Goal: Communication & Community: Answer question/provide support

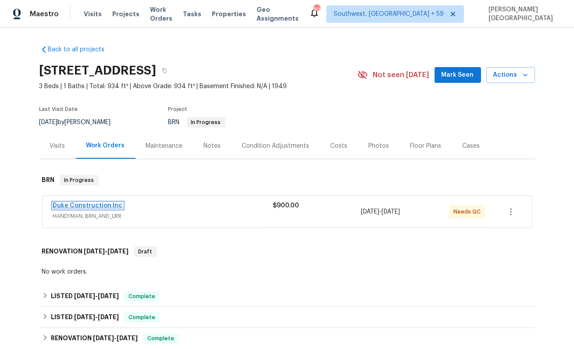
click at [63, 207] on link "Duke Construction Inc" at bounding box center [88, 206] width 70 height 6
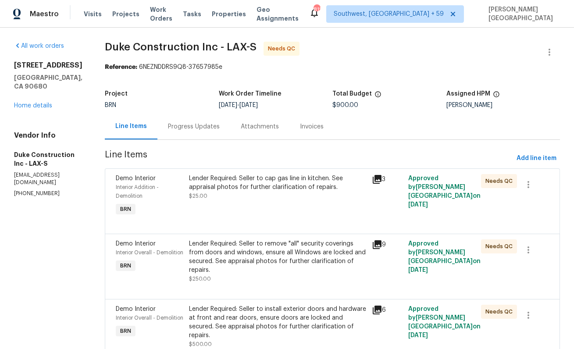
click at [261, 177] on div "Lender Required: Seller to cap gas line in kitchen. See appraisal photos for fu…" at bounding box center [277, 183] width 177 height 18
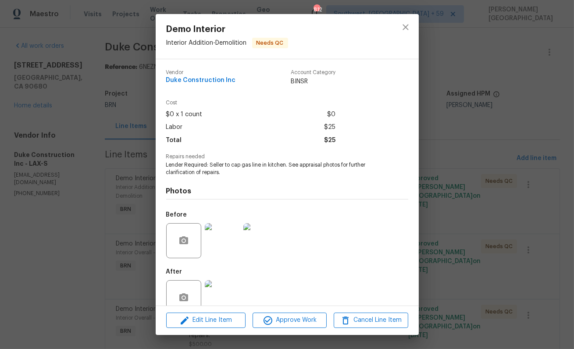
scroll to position [19, 0]
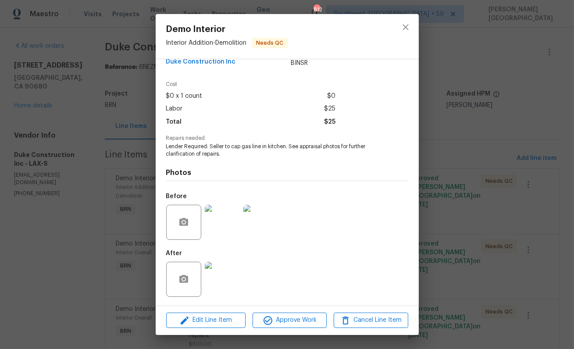
click at [138, 168] on div "Demo Interior Interior Addition - Demolition Needs QC Vendor Duke Construction …" at bounding box center [287, 174] width 574 height 349
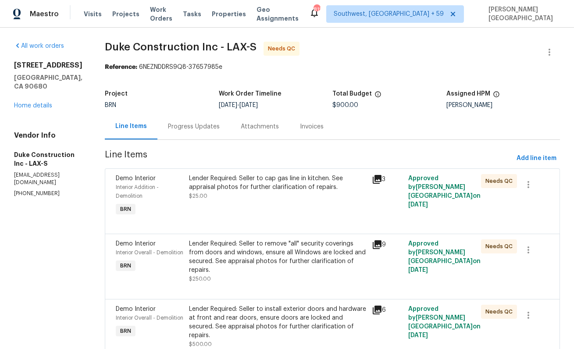
click at [192, 122] on div "Progress Updates" at bounding box center [194, 126] width 52 height 9
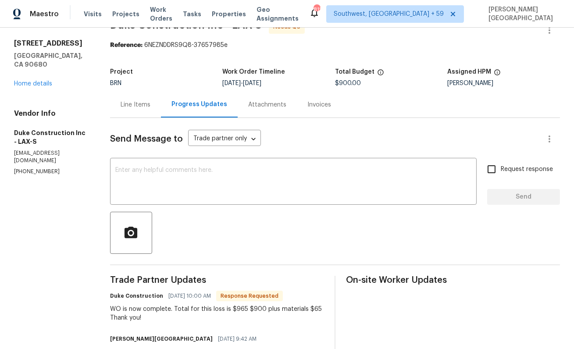
scroll to position [59, 0]
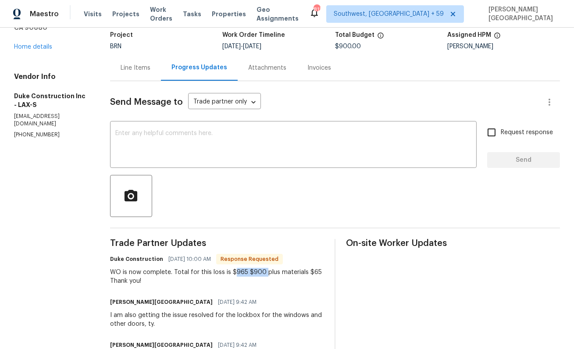
drag, startPoint x: 240, startPoint y: 269, endPoint x: 271, endPoint y: 271, distance: 30.7
click at [271, 271] on div "WO is now complete. Total for this loss is $965 $900 plus materials $65 Thank y…" at bounding box center [217, 277] width 214 height 18
click at [303, 312] on div "I am also getting the issue resolved for the lockbox for the windows and other …" at bounding box center [217, 320] width 214 height 18
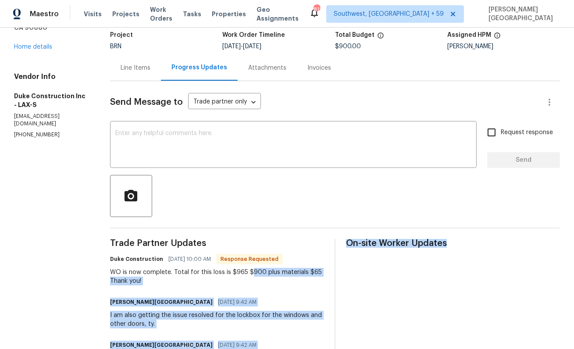
drag, startPoint x: 256, startPoint y: 271, endPoint x: 348, endPoint y: 278, distance: 92.4
click at [348, 278] on div "Trade Partner Updates Duke Construction 08/18/2025 10:00 AM Response Requested …" at bounding box center [335, 353] width 450 height 229
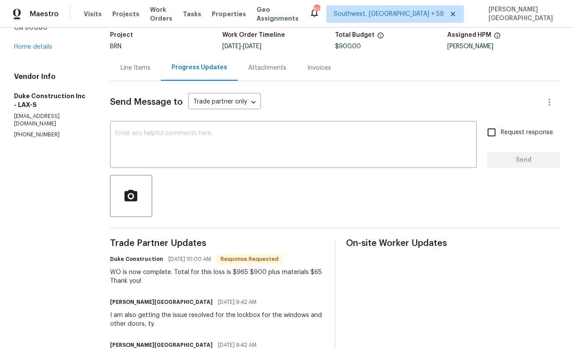
click at [152, 296] on div "Trade Partner Updates Duke Construction 08/18/2025 10:00 AM Response Requested …" at bounding box center [217, 353] width 214 height 229
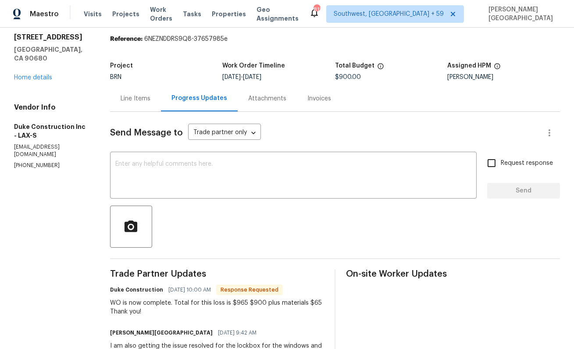
scroll to position [0, 0]
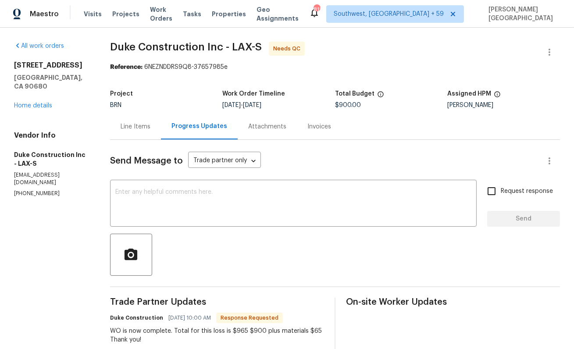
click at [139, 114] on div "Line Items" at bounding box center [135, 127] width 51 height 26
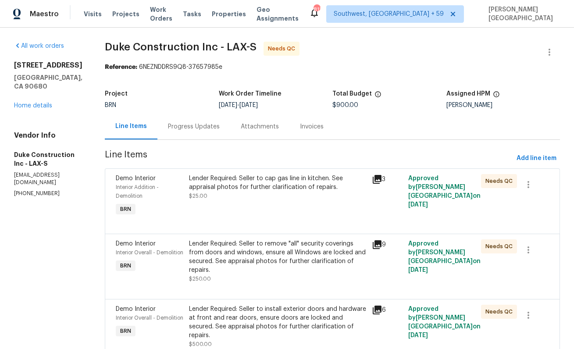
click at [251, 180] on div "Lender Required: Seller to cap gas line in kitchen. See appraisal photos for fu…" at bounding box center [277, 183] width 177 height 18
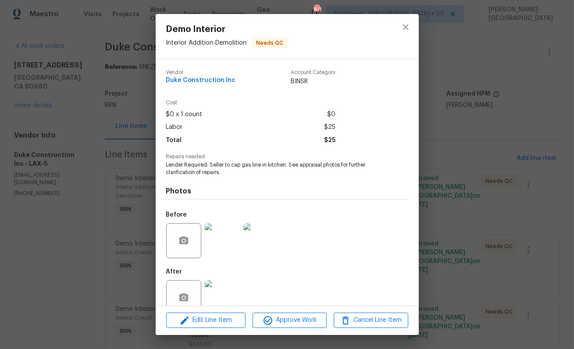
click at [205, 224] on div at bounding box center [222, 241] width 39 height 46
click at [202, 229] on div at bounding box center [184, 240] width 37 height 35
click at [215, 231] on img at bounding box center [222, 240] width 35 height 35
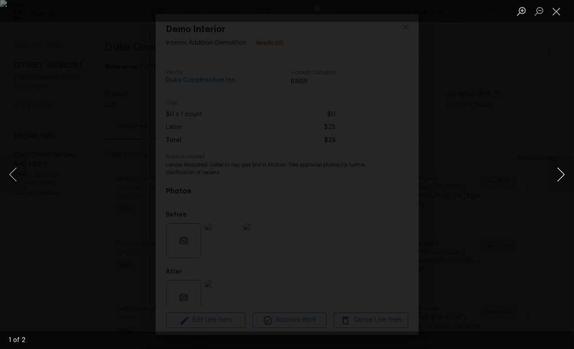
click at [564, 173] on button "Next image" at bounding box center [561, 174] width 26 height 35
click at [516, 125] on div "Lightbox" at bounding box center [287, 174] width 574 height 349
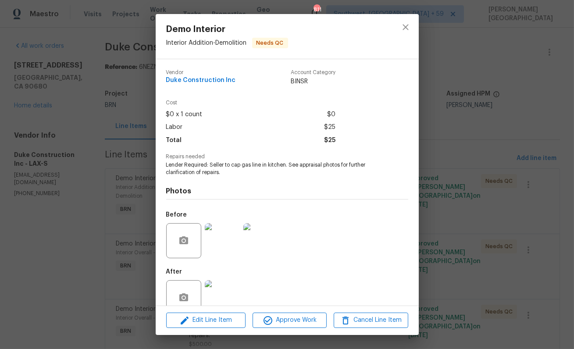
click at [225, 292] on img at bounding box center [222, 297] width 35 height 35
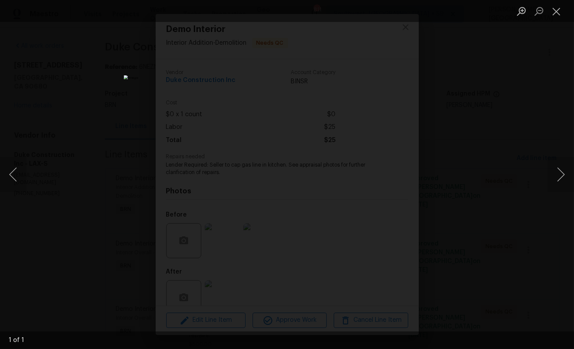
click at [518, 140] on div "Lightbox" at bounding box center [287, 174] width 574 height 349
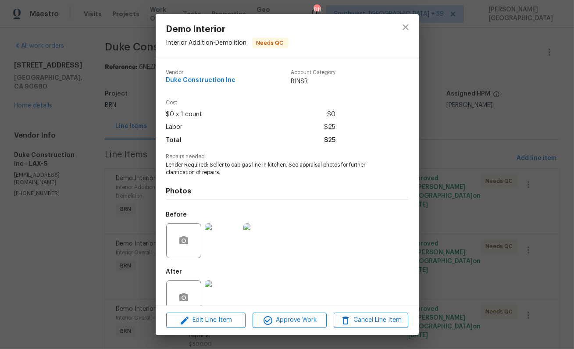
click at [256, 243] on img at bounding box center [260, 240] width 35 height 35
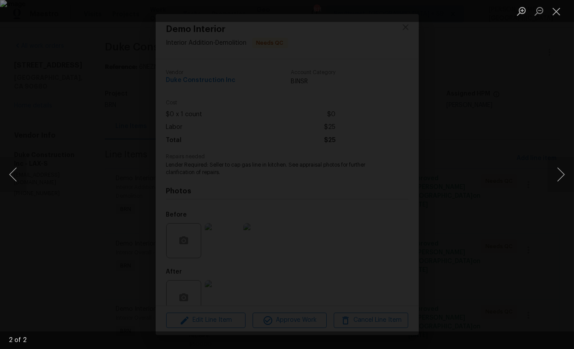
click at [541, 154] on div "Lightbox" at bounding box center [287, 174] width 574 height 349
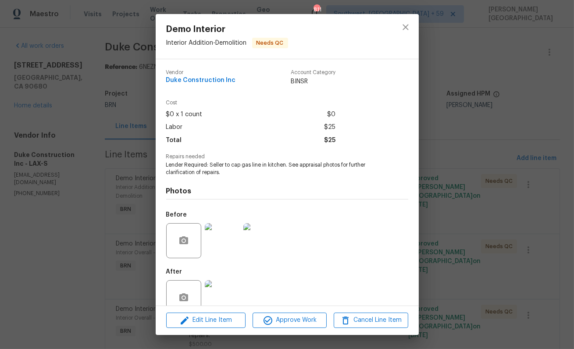
click at [225, 289] on img at bounding box center [222, 297] width 35 height 35
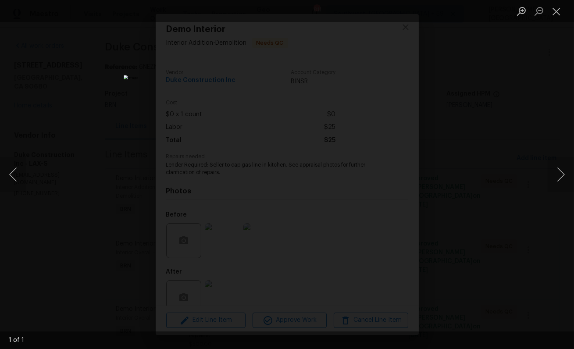
click at [504, 156] on div "Lightbox" at bounding box center [287, 174] width 574 height 349
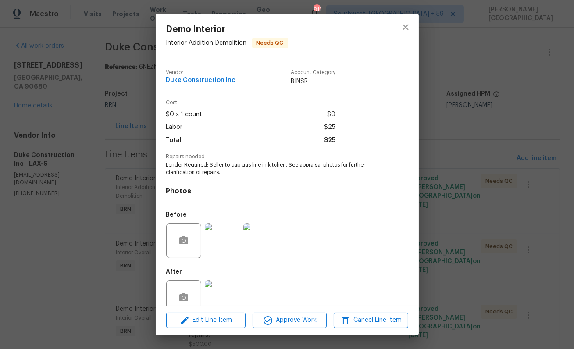
click at [254, 232] on img at bounding box center [260, 240] width 35 height 35
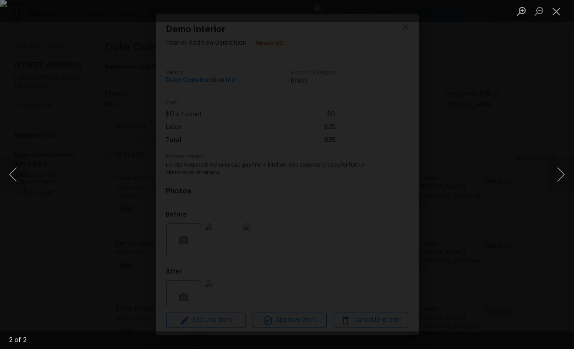
click at [511, 122] on div "Lightbox" at bounding box center [287, 174] width 574 height 349
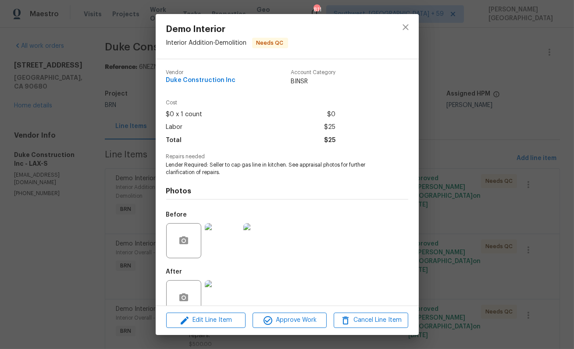
click at [222, 293] on img at bounding box center [222, 297] width 35 height 35
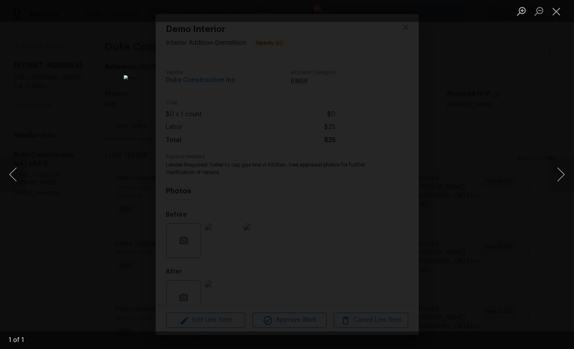
click at [507, 150] on div "Lightbox" at bounding box center [287, 174] width 574 height 349
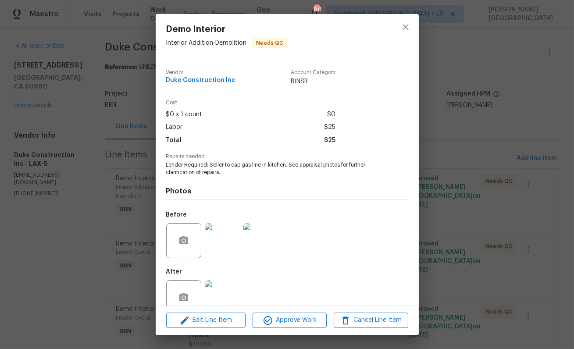
click at [224, 292] on img at bounding box center [222, 297] width 35 height 35
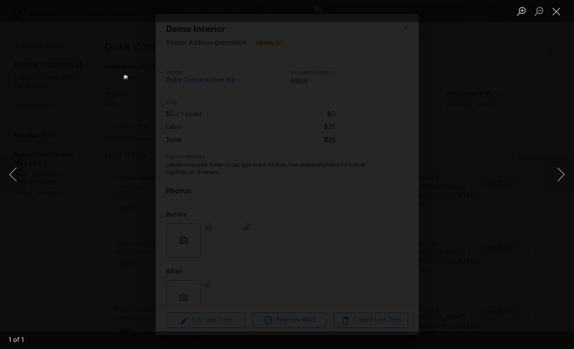
click at [461, 180] on div "Lightbox" at bounding box center [287, 174] width 574 height 349
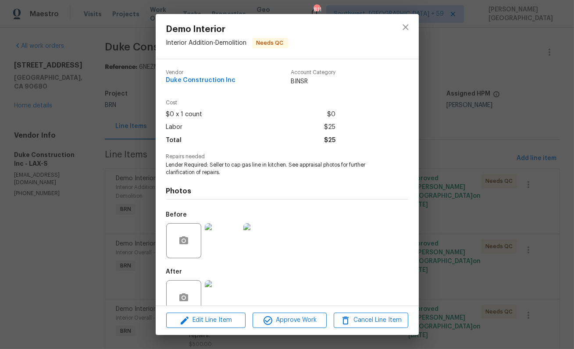
click at [257, 238] on img at bounding box center [260, 240] width 35 height 35
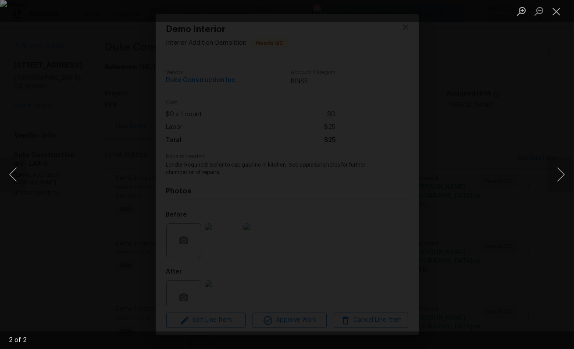
click at [189, 327] on div "Lightbox" at bounding box center [287, 174] width 574 height 349
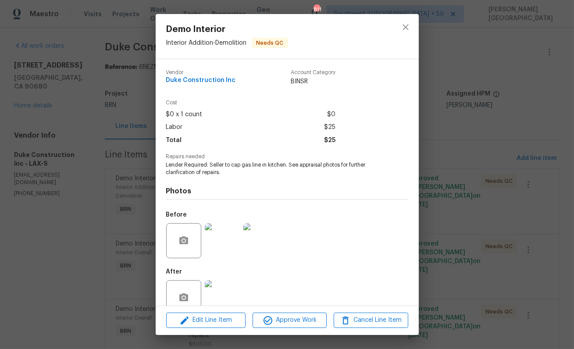
click at [226, 290] on img at bounding box center [222, 297] width 35 height 35
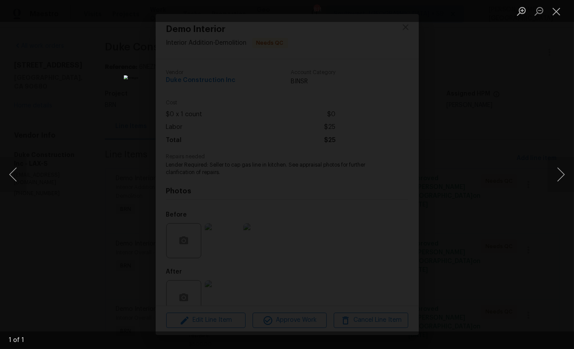
click at [504, 189] on div "Lightbox" at bounding box center [287, 174] width 574 height 349
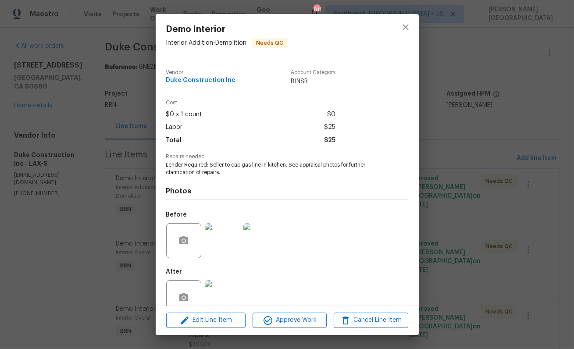
click at [466, 179] on div "Demo Interior Interior Addition - Demolition Needs QC Vendor Duke Construction …" at bounding box center [287, 174] width 574 height 349
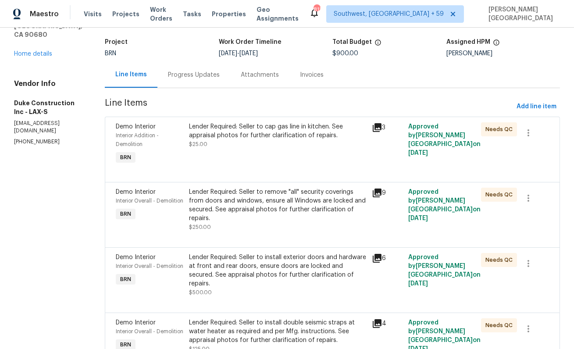
scroll to position [107, 0]
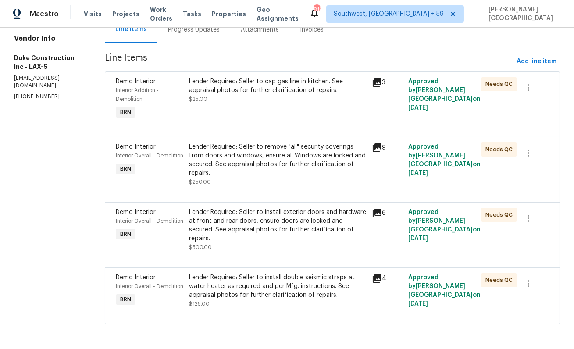
click at [282, 283] on div "Lender Required: Seller to install double seismic straps at water heater as req…" at bounding box center [277, 286] width 177 height 26
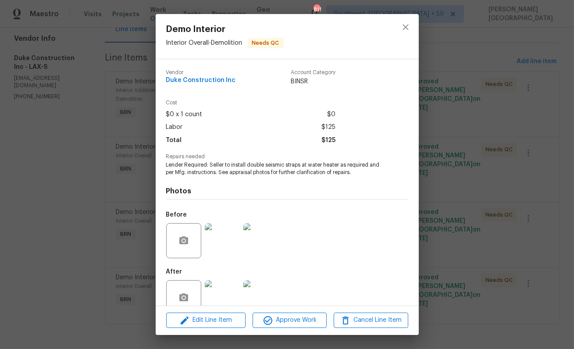
click at [434, 130] on div "Demo Interior Interior Overall - Demolition Needs QC Vendor Duke Construction I…" at bounding box center [287, 174] width 574 height 349
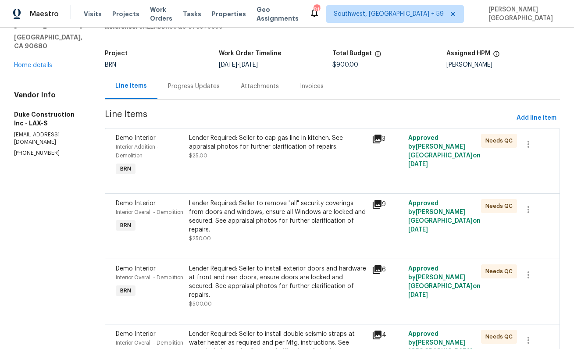
scroll to position [0, 0]
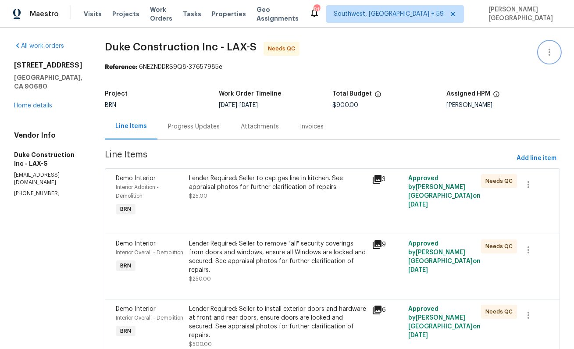
click at [549, 53] on icon "button" at bounding box center [549, 52] width 11 height 11
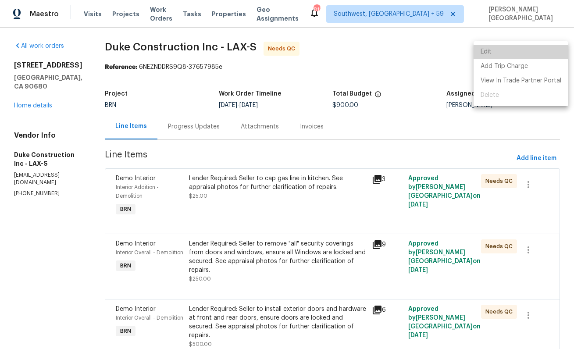
click at [529, 52] on li "Edit" at bounding box center [521, 52] width 95 height 14
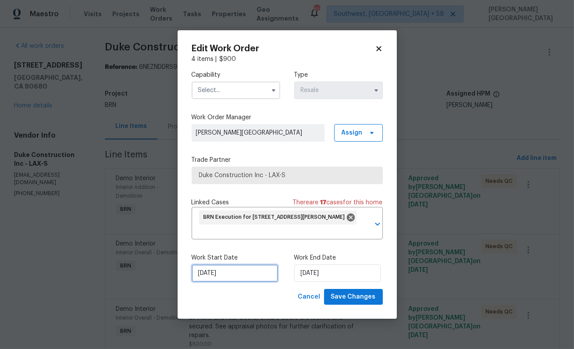
click at [255, 267] on input "[DATE]" at bounding box center [235, 273] width 86 height 18
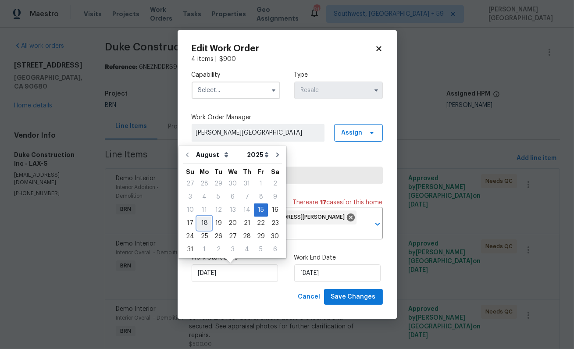
click at [205, 222] on div "18" at bounding box center [204, 223] width 14 height 12
type input "[DATE]"
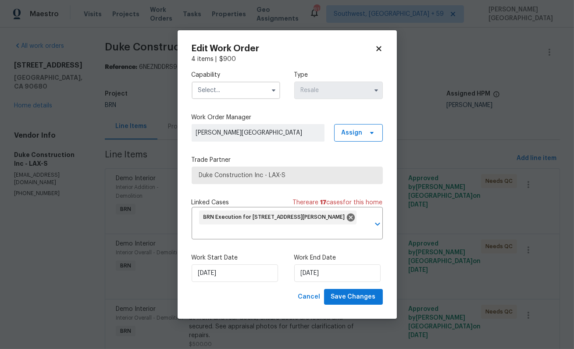
click at [229, 86] on input "text" at bounding box center [236, 91] width 89 height 18
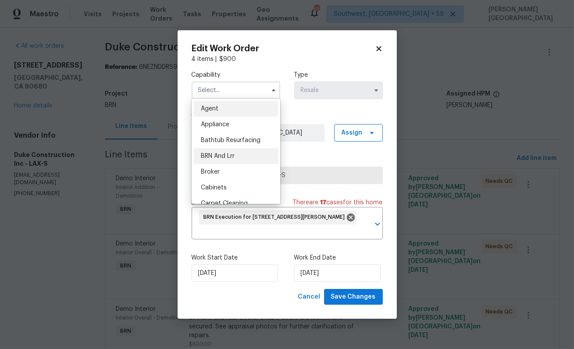
click at [228, 161] on div "BRN And Lrr" at bounding box center [236, 156] width 84 height 16
type input "BRN And Lrr"
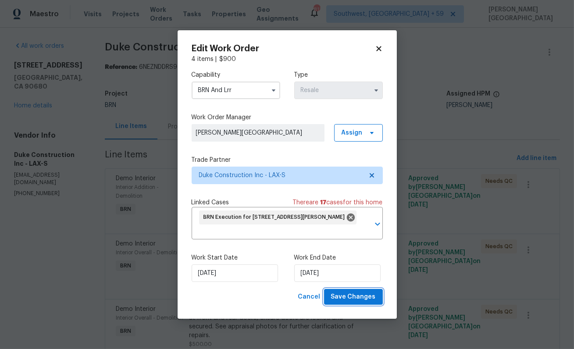
click at [345, 289] on button "Save Changes" at bounding box center [353, 297] width 59 height 16
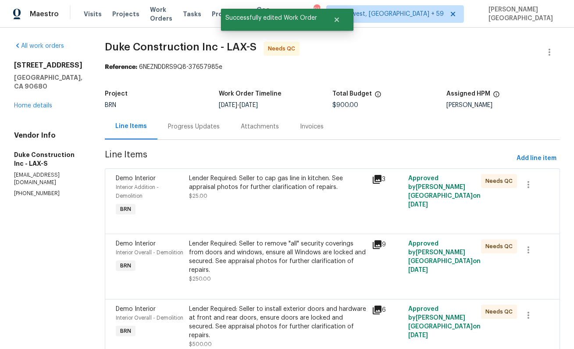
scroll to position [107, 0]
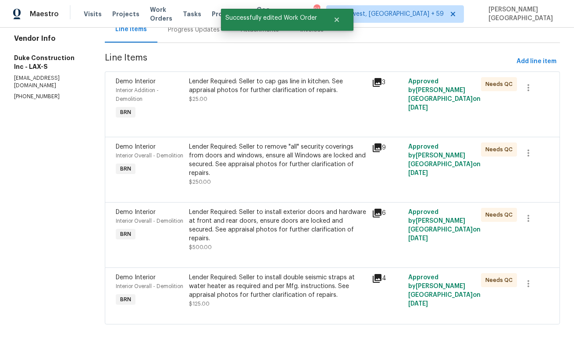
click at [247, 275] on div "Lender Required: Seller to install double seismic straps at water heater as req…" at bounding box center [277, 286] width 177 height 26
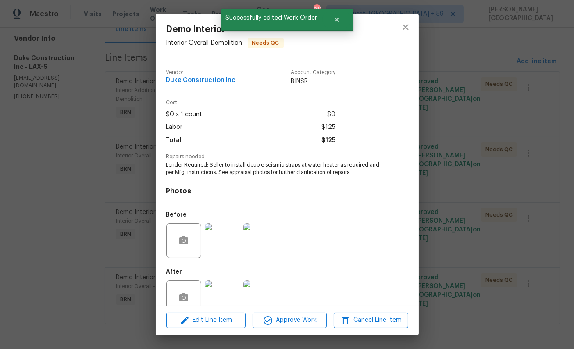
click at [218, 245] on img at bounding box center [222, 240] width 35 height 35
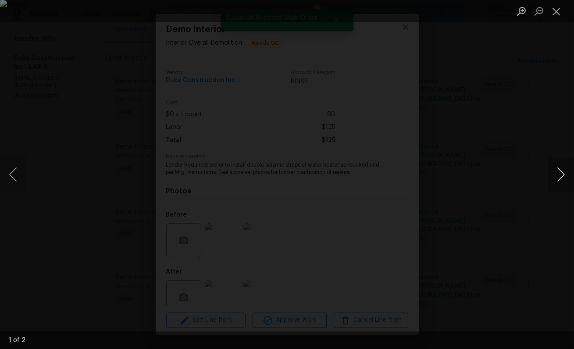
click at [559, 176] on button "Next image" at bounding box center [561, 174] width 26 height 35
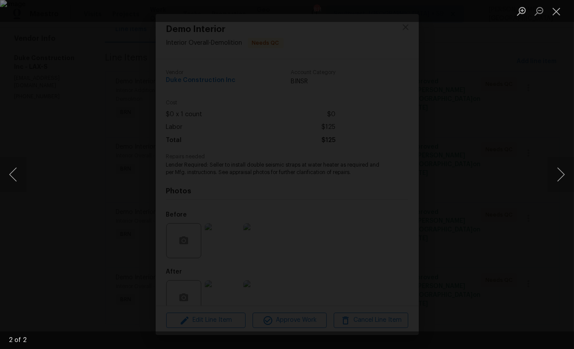
click at [532, 122] on div "Lightbox" at bounding box center [287, 174] width 574 height 349
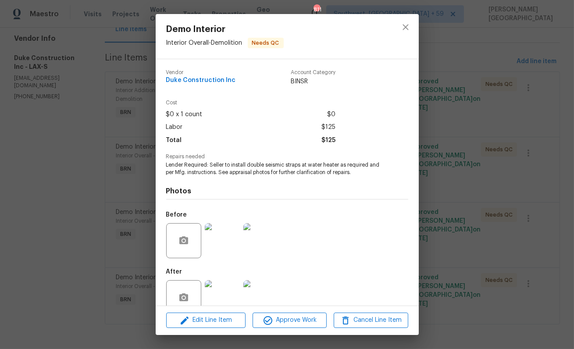
click at [229, 299] on img at bounding box center [222, 297] width 35 height 35
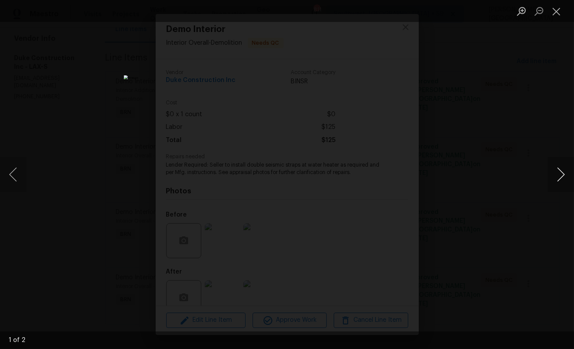
click at [560, 176] on button "Next image" at bounding box center [561, 174] width 26 height 35
click at [543, 140] on div "Lightbox" at bounding box center [287, 174] width 574 height 349
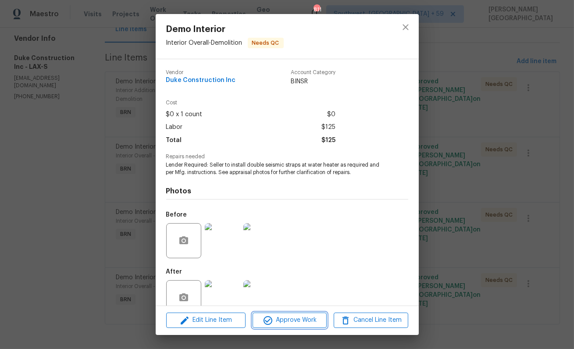
click at [284, 322] on span "Approve Work" at bounding box center [289, 320] width 69 height 11
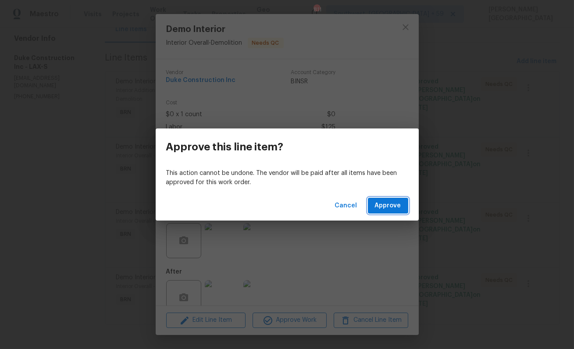
click at [396, 203] on span "Approve" at bounding box center [388, 205] width 26 height 11
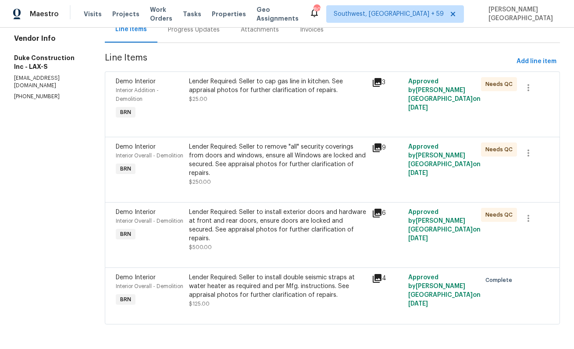
click at [100, 258] on div "All work orders 10692 Sycamore Ave Stanton, CA 90680 Home details Vendor Info D…" at bounding box center [287, 140] width 574 height 418
click at [249, 214] on div "Lender Required: Seller to install exterior doors and hardware at front and rea…" at bounding box center [277, 225] width 177 height 35
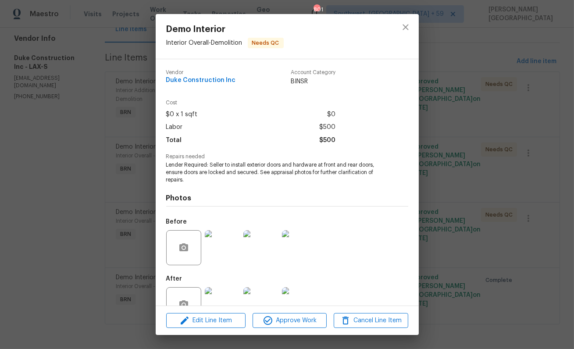
scroll to position [26, 0]
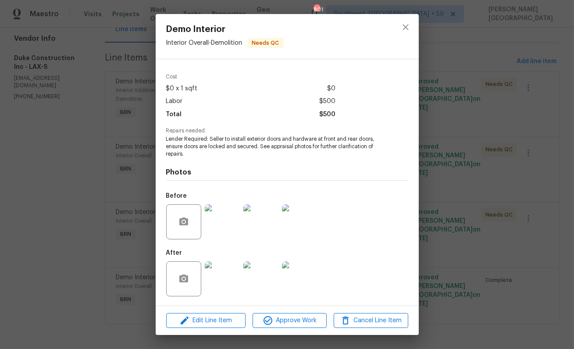
click at [220, 210] on img at bounding box center [222, 221] width 35 height 35
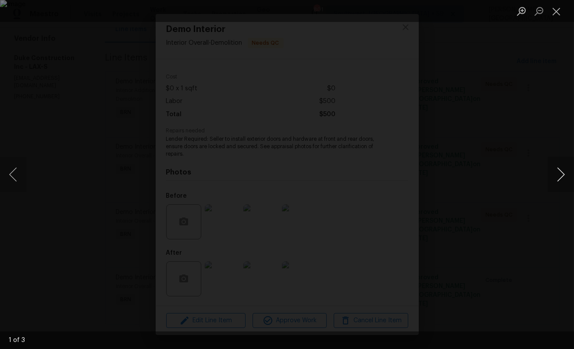
click at [568, 177] on button "Next image" at bounding box center [561, 174] width 26 height 35
click at [568, 178] on button "Next image" at bounding box center [561, 174] width 26 height 35
click at [515, 92] on div "Lightbox" at bounding box center [287, 174] width 574 height 349
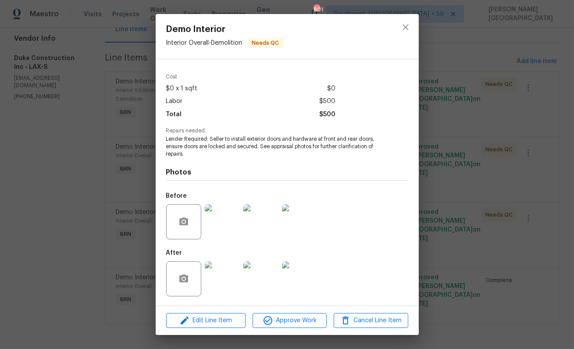
click at [226, 270] on img at bounding box center [222, 278] width 35 height 35
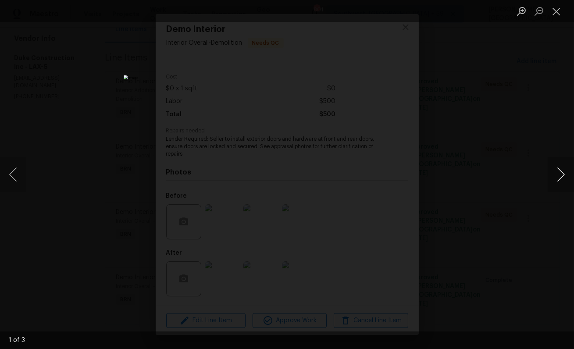
click at [556, 175] on button "Next image" at bounding box center [561, 174] width 26 height 35
click at [558, 175] on button "Next image" at bounding box center [561, 174] width 26 height 35
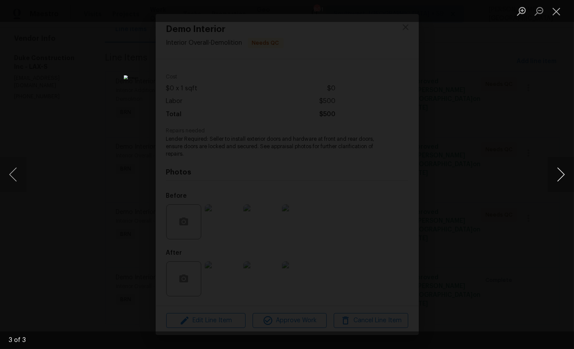
click at [554, 173] on button "Next image" at bounding box center [561, 174] width 26 height 35
click at [522, 150] on div "Lightbox" at bounding box center [287, 174] width 574 height 349
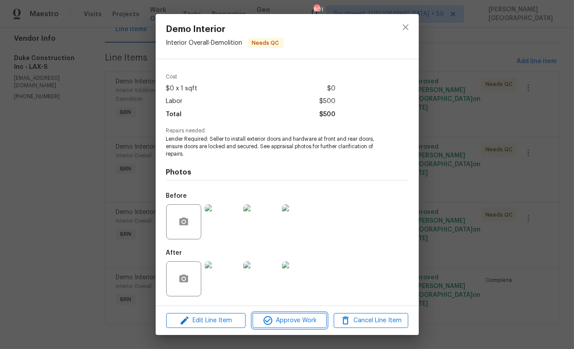
click at [285, 315] on span "Approve Work" at bounding box center [289, 320] width 69 height 11
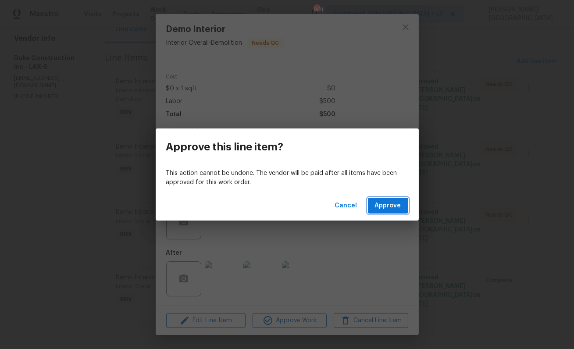
click at [385, 207] on span "Approve" at bounding box center [388, 205] width 26 height 11
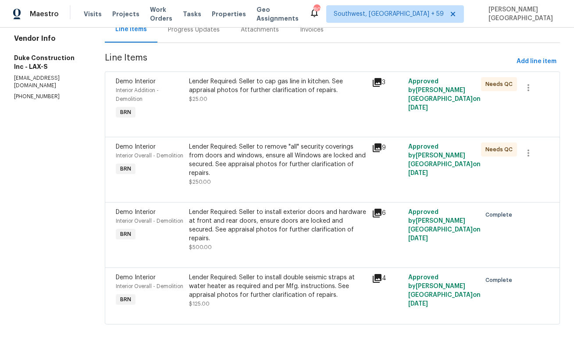
click at [285, 160] on div "Lender Required: Seller to remove "all" security coverings from doors and windo…" at bounding box center [277, 160] width 177 height 35
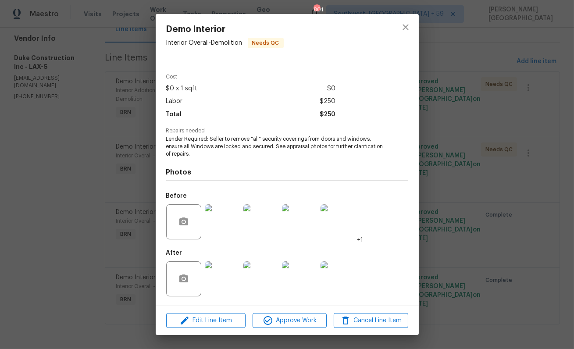
click at [229, 276] on img at bounding box center [222, 278] width 35 height 35
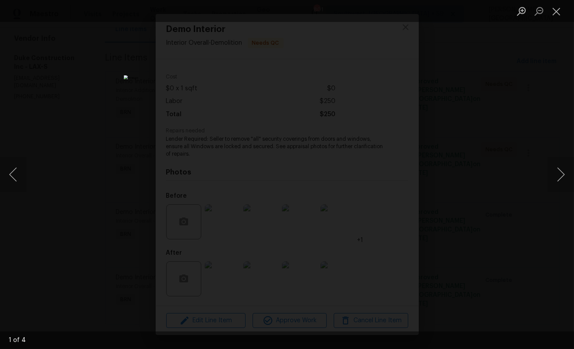
click at [509, 150] on div "Lightbox" at bounding box center [287, 174] width 574 height 349
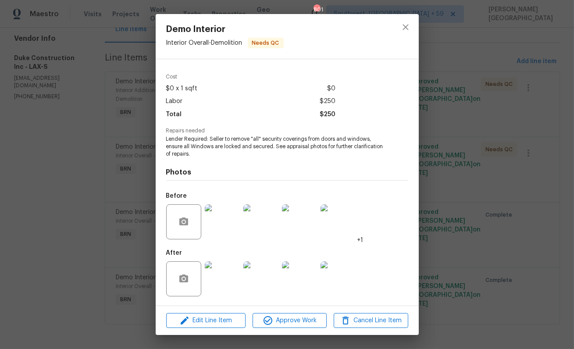
click at [256, 222] on img at bounding box center [260, 221] width 35 height 35
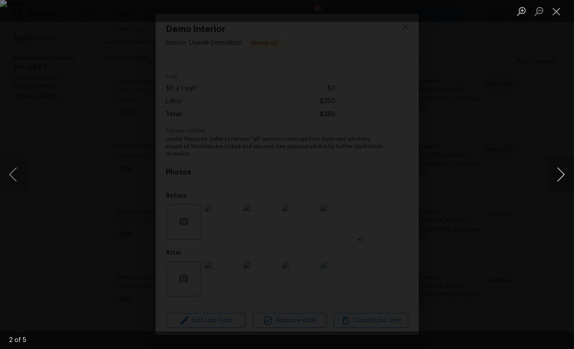
click at [562, 175] on button "Next image" at bounding box center [561, 174] width 26 height 35
click at [531, 129] on div "Lightbox" at bounding box center [287, 174] width 574 height 349
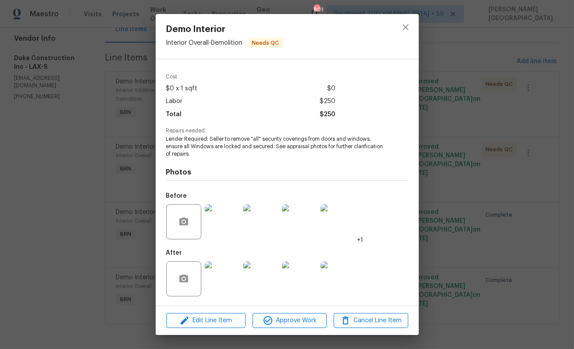
click at [218, 280] on img at bounding box center [222, 278] width 35 height 35
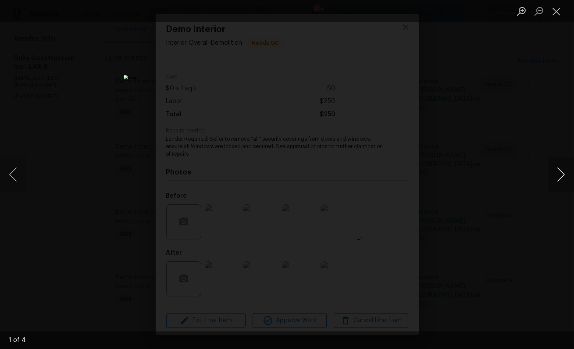
click at [554, 177] on button "Next image" at bounding box center [561, 174] width 26 height 35
click at [518, 99] on div "Lightbox" at bounding box center [287, 174] width 574 height 349
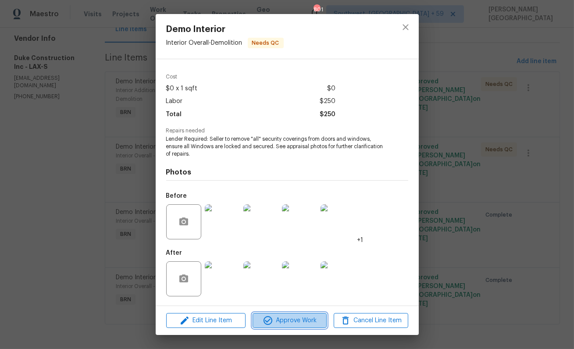
click at [291, 316] on span "Approve Work" at bounding box center [289, 320] width 69 height 11
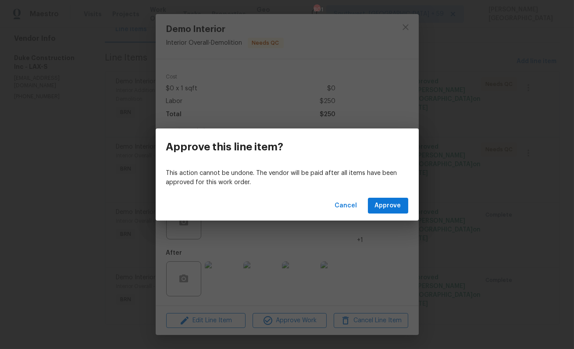
click at [375, 214] on div "Cancel Approve" at bounding box center [287, 206] width 263 height 30
click at [379, 208] on span "Approve" at bounding box center [388, 205] width 26 height 11
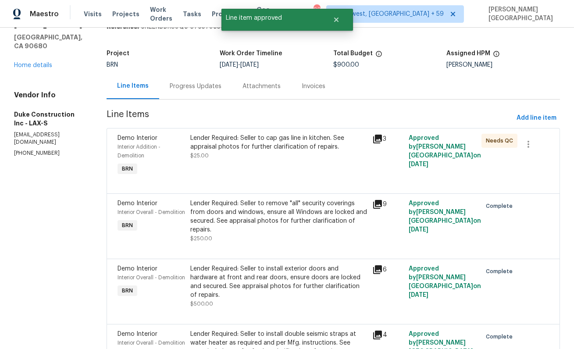
scroll to position [0, 0]
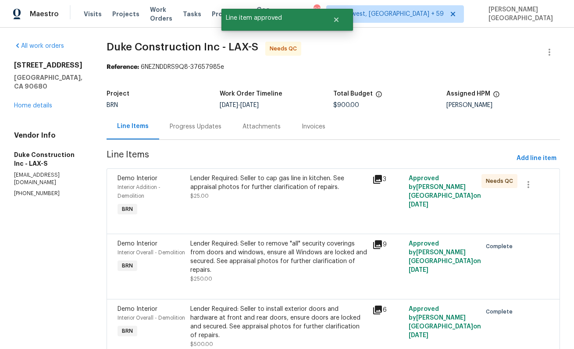
click at [206, 129] on div "Progress Updates" at bounding box center [196, 126] width 52 height 9
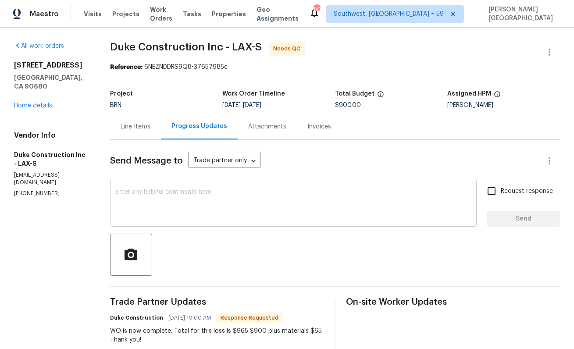
click at [197, 207] on textarea at bounding box center [293, 204] width 356 height 31
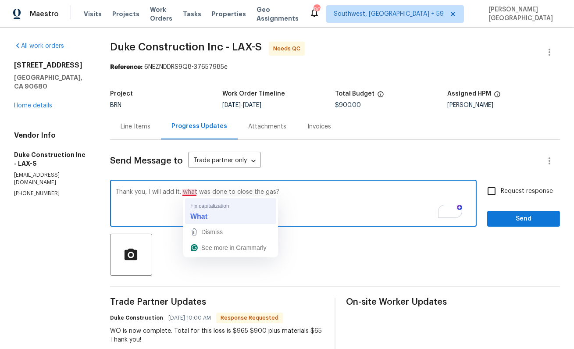
type textarea "Thank you, I will add it. What was done to close the gas?"
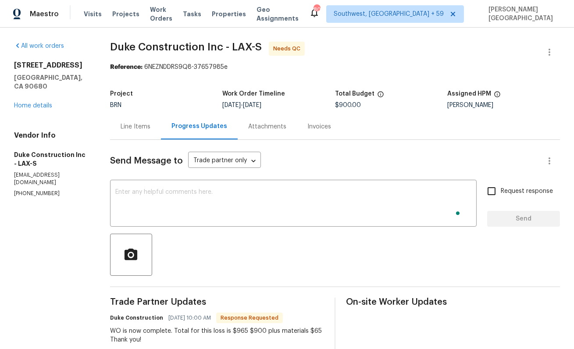
click at [136, 124] on div "Line Items" at bounding box center [136, 126] width 30 height 9
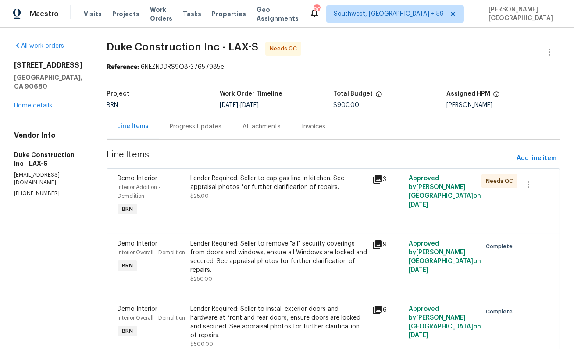
click at [215, 128] on div "Progress Updates" at bounding box center [196, 126] width 52 height 9
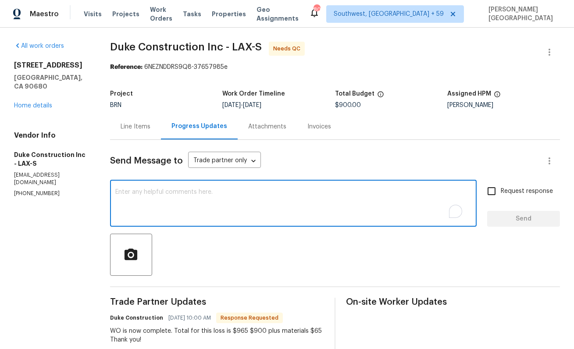
click at [219, 189] on textarea "To enrich screen reader interactions, please activate Accessibility in Grammarl…" at bounding box center [293, 204] width 356 height 31
paste textarea "Thank you, I will add it. What was done to close the gas?"
drag, startPoint x: 281, startPoint y: 192, endPoint x: 300, endPoint y: 217, distance: 31.0
click at [281, 192] on textarea "Thank you, I will add it. What was done to close the gas?" at bounding box center [293, 204] width 356 height 31
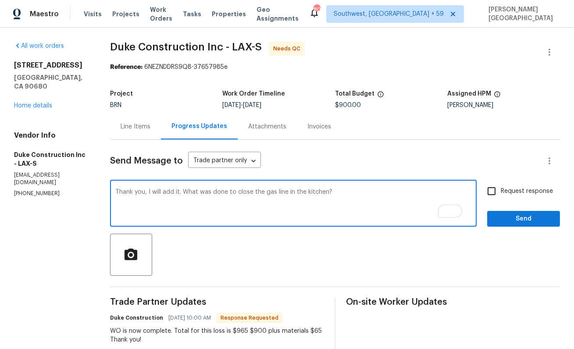
type textarea "Thank you, I will add it. What was done to close the gas line in the kitchen?"
drag, startPoint x: 516, startPoint y: 188, endPoint x: 518, endPoint y: 196, distance: 8.2
click at [516, 188] on span "Request response" at bounding box center [527, 191] width 52 height 9
click at [501, 188] on input "Request response" at bounding box center [491, 191] width 18 height 18
checkbox input "true"
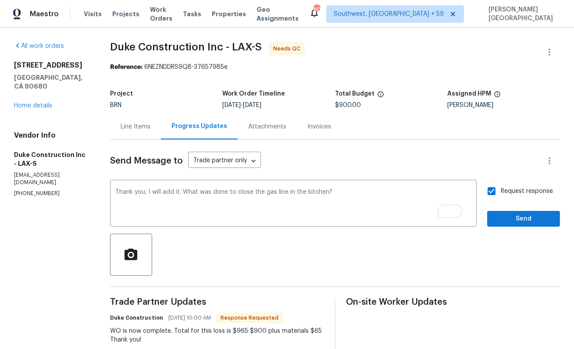
click at [519, 211] on div "Request response Send" at bounding box center [523, 204] width 73 height 45
click at [519, 216] on span "Send" at bounding box center [523, 219] width 59 height 11
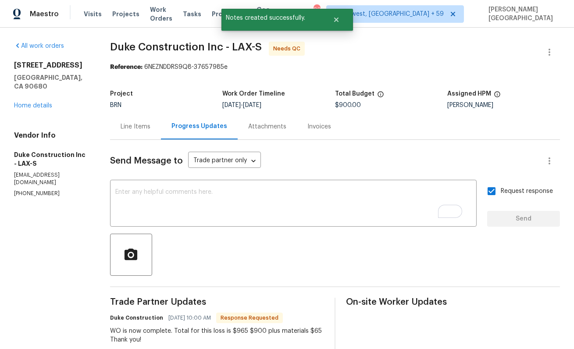
click at [136, 48] on span "Duke Construction Inc - LAX-S" at bounding box center [186, 47] width 152 height 11
click at [165, 48] on span "Duke Construction Inc - LAX-S" at bounding box center [186, 47] width 152 height 11
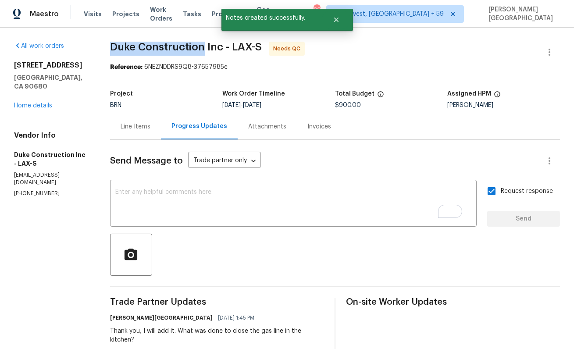
copy span "Duke Construction"
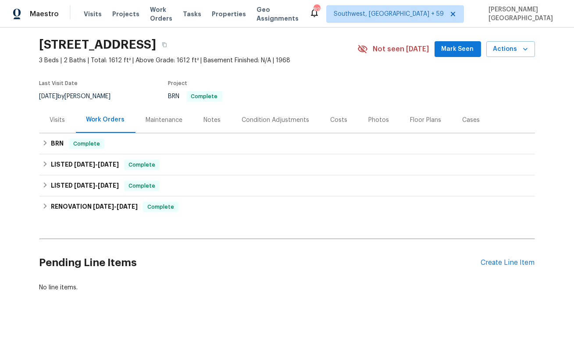
scroll to position [28, 0]
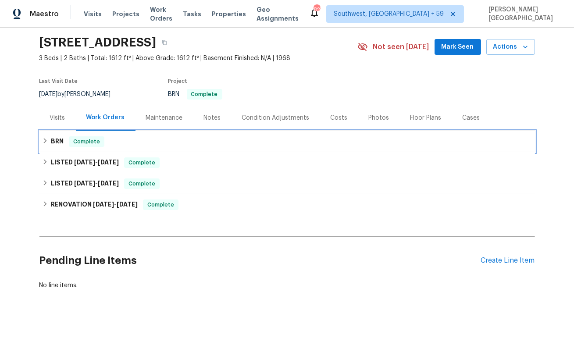
click at [53, 136] on div "BRN Complete" at bounding box center [287, 141] width 496 height 21
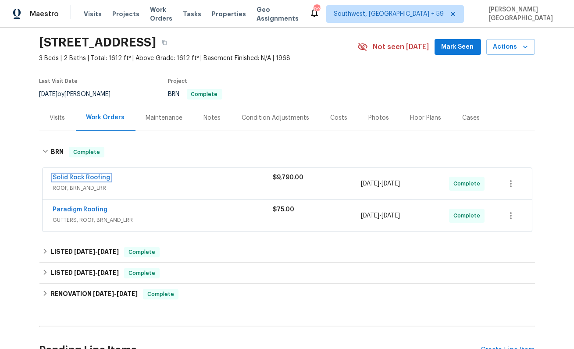
click at [89, 177] on link "Solid Rock Roofing" at bounding box center [81, 178] width 57 height 6
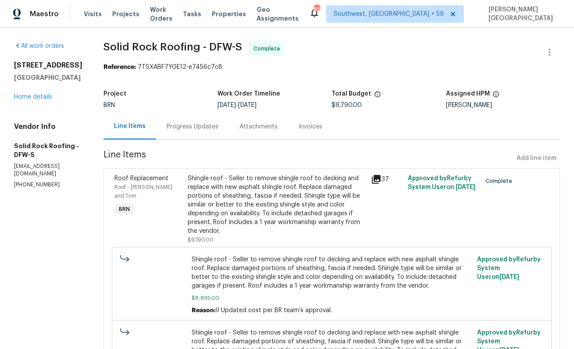
click at [203, 133] on div "Progress Updates" at bounding box center [192, 127] width 73 height 26
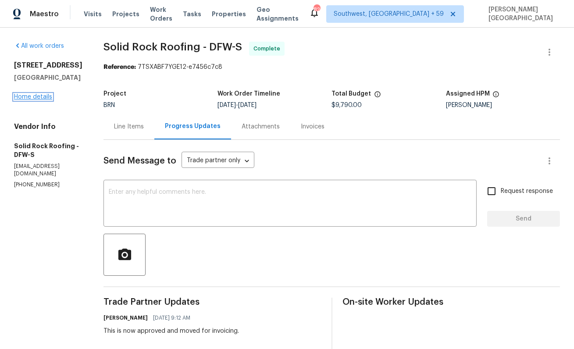
click at [38, 96] on link "Home details" at bounding box center [33, 97] width 38 height 6
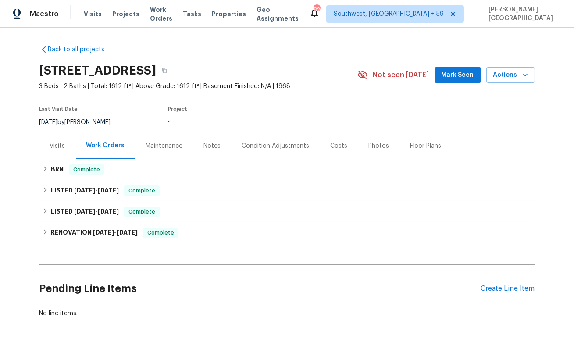
scroll to position [28, 0]
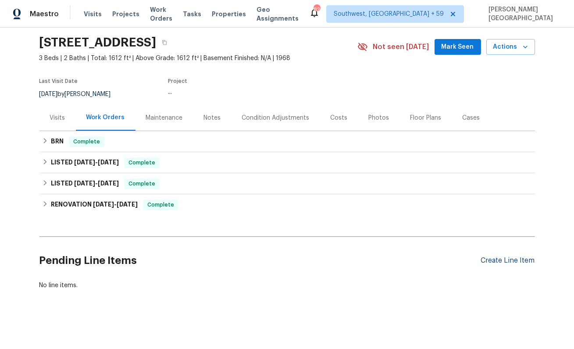
click at [500, 259] on div "Create Line Item" at bounding box center [508, 261] width 54 height 8
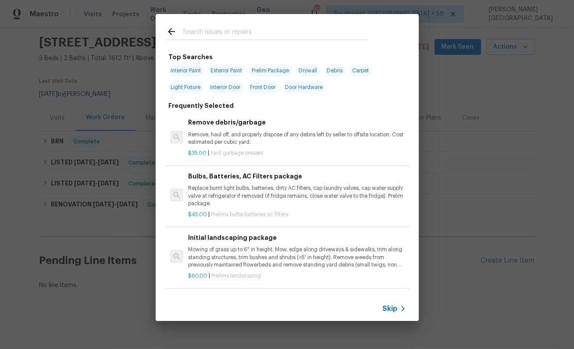
click at [387, 306] on span "Skip" at bounding box center [390, 308] width 15 height 9
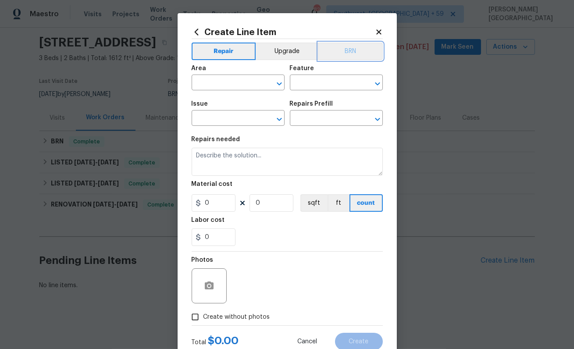
click at [356, 52] on button "BRN" at bounding box center [350, 52] width 64 height 18
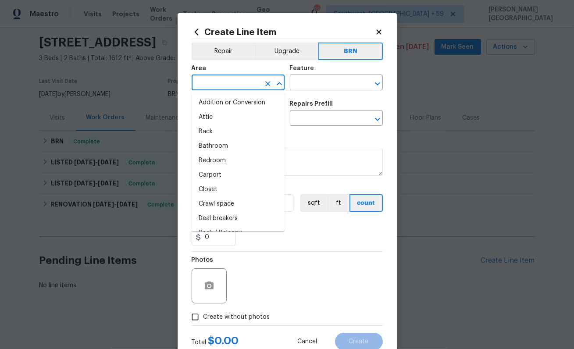
click at [248, 86] on input "text" at bounding box center [226, 84] width 68 height 14
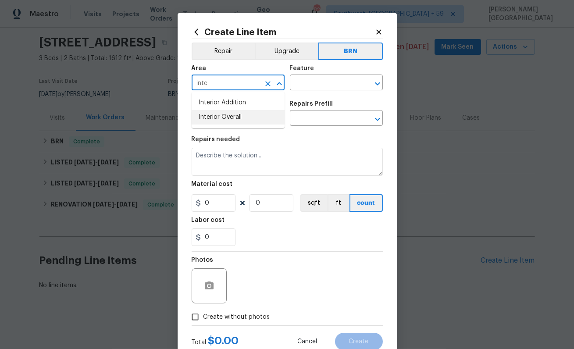
click at [251, 115] on li "Interior Overall" at bounding box center [238, 117] width 93 height 14
type input "Interior Overall"
click at [322, 78] on input "text" at bounding box center [324, 84] width 68 height 14
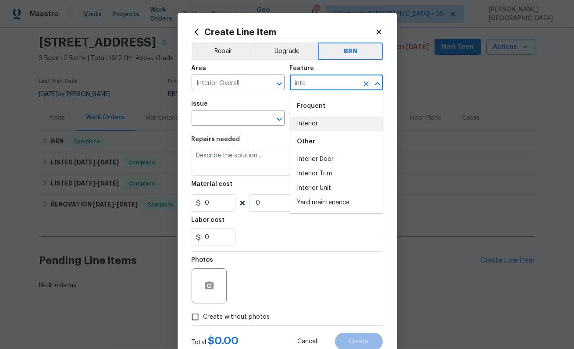
click at [316, 122] on li "Interior" at bounding box center [336, 124] width 93 height 14
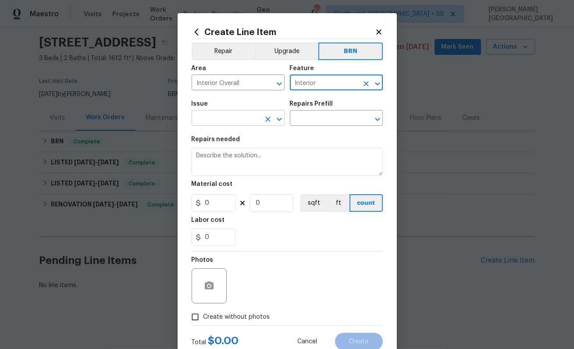
type input "Interior"
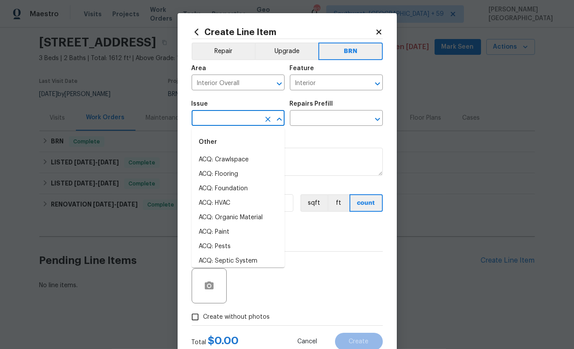
click at [213, 113] on input "text" at bounding box center [226, 119] width 68 height 14
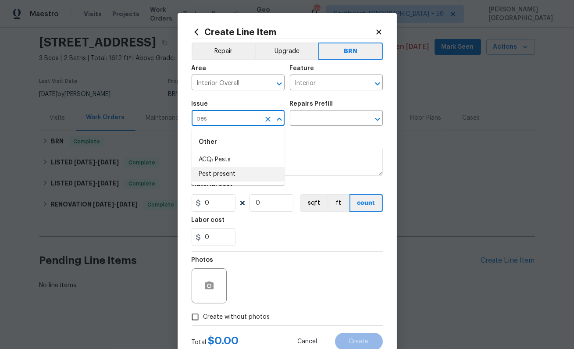
click at [222, 179] on li "Pest present" at bounding box center [238, 174] width 93 height 14
type input "Pest present"
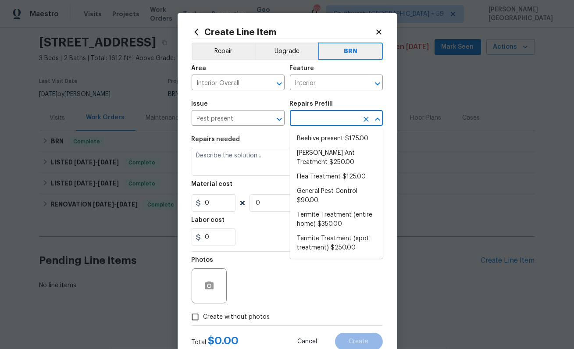
click at [300, 120] on input "text" at bounding box center [324, 119] width 68 height 14
click at [314, 160] on li "Carpenter Ant Treatment $250.00" at bounding box center [336, 158] width 93 height 24
type input "Pests"
type input "Carpenter Ant Treatment $250.00"
type textarea "Treat for active carpenter ant infestation and provide a clear WDI report"
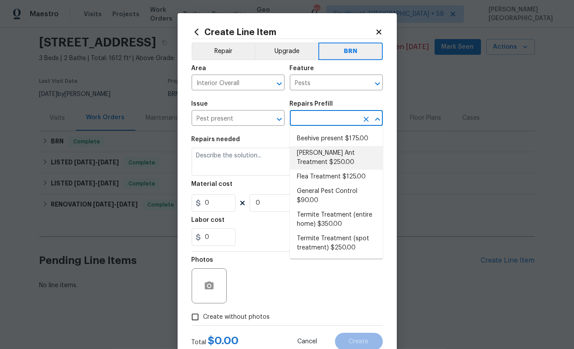
type input "250"
type input "1"
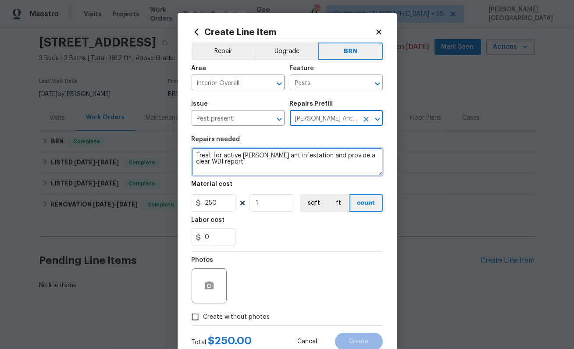
click at [244, 160] on textarea "Treat for active carpenter ant infestation and provide a clear WDI report" at bounding box center [287, 162] width 191 height 28
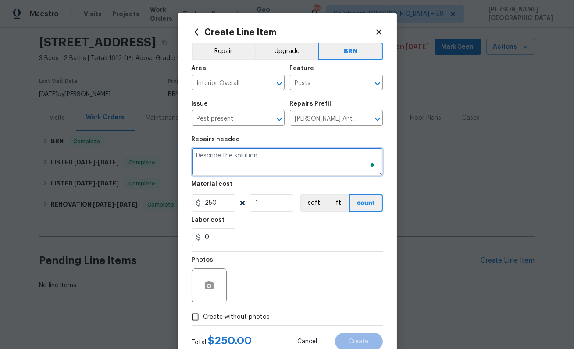
paste textarea "Seller to have pest control contractor perform carpenter ant treatment, as need…"
type textarea "Seller to have pest control contractor perform carpenter ant treatment, as need…"
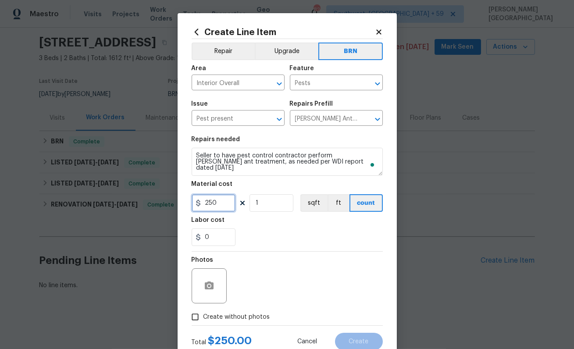
click at [214, 205] on input "250" at bounding box center [214, 203] width 44 height 18
type input "0"
click at [220, 236] on input "0" at bounding box center [214, 238] width 44 height 18
type input "350"
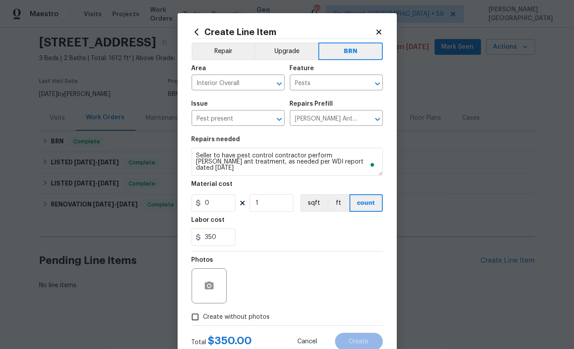
click at [225, 317] on span "Create without photos" at bounding box center [237, 317] width 67 height 9
click at [204, 317] on input "Create without photos" at bounding box center [195, 317] width 17 height 17
checkbox input "true"
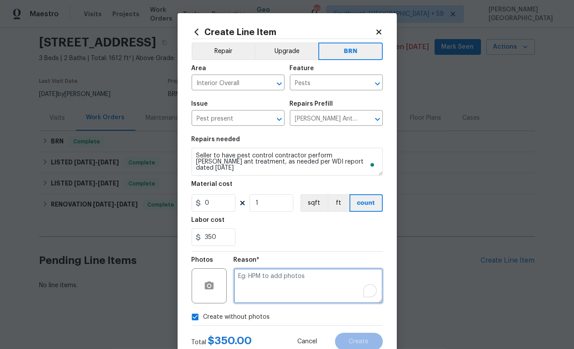
click at [251, 286] on textarea "To enrich screen reader interactions, please activate Accessibility in Grammarl…" at bounding box center [308, 285] width 149 height 35
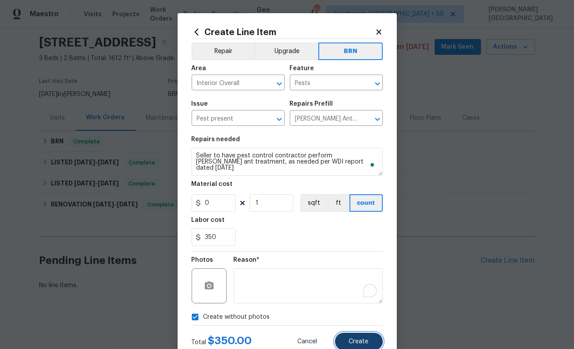
click at [360, 340] on span "Create" at bounding box center [359, 342] width 20 height 7
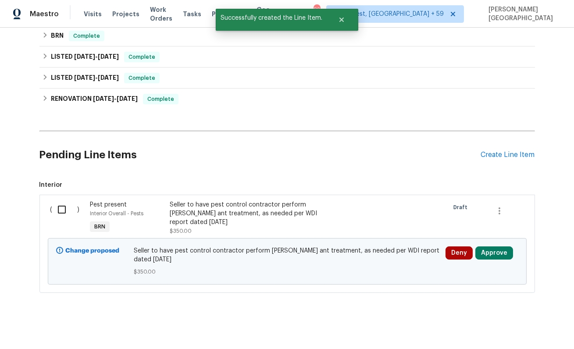
scroll to position [136, 0]
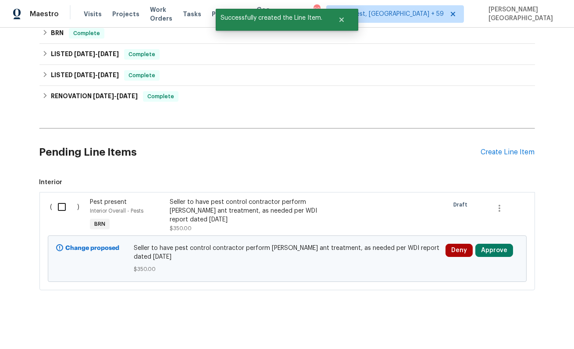
click at [64, 205] on input "checkbox" at bounding box center [65, 207] width 25 height 18
checkbox input "true"
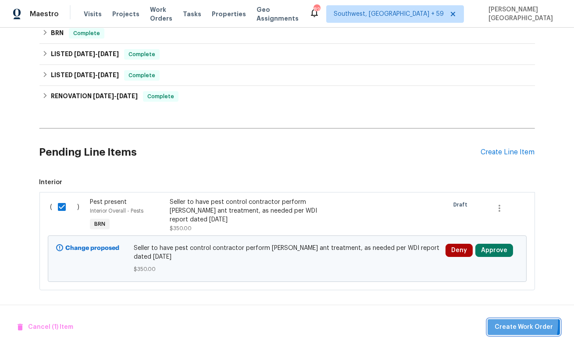
click at [503, 323] on span "Create Work Order" at bounding box center [524, 327] width 58 height 11
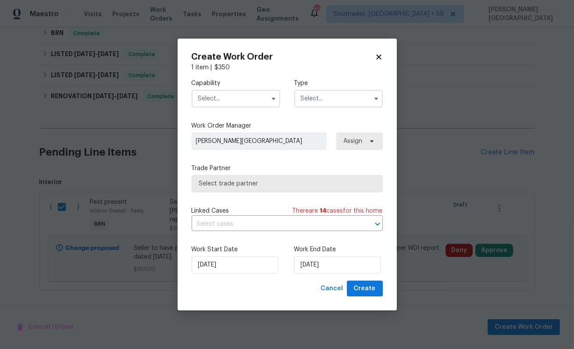
click at [215, 98] on input "text" at bounding box center [236, 99] width 89 height 18
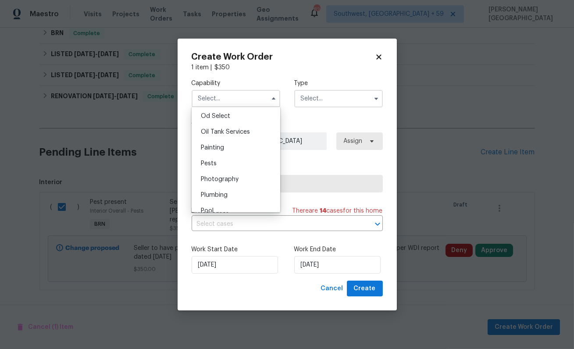
scroll to position [707, 0]
click at [207, 157] on div "Pests" at bounding box center [236, 163] width 84 height 16
type input "Pests"
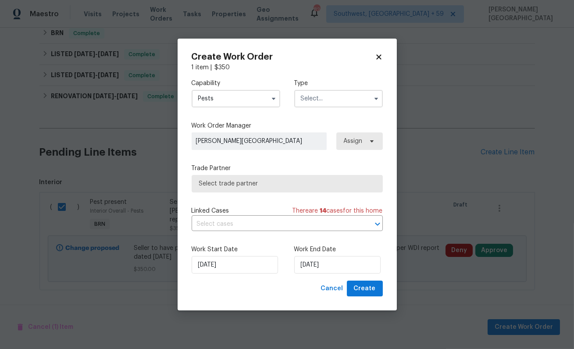
click at [311, 99] on input "text" at bounding box center [338, 99] width 89 height 18
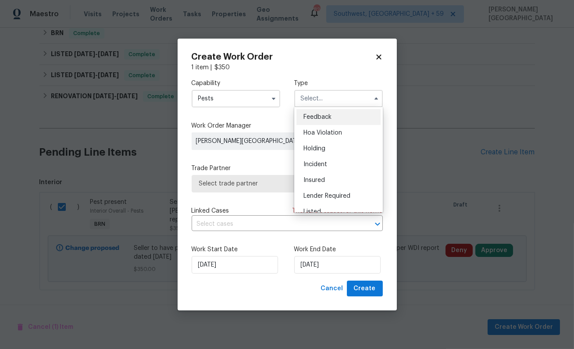
scroll to position [199, 0]
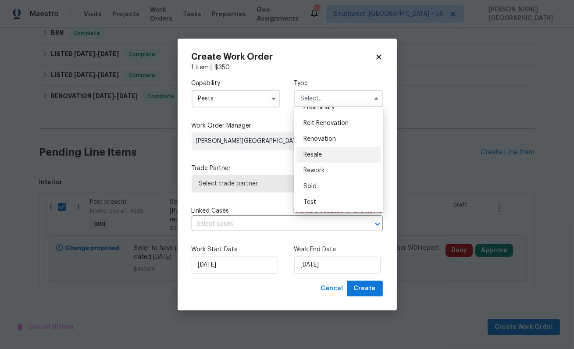
click at [313, 154] on span "Resale" at bounding box center [313, 155] width 18 height 6
type input "Resale"
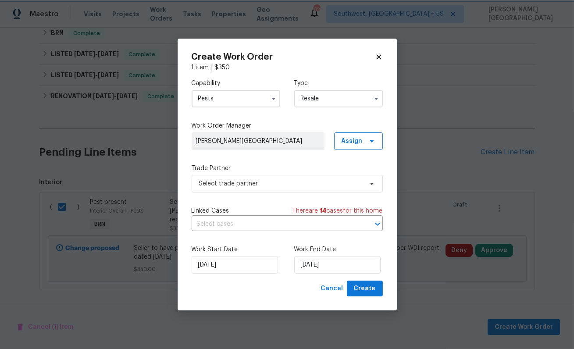
scroll to position [0, 0]
click at [261, 215] on div "Linked Cases There are 14 case s for this home" at bounding box center [287, 211] width 191 height 9
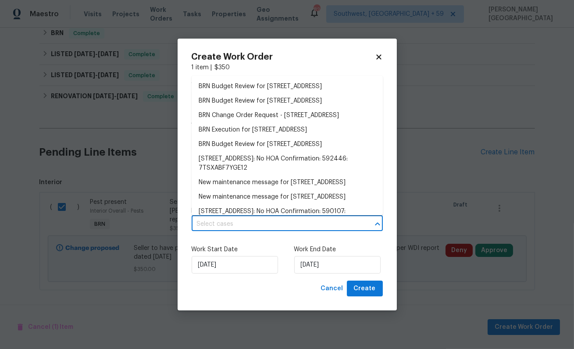
click at [264, 222] on input "text" at bounding box center [275, 225] width 167 height 14
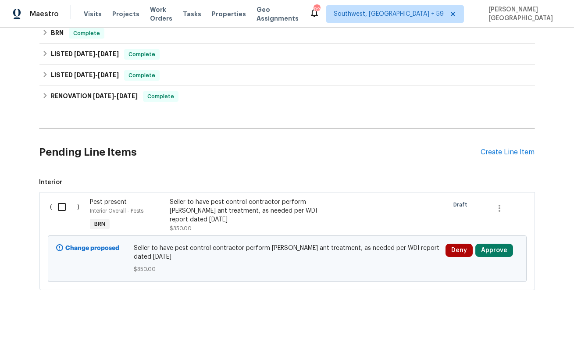
click at [216, 205] on div "Seller to have pest control contractor perform carpenter ant treatment, as need…" at bounding box center [247, 211] width 154 height 26
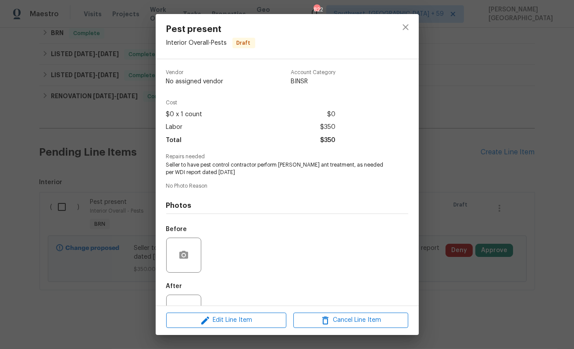
click at [192, 247] on div at bounding box center [183, 255] width 35 height 35
click at [167, 269] on div at bounding box center [183, 255] width 35 height 35
click at [176, 254] on button "button" at bounding box center [183, 255] width 21 height 21
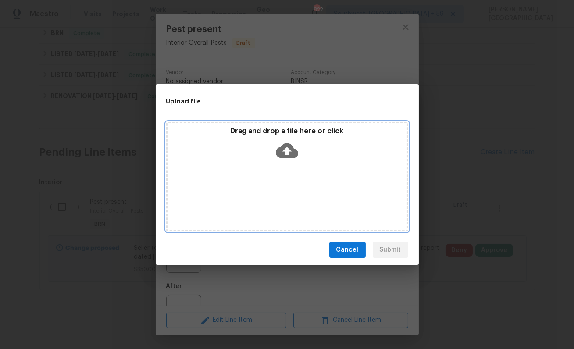
click at [294, 145] on icon at bounding box center [287, 150] width 22 height 22
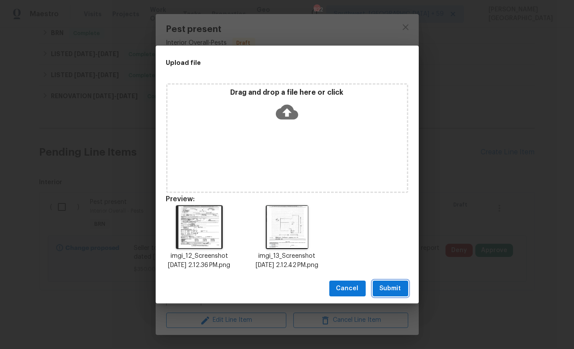
click at [381, 294] on span "Submit" at bounding box center [390, 288] width 21 height 11
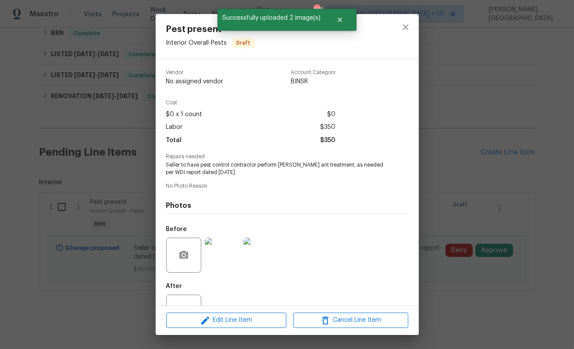
click at [461, 147] on div "Pest present Interior Overall - Pests Draft Vendor No assigned vendor Account C…" at bounding box center [287, 174] width 574 height 349
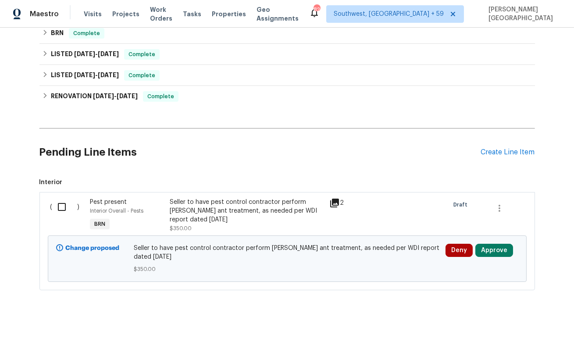
click at [63, 205] on input "checkbox" at bounding box center [65, 207] width 25 height 18
checkbox input "true"
click at [522, 323] on span "Create Work Order" at bounding box center [524, 327] width 58 height 11
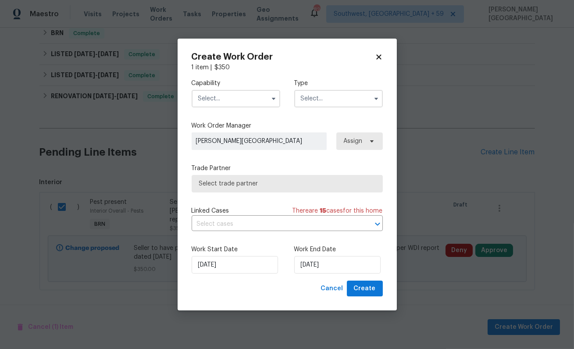
click at [231, 94] on input "text" at bounding box center [236, 99] width 89 height 18
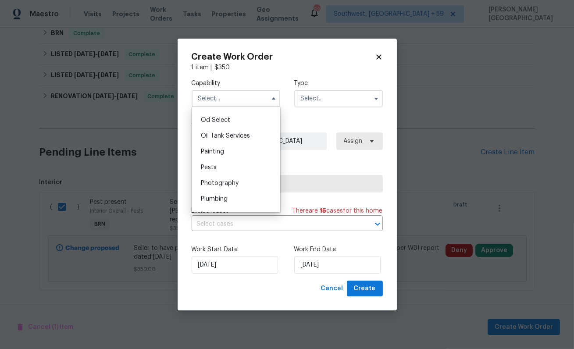
scroll to position [700, 0]
click at [216, 168] on div "Pests" at bounding box center [236, 170] width 84 height 16
type input "Pests"
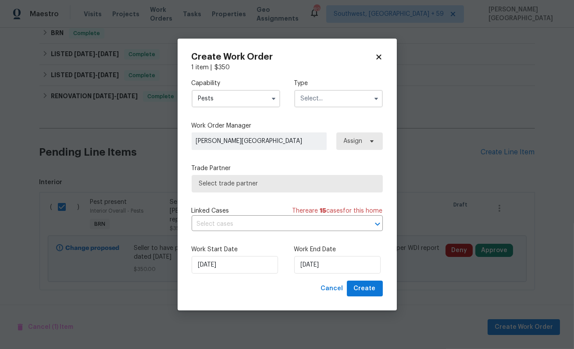
click at [317, 94] on input "text" at bounding box center [338, 99] width 89 height 18
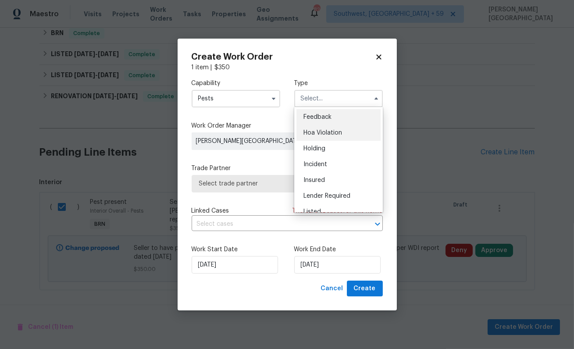
scroll to position [199, 0]
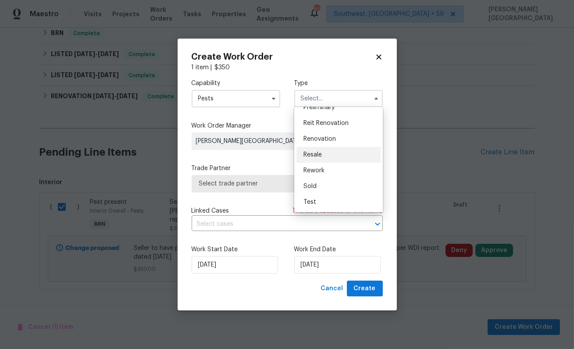
click at [320, 154] on span "Resale" at bounding box center [313, 155] width 18 height 6
type input "Resale"
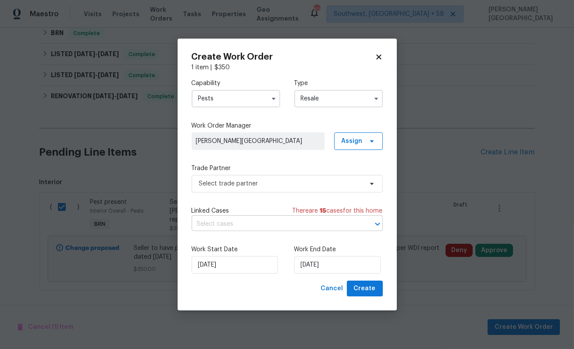
click at [239, 222] on input "text" at bounding box center [275, 225] width 167 height 14
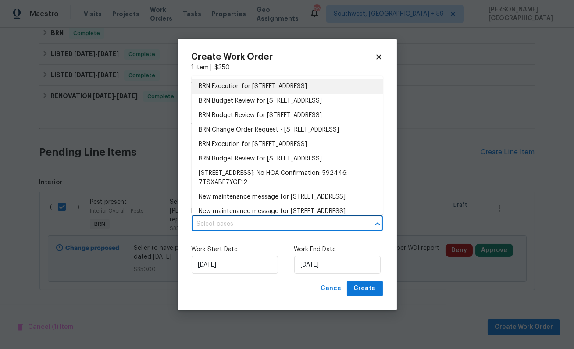
click at [237, 88] on li "BRN Execution for 513 Crest Ridge Dr, Lakeside, TX 76108" at bounding box center [287, 86] width 191 height 14
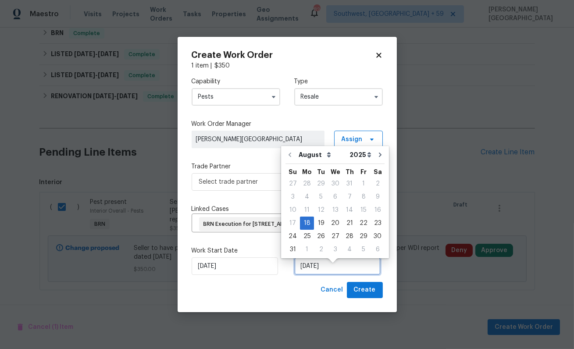
click at [313, 270] on input "[DATE]" at bounding box center [337, 266] width 86 height 18
click at [345, 220] on div "21" at bounding box center [350, 223] width 14 height 12
type input "8/21/2025"
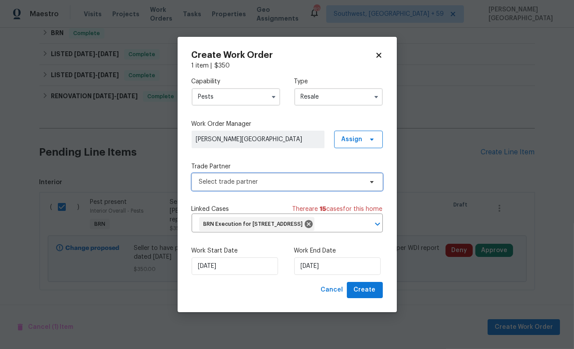
click at [239, 181] on span "Select trade partner" at bounding box center [287, 182] width 191 height 18
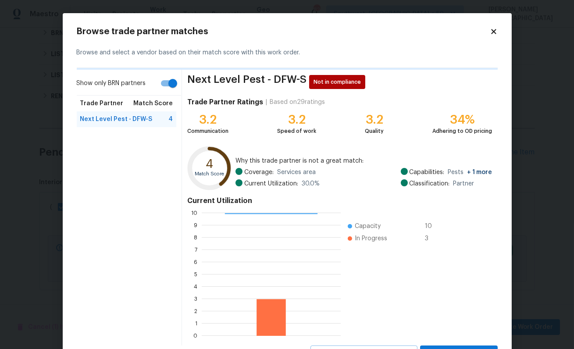
scroll to position [39, 0]
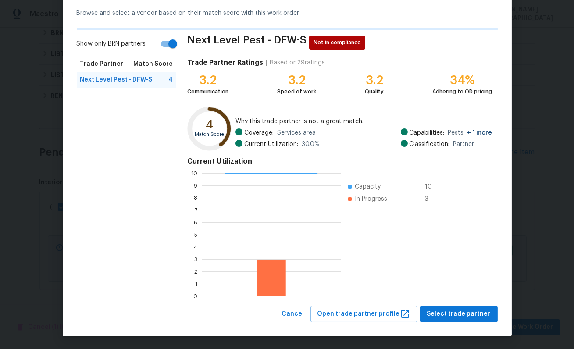
click at [169, 45] on input "Show only BRN partners" at bounding box center [173, 44] width 50 height 17
checkbox input "false"
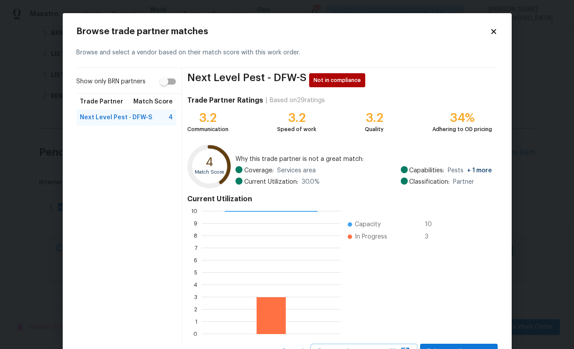
scroll to position [37, 0]
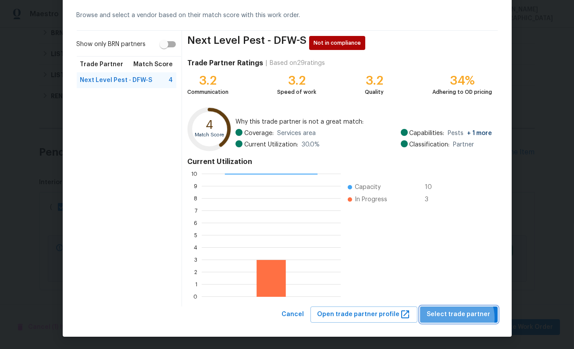
click at [458, 318] on span "Select trade partner" at bounding box center [459, 314] width 64 height 11
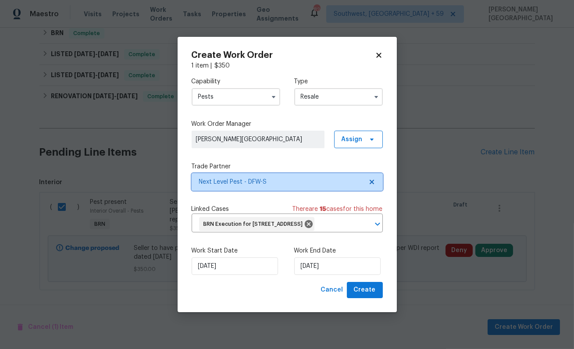
scroll to position [0, 0]
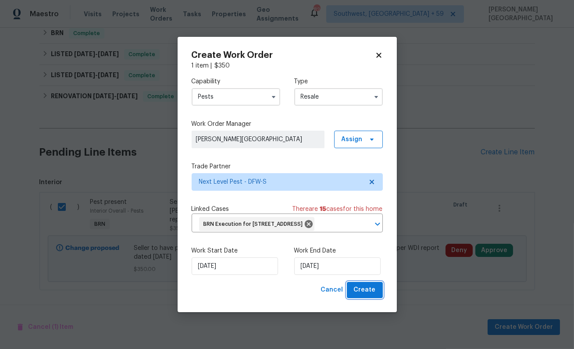
click at [359, 296] on span "Create" at bounding box center [365, 290] width 22 height 11
checkbox input "false"
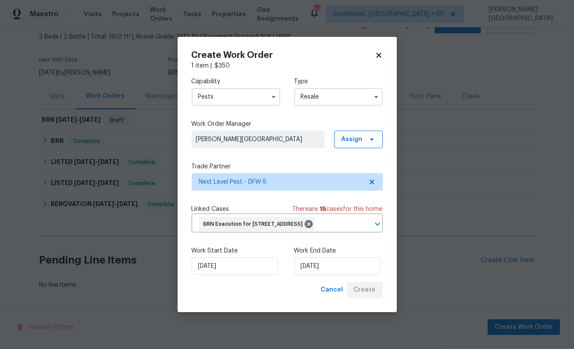
scroll to position [49, 0]
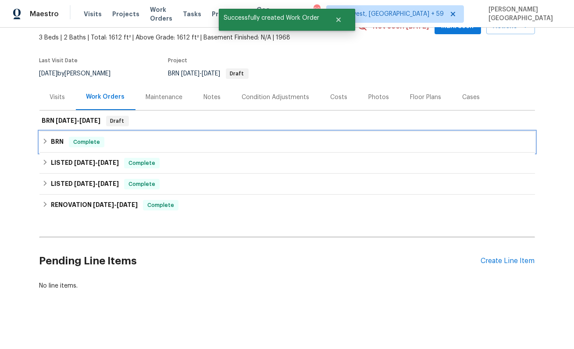
click at [75, 135] on div "BRN Complete" at bounding box center [287, 142] width 496 height 21
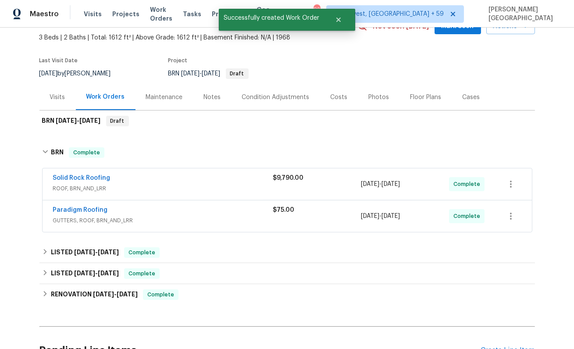
click at [29, 158] on div "Back to all projects 513 Crest Ridge Dr, Lakeside, TX 76108 3 Beds | 2 Baths | …" at bounding box center [287, 189] width 574 height 322
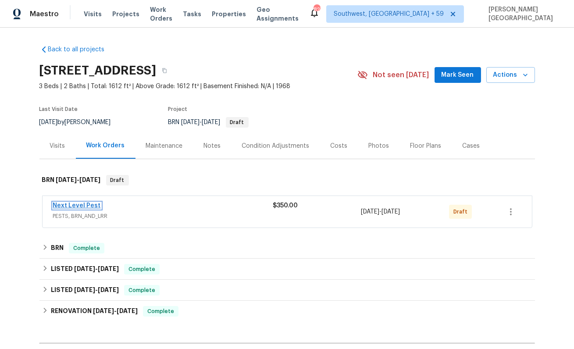
click at [74, 203] on link "Next Level Pest" at bounding box center [77, 206] width 48 height 6
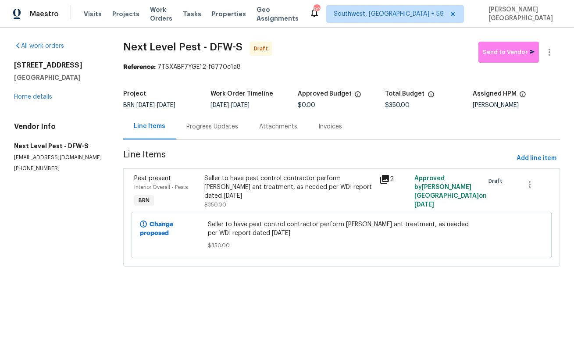
click at [218, 132] on div "Progress Updates" at bounding box center [212, 127] width 73 height 26
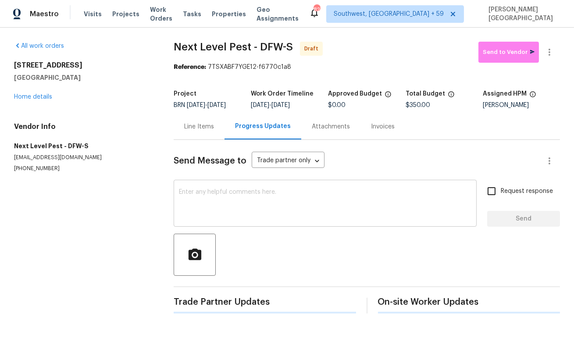
click at [215, 201] on textarea at bounding box center [325, 204] width 293 height 31
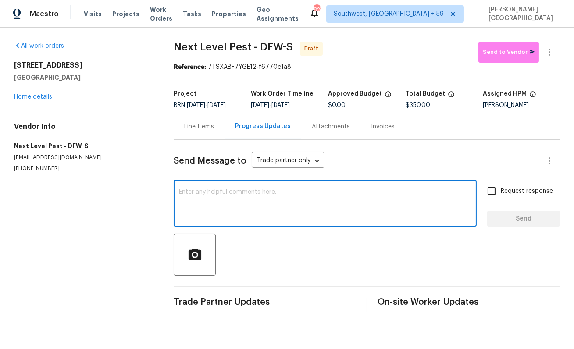
paste textarea "This is Isabel from Opendoor. Please confirm receipt of the work order due on 0…"
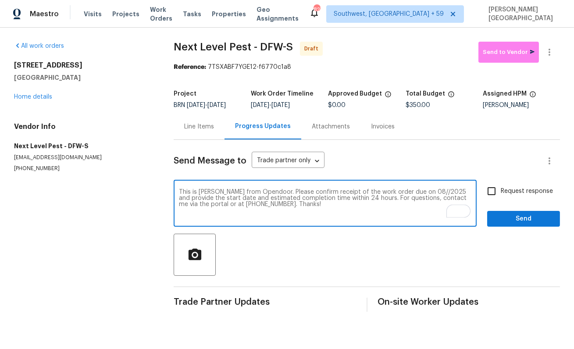
click at [412, 192] on textarea "This is Isabel from Opendoor. Please confirm receipt of the work order due on 0…" at bounding box center [325, 204] width 293 height 31
type textarea "This is Isabel from Opendoor. Please confirm receipt of the work order due on 0…"
click at [502, 188] on span "Request response" at bounding box center [527, 191] width 52 height 9
click at [501, 188] on input "Request response" at bounding box center [491, 191] width 18 height 18
checkbox input "true"
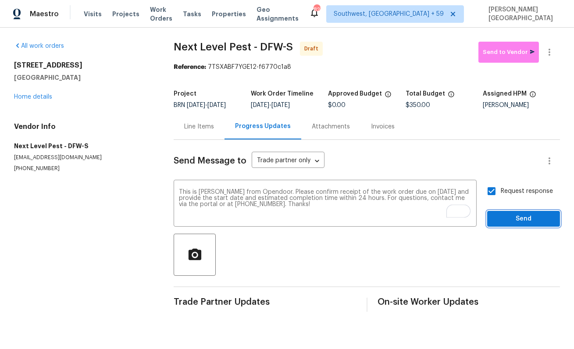
click at [515, 225] on button "Send" at bounding box center [523, 219] width 73 height 16
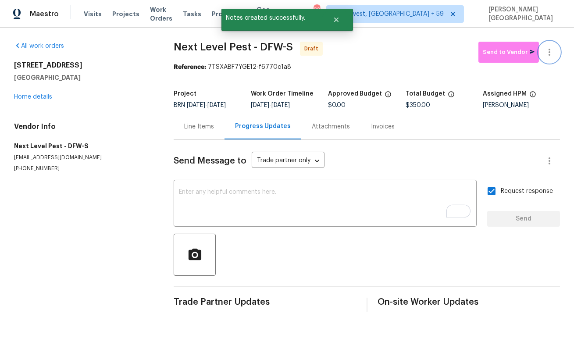
click at [546, 52] on icon "button" at bounding box center [549, 52] width 11 height 11
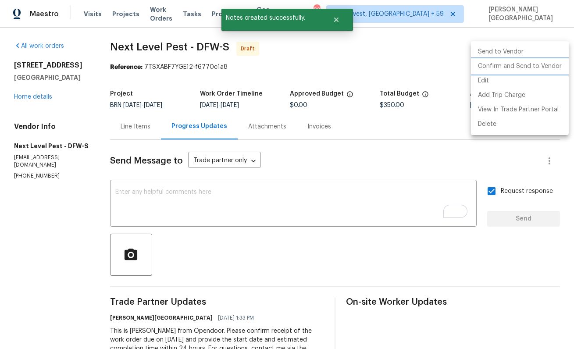
click at [536, 66] on li "Confirm and Send to Vendor" at bounding box center [520, 66] width 98 height 14
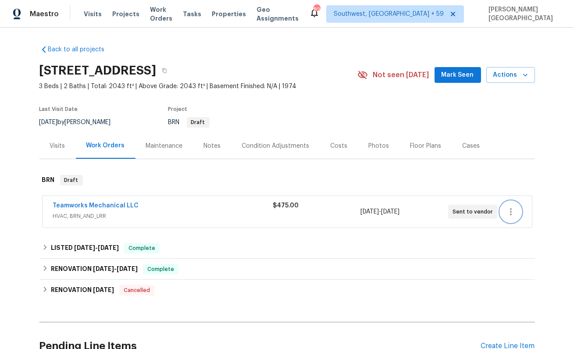
click at [518, 208] on button "button" at bounding box center [510, 211] width 21 height 21
click at [502, 207] on li "Edit" at bounding box center [521, 211] width 95 height 14
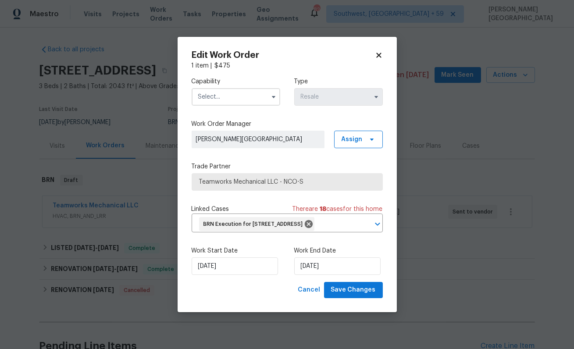
click at [232, 88] on input "text" at bounding box center [236, 97] width 89 height 18
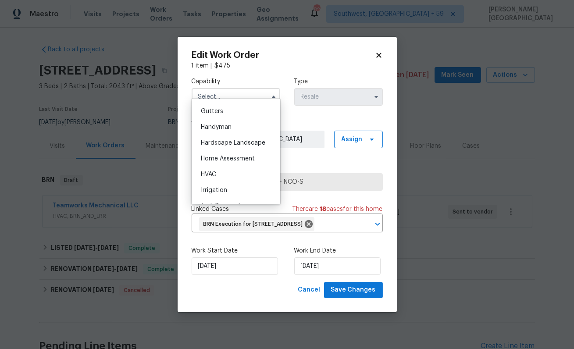
scroll to position [493, 0]
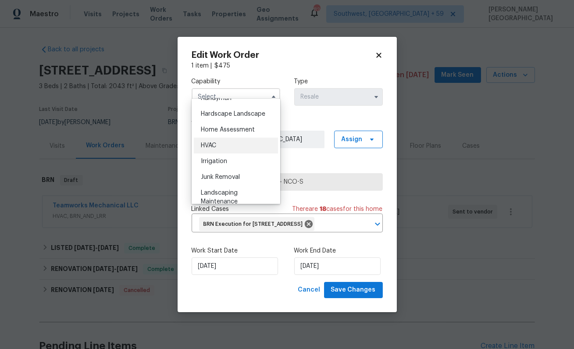
click at [221, 138] on div "HVAC" at bounding box center [236, 146] width 84 height 16
type input "HVAC"
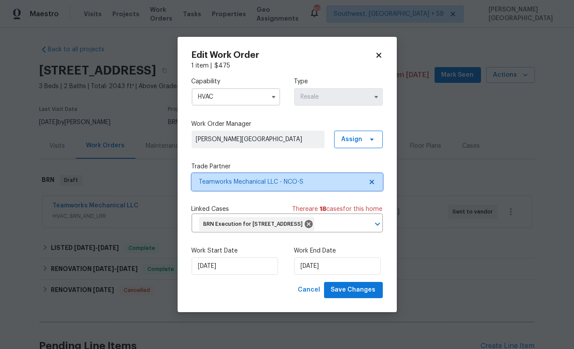
click at [251, 178] on span "Teamworks Mechanical LLC - NCO-S" at bounding box center [281, 182] width 164 height 9
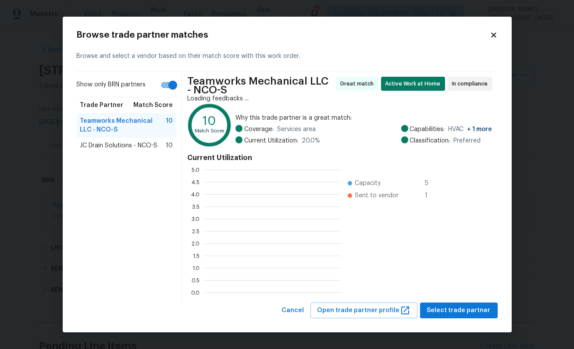
scroll to position [123, 136]
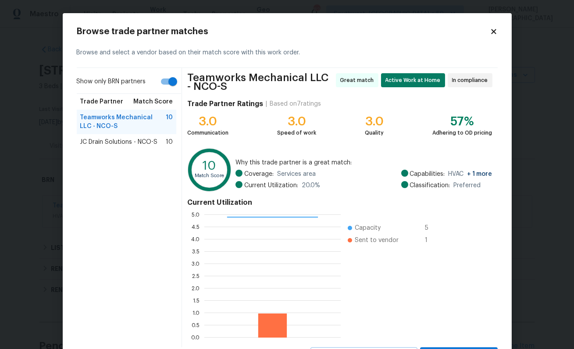
click at [160, 143] on div "JC Drain Solutions - NCO-S 10" at bounding box center [126, 142] width 93 height 9
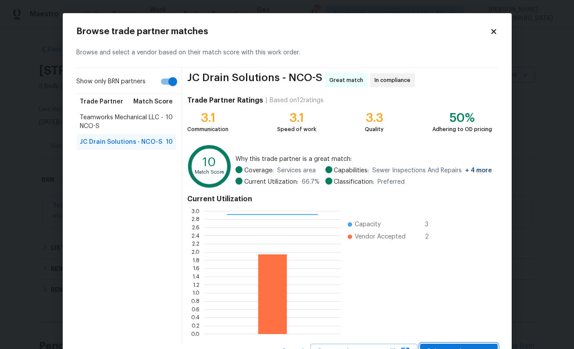
click at [463, 349] on span "Select trade partner" at bounding box center [459, 352] width 64 height 11
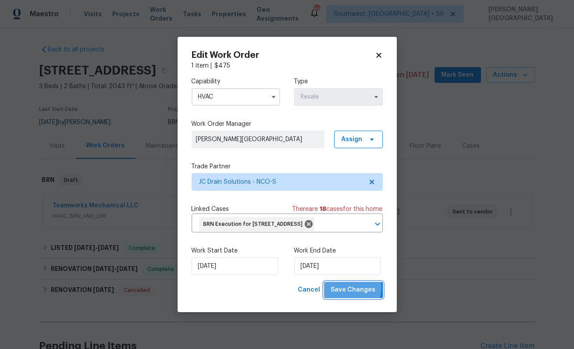
click at [347, 295] on span "Save Changes" at bounding box center [353, 290] width 45 height 11
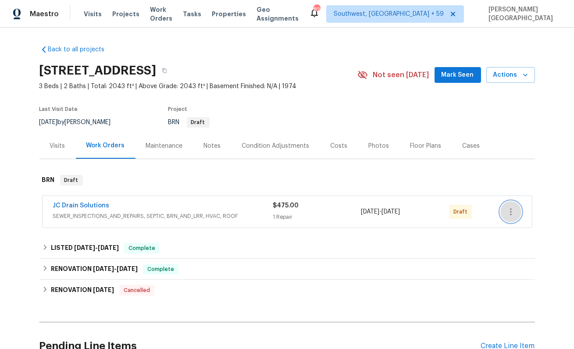
click at [507, 213] on icon "button" at bounding box center [511, 212] width 11 height 11
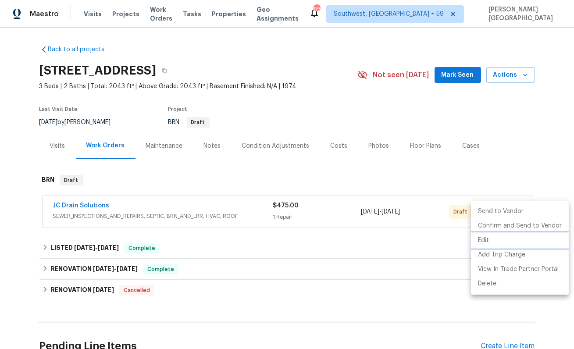
click at [493, 244] on li "Edit" at bounding box center [520, 240] width 98 height 14
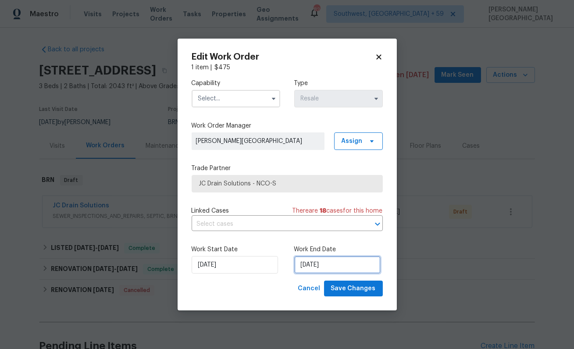
click at [311, 263] on input "[DATE]" at bounding box center [337, 265] width 86 height 18
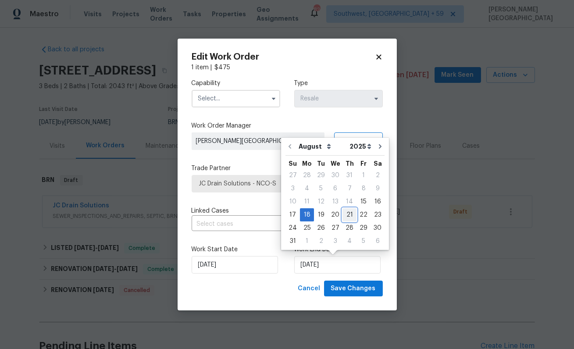
click at [347, 215] on div "21" at bounding box center [350, 215] width 14 height 12
type input "[DATE]"
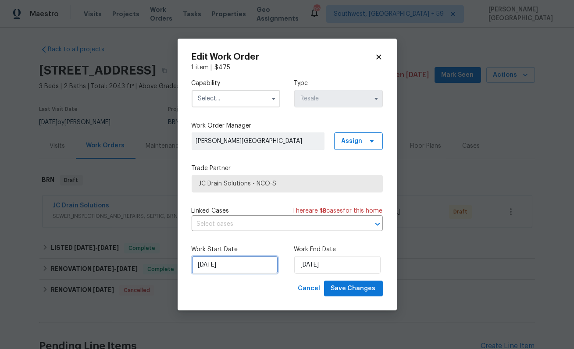
click at [235, 268] on input "[DATE]" at bounding box center [235, 265] width 86 height 18
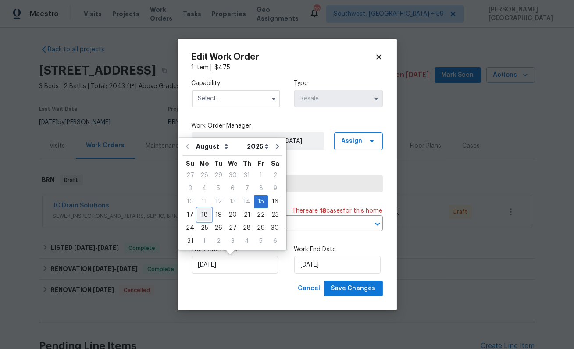
click at [204, 214] on div "18" at bounding box center [204, 215] width 14 height 12
type input "[DATE]"
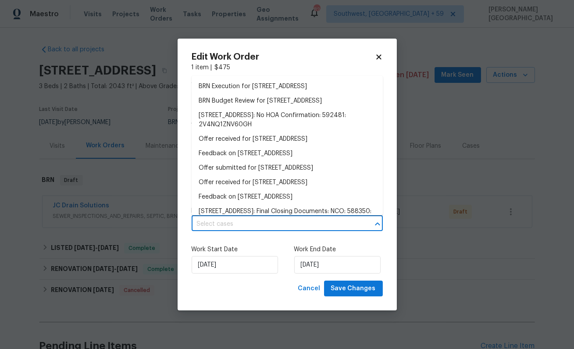
click at [223, 220] on input "text" at bounding box center [275, 225] width 167 height 14
click at [237, 87] on li "BRN Execution for [STREET_ADDRESS]" at bounding box center [287, 86] width 191 height 14
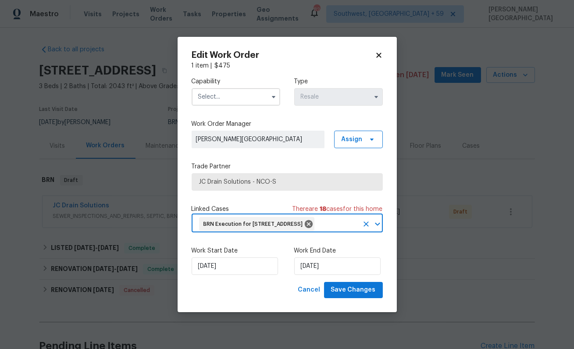
click at [233, 90] on input "text" at bounding box center [236, 97] width 89 height 18
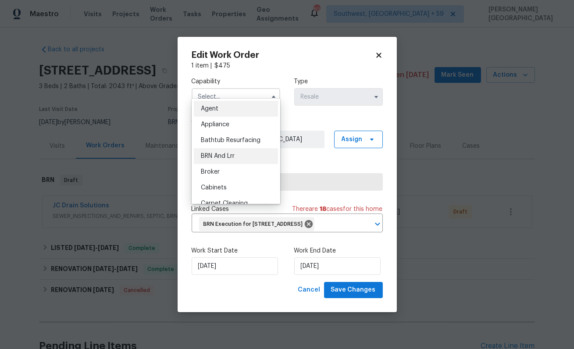
click at [223, 153] on span "BRN And Lrr" at bounding box center [218, 156] width 34 height 6
type input "BRN And Lrr"
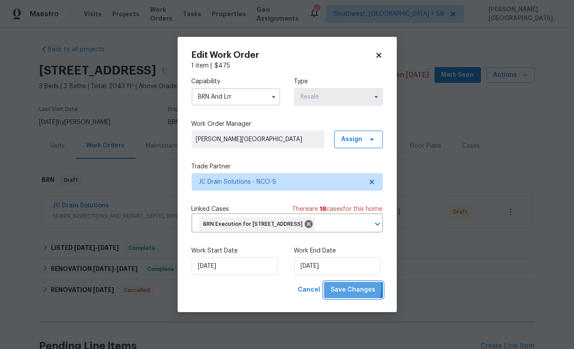
click at [343, 295] on span "Save Changes" at bounding box center [353, 290] width 45 height 11
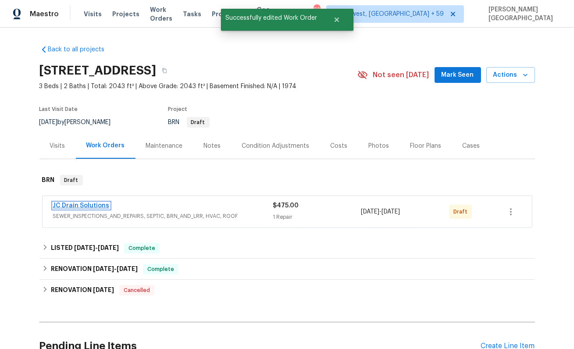
click at [88, 205] on link "JC Drain Solutions" at bounding box center [81, 206] width 57 height 6
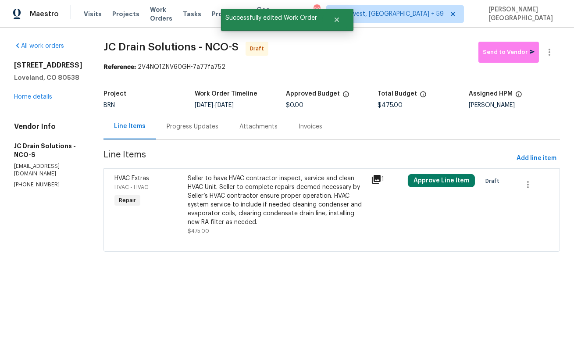
click at [203, 136] on div "Progress Updates" at bounding box center [192, 127] width 73 height 26
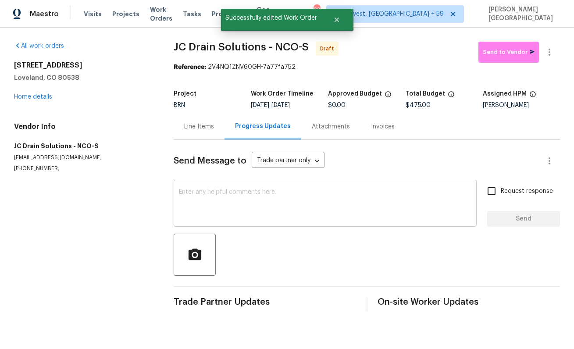
click at [195, 197] on textarea at bounding box center [325, 204] width 293 height 31
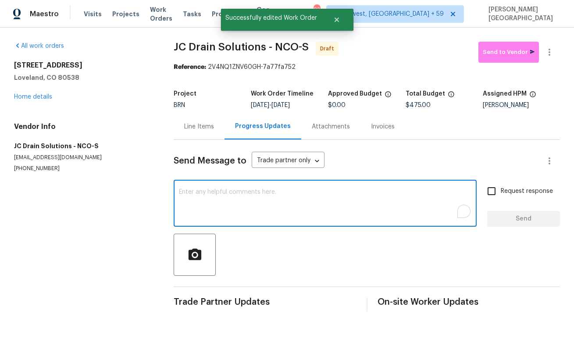
paste textarea "This is [PERSON_NAME] from Opendoor. Please confirm receipt of the work order d…"
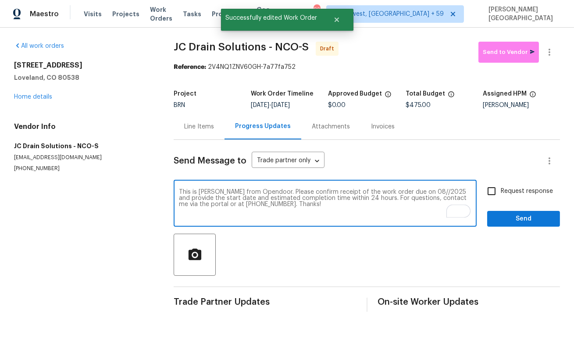
click at [413, 192] on textarea "This is [PERSON_NAME] from Opendoor. Please confirm receipt of the work order d…" at bounding box center [325, 204] width 293 height 31
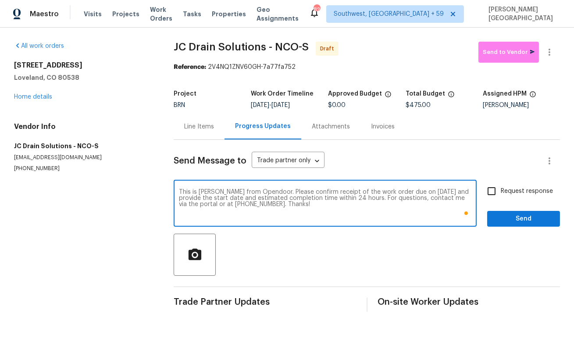
type textarea "This is [PERSON_NAME] from Opendoor. Please confirm receipt of the work order d…"
click at [502, 192] on span "Request response" at bounding box center [527, 191] width 52 height 9
click at [501, 192] on input "Request response" at bounding box center [491, 191] width 18 height 18
checkbox input "true"
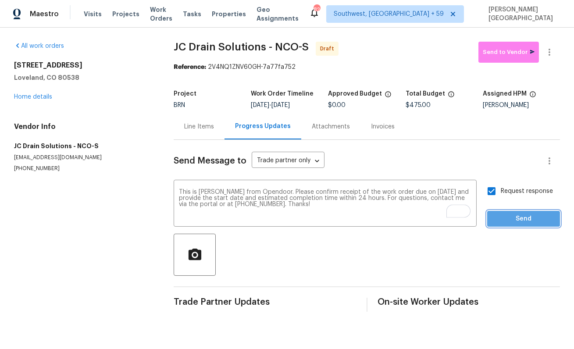
click at [507, 215] on span "Send" at bounding box center [523, 219] width 59 height 11
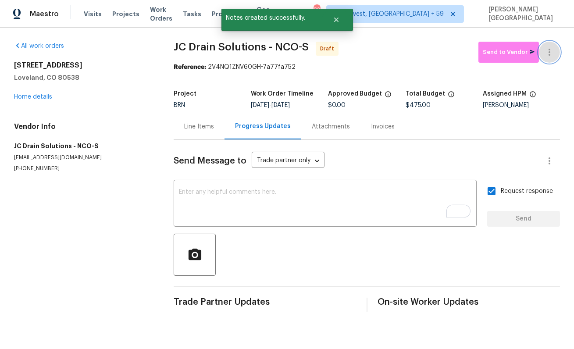
click at [556, 48] on button "button" at bounding box center [549, 52] width 21 height 21
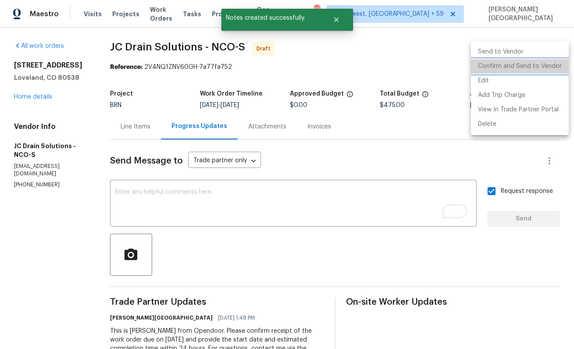
click at [546, 61] on li "Confirm and Send to Vendor" at bounding box center [520, 66] width 98 height 14
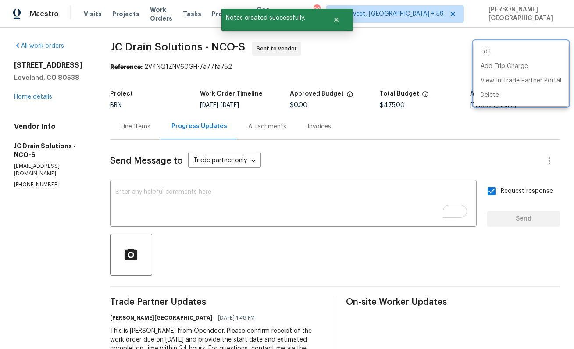
click at [26, 99] on div at bounding box center [287, 174] width 574 height 349
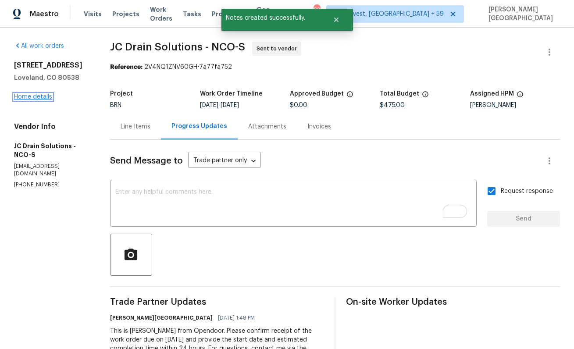
click at [30, 97] on link "Home details" at bounding box center [33, 97] width 38 height 6
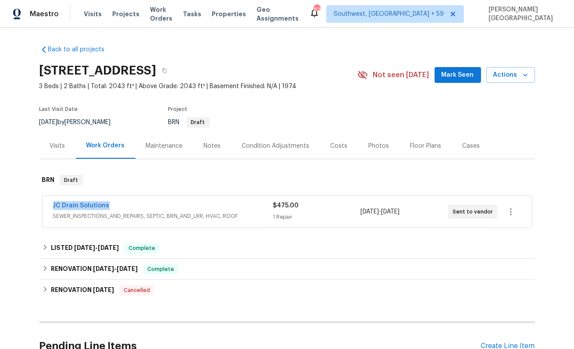
drag, startPoint x: 114, startPoint y: 205, endPoint x: 28, endPoint y: 205, distance: 86.0
click at [28, 205] on div "Back to all projects [STREET_ADDRESS] 3 Beds | 2 Baths | Total: 2043 ft² | Abov…" at bounding box center [287, 189] width 574 height 322
copy link "JC Drain Solutions"
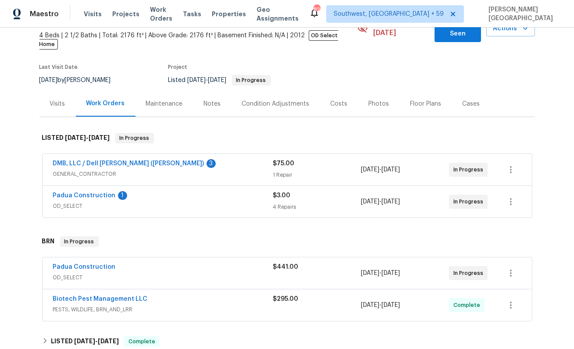
scroll to position [61, 0]
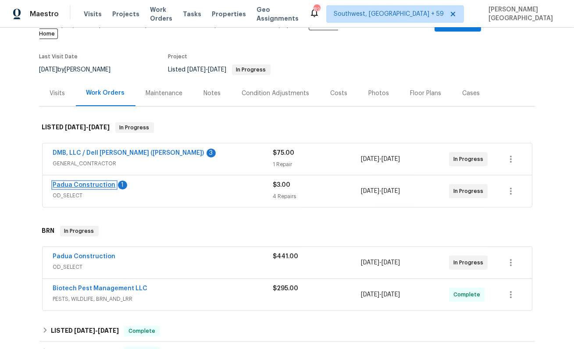
click at [85, 182] on link "Padua Construction" at bounding box center [84, 185] width 63 height 6
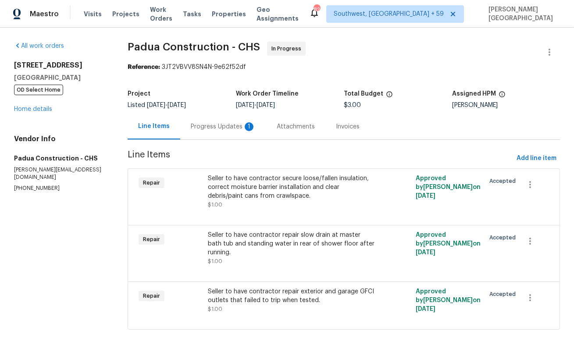
click at [232, 131] on div "Progress Updates 1" at bounding box center [223, 126] width 65 height 9
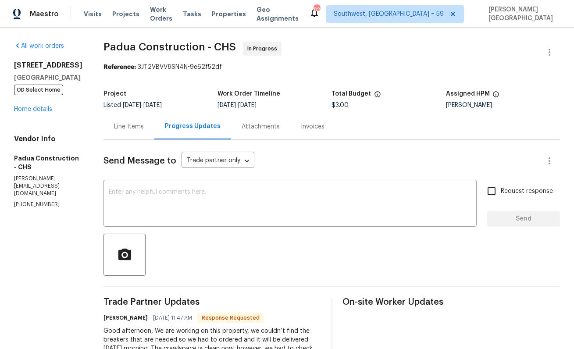
click at [121, 138] on div "Line Items" at bounding box center [129, 127] width 51 height 26
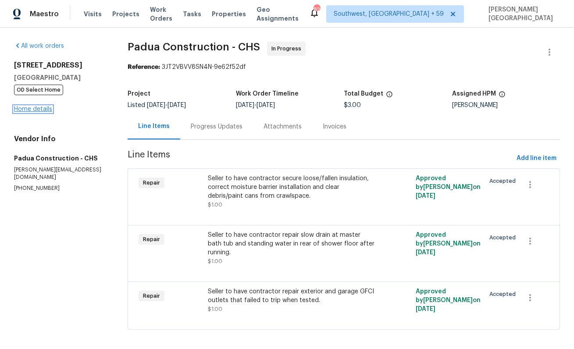
click at [43, 108] on link "Home details" at bounding box center [33, 109] width 38 height 6
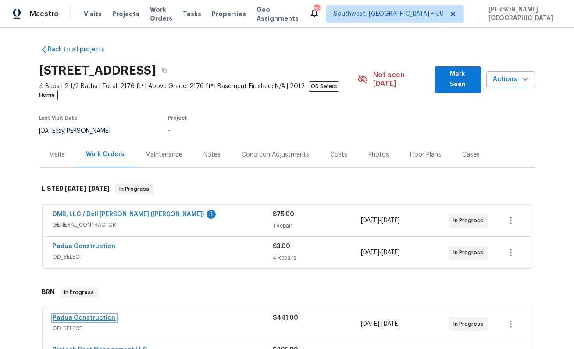
click at [86, 315] on link "Padua Construction" at bounding box center [84, 318] width 63 height 6
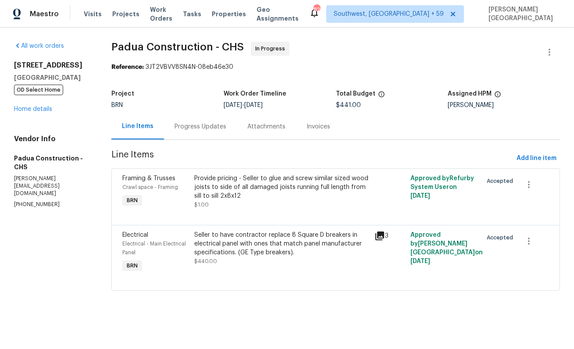
click at [196, 126] on div "Progress Updates" at bounding box center [201, 126] width 52 height 9
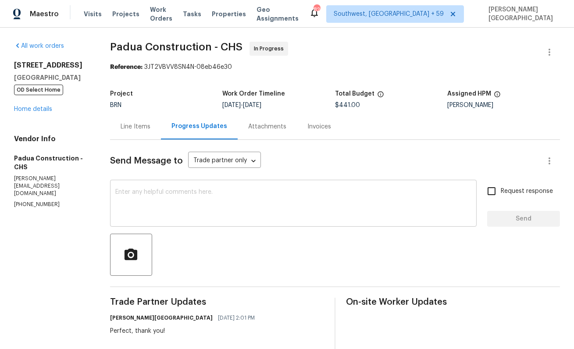
click at [189, 204] on textarea at bounding box center [293, 204] width 356 height 31
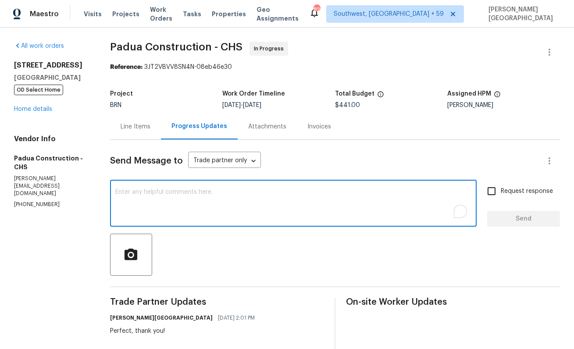
type textarea "G"
type textarea "H"
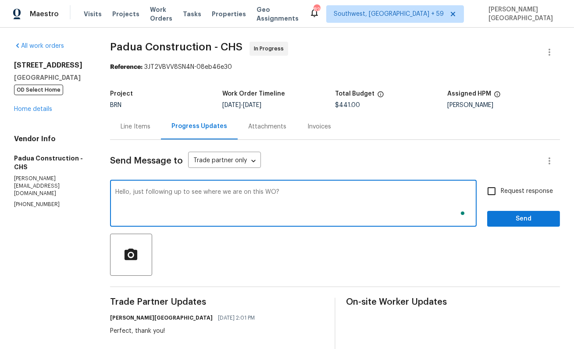
type textarea "Hello, just following up to see where we are on this WO?"
click at [516, 193] on span "Request response" at bounding box center [527, 191] width 52 height 9
click at [501, 193] on input "Request response" at bounding box center [491, 191] width 18 height 18
checkbox input "true"
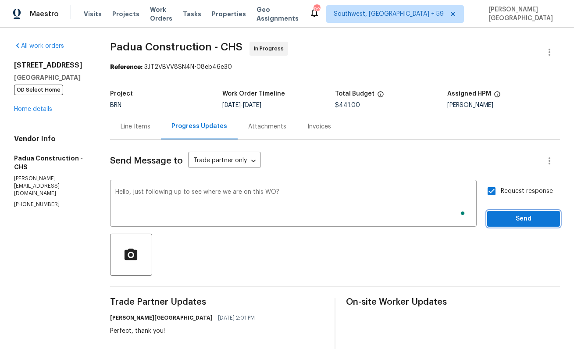
click at [518, 217] on span "Send" at bounding box center [523, 219] width 59 height 11
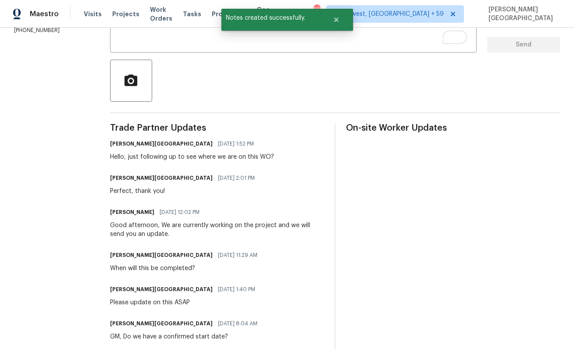
scroll to position [179, 0]
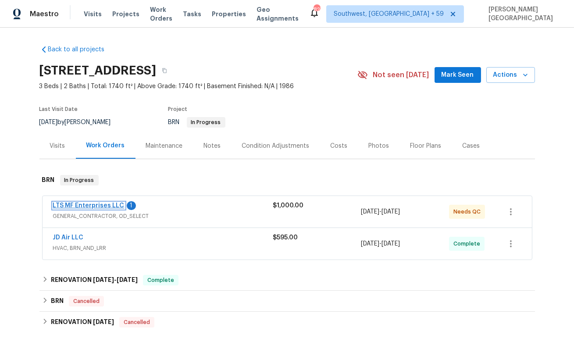
click at [111, 206] on link "LTS MF Enterprises LLC" at bounding box center [88, 206] width 71 height 6
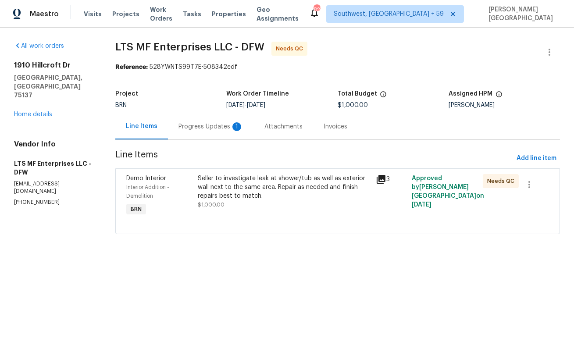
click at [229, 132] on div "Progress Updates 1" at bounding box center [211, 127] width 86 height 26
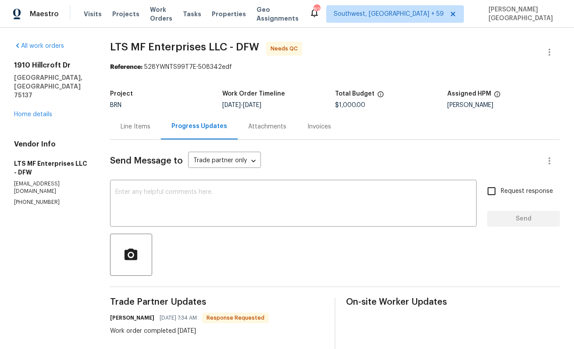
click at [144, 127] on div "Line Items" at bounding box center [136, 126] width 30 height 9
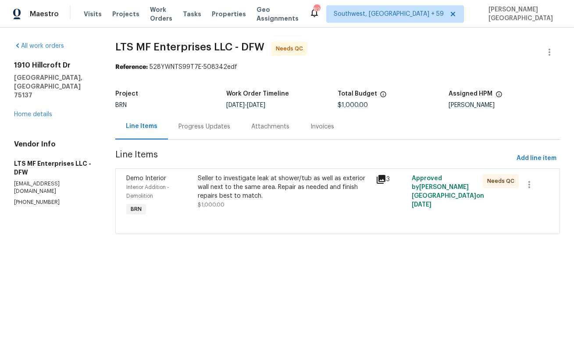
click at [244, 193] on div "Seller to investigate leak at shower/tub as well as exterior wall next to the s…" at bounding box center [284, 187] width 173 height 26
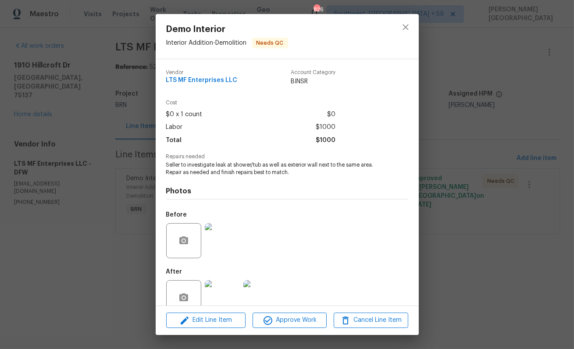
scroll to position [19, 0]
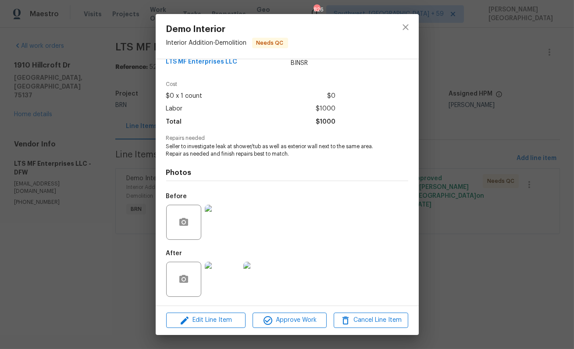
click at [230, 220] on img at bounding box center [222, 222] width 35 height 35
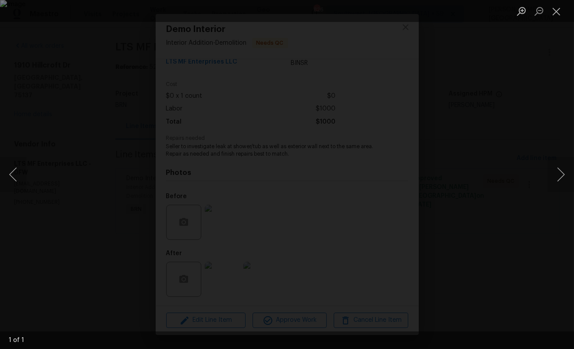
click at [525, 127] on div "Lightbox" at bounding box center [287, 174] width 574 height 349
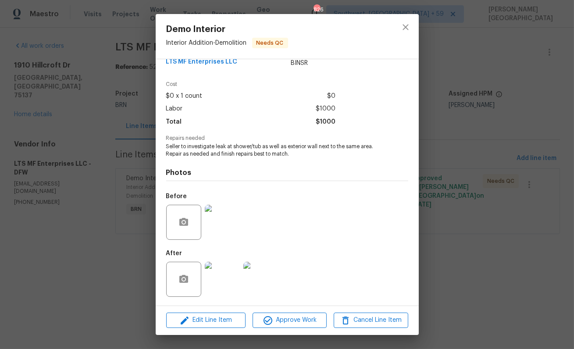
click at [218, 275] on img at bounding box center [222, 279] width 35 height 35
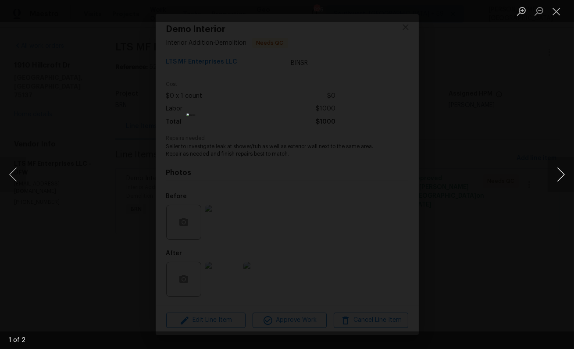
click at [561, 179] on button "Next image" at bounding box center [561, 174] width 26 height 35
click at [519, 156] on div "Lightbox" at bounding box center [287, 174] width 574 height 349
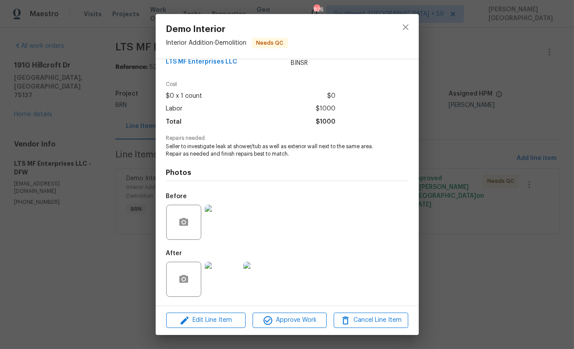
click at [228, 221] on img at bounding box center [222, 222] width 35 height 35
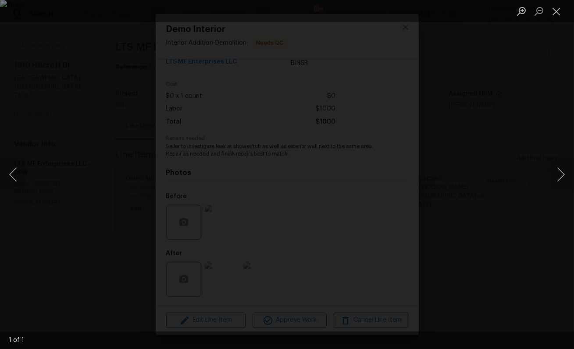
click at [557, 119] on div "Lightbox" at bounding box center [287, 174] width 574 height 349
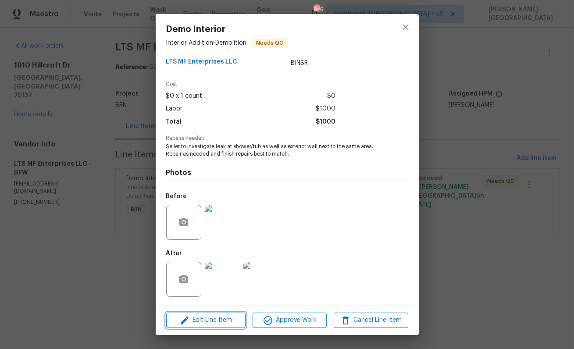
click at [218, 300] on button "Edit Line Item" at bounding box center [205, 320] width 79 height 15
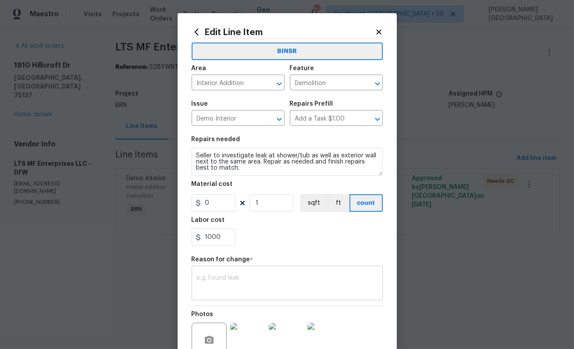
scroll to position [83, 0]
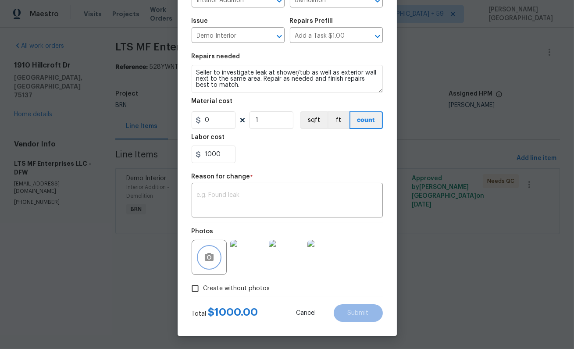
click at [211, 258] on icon "button" at bounding box center [209, 257] width 9 height 8
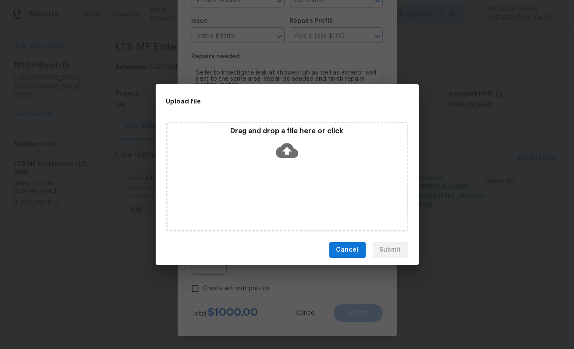
click at [288, 142] on icon at bounding box center [287, 150] width 22 height 22
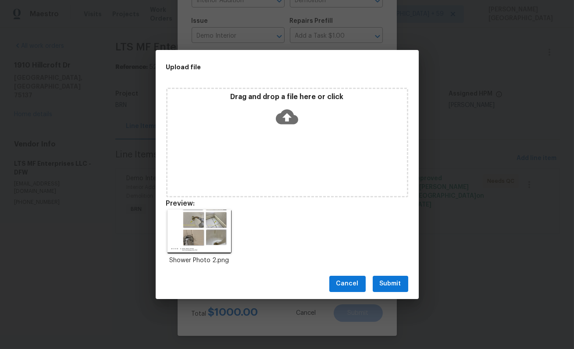
click at [400, 287] on span "Submit" at bounding box center [390, 284] width 21 height 11
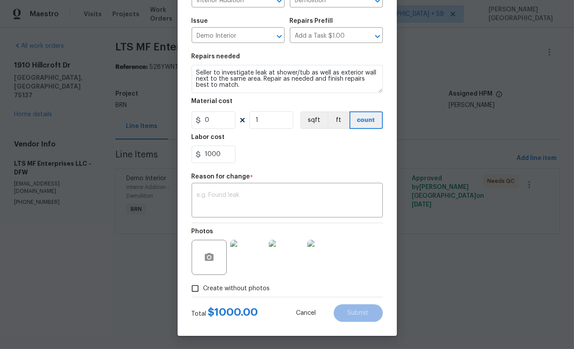
click at [328, 254] on img at bounding box center [324, 257] width 35 height 35
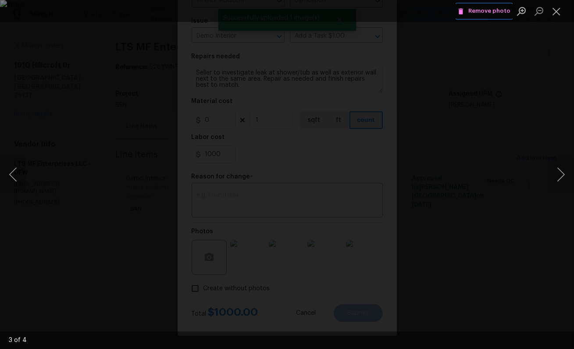
click at [472, 11] on span "Remove photo" at bounding box center [484, 11] width 53 height 10
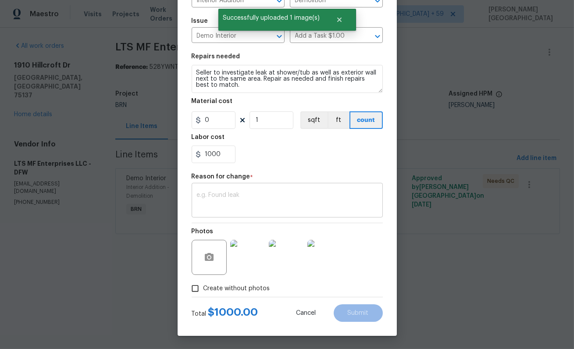
click at [213, 211] on div "x ​" at bounding box center [287, 201] width 191 height 32
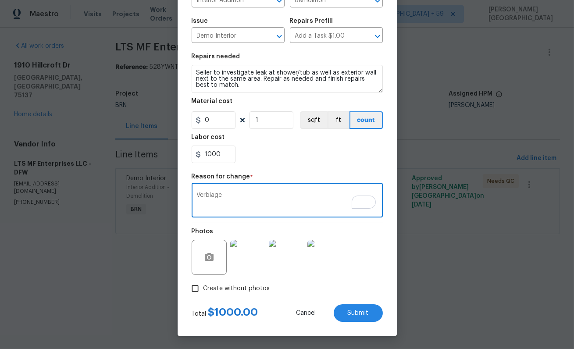
type textarea "Verbiage"
click at [356, 300] on div "Edit Line Item BINSR Area Interior Addition ​ Feature Demolition ​ Issue Demo I…" at bounding box center [287, 133] width 219 height 406
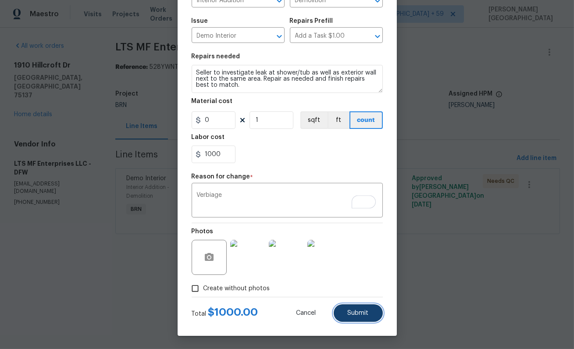
click at [355, 300] on button "Submit" at bounding box center [358, 313] width 49 height 18
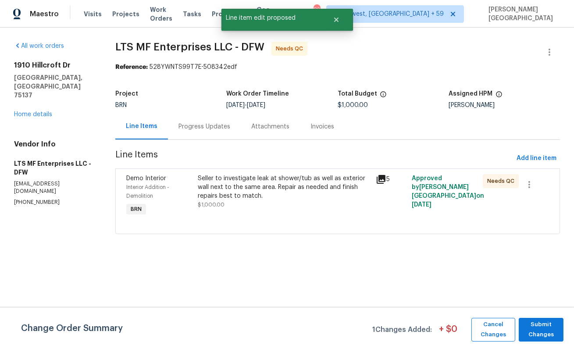
scroll to position [0, 0]
click at [532, 300] on button "Submit Changes" at bounding box center [541, 330] width 45 height 24
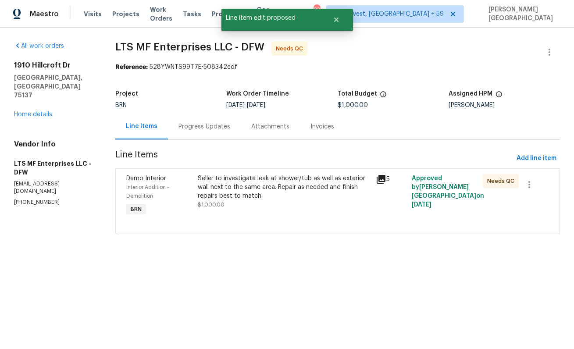
click at [294, 186] on div "Seller to investigate leak at shower/tub as well as exterior wall next to the s…" at bounding box center [284, 187] width 173 height 26
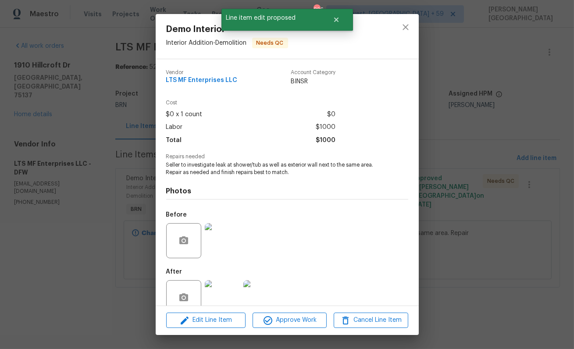
scroll to position [19, 0]
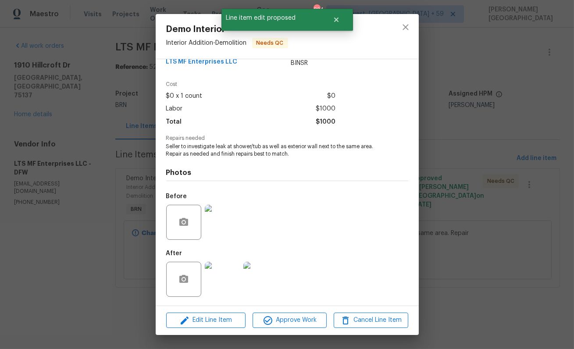
click at [216, 279] on img at bounding box center [222, 279] width 35 height 35
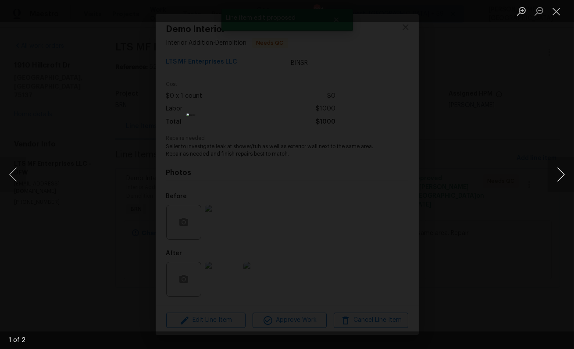
click at [558, 176] on button "Next image" at bounding box center [561, 174] width 26 height 35
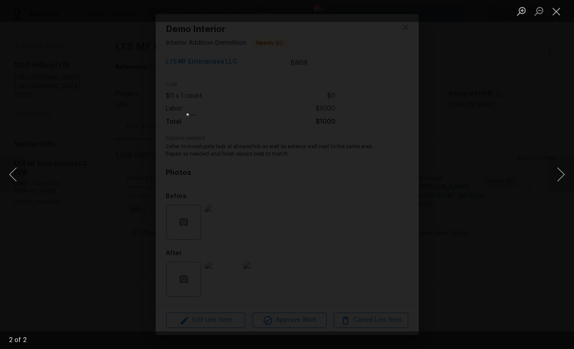
click at [507, 146] on div "Lightbox" at bounding box center [287, 174] width 574 height 349
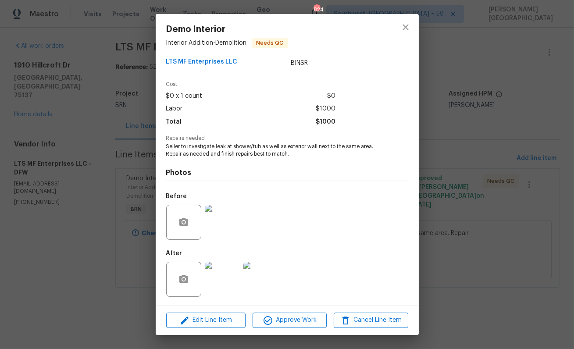
click at [227, 215] on img at bounding box center [222, 222] width 35 height 35
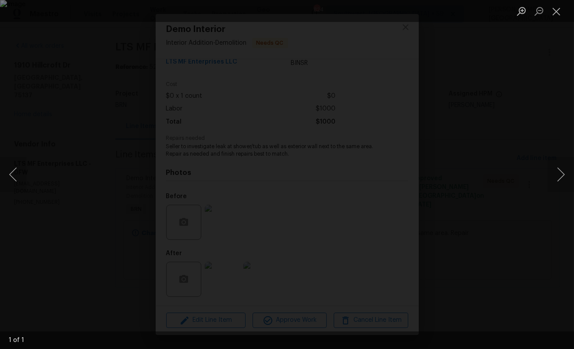
click at [425, 300] on div "1 of 1" at bounding box center [287, 341] width 574 height 18
click at [455, 300] on div "Lightbox" at bounding box center [287, 174] width 574 height 349
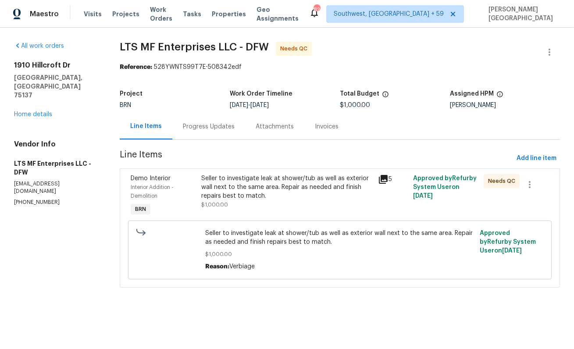
click at [295, 181] on div "Seller to investigate leak at shower/tub as well as exterior wall next to the s…" at bounding box center [286, 187] width 171 height 26
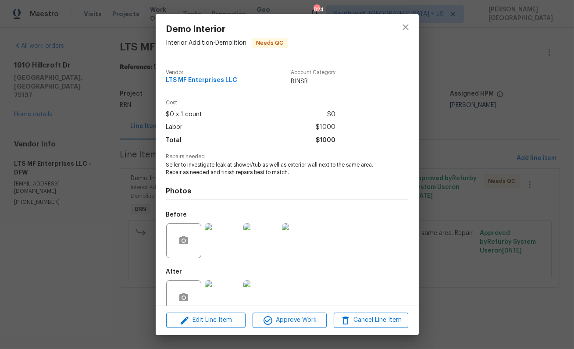
click at [224, 238] on img at bounding box center [222, 240] width 35 height 35
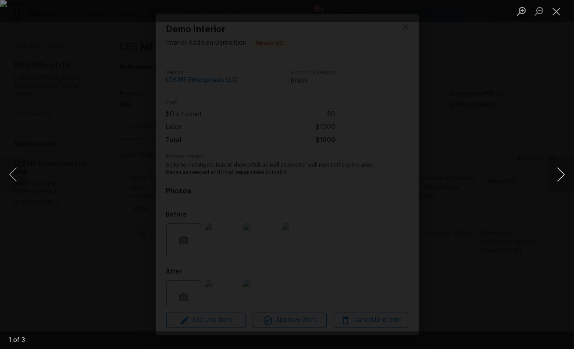
click at [561, 173] on button "Next image" at bounding box center [561, 174] width 26 height 35
click at [27, 176] on div "Lightbox" at bounding box center [287, 174] width 574 height 349
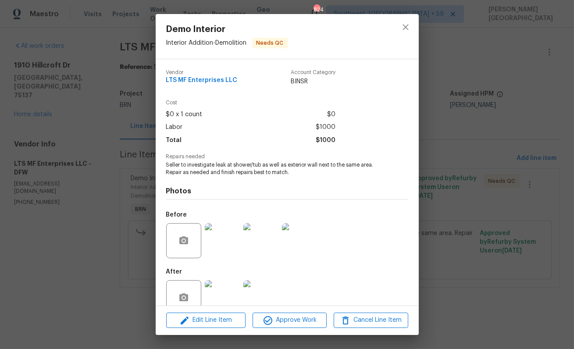
click at [223, 247] on img at bounding box center [222, 240] width 35 height 35
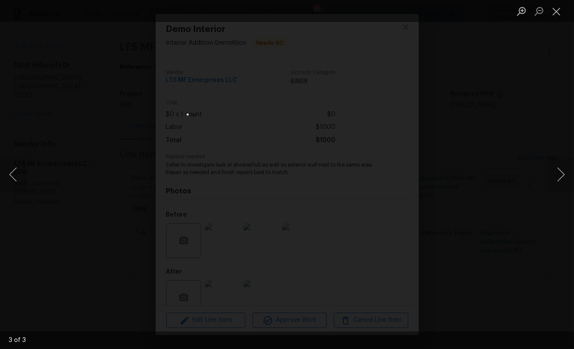
click at [457, 193] on div "Lightbox" at bounding box center [287, 174] width 574 height 349
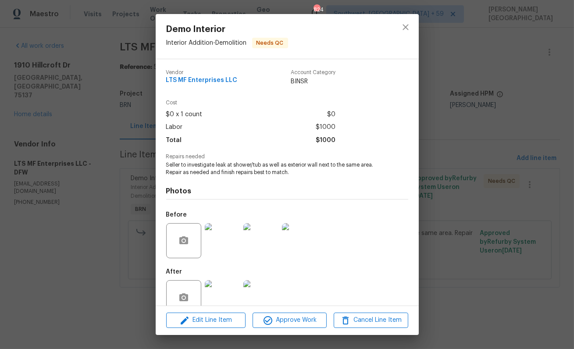
click at [300, 240] on img at bounding box center [299, 240] width 35 height 35
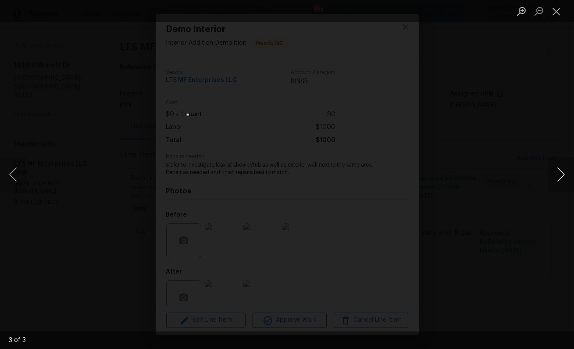
click at [559, 179] on button "Next image" at bounding box center [561, 174] width 26 height 35
click at [4, 170] on button "Previous image" at bounding box center [13, 174] width 26 height 35
click at [8, 172] on button "Previous image" at bounding box center [13, 174] width 26 height 35
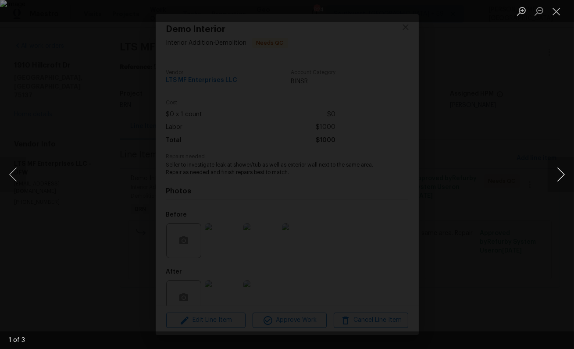
click at [562, 175] on button "Next image" at bounding box center [561, 174] width 26 height 35
click at [499, 154] on div "Lightbox" at bounding box center [287, 174] width 574 height 349
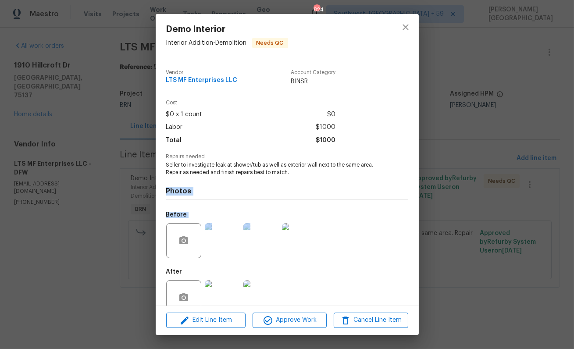
drag, startPoint x: 493, startPoint y: 182, endPoint x: 232, endPoint y: 280, distance: 279.3
click at [248, 257] on div "Demo Interior Interior Addition - Demolition Needs QC Vendor LTS MF Enterprises…" at bounding box center [287, 174] width 574 height 349
click at [362, 241] on div "Before" at bounding box center [287, 235] width 242 height 57
click at [523, 95] on div "Demo Interior Interior Addition - Demolition Needs QC Vendor LTS MF Enterprises…" at bounding box center [287, 174] width 574 height 349
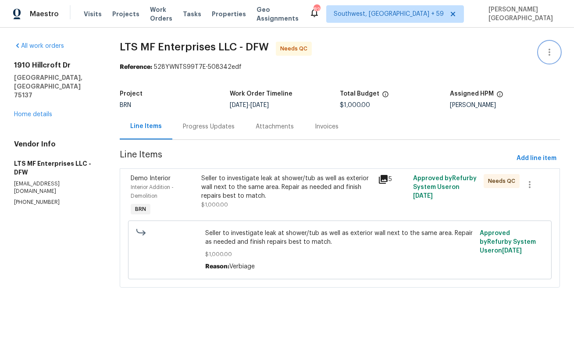
click at [550, 54] on icon "button" at bounding box center [549, 52] width 11 height 11
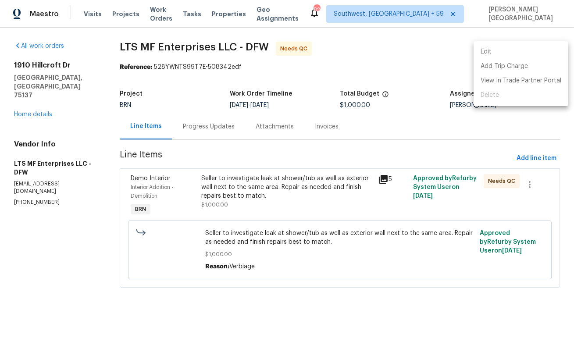
click at [494, 54] on li "Edit" at bounding box center [521, 52] width 95 height 14
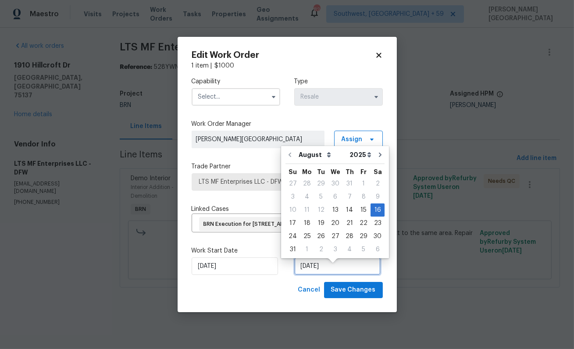
click at [318, 271] on input "8/16/2025" at bounding box center [337, 266] width 86 height 18
click at [302, 222] on div "18" at bounding box center [307, 223] width 14 height 12
type input "[DATE]"
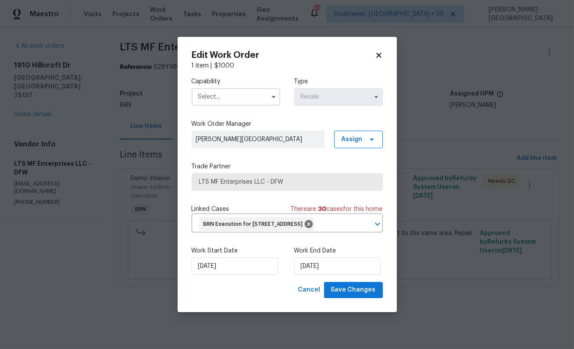
click at [195, 88] on input "text" at bounding box center [236, 97] width 89 height 18
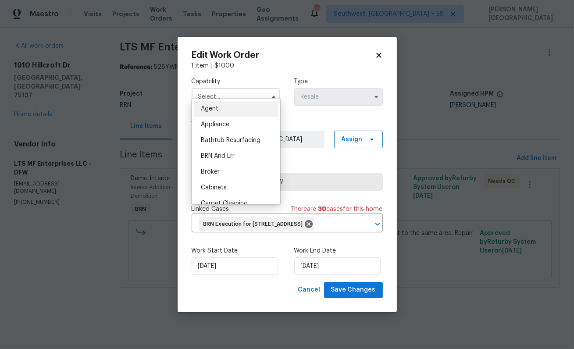
click at [228, 157] on span "BRN And Lrr" at bounding box center [218, 156] width 34 height 6
type input "BRN And Lrr"
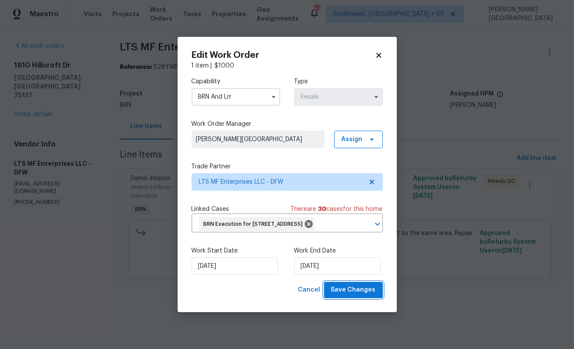
click at [356, 295] on span "Save Changes" at bounding box center [353, 290] width 45 height 11
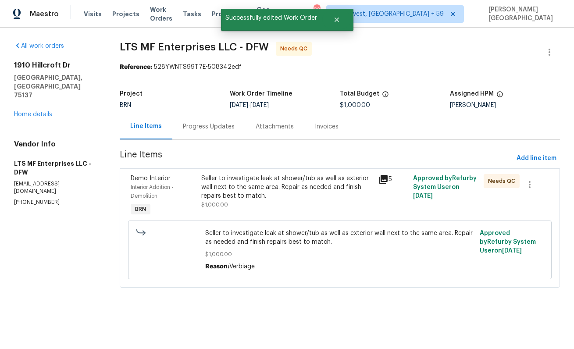
click at [244, 182] on div "Seller to investigate leak at shower/tub as well as exterior wall next to the s…" at bounding box center [286, 187] width 171 height 26
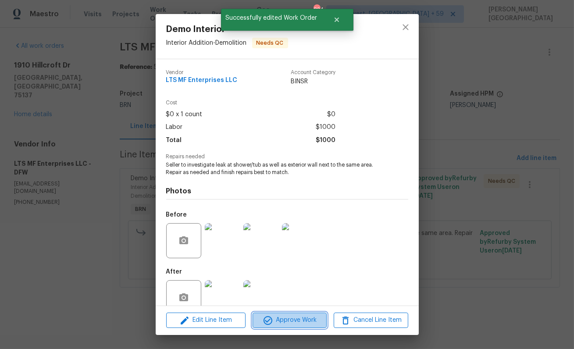
click at [289, 322] on span "Approve Work" at bounding box center [289, 320] width 69 height 11
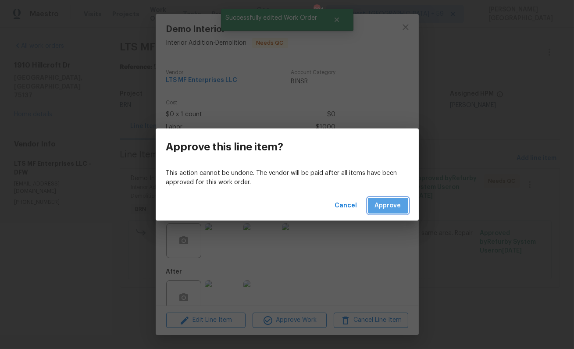
click at [391, 211] on button "Approve" at bounding box center [388, 206] width 40 height 16
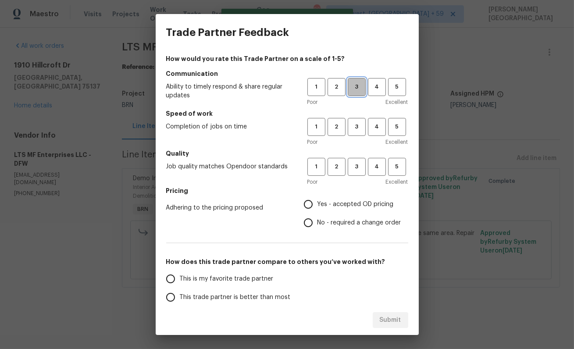
click at [361, 92] on button "3" at bounding box center [357, 87] width 18 height 18
click at [361, 128] on span "3" at bounding box center [357, 127] width 16 height 10
click at [361, 157] on h5 "Quality" at bounding box center [287, 153] width 242 height 9
click at [354, 172] on button "3" at bounding box center [357, 167] width 18 height 18
click at [310, 203] on input "Yes - accepted OD pricing" at bounding box center [308, 204] width 18 height 18
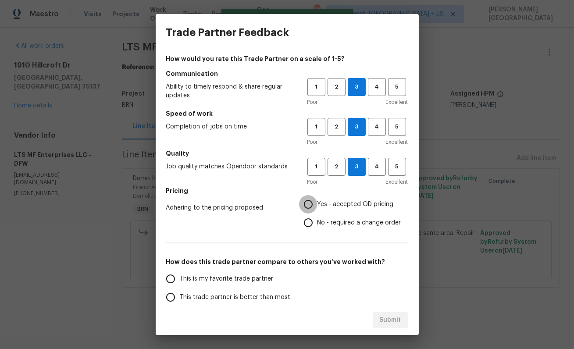
radio input "true"
click at [247, 293] on span "This trade partner is better than most" at bounding box center [235, 297] width 111 height 9
click at [180, 293] on input "This trade partner is better than most" at bounding box center [170, 297] width 18 height 18
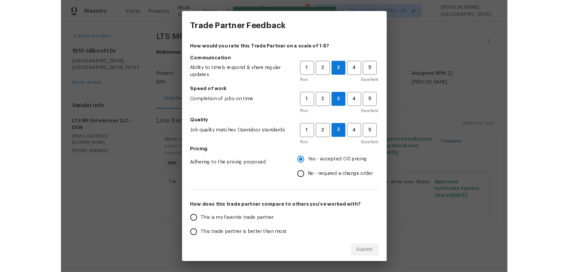
scroll to position [1, 0]
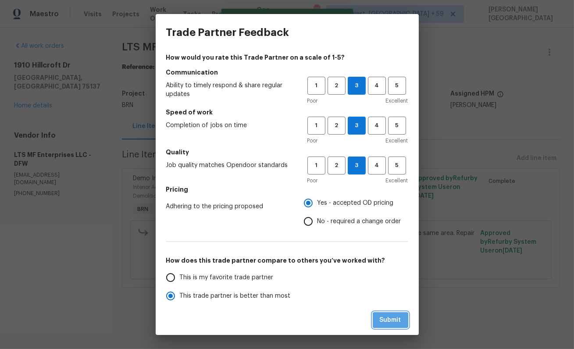
click at [382, 323] on span "Submit" at bounding box center [390, 320] width 21 height 11
radio input "true"
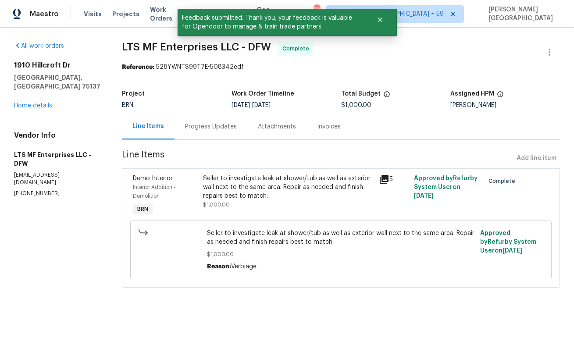
click at [202, 127] on div "Progress Updates" at bounding box center [211, 126] width 52 height 9
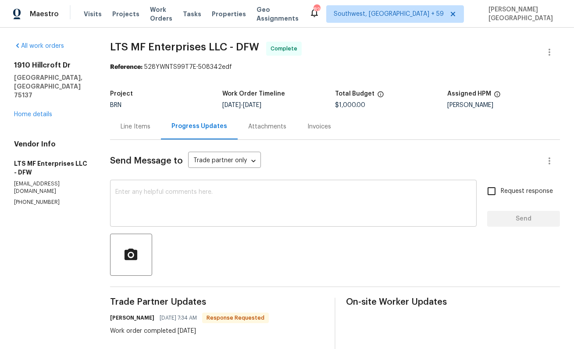
click at [133, 206] on textarea at bounding box center [293, 204] width 356 height 31
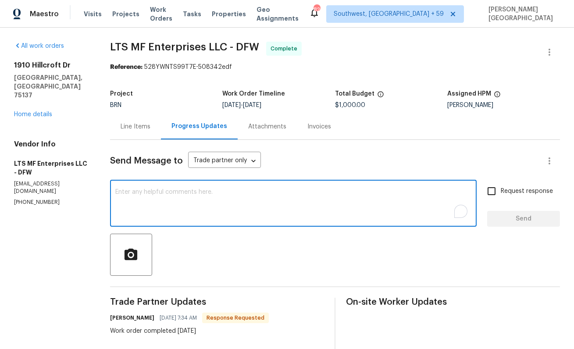
paste textarea "All BRN work orders are completed with no pending BRN or LRR; finalization repo…"
type textarea "All BRN work orders are completed with no pending BRN or LRR; finalization repo…"
paste textarea "WO is approved, Please upload the detailed paid invoice under invoice section. …"
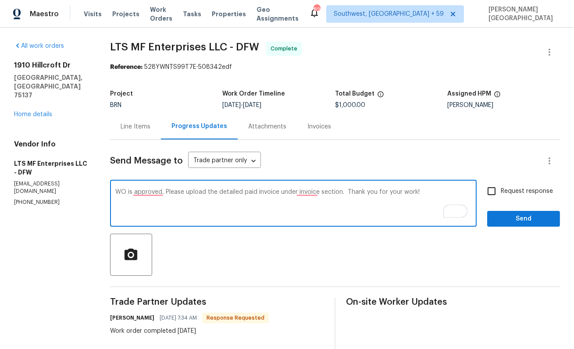
type textarea "WO is approved, Please upload the detailed paid invoice under invoice section. …"
click at [504, 195] on span "Request response" at bounding box center [527, 191] width 52 height 9
click at [501, 195] on input "Request response" at bounding box center [491, 191] width 18 height 18
checkbox input "true"
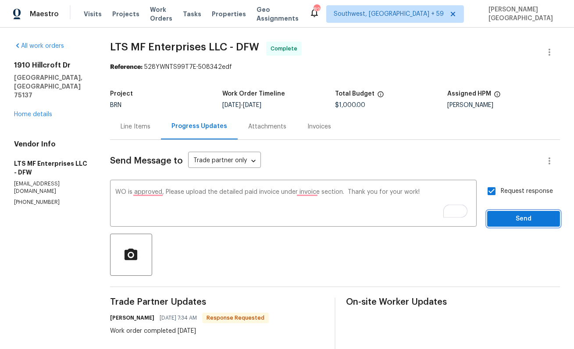
click at [507, 222] on span "Send" at bounding box center [523, 219] width 59 height 11
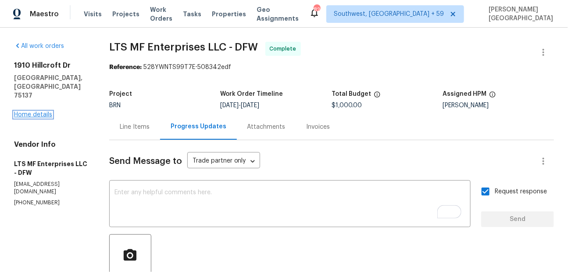
click at [32, 111] on link "Home details" at bounding box center [33, 114] width 38 height 6
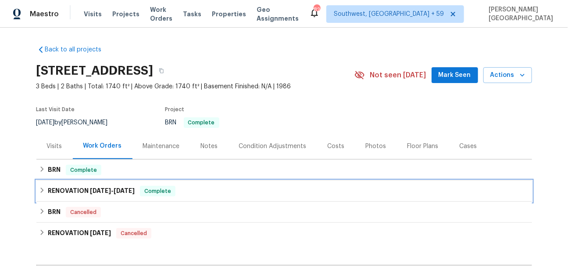
click at [64, 181] on div "RENOVATION 5/8/25 - 5/14/25 Complete" at bounding box center [284, 190] width 496 height 21
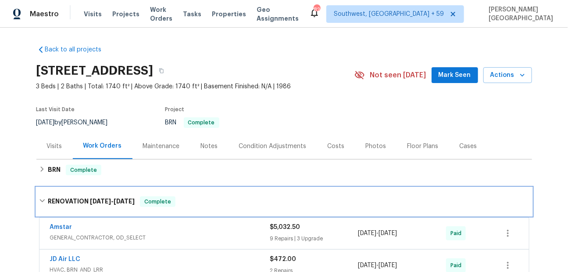
scroll to position [48, 0]
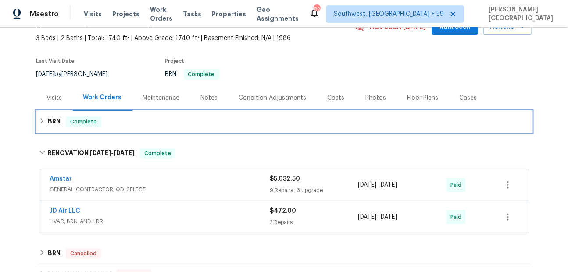
click at [47, 118] on div "BRN Complete" at bounding box center [284, 121] width 490 height 11
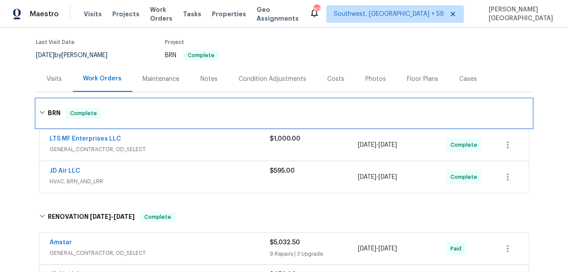
scroll to position [70, 0]
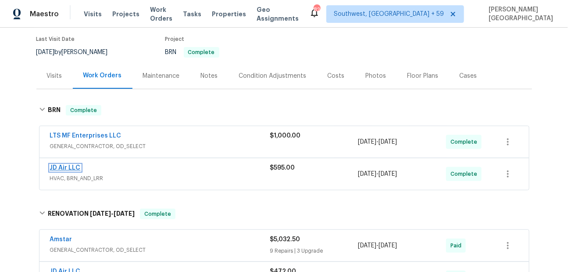
click at [79, 167] on link "JD Air LLC" at bounding box center [65, 167] width 31 height 6
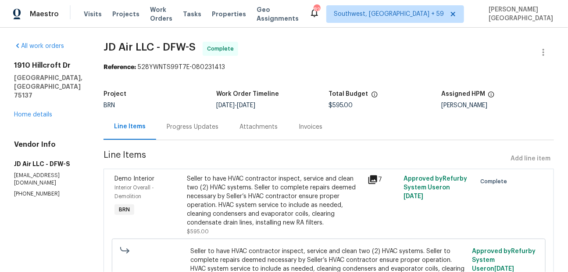
click at [299, 126] on div "Invoices" at bounding box center [311, 126] width 24 height 9
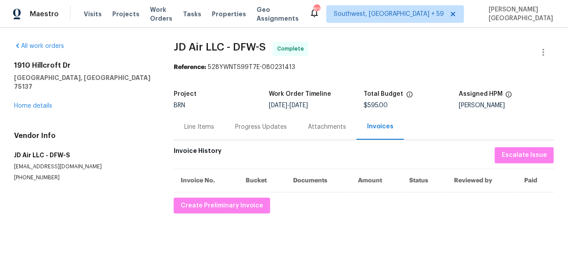
click at [229, 214] on div "All work orders 1910 Hillcroft Dr Duncanville, TX 75137 Home details Vendor Inf…" at bounding box center [284, 128] width 568 height 200
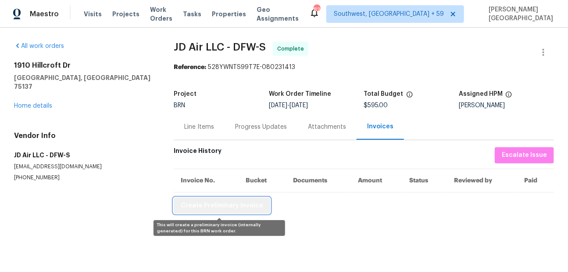
click at [230, 207] on span "Create Preliminary Invoice" at bounding box center [222, 205] width 82 height 11
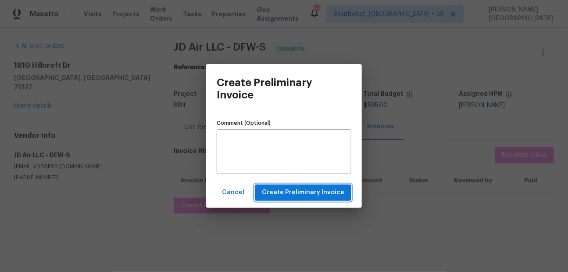
click at [296, 193] on span "Create Preliminary Invoice" at bounding box center [303, 192] width 82 height 11
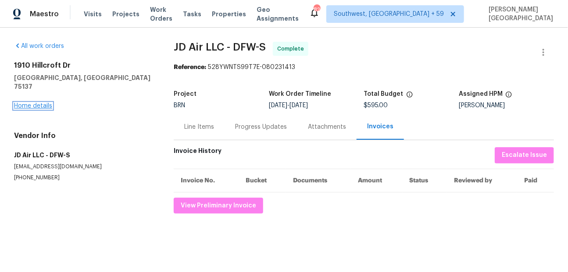
click at [24, 103] on link "Home details" at bounding box center [33, 106] width 38 height 6
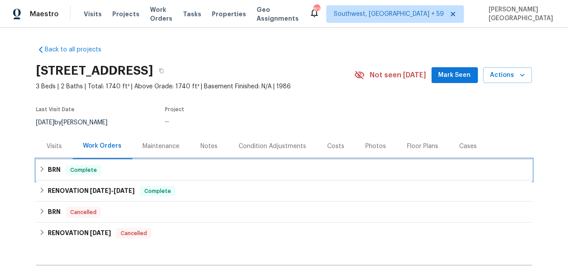
click at [53, 172] on h6 "BRN" at bounding box center [54, 169] width 13 height 11
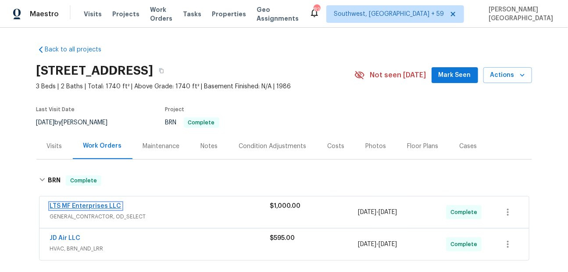
click at [82, 205] on link "LTS MF Enterprises LLC" at bounding box center [85, 206] width 71 height 6
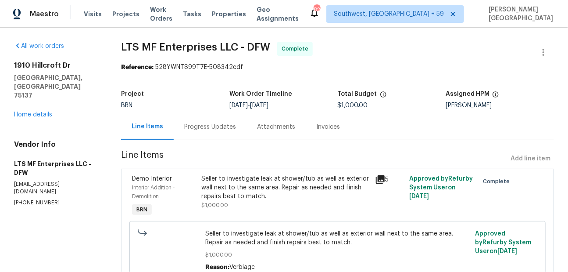
click at [326, 127] on div "Invoices" at bounding box center [328, 126] width 24 height 9
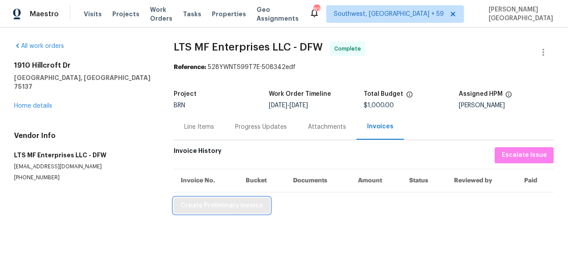
click at [199, 204] on span "Create Preliminary Invoice" at bounding box center [222, 205] width 82 height 11
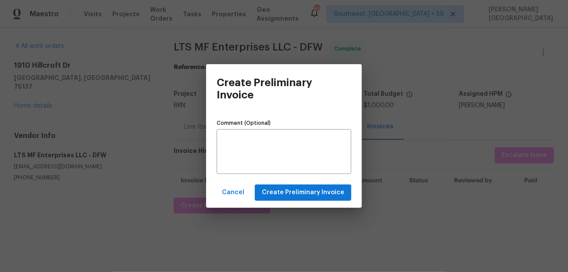
click at [313, 180] on div "Cancel Create Preliminary Invoice" at bounding box center [284, 192] width 156 height 30
click at [313, 192] on span "Create Preliminary Invoice" at bounding box center [303, 192] width 82 height 11
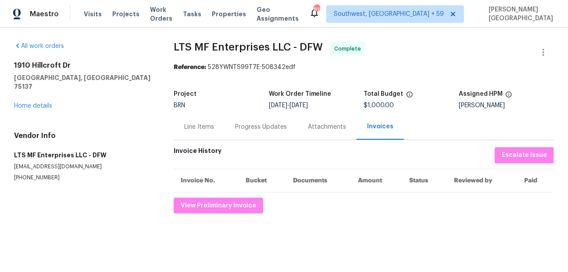
click at [181, 48] on span "LTS MF Enterprises LLC - DFW" at bounding box center [248, 47] width 149 height 11
click at [246, 46] on span "LTS MF Enterprises LLC - DFW" at bounding box center [248, 47] width 149 height 11
click at [273, 43] on span "LTS MF Enterprises LLC - DFW" at bounding box center [248, 47] width 149 height 11
copy span "LTS MF Enterprises LLC"
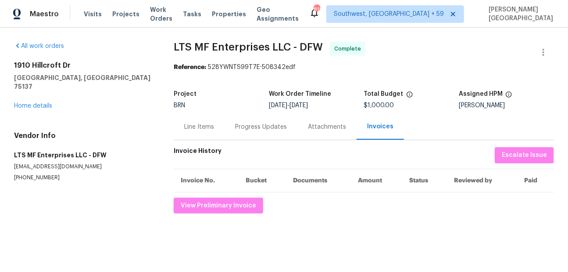
click at [199, 132] on div "Line Items" at bounding box center [199, 127] width 51 height 26
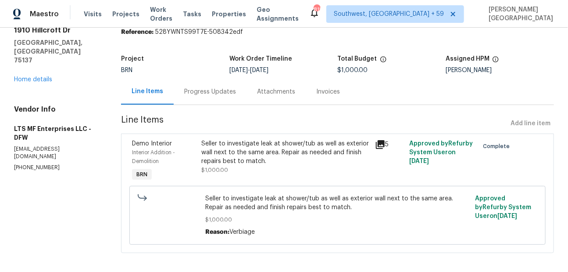
scroll to position [41, 0]
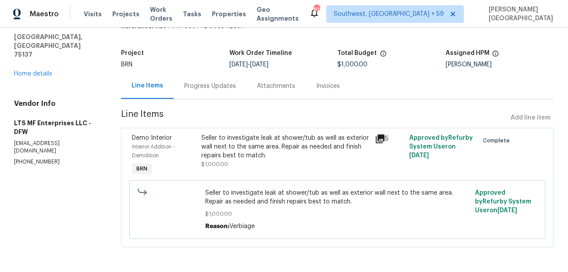
click at [231, 145] on div "Seller to investigate leak at shower/tub as well as exterior wall next to the s…" at bounding box center [285, 146] width 168 height 26
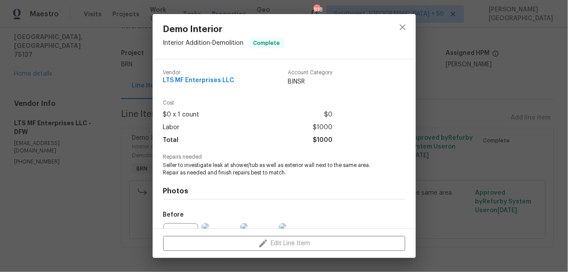
click at [210, 164] on span "Seller to investigate leak at shower/tub as well as exterior wall next to the s…" at bounding box center [272, 168] width 218 height 15
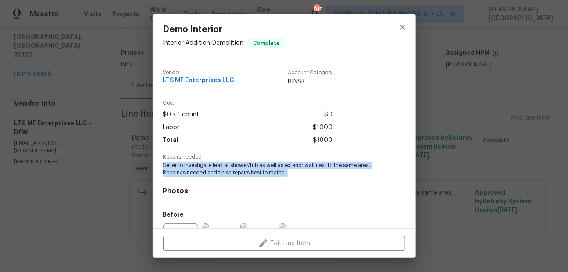
click at [210, 164] on span "Seller to investigate leak at shower/tub as well as exterior wall next to the s…" at bounding box center [272, 168] width 218 height 15
copy span "Seller to investigate leak at shower/tub as well as exterior wall next to the s…"
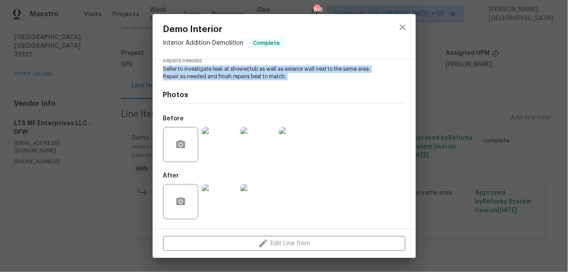
click at [262, 149] on img at bounding box center [257, 144] width 35 height 35
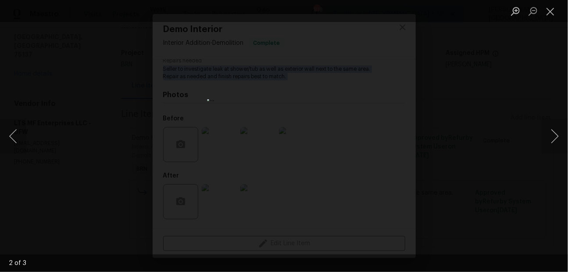
click at [507, 82] on div "Lightbox" at bounding box center [284, 136] width 568 height 272
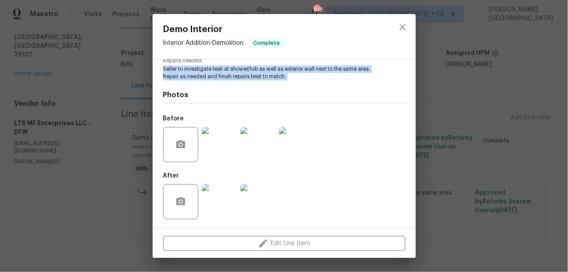
click at [224, 194] on img at bounding box center [219, 201] width 35 height 35
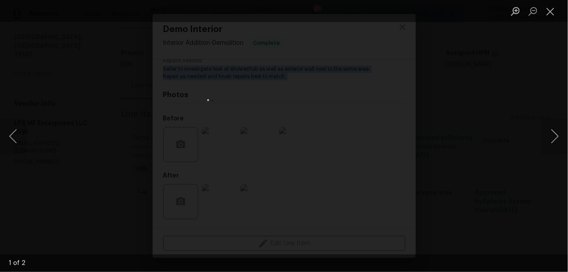
click at [443, 103] on div "Lightbox" at bounding box center [284, 136] width 568 height 272
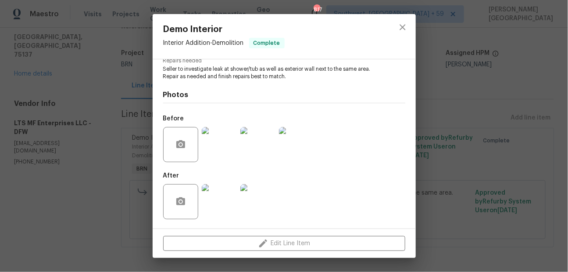
click at [440, 104] on div "Demo Interior Interior Addition - Demolition Complete Vendor LTS MF Enterprises…" at bounding box center [284, 136] width 568 height 272
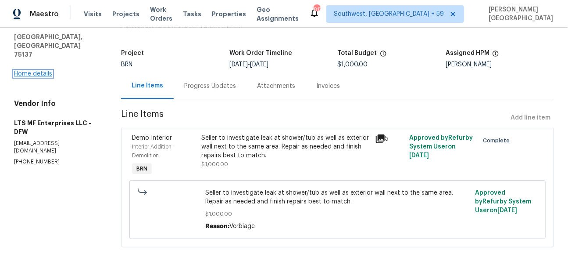
click at [44, 71] on link "Home details" at bounding box center [33, 74] width 38 height 6
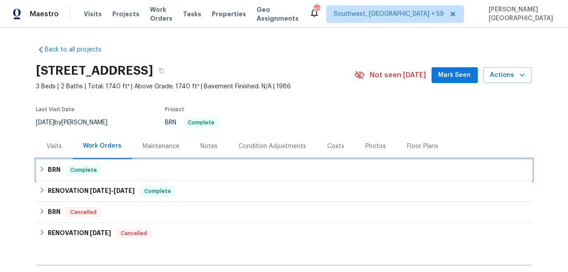
click at [61, 174] on div "BRN Complete" at bounding box center [284, 169] width 490 height 11
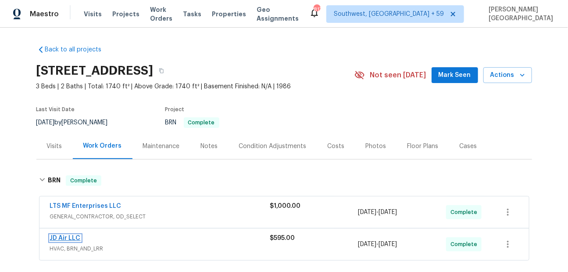
click at [72, 237] on link "JD Air LLC" at bounding box center [65, 238] width 31 height 6
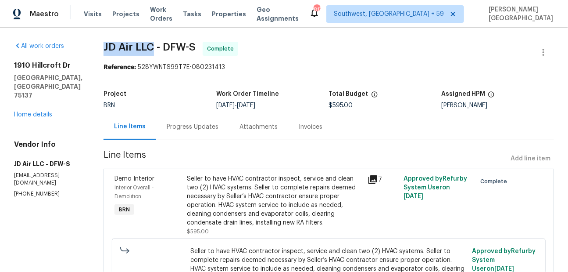
drag, startPoint x: 88, startPoint y: 47, endPoint x: 137, endPoint y: 45, distance: 49.2
click at [137, 45] on span "JD Air LLC - DFW-S" at bounding box center [150, 47] width 92 height 11
copy span "JD Air LLC"
click at [187, 204] on div "Seller to have HVAC contractor inspect, service and clean two (2) HVAC systems.…" at bounding box center [274, 200] width 175 height 53
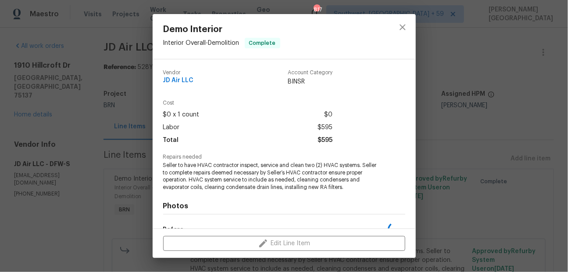
click at [208, 175] on span "Seller to have HVAC contractor inspect, service and clean two (2) HVAC systems.…" at bounding box center [272, 175] width 218 height 29
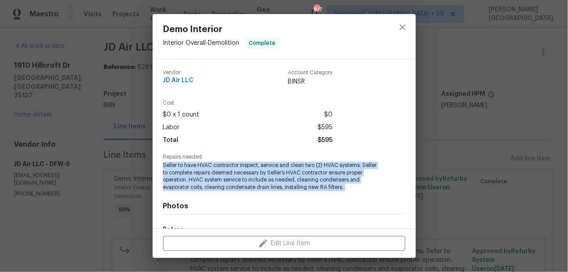
click at [208, 175] on span "Seller to have HVAC contractor inspect, service and clean two (2) HVAC systems.…" at bounding box center [272, 175] width 218 height 29
copy span "Seller to have HVAC contractor inspect, service and clean two (2) HVAC systems.…"
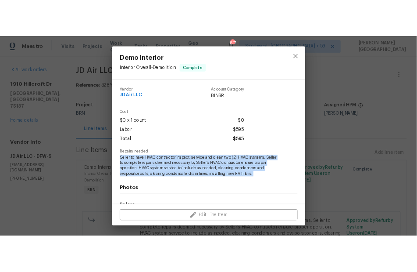
scroll to position [111, 0]
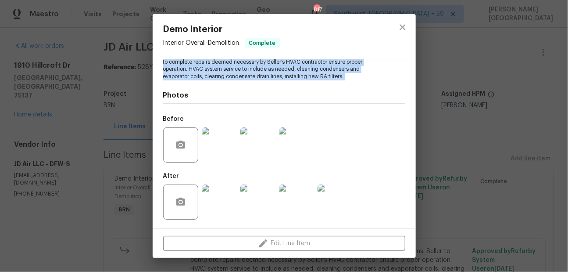
click at [262, 145] on img at bounding box center [257, 144] width 35 height 35
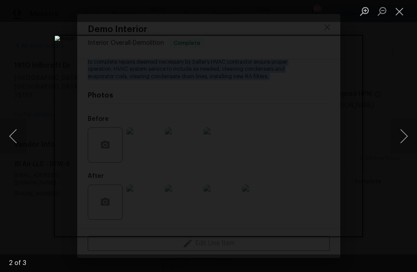
click at [374, 86] on div "Lightbox" at bounding box center [208, 136] width 417 height 272
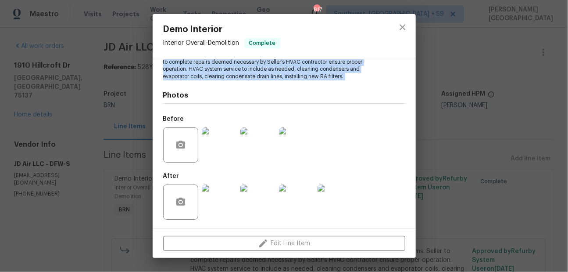
click at [266, 197] on img at bounding box center [257, 201] width 35 height 35
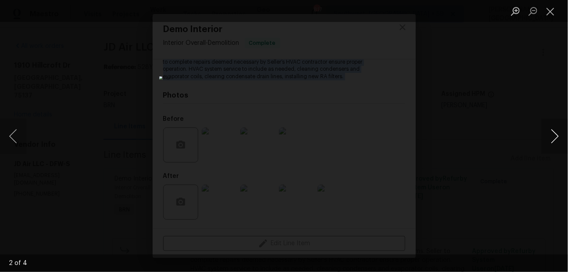
click at [559, 141] on button "Next image" at bounding box center [555, 135] width 26 height 35
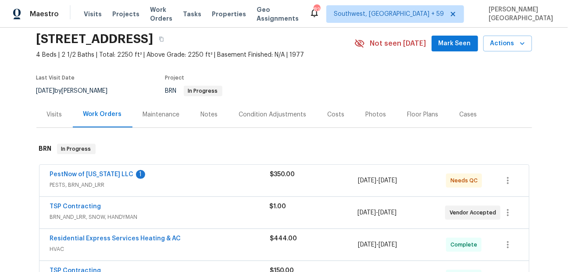
scroll to position [78, 0]
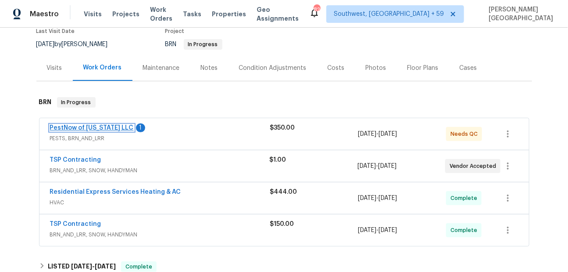
click at [98, 127] on link "PestNow of [US_STATE] LLC" at bounding box center [92, 128] width 84 height 6
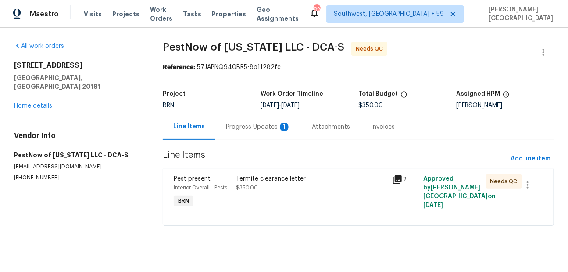
click at [276, 123] on div "Progress Updates 1" at bounding box center [258, 126] width 65 height 9
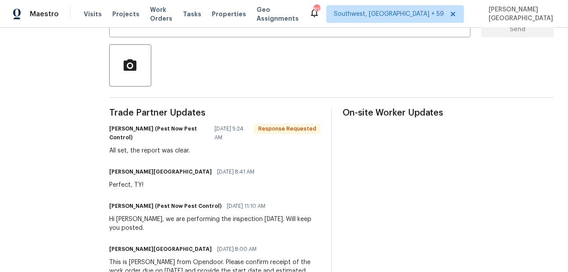
scroll to position [127, 0]
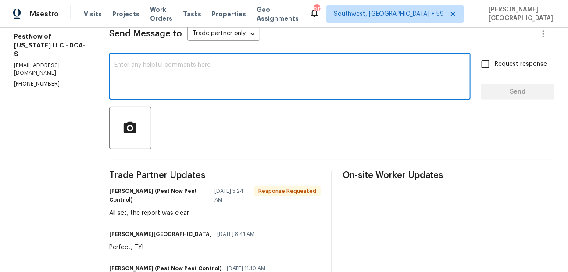
click at [139, 68] on textarea at bounding box center [289, 77] width 351 height 31
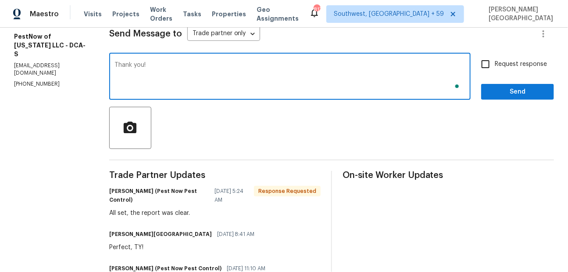
type textarea "Thank you!"
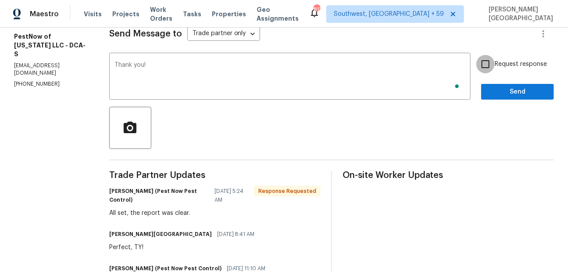
click at [483, 68] on input "Request response" at bounding box center [485, 64] width 18 height 18
checkbox input "true"
click at [491, 86] on span "Send" at bounding box center [517, 91] width 59 height 11
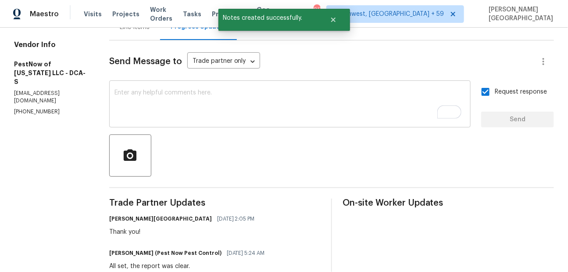
scroll to position [0, 0]
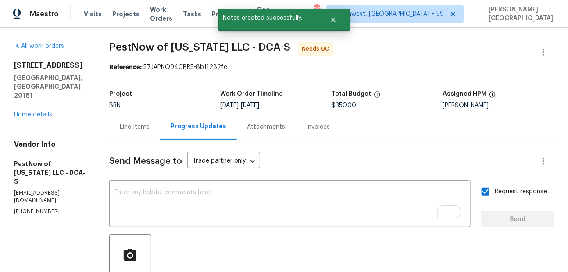
click at [135, 129] on div "Line Items" at bounding box center [135, 126] width 30 height 9
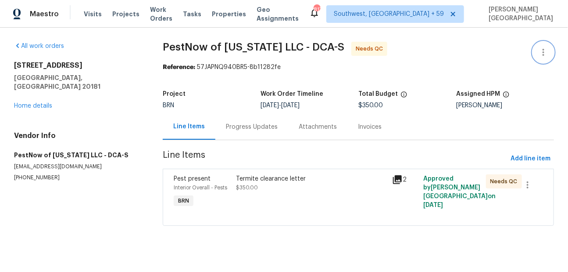
click at [548, 46] on button "button" at bounding box center [543, 52] width 21 height 21
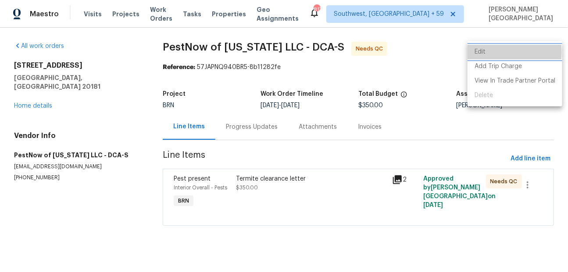
click at [484, 52] on li "Edit" at bounding box center [515, 52] width 95 height 14
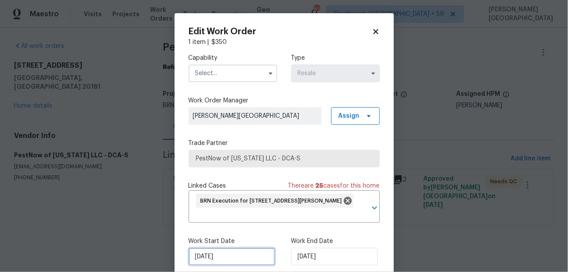
click at [248, 263] on input "[DATE]" at bounding box center [232, 256] width 86 height 18
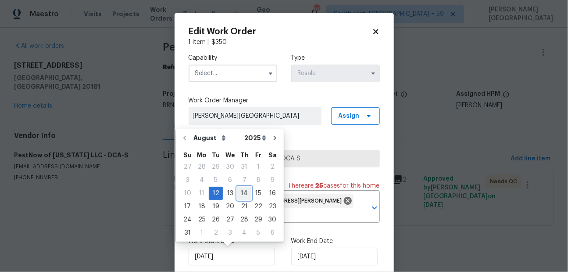
click at [242, 189] on div "14" at bounding box center [244, 193] width 14 height 12
type input "[DATE]"
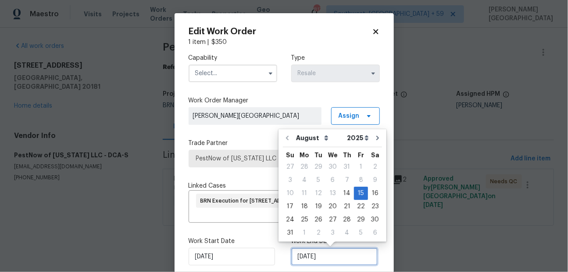
click at [306, 257] on input "[DATE]" at bounding box center [334, 256] width 86 height 18
click at [304, 204] on div "18" at bounding box center [304, 206] width 14 height 12
type input "[DATE]"
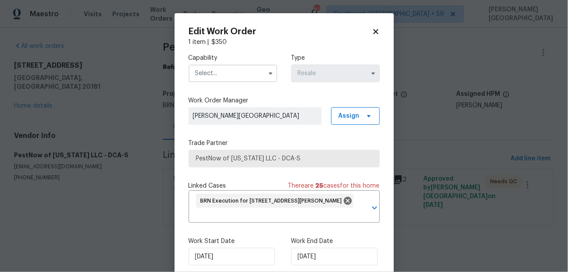
click at [213, 61] on label "Capability" at bounding box center [233, 58] width 89 height 9
click at [213, 65] on input "text" at bounding box center [233, 73] width 89 height 18
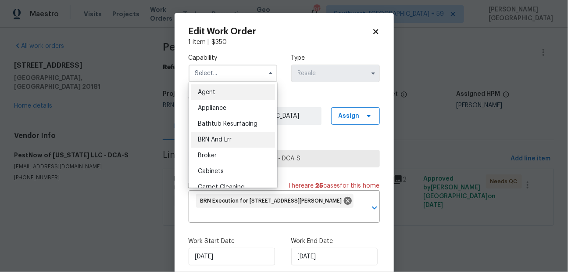
click at [213, 140] on span "BRN And Lrr" at bounding box center [215, 139] width 34 height 6
type input "BRN And Lrr"
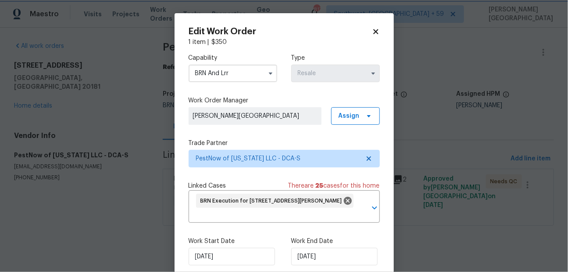
scroll to position [44, 0]
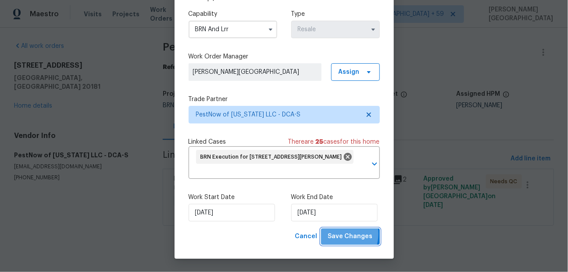
click at [340, 234] on span "Save Changes" at bounding box center [350, 236] width 45 height 11
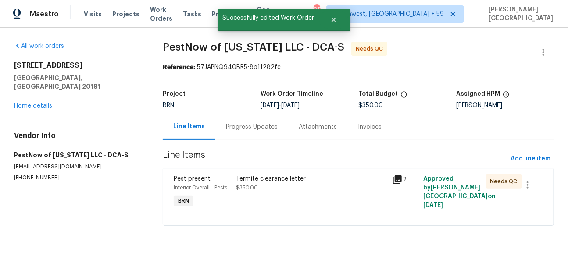
scroll to position [0, 0]
click at [297, 184] on div "Termite clearance letter $350.00" at bounding box center [311, 183] width 151 height 18
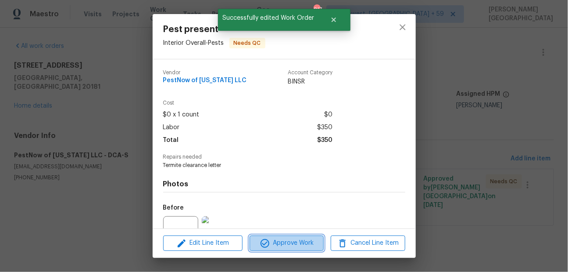
click at [287, 242] on span "Approve Work" at bounding box center [286, 242] width 69 height 11
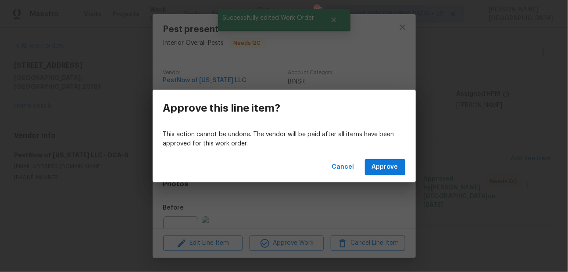
click at [392, 153] on div "Cancel Approve" at bounding box center [284, 167] width 263 height 30
click at [392, 164] on span "Approve" at bounding box center [385, 166] width 26 height 11
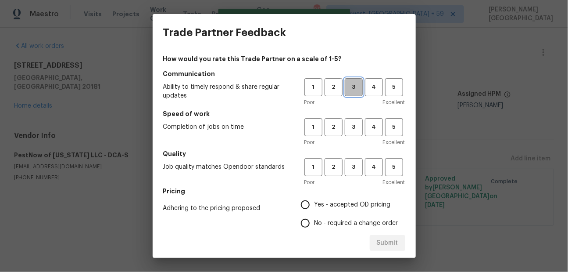
click at [356, 89] on span "3" at bounding box center [354, 87] width 16 height 10
click at [356, 123] on span "3" at bounding box center [354, 127] width 16 height 10
click at [353, 160] on button "3" at bounding box center [354, 167] width 18 height 18
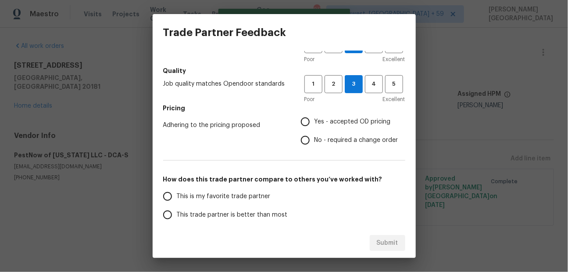
click at [308, 138] on input "No - required a change order" at bounding box center [305, 140] width 18 height 18
radio input "true"
click at [222, 207] on label "This trade partner is better than most" at bounding box center [227, 214] width 139 height 18
click at [177, 207] on input "This trade partner is better than most" at bounding box center [167, 214] width 18 height 18
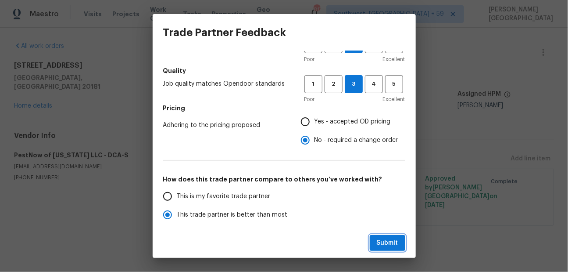
click at [372, 242] on button "Submit" at bounding box center [388, 243] width 36 height 16
radio input "true"
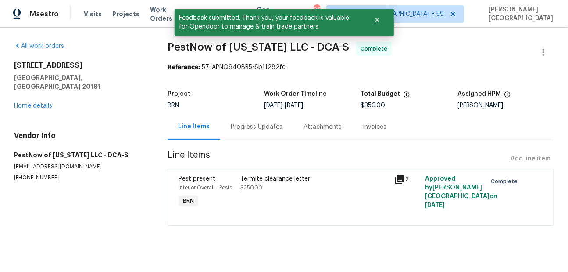
click at [252, 122] on div "Progress Updates" at bounding box center [256, 127] width 73 height 26
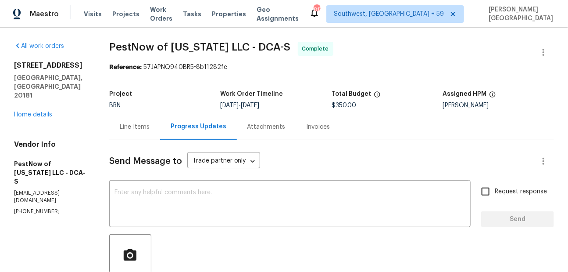
click at [122, 122] on div "Line Items" at bounding box center [134, 127] width 51 height 26
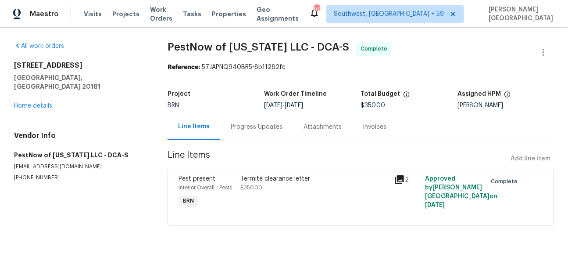
click at [241, 128] on div "Progress Updates" at bounding box center [257, 126] width 52 height 9
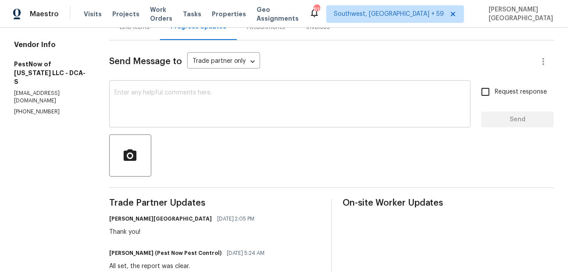
scroll to position [124, 0]
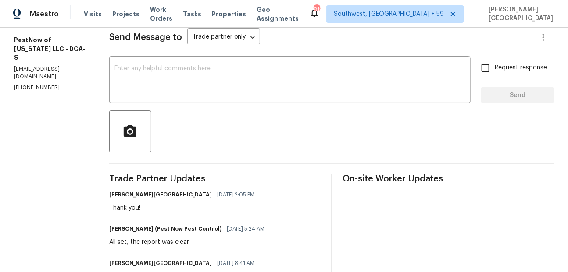
click at [125, 239] on div "All set, the report was clear." at bounding box center [189, 241] width 161 height 9
copy div "All set, the report was clear."
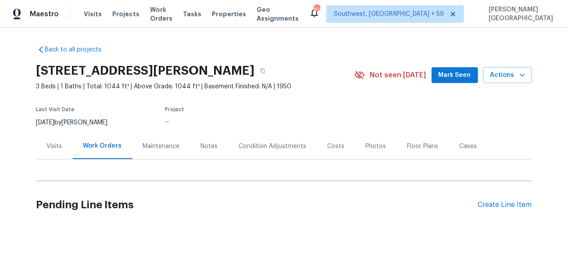
click at [152, 189] on h2 "Pending Line Items" at bounding box center [257, 204] width 442 height 41
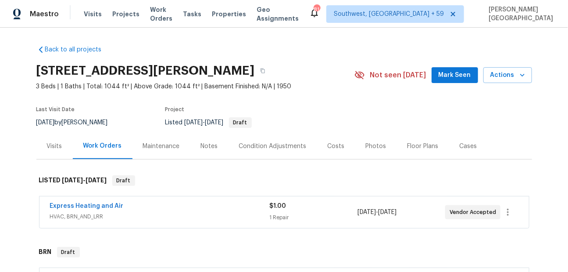
click at [83, 210] on div "Express Heating and Air" at bounding box center [160, 206] width 220 height 11
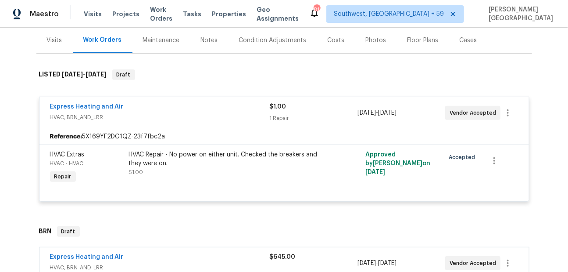
scroll to position [151, 0]
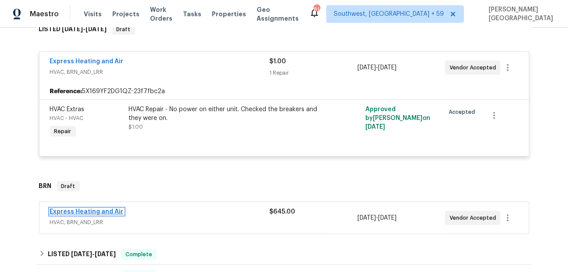
click at [92, 209] on link "Express Heating and Air" at bounding box center [87, 211] width 74 height 6
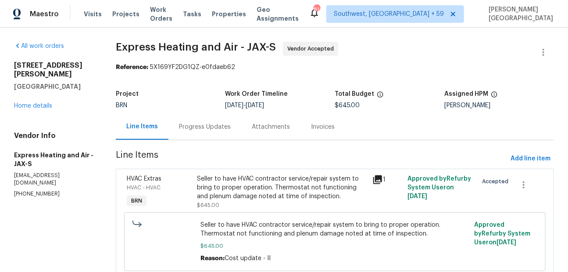
click at [220, 131] on div "Progress Updates" at bounding box center [205, 126] width 52 height 9
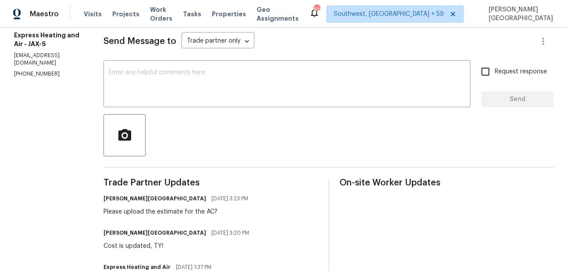
scroll to position [117, 0]
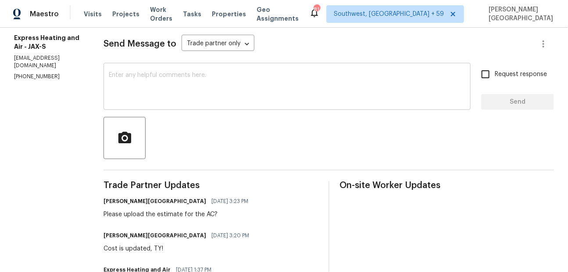
click at [153, 79] on textarea at bounding box center [287, 87] width 357 height 31
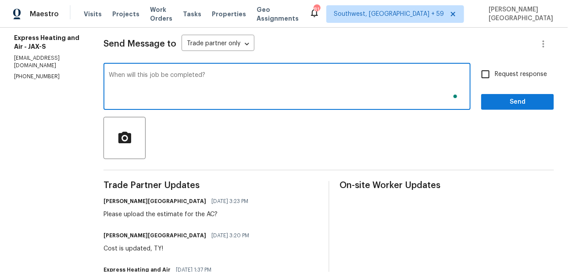
type textarea "When will this job be completed?"
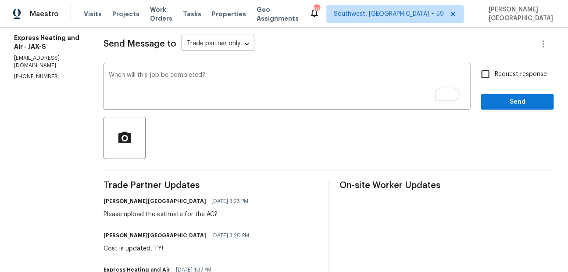
click at [510, 80] on label "Request response" at bounding box center [511, 74] width 71 height 18
click at [495, 80] on input "Request response" at bounding box center [485, 74] width 18 height 18
checkbox input "true"
click at [510, 104] on span "Send" at bounding box center [517, 101] width 59 height 11
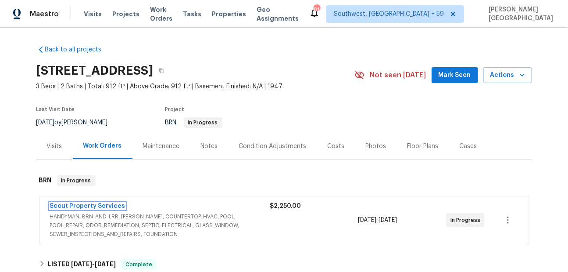
click at [101, 206] on link "Scout Property Services" at bounding box center [87, 206] width 75 height 6
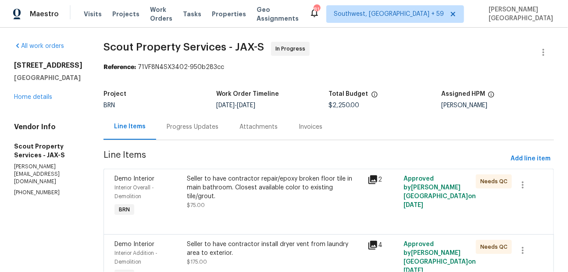
click at [165, 122] on div "Progress Updates" at bounding box center [192, 127] width 73 height 26
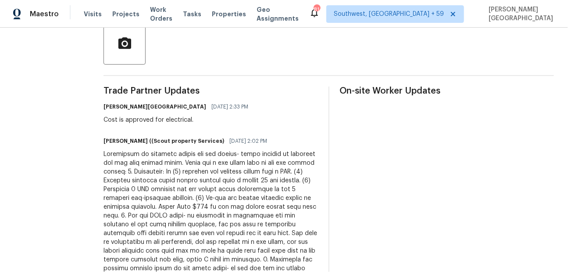
scroll to position [212, 0]
click at [179, 210] on div at bounding box center [211, 241] width 214 height 184
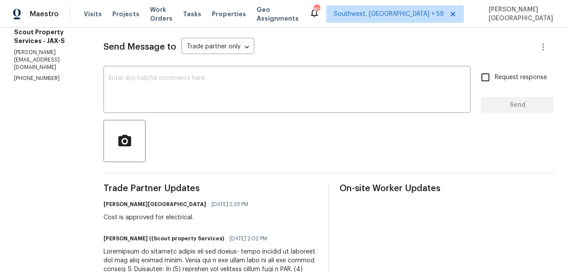
scroll to position [94, 0]
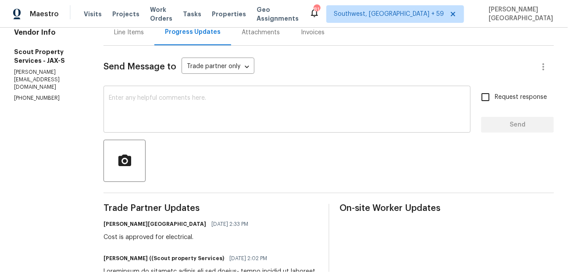
click at [147, 107] on textarea at bounding box center [287, 110] width 357 height 31
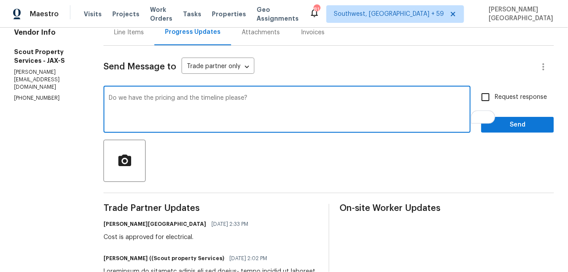
type textarea "Do we have the pricing and the timeline please?"
click at [487, 104] on input "Request response" at bounding box center [485, 97] width 18 height 18
checkbox input "true"
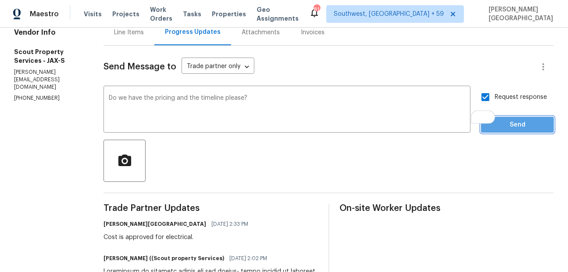
click at [496, 127] on span "Send" at bounding box center [517, 124] width 59 height 11
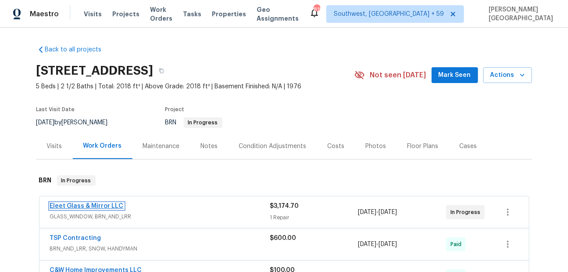
click at [86, 205] on link "Eleet Glass & Mirror LLC" at bounding box center [87, 206] width 74 height 6
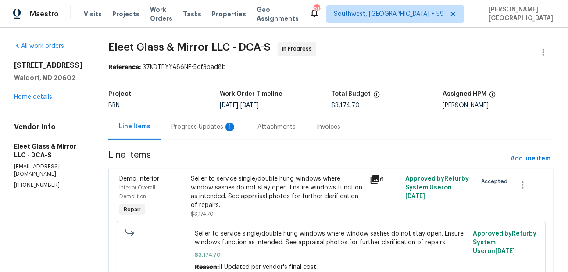
click at [197, 125] on div "Progress Updates 1" at bounding box center [204, 126] width 65 height 9
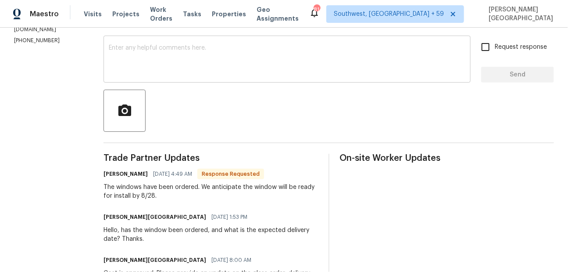
scroll to position [156, 0]
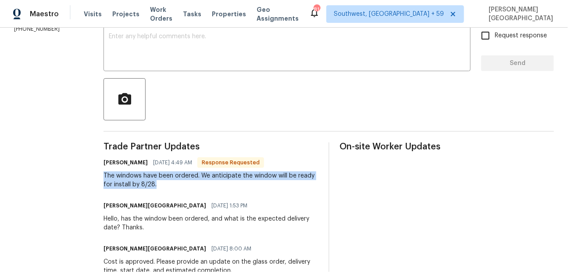
drag, startPoint x: 77, startPoint y: 177, endPoint x: 160, endPoint y: 183, distance: 83.2
click at [160, 184] on div "All work orders 1002 Dartmouth Rd Waldorf, MD 20602 Home details Vendor Info El…" at bounding box center [284, 270] width 568 height 797
copy div "The windows have been ordered. We anticipate the window will be ready for insta…"
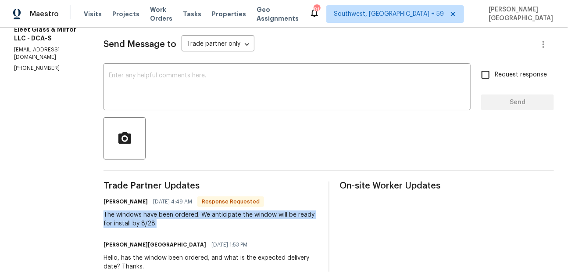
scroll to position [18, 0]
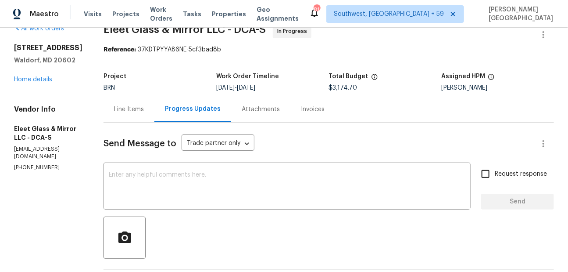
click at [123, 174] on textarea at bounding box center [287, 187] width 357 height 31
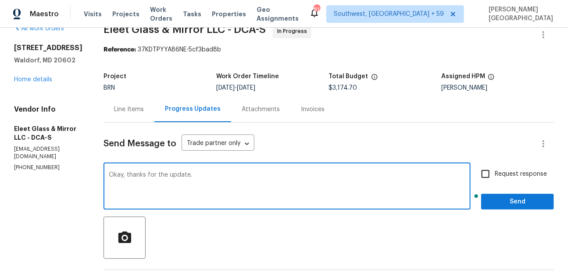
type textarea "Okay, thanks for the update."
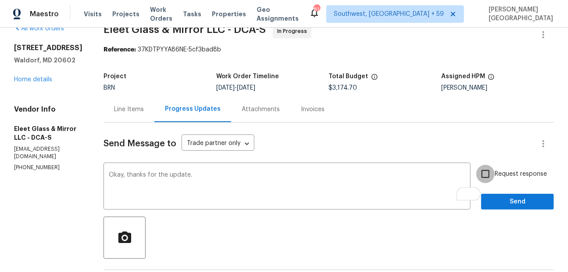
click at [487, 179] on input "Request response" at bounding box center [485, 173] width 18 height 18
checkbox input "true"
click at [494, 201] on span "Send" at bounding box center [517, 201] width 59 height 11
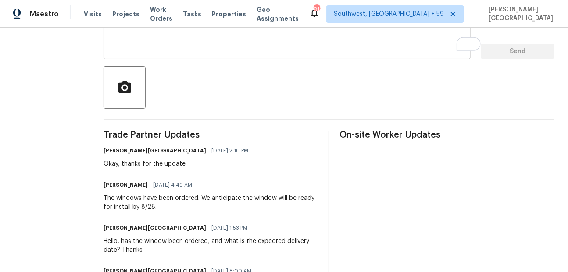
scroll to position [194, 0]
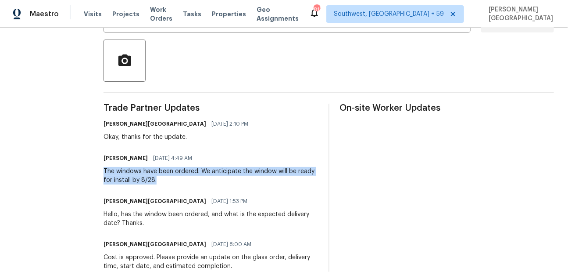
drag, startPoint x: 85, startPoint y: 171, endPoint x: 129, endPoint y: 178, distance: 45.3
click at [129, 178] on div "All work orders 1002 Dartmouth Rd Waldorf, MD 20602 Home details Vendor Info El…" at bounding box center [284, 249] width 568 height 832
copy div "The windows have been ordered. We anticipate the window will be ready for insta…"
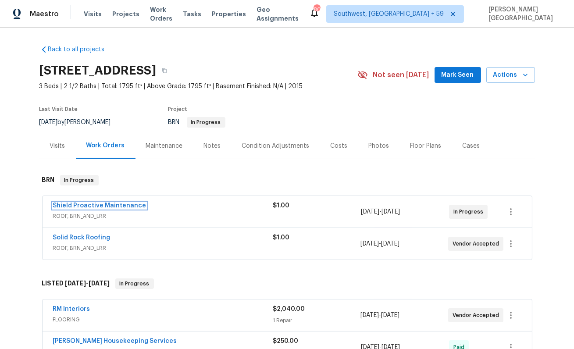
click at [100, 204] on link "Shield Proactive Maintenance" at bounding box center [99, 206] width 93 height 6
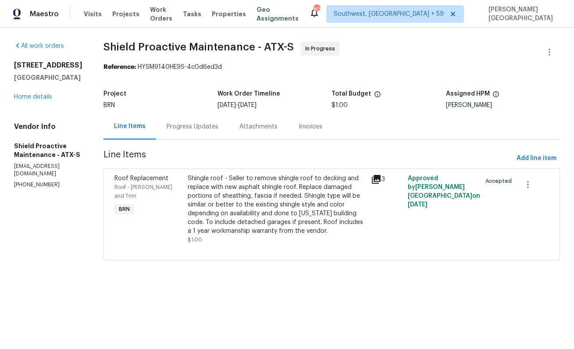
click at [187, 128] on div "Progress Updates" at bounding box center [193, 126] width 52 height 9
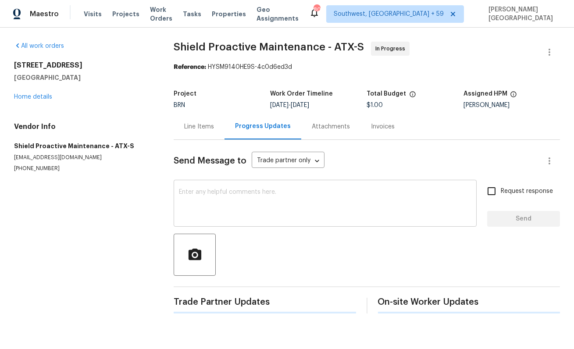
click at [196, 197] on textarea at bounding box center [325, 204] width 293 height 31
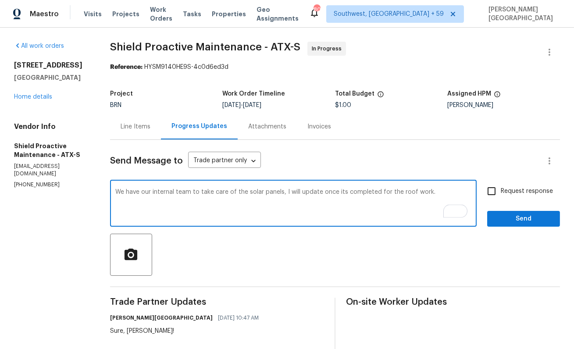
type textarea "We have our internal team to take care of the solar panels, I will update once …"
drag, startPoint x: 513, startPoint y: 188, endPoint x: 512, endPoint y: 204, distance: 16.7
click at [512, 188] on span "Request response" at bounding box center [527, 191] width 52 height 9
click at [501, 188] on input "Request response" at bounding box center [491, 191] width 18 height 18
checkbox input "true"
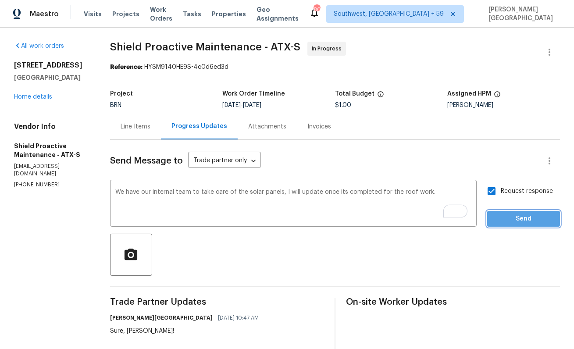
click at [512, 220] on span "Send" at bounding box center [523, 219] width 59 height 11
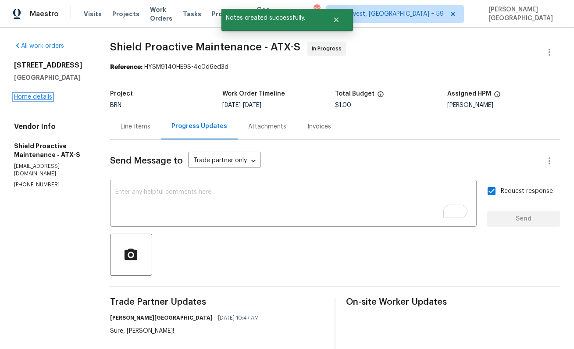
click at [44, 94] on link "Home details" at bounding box center [33, 97] width 38 height 6
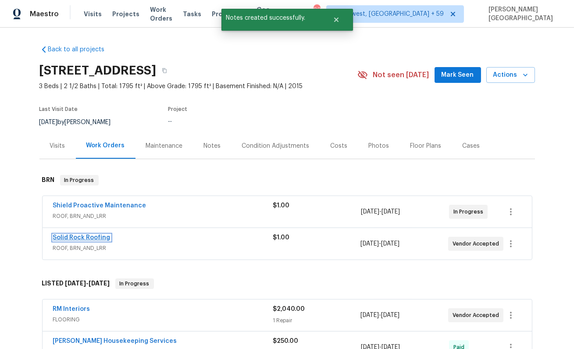
click at [89, 239] on link "Solid Rock Roofing" at bounding box center [81, 238] width 57 height 6
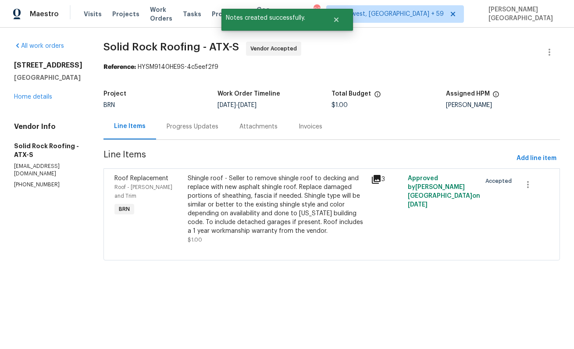
click at [204, 133] on div "Progress Updates" at bounding box center [192, 127] width 73 height 26
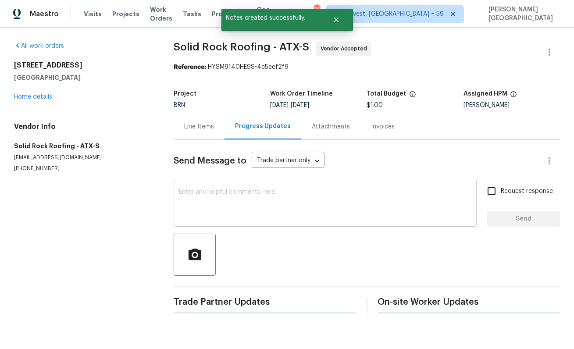
click at [207, 199] on textarea at bounding box center [325, 204] width 293 height 31
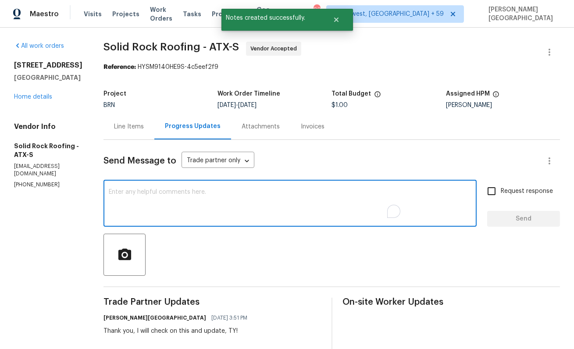
paste textarea "We have our internal team to take care of the solar panels, I will update once …"
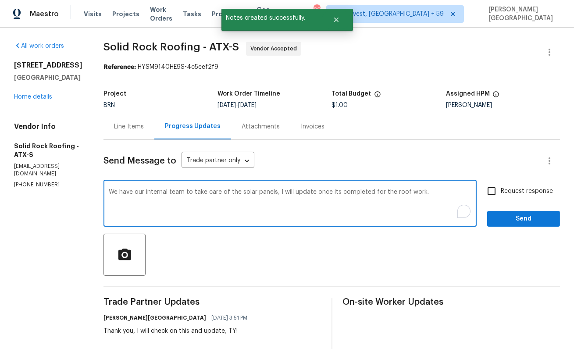
type textarea "We have our internal team to take care of the solar panels, I will update once …"
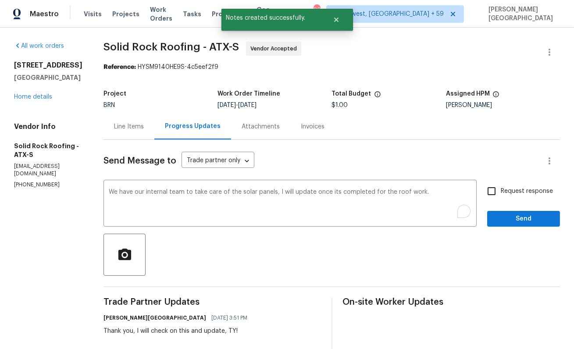
click at [507, 186] on label "Request response" at bounding box center [517, 191] width 71 height 18
click at [501, 186] on input "Request response" at bounding box center [491, 191] width 18 height 18
checkbox input "true"
click at [509, 218] on span "Send" at bounding box center [523, 219] width 59 height 11
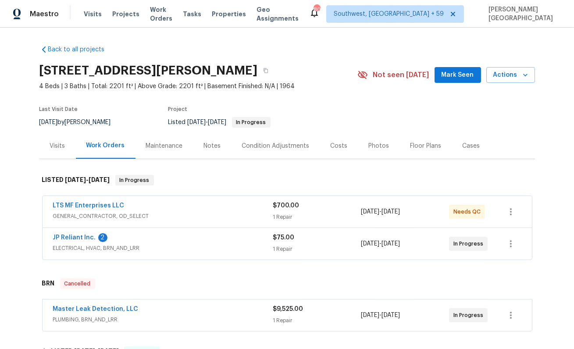
scroll to position [7, 0]
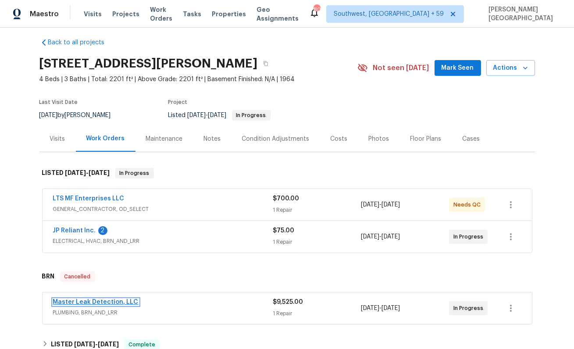
click at [93, 303] on link "Master Leak Detection, LLC" at bounding box center [96, 302] width 86 height 6
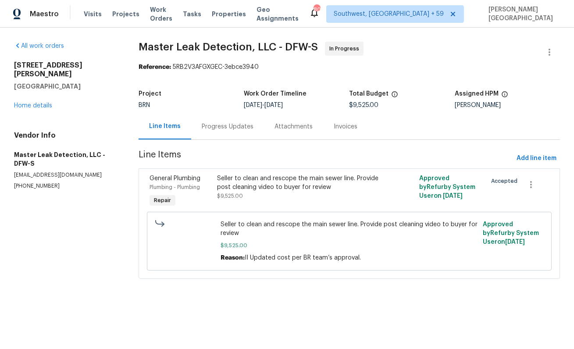
click at [218, 136] on div "Progress Updates" at bounding box center [227, 127] width 73 height 26
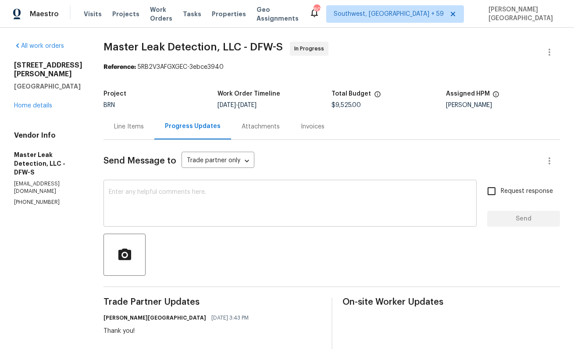
click at [216, 217] on textarea at bounding box center [290, 204] width 363 height 31
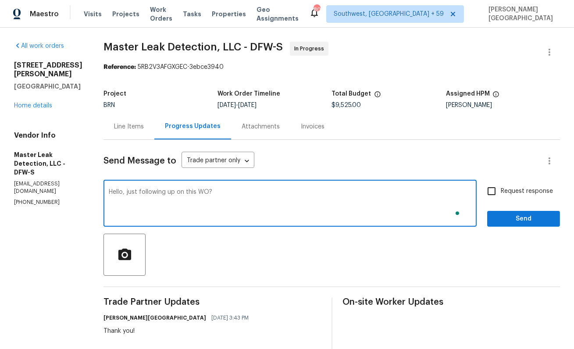
type textarea "Hello, just following up on this WO?"
click at [497, 192] on input "Request response" at bounding box center [491, 191] width 18 height 18
checkbox input "true"
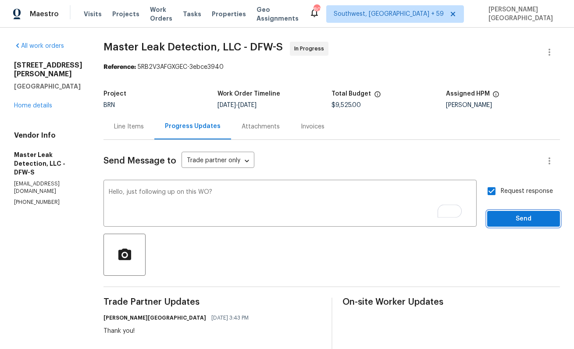
click at [500, 217] on span "Send" at bounding box center [523, 219] width 59 height 11
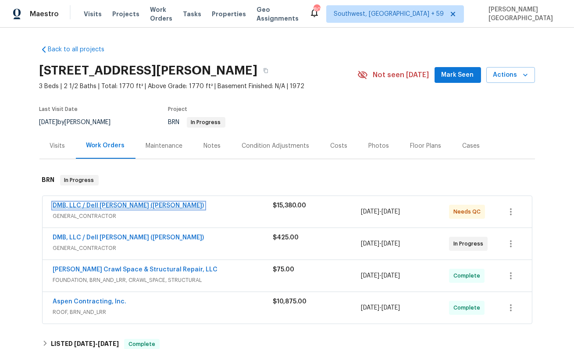
click at [114, 206] on link "DMB, LLC / Dell [PERSON_NAME] ([PERSON_NAME])" at bounding box center [128, 206] width 151 height 6
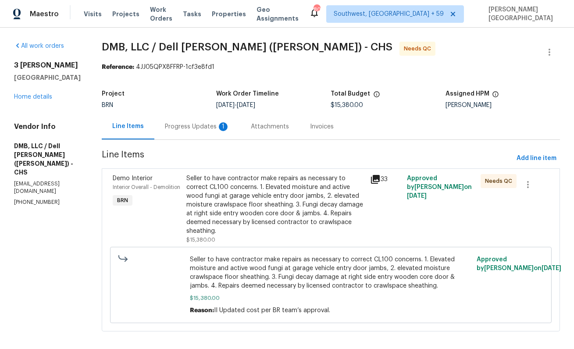
click at [206, 132] on div "Progress Updates 1" at bounding box center [197, 127] width 86 height 26
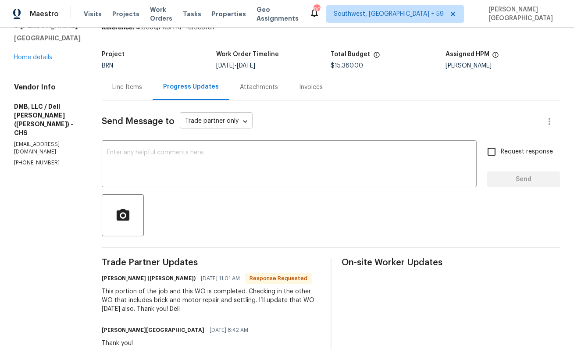
scroll to position [44, 0]
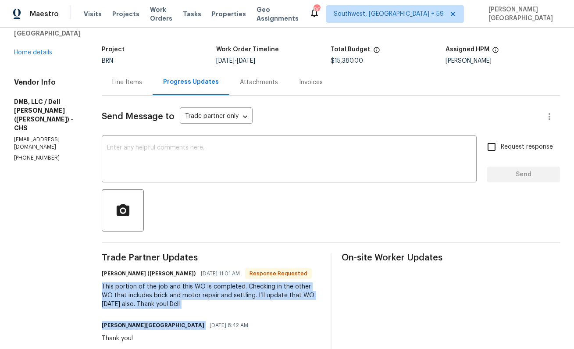
drag, startPoint x: 91, startPoint y: 282, endPoint x: 185, endPoint y: 314, distance: 99.2
copy div "This portion of the job and this WO is completed. Checking in the other WO that…"
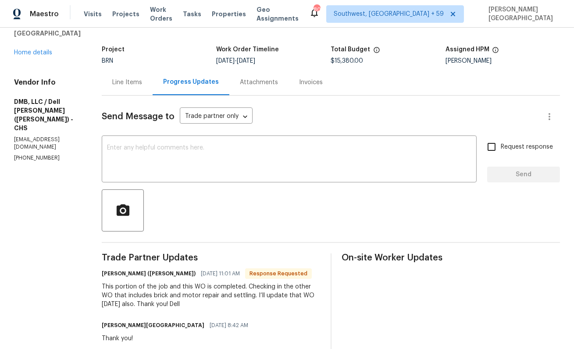
click at [142, 302] on div "This portion of the job and this WO is completed. Checking in the other WO that…" at bounding box center [211, 295] width 218 height 26
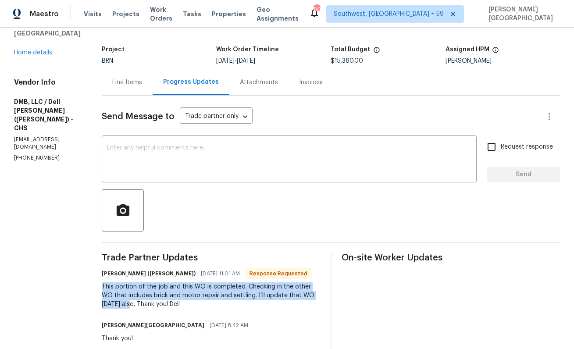
drag, startPoint x: 105, startPoint y: 306, endPoint x: 90, endPoint y: 280, distance: 30.1
copy div "This portion of the job and this WO is completed. Checking in the other WO that…"
click at [118, 163] on textarea at bounding box center [289, 160] width 365 height 31
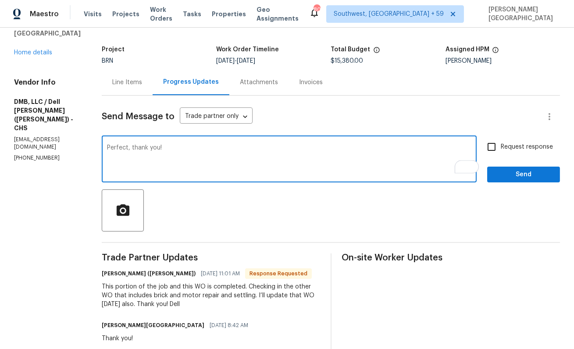
type textarea "Perfect, thank you!"
drag, startPoint x: 500, startPoint y: 142, endPoint x: 503, endPoint y: 147, distance: 5.9
click at [500, 142] on input "Request response" at bounding box center [491, 147] width 18 height 18
checkbox input "true"
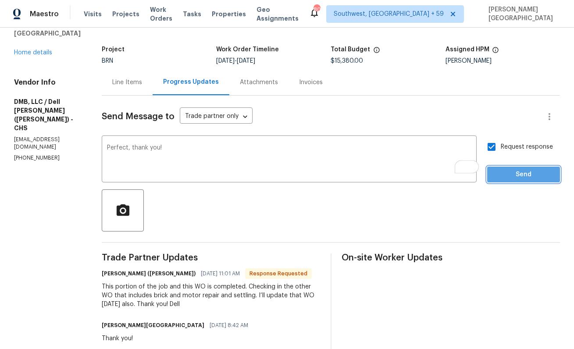
click at [517, 179] on span "Send" at bounding box center [523, 174] width 59 height 11
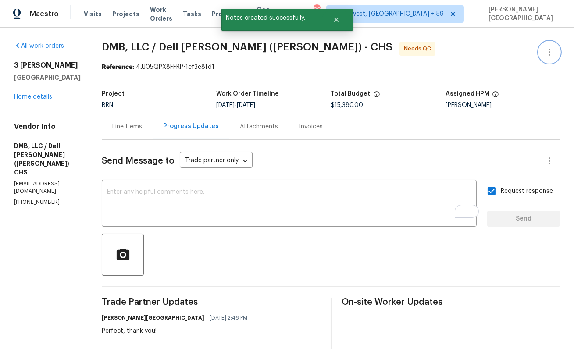
click at [553, 52] on icon "button" at bounding box center [549, 52] width 11 height 11
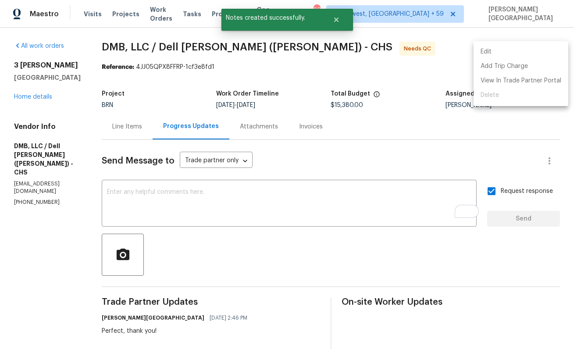
click at [516, 53] on li "Edit" at bounding box center [521, 52] width 95 height 14
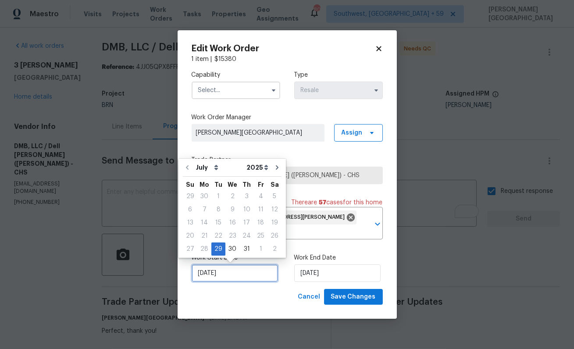
click at [229, 272] on input "7/29/2025" at bounding box center [235, 273] width 86 height 18
click at [247, 250] on div "31" at bounding box center [246, 249] width 14 height 12
type input "7/31/2025"
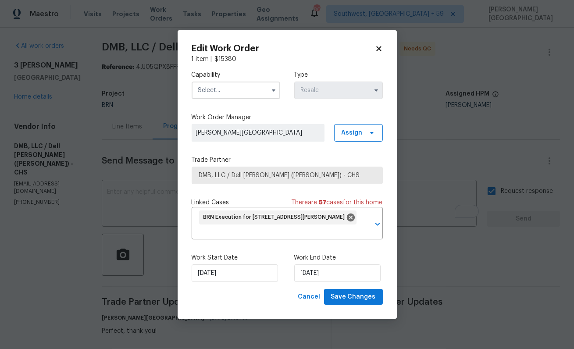
click at [304, 261] on label "Work End Date" at bounding box center [338, 258] width 89 height 9
click at [306, 267] on input "[DATE]" at bounding box center [337, 273] width 86 height 18
select select "7"
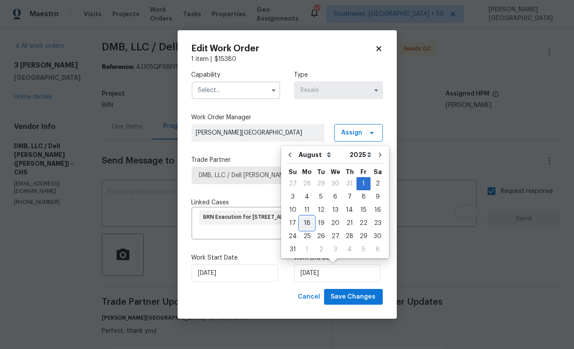
click at [307, 223] on div "18" at bounding box center [307, 223] width 14 height 12
type input "8/18/2025"
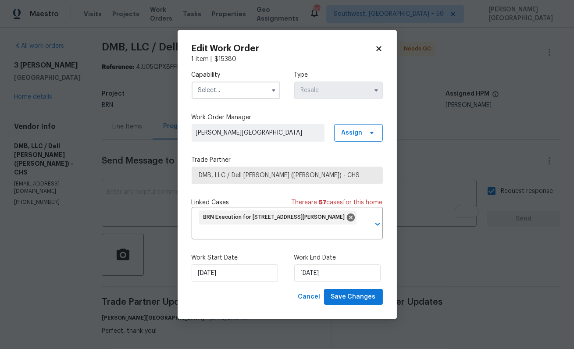
click at [207, 96] on input "text" at bounding box center [236, 91] width 89 height 18
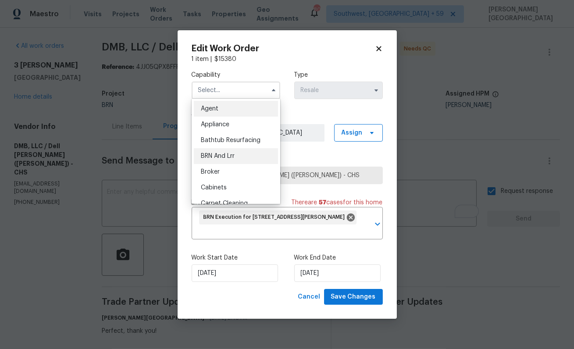
click at [226, 157] on span "BRN And Lrr" at bounding box center [218, 156] width 34 height 6
type input "BRN And Lrr"
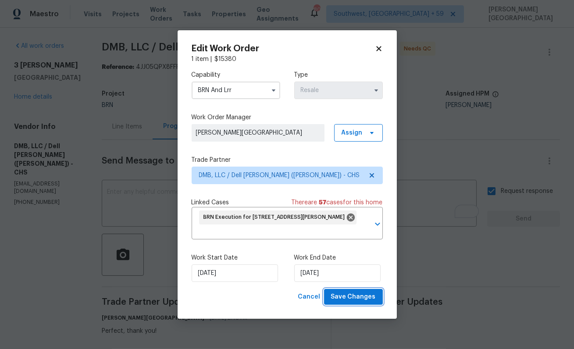
click at [338, 297] on span "Save Changes" at bounding box center [353, 297] width 45 height 11
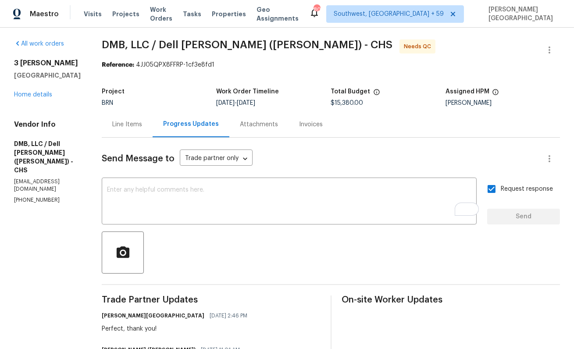
scroll to position [1, 0]
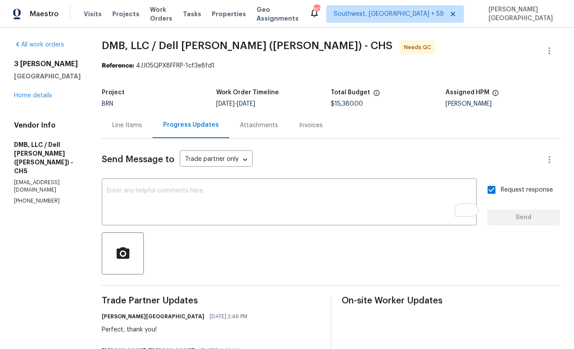
click at [118, 133] on div "Line Items" at bounding box center [127, 125] width 51 height 26
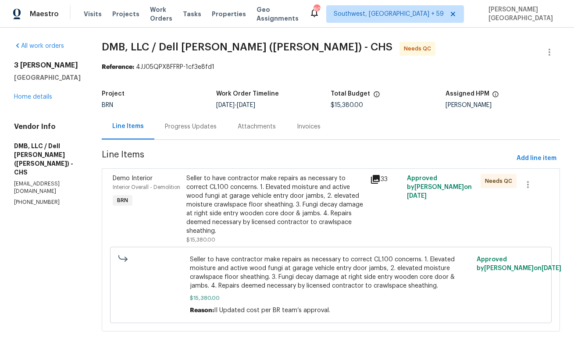
click at [278, 213] on div "Seller to have contractor make repairs as necessary to correct CL100 concerns. …" at bounding box center [275, 204] width 179 height 61
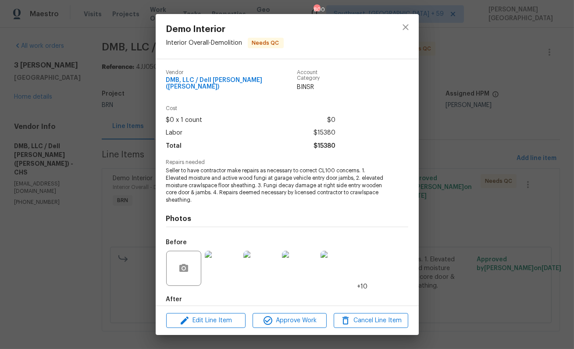
scroll to position [41, 0]
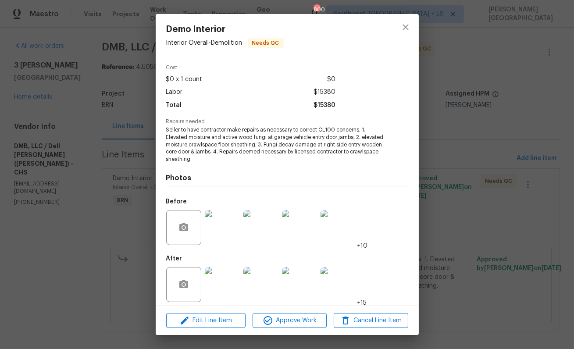
click at [230, 224] on img at bounding box center [222, 227] width 35 height 35
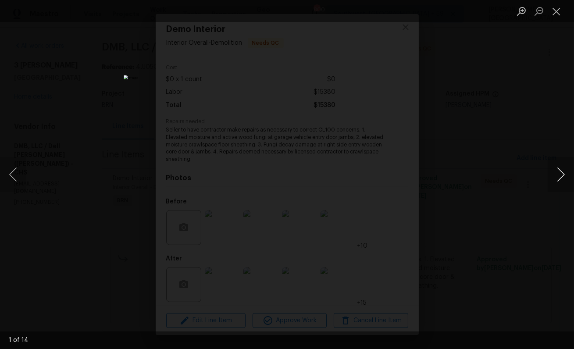
click at [563, 175] on button "Next image" at bounding box center [561, 174] width 26 height 35
click at [563, 176] on button "Next image" at bounding box center [561, 174] width 26 height 35
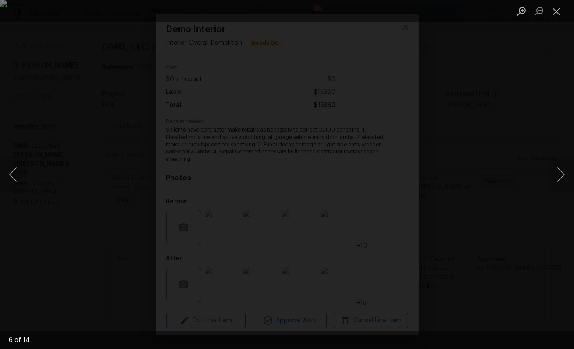
click at [544, 106] on div "Lightbox" at bounding box center [287, 174] width 574 height 349
click at [505, 193] on img "Lightbox" at bounding box center [287, 174] width 574 height 349
click at [548, 151] on div "Lightbox" at bounding box center [287, 174] width 574 height 349
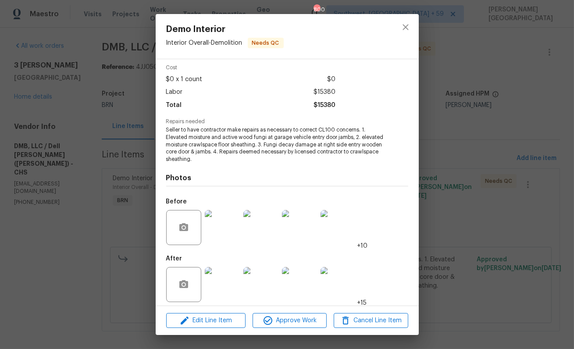
click at [223, 284] on img at bounding box center [222, 284] width 35 height 35
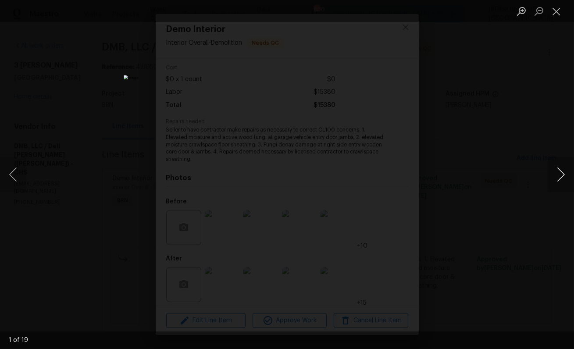
click at [562, 178] on button "Next image" at bounding box center [561, 174] width 26 height 35
click at [563, 179] on button "Next image" at bounding box center [561, 174] width 26 height 35
click at [565, 179] on button "Next image" at bounding box center [561, 174] width 26 height 35
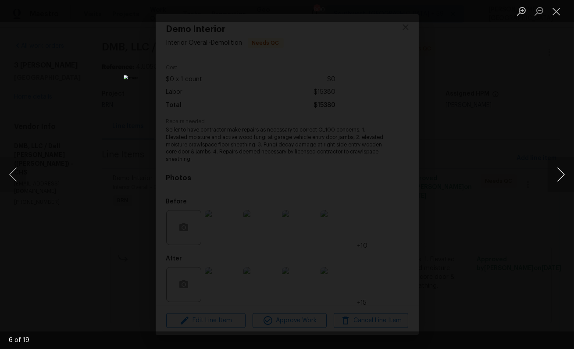
click at [566, 180] on button "Next image" at bounding box center [561, 174] width 26 height 35
click at [568, 181] on button "Next image" at bounding box center [561, 174] width 26 height 35
click at [570, 182] on button "Next image" at bounding box center [561, 174] width 26 height 35
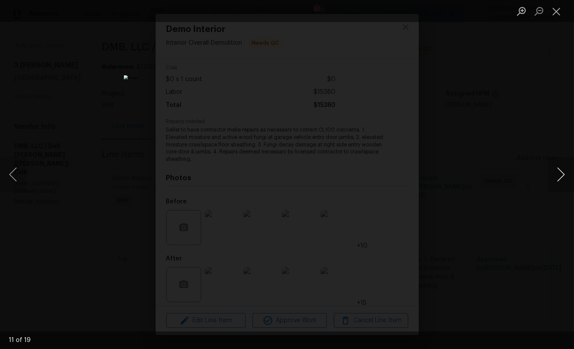
click at [570, 182] on button "Next image" at bounding box center [561, 174] width 26 height 35
click at [571, 182] on button "Next image" at bounding box center [561, 174] width 26 height 35
click at [572, 182] on button "Next image" at bounding box center [561, 174] width 26 height 35
click at [572, 183] on button "Next image" at bounding box center [561, 174] width 26 height 35
click at [573, 184] on button "Next image" at bounding box center [561, 174] width 26 height 35
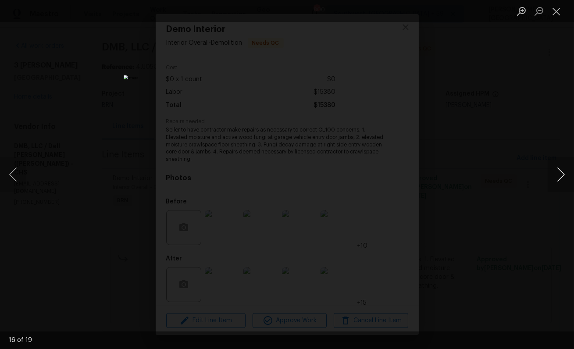
click at [574, 185] on button "Next image" at bounding box center [561, 174] width 26 height 35
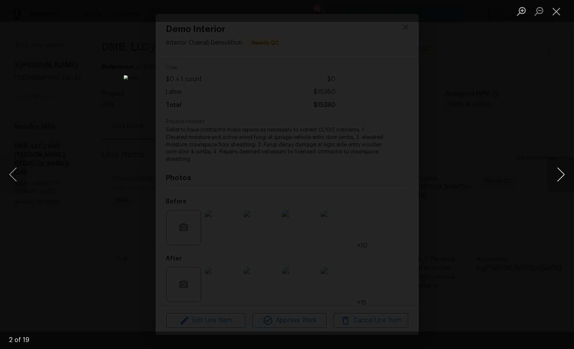
click at [574, 186] on button "Next image" at bounding box center [561, 174] width 26 height 35
click at [528, 123] on div "Lightbox" at bounding box center [287, 174] width 574 height 349
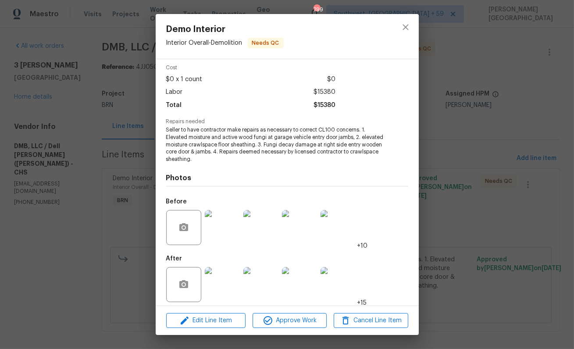
click at [220, 226] on img at bounding box center [222, 227] width 35 height 35
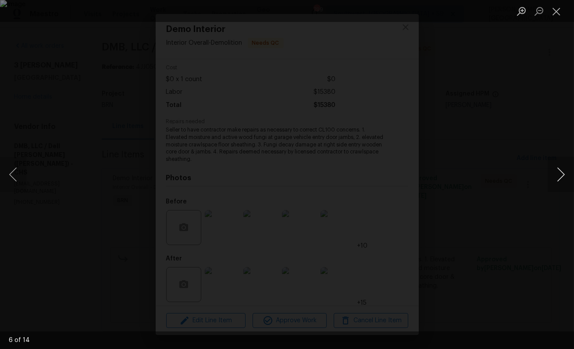
click at [555, 165] on button "Next image" at bounding box center [561, 174] width 26 height 35
click at [554, 165] on button "Next image" at bounding box center [561, 174] width 26 height 35
click at [553, 164] on button "Next image" at bounding box center [561, 174] width 26 height 35
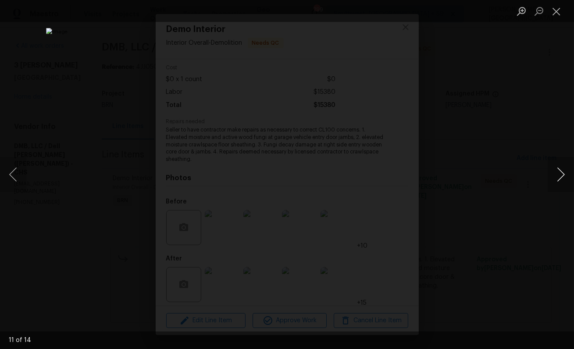
click at [555, 167] on button "Next image" at bounding box center [561, 174] width 26 height 35
click at [558, 134] on div "Lightbox" at bounding box center [287, 174] width 574 height 349
click at [543, 115] on div "Lightbox" at bounding box center [287, 174] width 574 height 349
click at [532, 92] on div "Lightbox" at bounding box center [287, 174] width 574 height 349
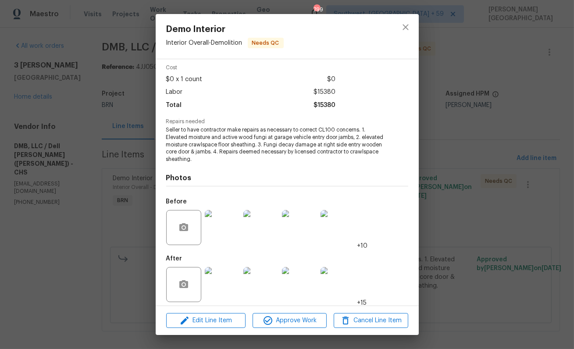
click at [497, 117] on div "Demo Interior Interior Overall - Demolition Needs QC Vendor DMB, LLC / Dell Bry…" at bounding box center [287, 174] width 574 height 349
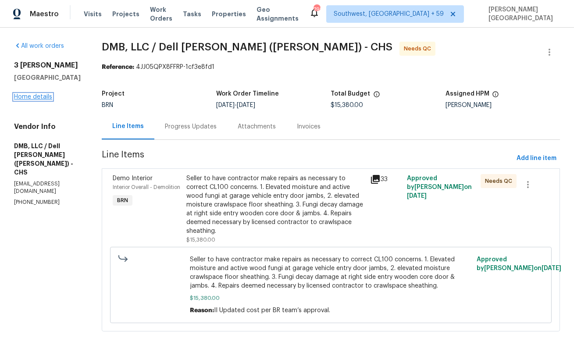
click at [34, 100] on link "Home details" at bounding box center [33, 97] width 38 height 6
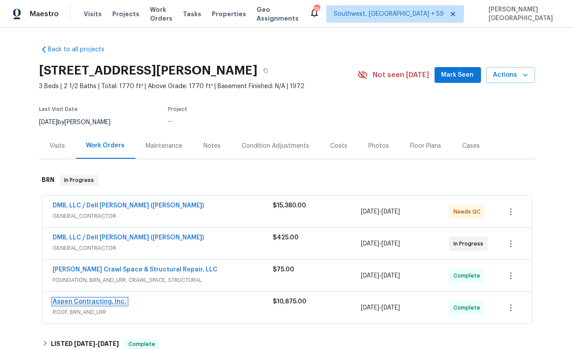
click at [93, 299] on link "Aspen Contracting, Inc." at bounding box center [90, 302] width 74 height 6
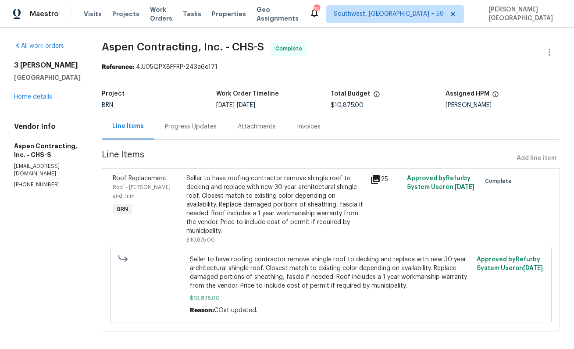
click at [316, 127] on div "Invoices" at bounding box center [309, 126] width 24 height 9
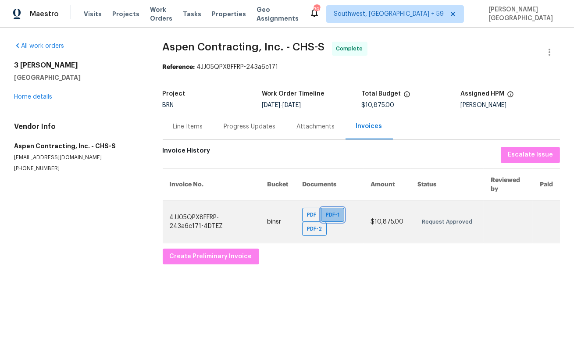
click at [332, 214] on span "PDF-1" at bounding box center [334, 215] width 17 height 9
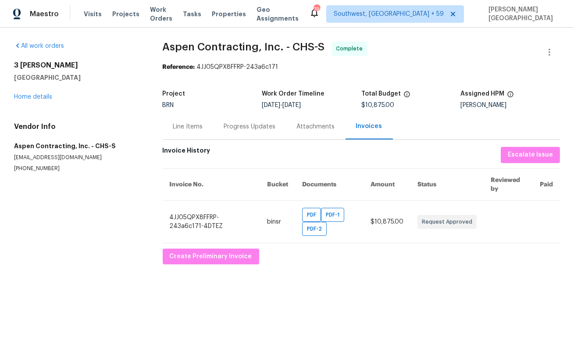
click at [243, 126] on div "Progress Updates" at bounding box center [250, 126] width 52 height 9
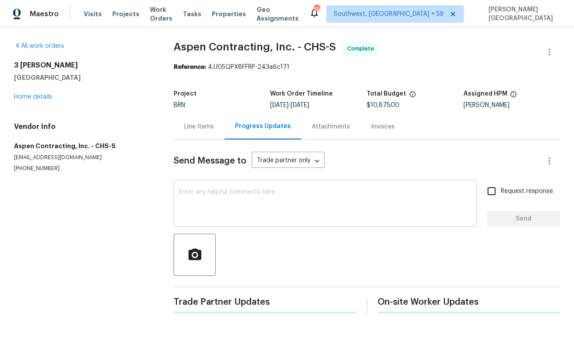
click at [212, 209] on textarea at bounding box center [325, 204] width 293 height 31
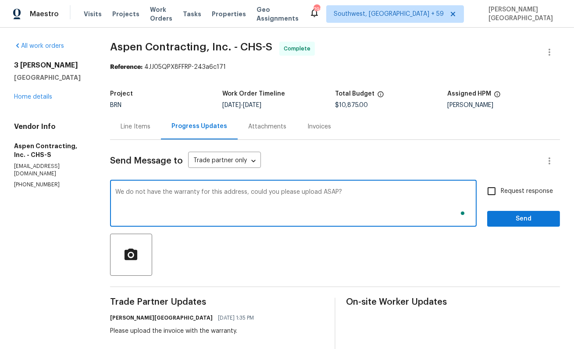
type textarea "We do not have the warranty for this address, could you please upload ASAP?"
click at [500, 188] on input "Request response" at bounding box center [491, 191] width 18 height 18
checkbox input "true"
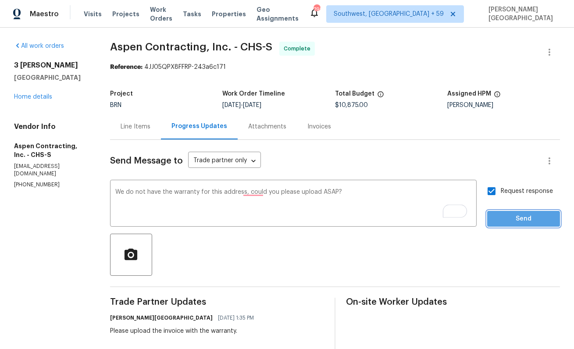
click at [504, 214] on span "Send" at bounding box center [523, 219] width 59 height 11
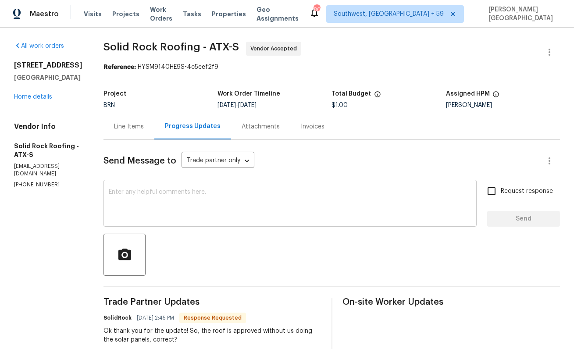
click at [187, 204] on textarea at bounding box center [290, 204] width 363 height 31
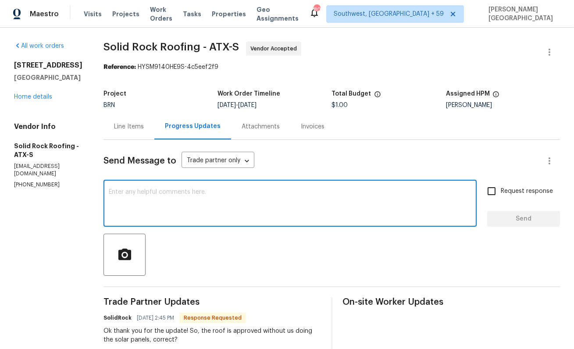
paste textarea "The Solar Provider is no longer in business. Can your team handle the removal a…"
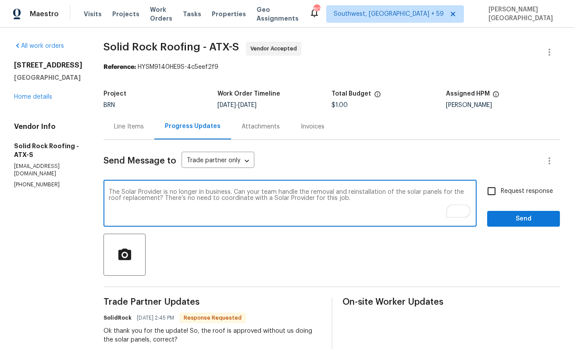
drag, startPoint x: 152, startPoint y: 197, endPoint x: 343, endPoint y: 201, distance: 190.8
click at [343, 201] on textarea "The Solar Provider is no longer in business. Can your team handle the removal a…" at bounding box center [290, 204] width 363 height 31
click at [185, 204] on textarea "The Solar Provider is no longer in business. Can your team handle the removal a…" at bounding box center [290, 204] width 363 height 31
click at [228, 197] on textarea "The Solar Provider is no longer in business. Can your team handle the removal a…" at bounding box center [290, 204] width 363 height 31
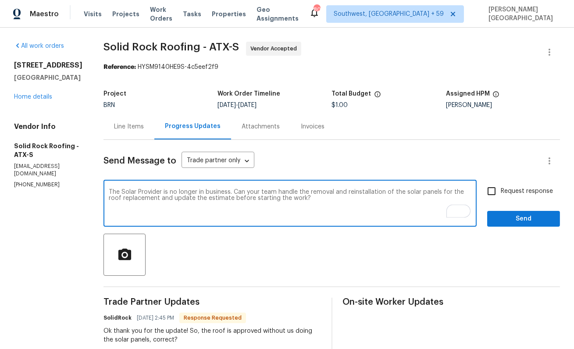
type textarea "The Solar Provider is no longer in business. Can your team handle the removal a…"
click at [508, 184] on label "Request response" at bounding box center [517, 191] width 71 height 18
click at [501, 184] on input "Request response" at bounding box center [491, 191] width 18 height 18
checkbox input "true"
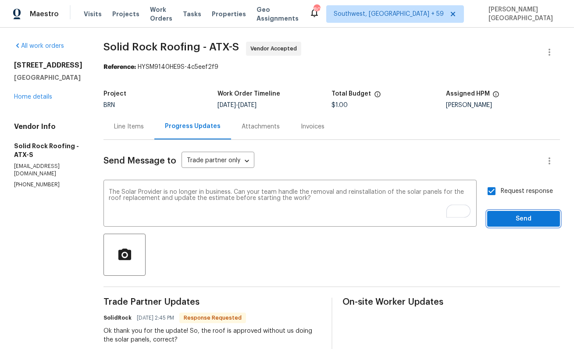
click at [509, 213] on button "Send" at bounding box center [523, 219] width 73 height 16
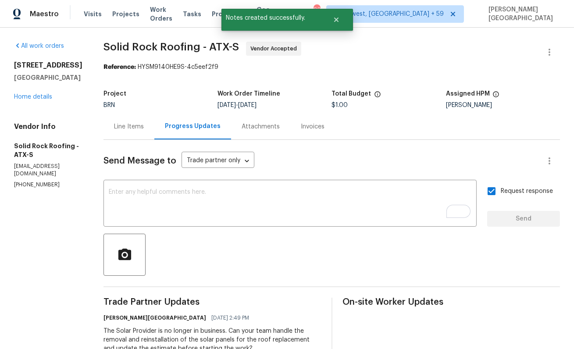
click at [33, 100] on div "[STREET_ADDRESS][PERSON_NAME] Home details" at bounding box center [48, 81] width 68 height 40
click at [36, 97] on link "Home details" at bounding box center [33, 97] width 38 height 6
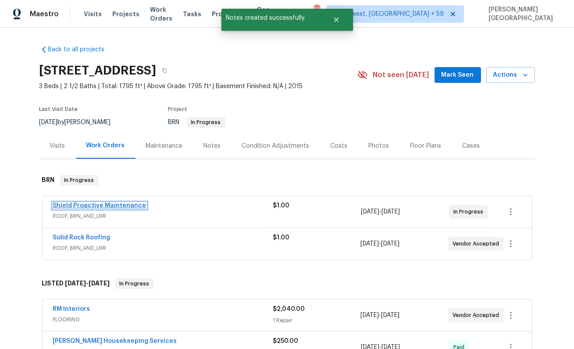
click at [107, 206] on link "Shield Proactive Maintenance" at bounding box center [99, 206] width 93 height 6
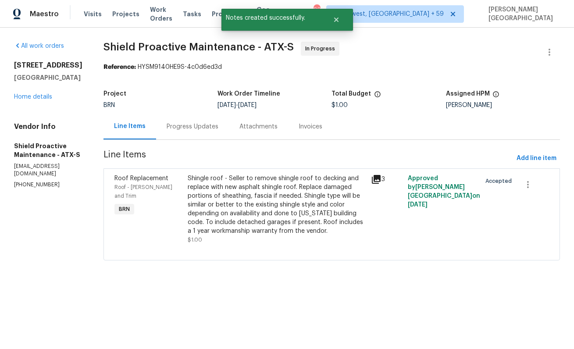
click at [184, 124] on div "Progress Updates" at bounding box center [193, 126] width 52 height 9
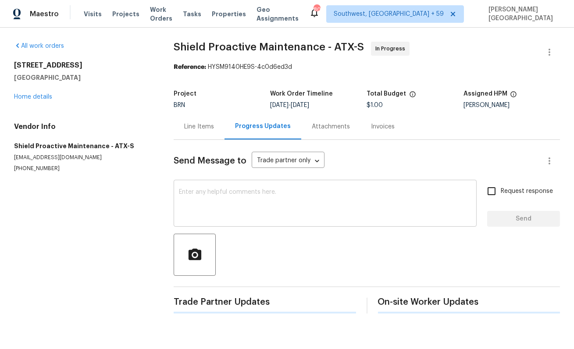
click at [186, 198] on textarea at bounding box center [325, 204] width 293 height 31
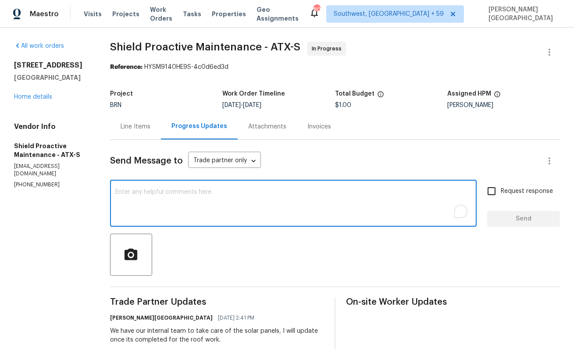
paste textarea "The Solar Provider is no longer in business. Can your team handle the removal a…"
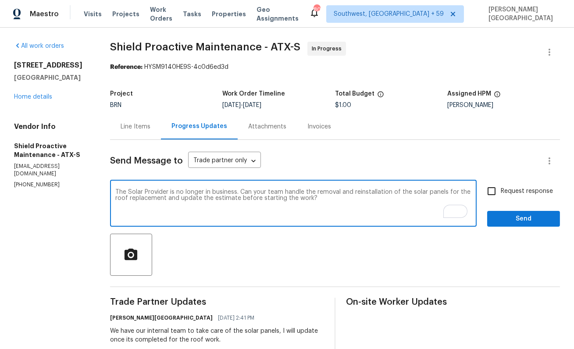
type textarea "The Solar Provider is no longer in business. Can your team handle the removal a…"
click at [503, 199] on label "Request response" at bounding box center [517, 191] width 71 height 18
click at [501, 199] on input "Request response" at bounding box center [491, 191] width 18 height 18
checkbox input "true"
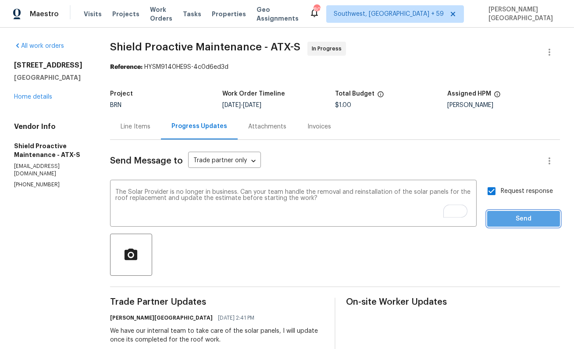
click at [509, 220] on span "Send" at bounding box center [523, 219] width 59 height 11
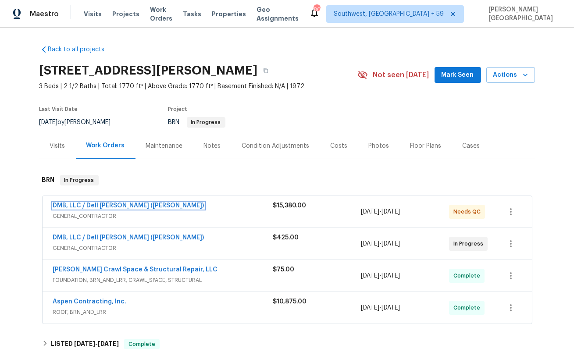
click at [108, 203] on link "DMB, LLC / Dell [PERSON_NAME] ([PERSON_NAME])" at bounding box center [128, 206] width 151 height 6
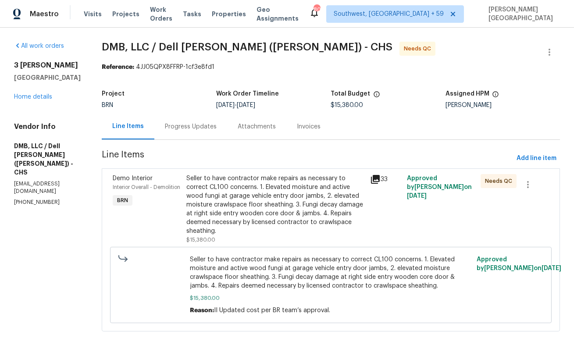
click at [197, 129] on div "Progress Updates" at bounding box center [191, 126] width 52 height 9
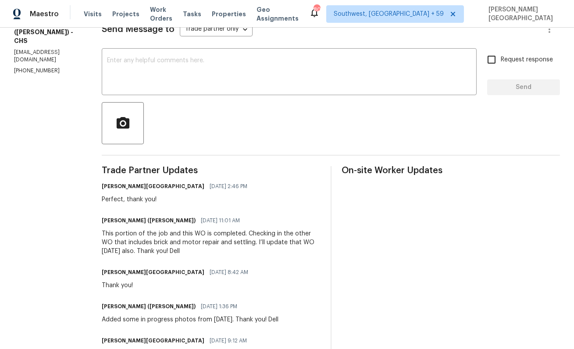
scroll to position [135, 0]
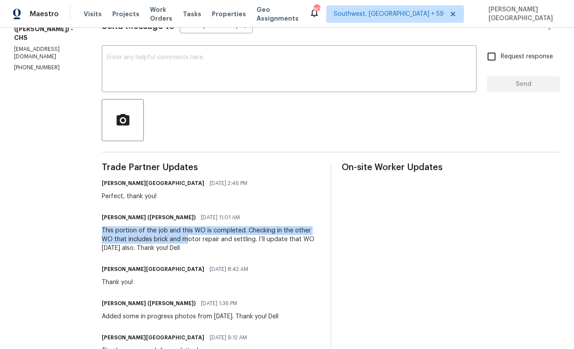
drag, startPoint x: 91, startPoint y: 229, endPoint x: 168, endPoint y: 237, distance: 77.6
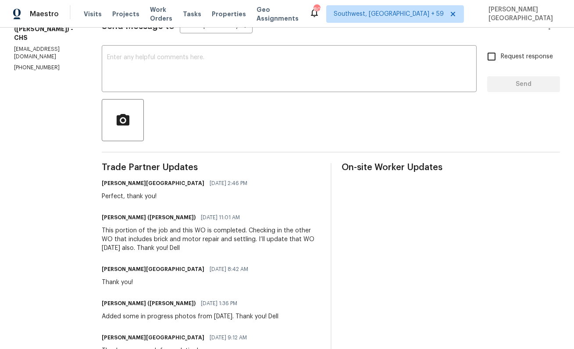
click at [228, 248] on div "This portion of the job and this WO is completed. Checking in the other WO that…" at bounding box center [211, 239] width 218 height 26
drag, startPoint x: 282, startPoint y: 230, endPoint x: 235, endPoint y: 241, distance: 48.7
click at [235, 241] on div "This portion of the job and this WO is completed. Checking in the other WO that…" at bounding box center [211, 239] width 218 height 26
copy div "other WO that includes brick and motor repair and settling."
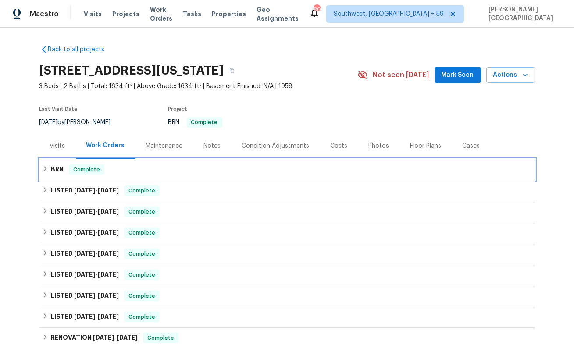
click at [77, 173] on span "Complete" at bounding box center [87, 169] width 34 height 9
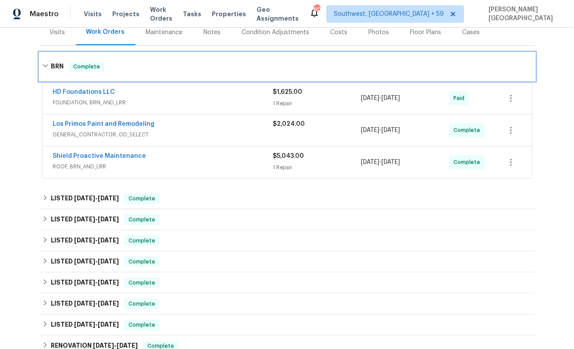
scroll to position [66, 0]
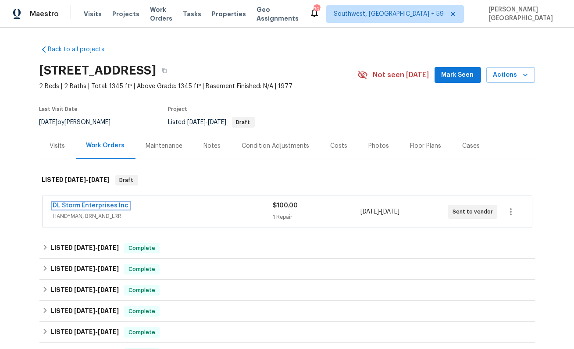
click at [117, 206] on link "DL Storm Enterprises Inc" at bounding box center [91, 206] width 76 height 6
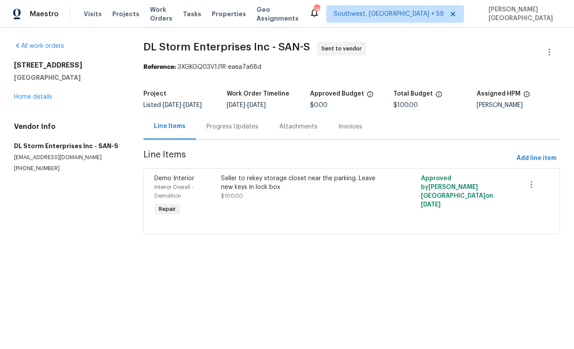
click at [222, 130] on div "Progress Updates" at bounding box center [233, 126] width 52 height 9
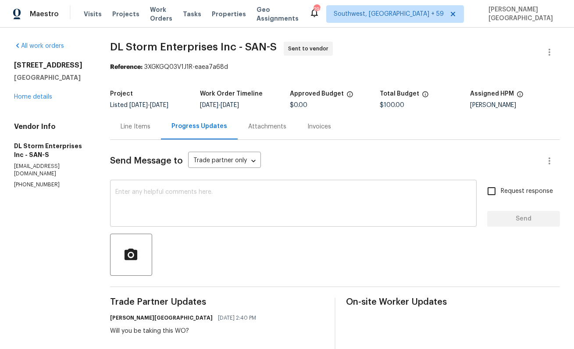
click at [210, 201] on textarea at bounding box center [293, 204] width 356 height 31
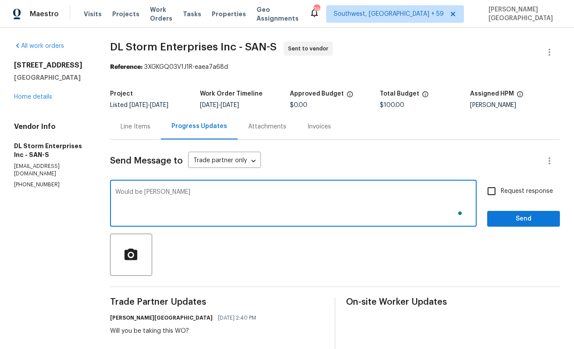
type textarea "Would be takin"
click at [550, 57] on button "button" at bounding box center [549, 52] width 21 height 21
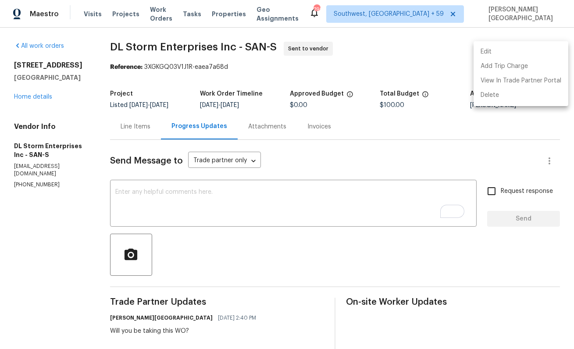
click at [523, 55] on li "Edit" at bounding box center [521, 52] width 95 height 14
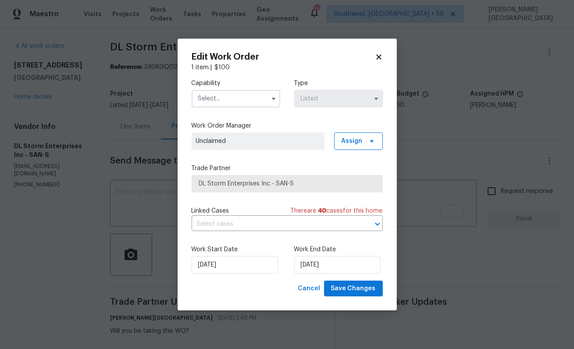
click at [222, 92] on input "text" at bounding box center [236, 99] width 89 height 18
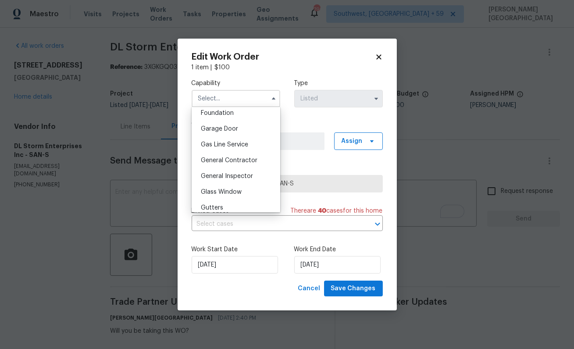
scroll to position [388, 0]
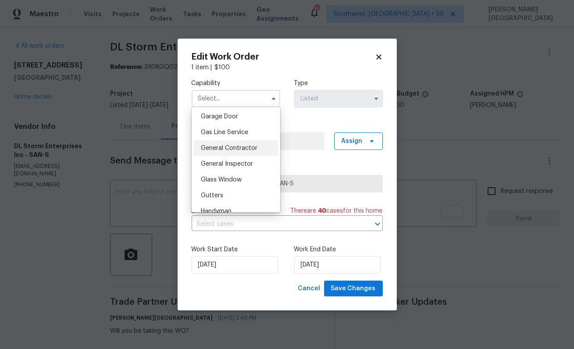
click at [228, 147] on span "General Contractor" at bounding box center [229, 148] width 57 height 6
type input "General Contractor"
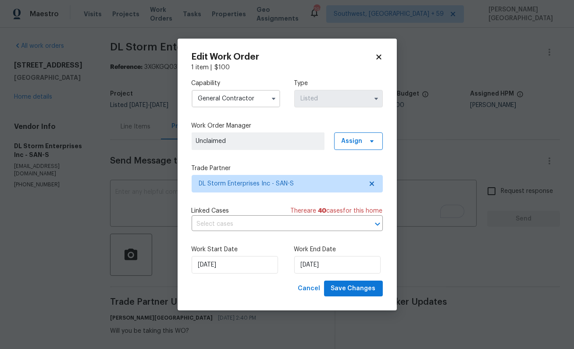
click at [232, 232] on div "Capability General Contractor Type Listed Work Order Manager Unclaimed Assign T…" at bounding box center [287, 176] width 191 height 209
click at [232, 221] on input "text" at bounding box center [275, 225] width 167 height 14
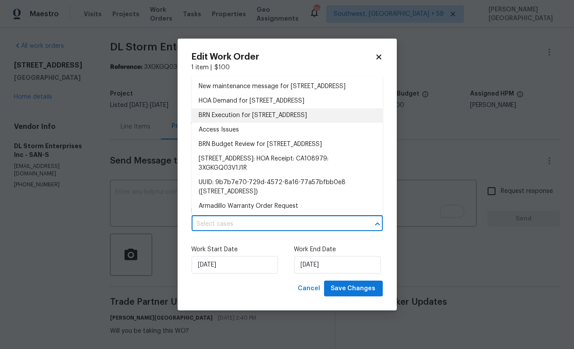
click at [254, 123] on li "BRN Execution for 1124 Eureka St Apt 28, San Diego, CA 92110" at bounding box center [287, 115] width 191 height 14
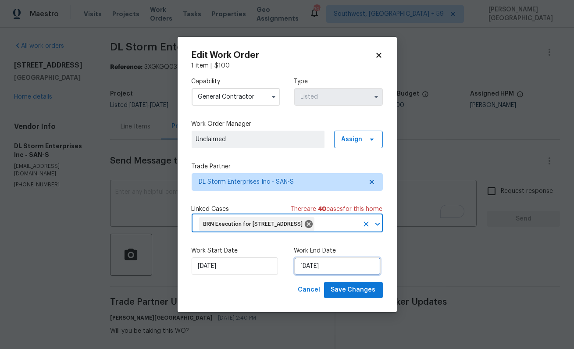
click at [311, 275] on input "8/14/2025" at bounding box center [337, 266] width 86 height 18
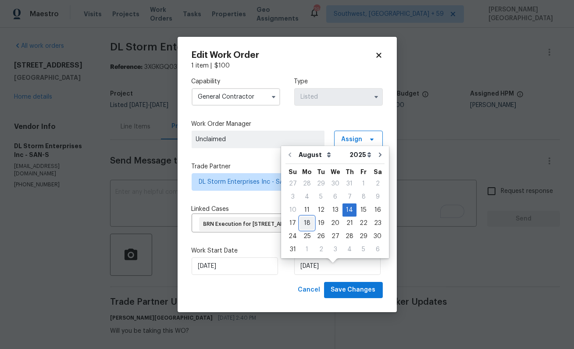
click at [306, 224] on div "18" at bounding box center [307, 223] width 14 height 12
type input "8/18/2025"
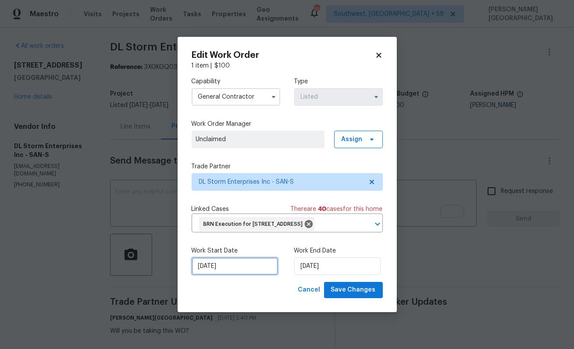
click at [220, 270] on input "8/11/2025" at bounding box center [235, 266] width 86 height 18
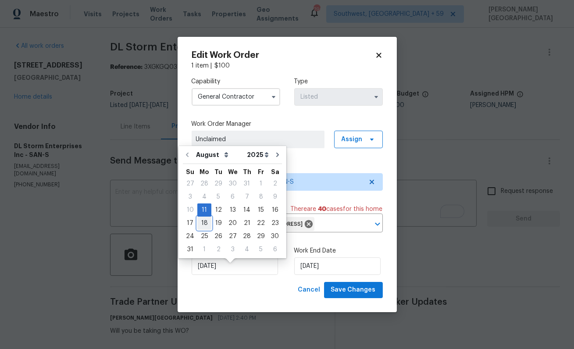
click at [203, 223] on div "18" at bounding box center [204, 223] width 14 height 12
type input "[DATE]"
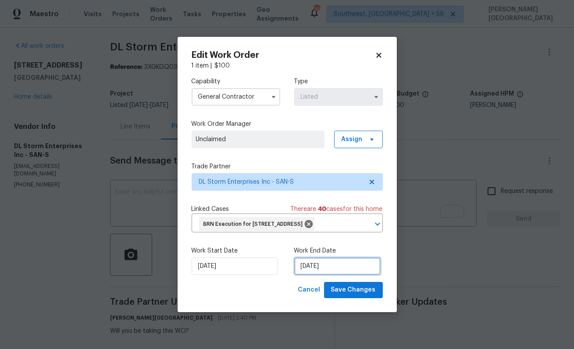
click at [307, 272] on input "[DATE]" at bounding box center [337, 266] width 86 height 18
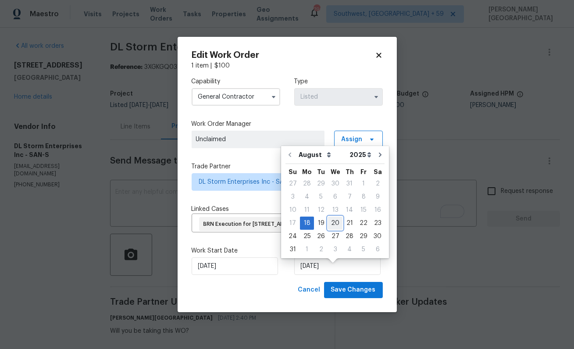
click at [329, 225] on div "20" at bounding box center [335, 223] width 14 height 12
type input "8/20/2025"
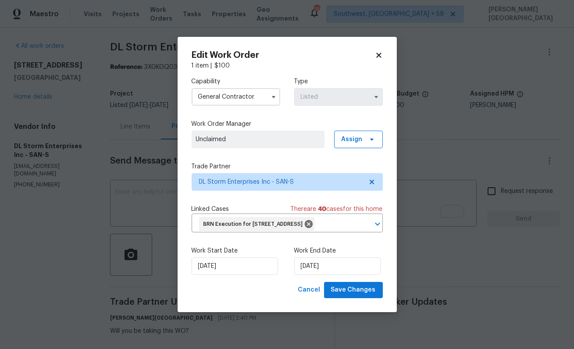
click at [226, 89] on input "General Contractor" at bounding box center [236, 97] width 89 height 18
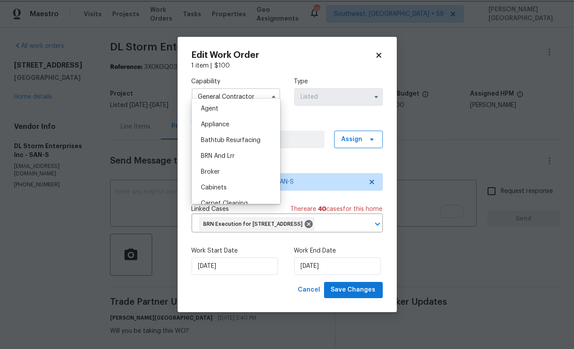
click at [318, 150] on div "Capability General Contractor Agent Appliance Bathtub Resurfacing BRN And Lrr B…" at bounding box center [287, 176] width 191 height 212
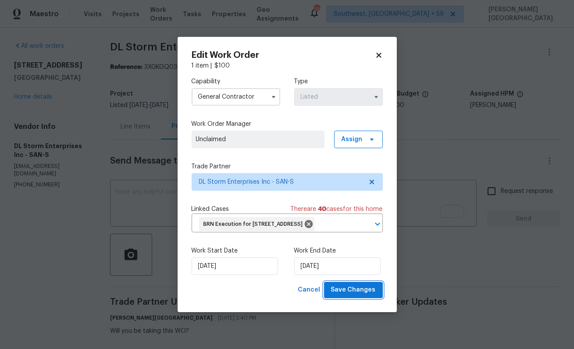
click at [354, 296] on span "Save Changes" at bounding box center [353, 290] width 45 height 11
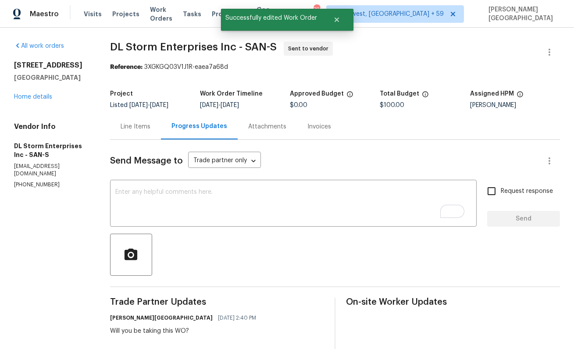
click at [221, 171] on div "Send Message to Trade partner only Trade partner only ​" at bounding box center [324, 160] width 429 height 21
click at [549, 50] on icon "button" at bounding box center [550, 52] width 2 height 7
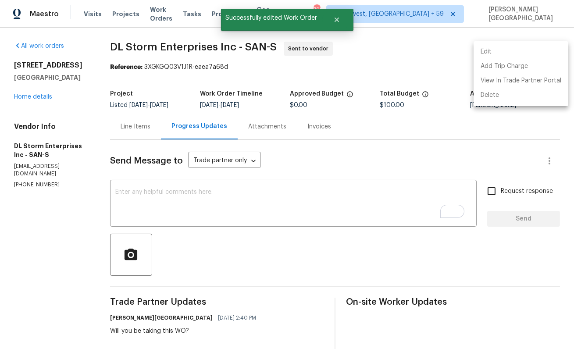
click at [520, 48] on li "Edit" at bounding box center [521, 52] width 95 height 14
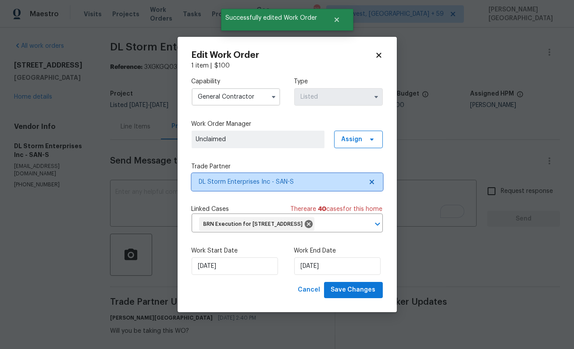
click at [224, 178] on span "DL Storm Enterprises Inc - SAN-S" at bounding box center [281, 182] width 164 height 9
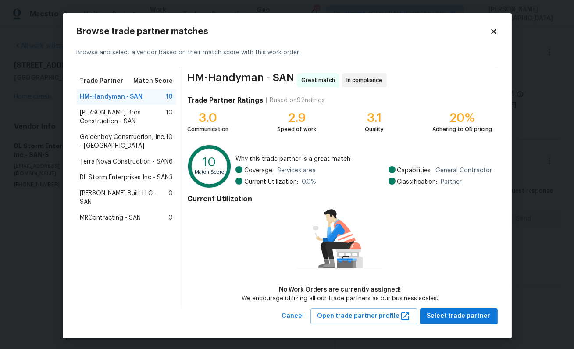
click at [105, 139] on span "Goldenboy Construction, Inc. - SAN" at bounding box center [123, 142] width 86 height 18
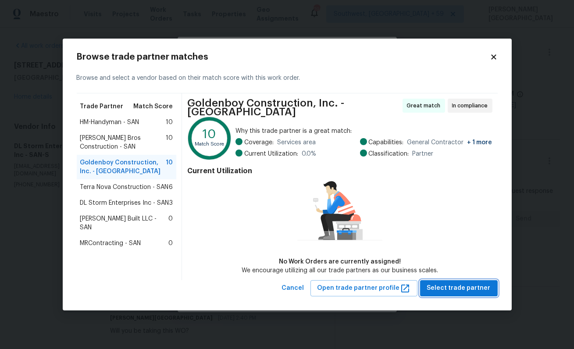
click at [451, 287] on span "Select trade partner" at bounding box center [459, 288] width 64 height 11
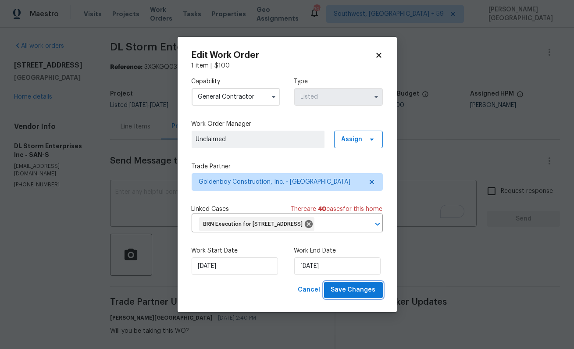
click at [344, 292] on button "Save Changes" at bounding box center [353, 290] width 59 height 16
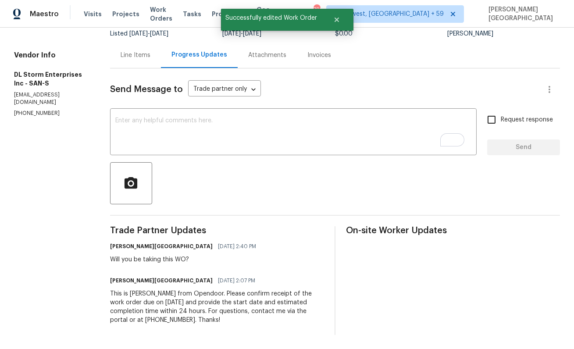
scroll to position [71, 0]
click at [162, 307] on div "This is Isabel from Opendoor. Please confirm receipt of the work order due on 0…" at bounding box center [217, 306] width 214 height 35
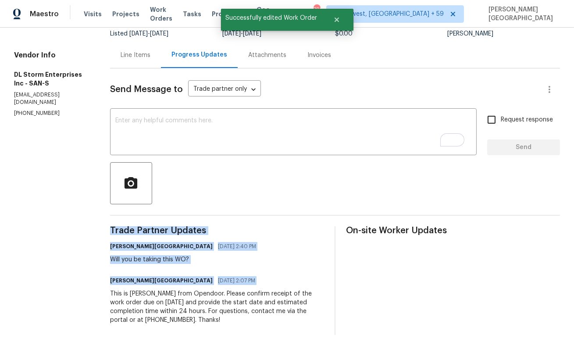
click at [162, 307] on div "This is Isabel from Opendoor. Please confirm receipt of the work order due on 0…" at bounding box center [217, 306] width 214 height 35
copy div "Trade Partner Updates Isabel Sangeetha Ireland 08/14/2025 2:40 PM Will you be t…"
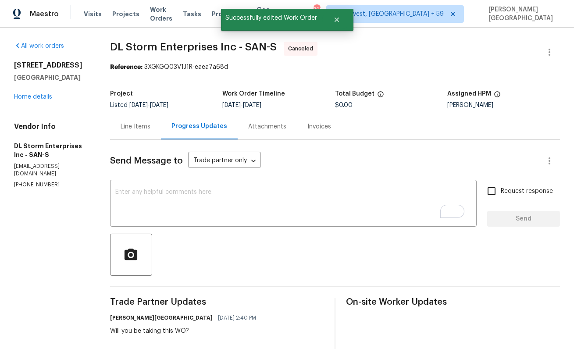
click at [30, 93] on div "1124 Eureka St Apt 28 San Diego, CA 92110 Home details" at bounding box center [51, 81] width 75 height 40
click at [30, 96] on link "Home details" at bounding box center [33, 97] width 38 height 6
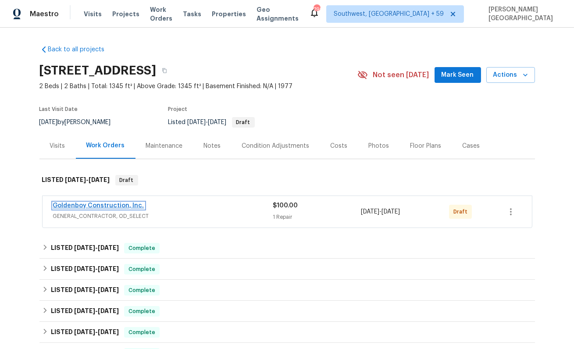
click at [82, 205] on link "Goldenboy Construction, Inc." at bounding box center [98, 206] width 91 height 6
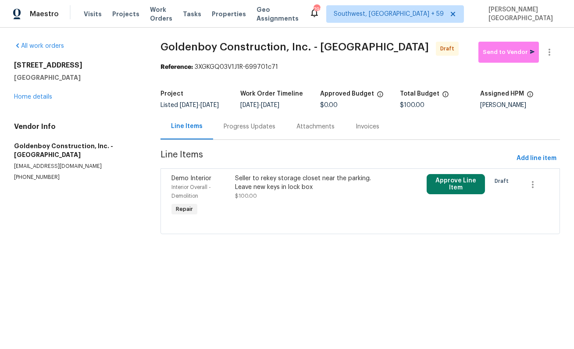
click at [233, 131] on div "Progress Updates" at bounding box center [250, 126] width 52 height 9
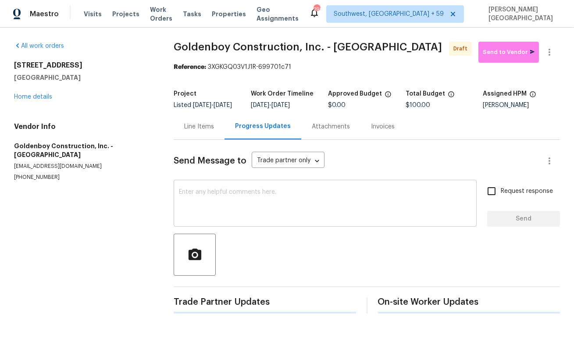
click at [233, 200] on textarea at bounding box center [325, 204] width 293 height 31
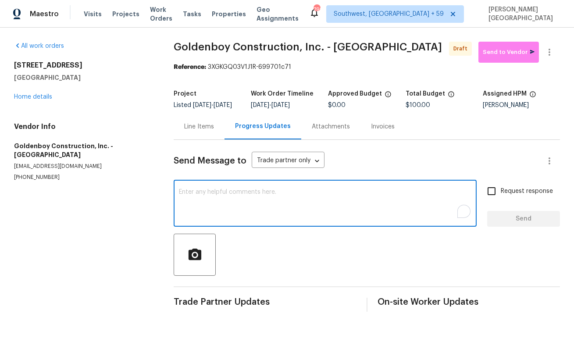
paste textarea "This is Isabel from Opendoor. Please confirm receipt of the work order due on 0…"
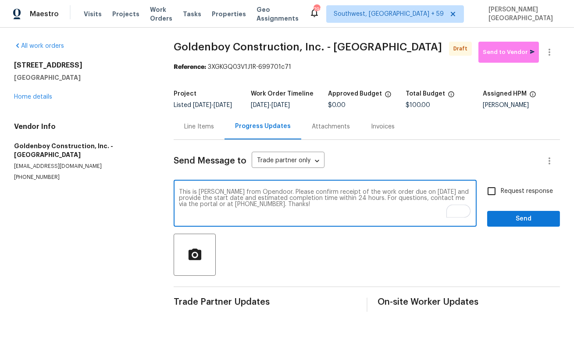
click at [418, 198] on textarea "This is Isabel from Opendoor. Please confirm receipt of the work order due on 0…" at bounding box center [325, 204] width 293 height 31
type textarea "This is Isabel from Opendoor. Please confirm receipt of the work order due on 0…"
drag, startPoint x: 516, startPoint y: 197, endPoint x: 516, endPoint y: 206, distance: 9.2
click at [516, 196] on span "Request response" at bounding box center [527, 191] width 52 height 9
click at [501, 197] on input "Request response" at bounding box center [491, 191] width 18 height 18
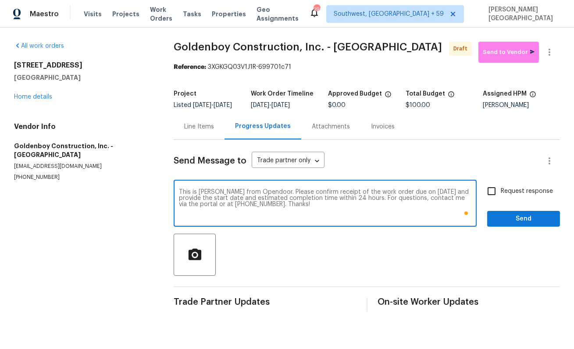
checkbox input "true"
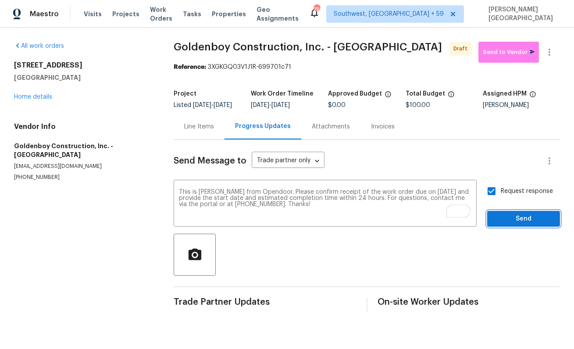
click at [516, 223] on span "Send" at bounding box center [523, 219] width 59 height 11
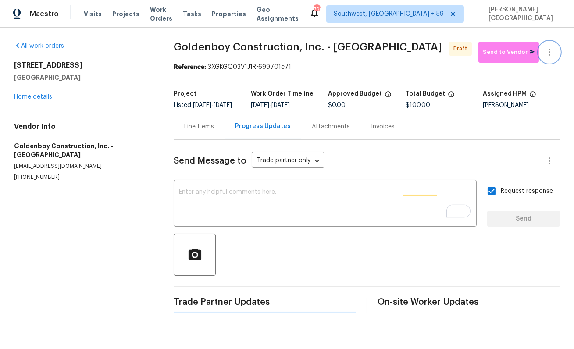
click at [551, 54] on icon "button" at bounding box center [549, 52] width 11 height 11
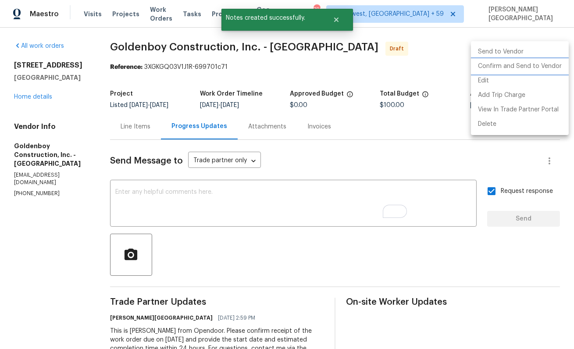
click at [512, 66] on li "Confirm and Send to Vendor" at bounding box center [520, 66] width 98 height 14
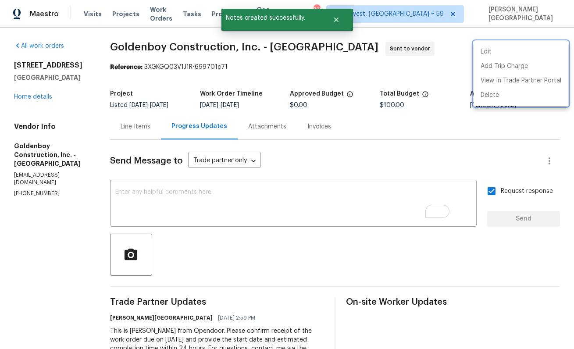
click at [144, 45] on div at bounding box center [287, 174] width 574 height 349
click at [144, 45] on div "Edit Add Trip Charge View In Trade Partner Portal Delete" at bounding box center [287, 174] width 574 height 349
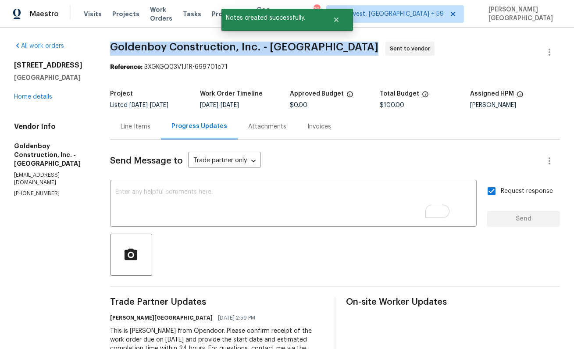
click at [144, 45] on span "Goldenboy Construction, Inc. - SAN" at bounding box center [244, 47] width 268 height 11
click at [191, 45] on span "Goldenboy Construction, Inc. - SAN" at bounding box center [244, 47] width 268 height 11
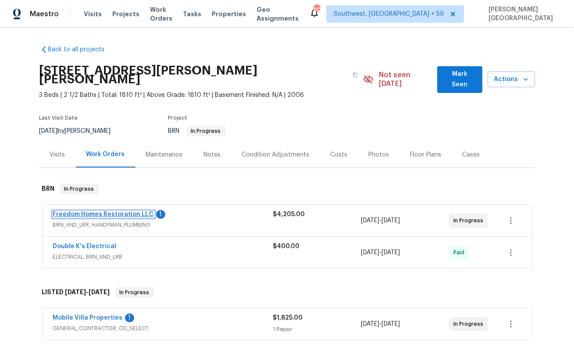
click at [104, 211] on link "Freedom Homes Restoration LLC" at bounding box center [103, 214] width 101 height 6
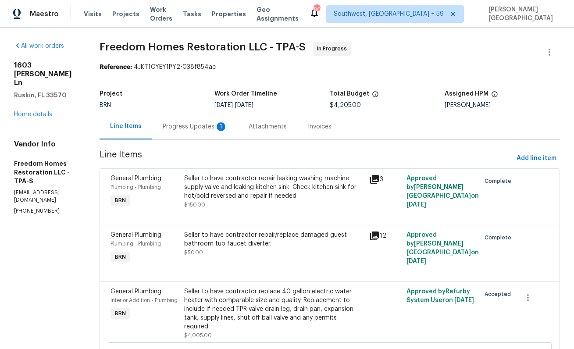
click at [218, 127] on div "Progress Updates 1" at bounding box center [195, 126] width 65 height 9
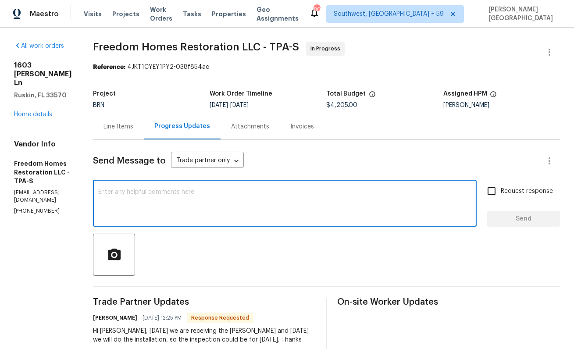
click at [172, 197] on textarea at bounding box center [284, 204] width 373 height 31
type textarea "Perfect, thanks for the update."
click at [509, 191] on span "Request response" at bounding box center [527, 191] width 52 height 9
click at [501, 191] on input "Request response" at bounding box center [491, 191] width 18 height 18
checkbox input "true"
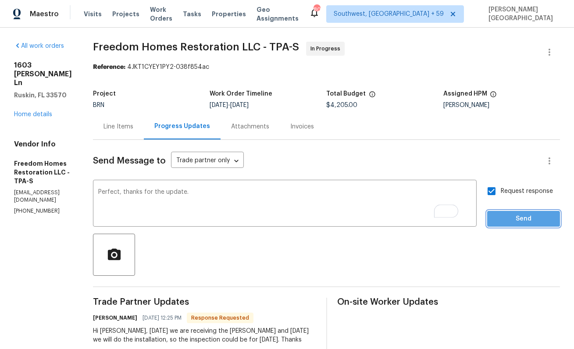
click at [509, 211] on button "Send" at bounding box center [523, 219] width 73 height 16
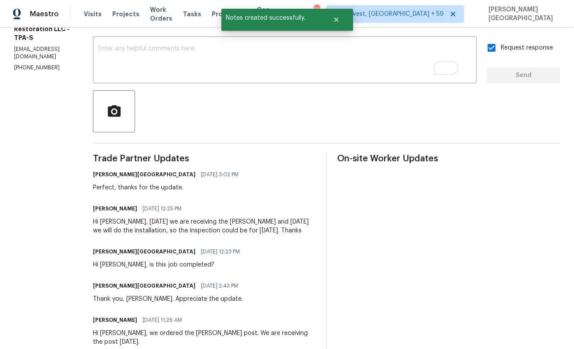
scroll to position [170, 0]
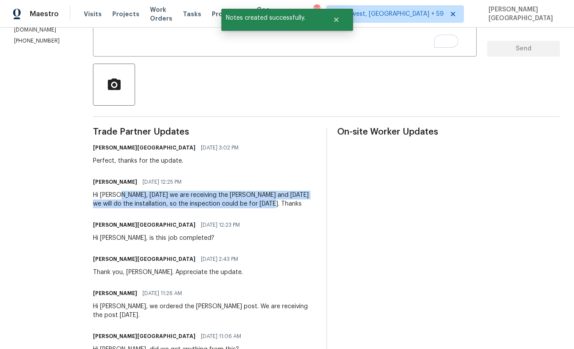
drag, startPoint x: 130, startPoint y: 194, endPoint x: 319, endPoint y: 202, distance: 189.2
click at [316, 202] on div "Hi Isabel, today we are receiving the Ballard and tomorrow we will do the insta…" at bounding box center [204, 200] width 223 height 18
copy div ", today we are receiving the Ballard and tomorrow we will do the installation, …"
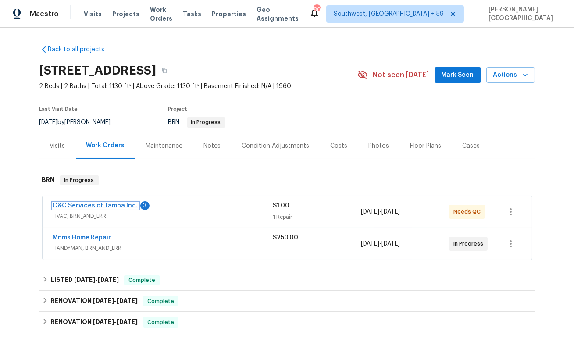
click at [110, 206] on link "C&C Services of Tampa Inc." at bounding box center [95, 206] width 85 height 6
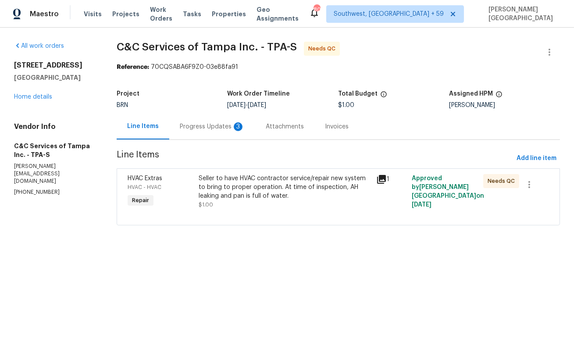
click at [209, 138] on div "Progress Updates 3" at bounding box center [212, 127] width 86 height 26
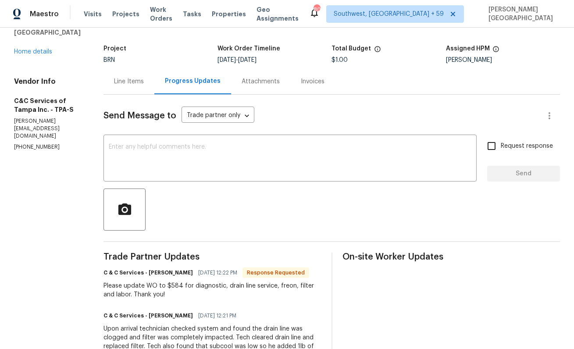
scroll to position [48, 0]
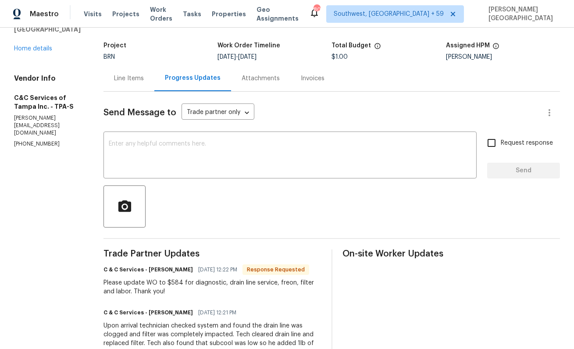
click at [192, 284] on div "Please update WO to $584 for diagnostic, drain line service, freon, filter and …" at bounding box center [213, 288] width 218 height 18
copy div "584"
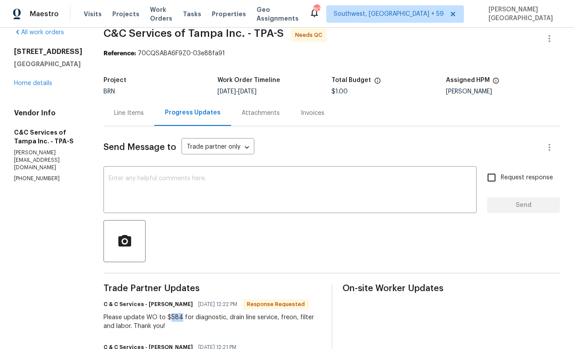
scroll to position [0, 0]
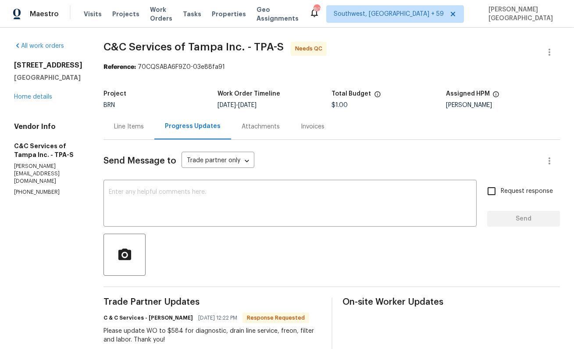
click at [149, 139] on div "Line Items" at bounding box center [129, 127] width 51 height 26
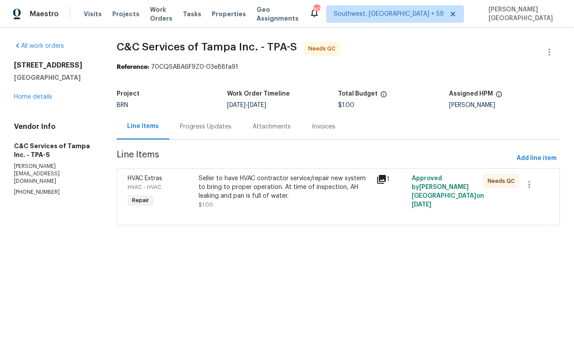
click at [236, 197] on div "Seller to have HVAC contractor service/repair new system to bring to proper ope…" at bounding box center [285, 187] width 173 height 26
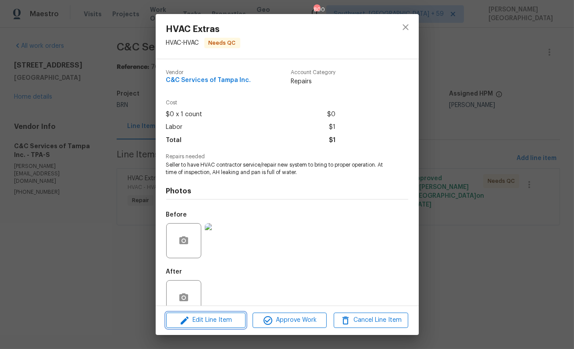
click at [224, 322] on span "Edit Line Item" at bounding box center [206, 320] width 74 height 11
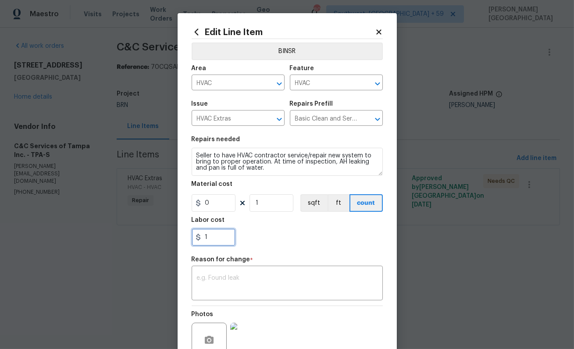
click at [220, 236] on input "1" at bounding box center [214, 238] width 44 height 18
paste input "584"
type input "584"
click at [243, 285] on div "BINSR Area HVAC ​ Feature HVAC ​ Issue HVAC Extras ​ Repairs Prefill Basic Clea…" at bounding box center [287, 209] width 191 height 341
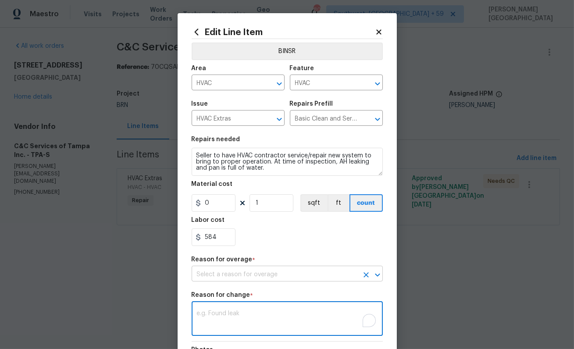
click at [234, 275] on input "text" at bounding box center [275, 275] width 167 height 14
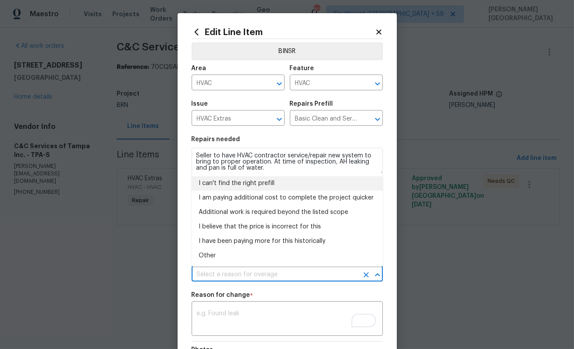
click at [245, 182] on li "I can't find the right prefill" at bounding box center [287, 183] width 191 height 14
type input "I can't find the right prefill"
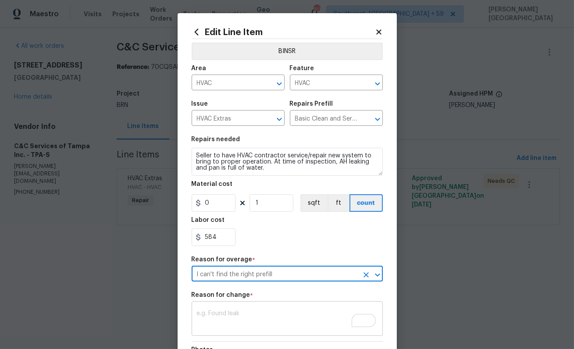
click at [208, 320] on textarea "To enrich screen reader interactions, please activate Accessibility in Grammarl…" at bounding box center [287, 320] width 181 height 18
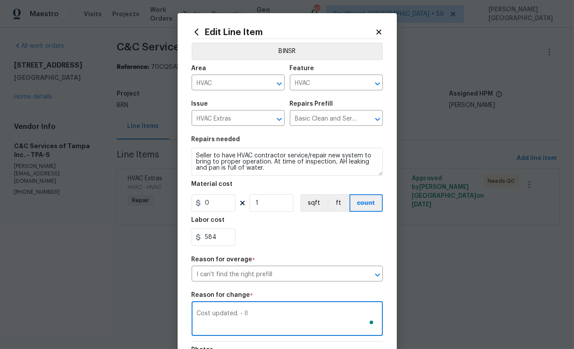
scroll to position [118, 0]
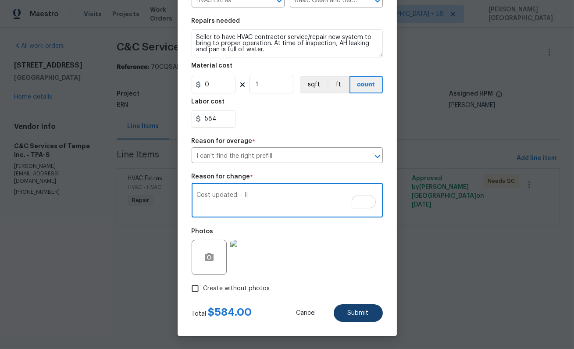
type textarea "Cost updated. - II"
click at [367, 307] on button "Submit" at bounding box center [358, 313] width 49 height 18
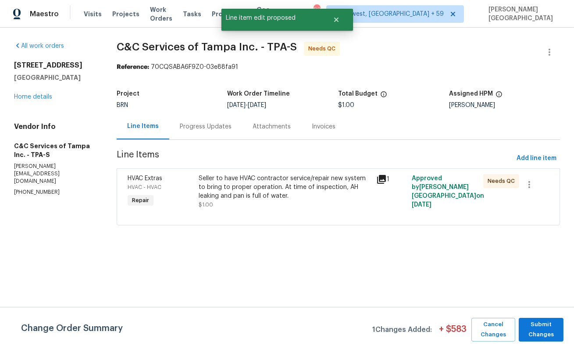
scroll to position [0, 0]
click at [543, 334] on span "Submit Changes" at bounding box center [541, 330] width 36 height 20
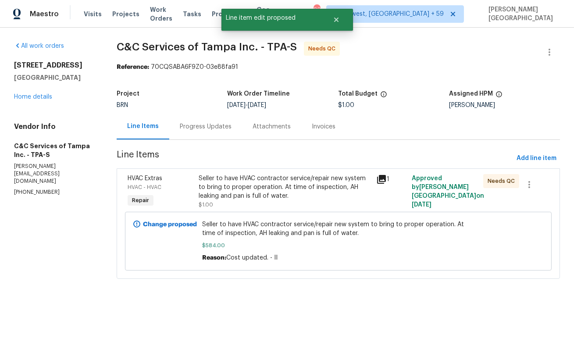
click at [251, 193] on div "Seller to have HVAC contractor service/repair new system to bring to proper ope…" at bounding box center [285, 187] width 173 height 26
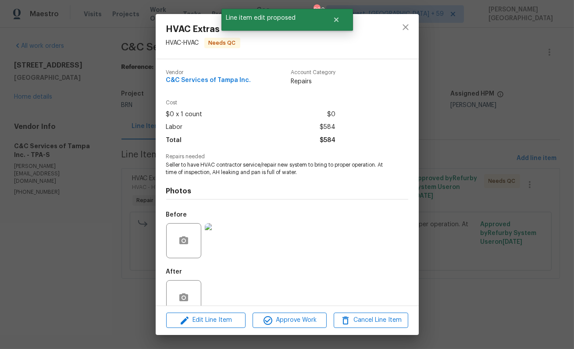
click at [473, 214] on div "HVAC Extras HVAC - HVAC Needs QC Vendor C&C Services of Tampa Inc. Account Cate…" at bounding box center [287, 174] width 574 height 349
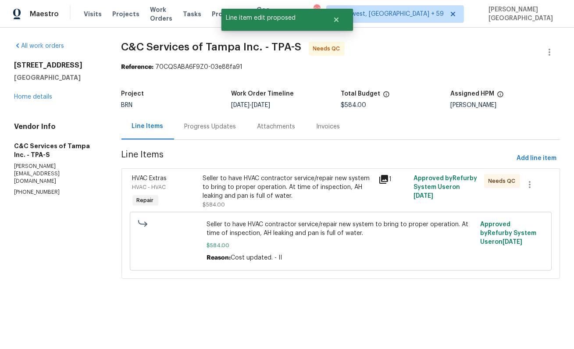
click at [195, 131] on div "Progress Updates" at bounding box center [211, 126] width 52 height 9
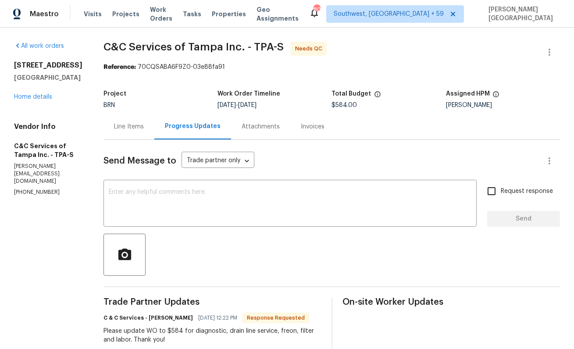
click at [144, 127] on div "Line Items" at bounding box center [129, 126] width 30 height 9
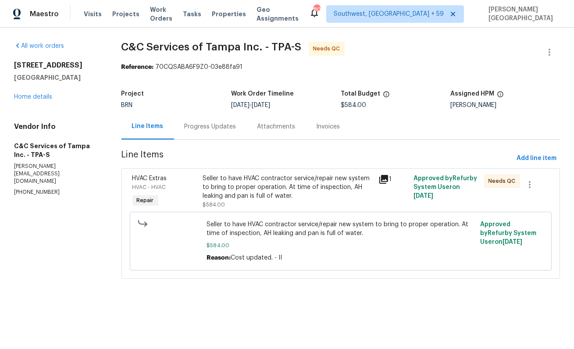
click at [215, 126] on div "Progress Updates" at bounding box center [211, 126] width 52 height 9
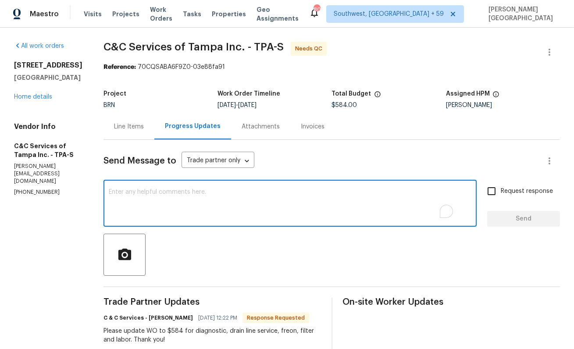
click at [200, 209] on textarea "To enrich screen reader interactions, please activate Accessibility in Grammarl…" at bounding box center [290, 204] width 363 height 31
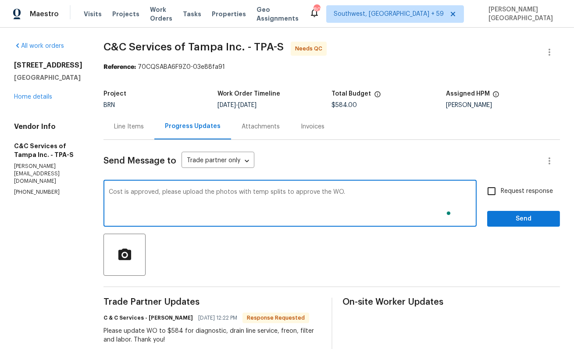
type textarea "Cost is approved, please upload the photos with temp splits to approve the WO."
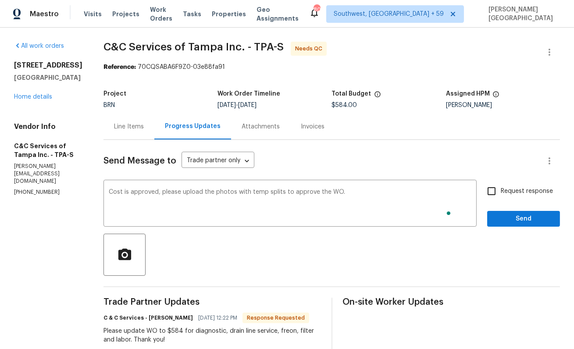
click at [526, 190] on span "Request response" at bounding box center [527, 191] width 52 height 9
click at [501, 190] on input "Request response" at bounding box center [491, 191] width 18 height 18
checkbox input "true"
click at [523, 219] on span "Send" at bounding box center [523, 219] width 59 height 11
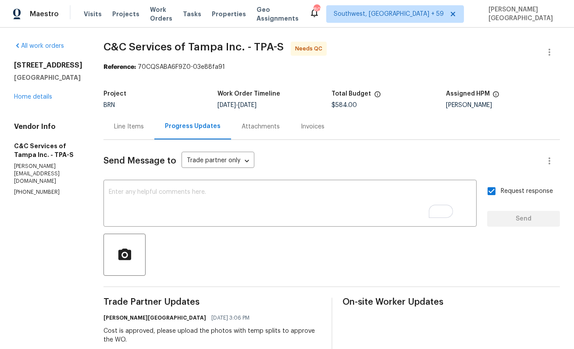
click at [137, 125] on div "Line Items" at bounding box center [129, 126] width 30 height 9
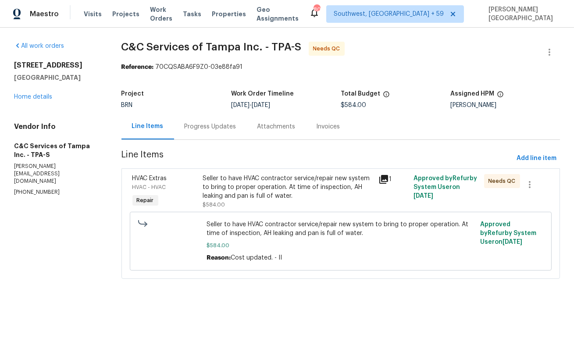
click at [205, 125] on div "Progress Updates" at bounding box center [211, 126] width 52 height 9
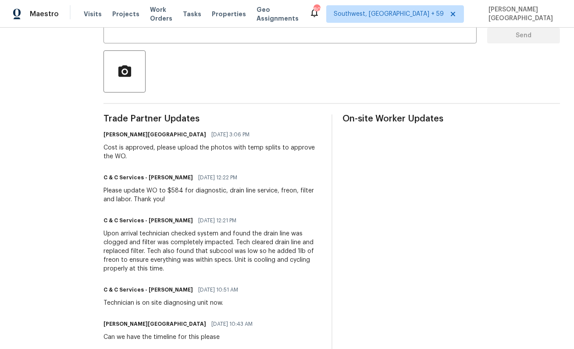
scroll to position [186, 0]
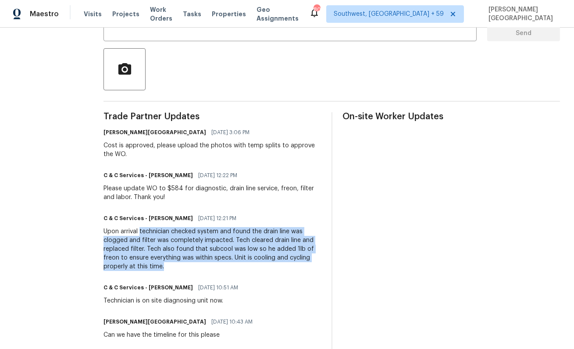
drag, startPoint x: 158, startPoint y: 229, endPoint x: 270, endPoint y: 265, distance: 117.8
click at [270, 265] on div "Upon arrival technician checked system and found the drain line was clogged and…" at bounding box center [213, 249] width 218 height 44
copy div "technician checked system and found the drain line was clogged and filter was c…"
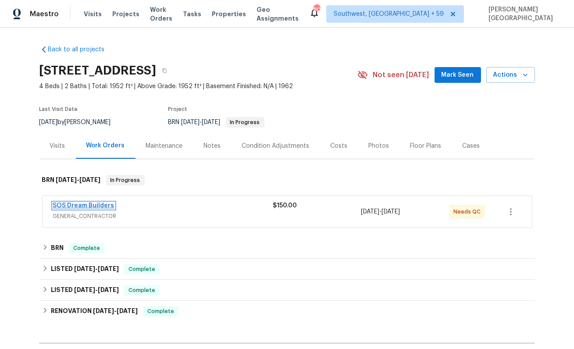
click at [95, 205] on link "SOS Dream Builders" at bounding box center [83, 206] width 61 height 6
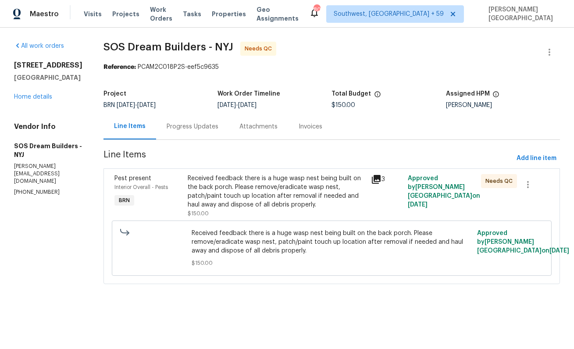
click at [195, 131] on div "Progress Updates" at bounding box center [193, 126] width 52 height 9
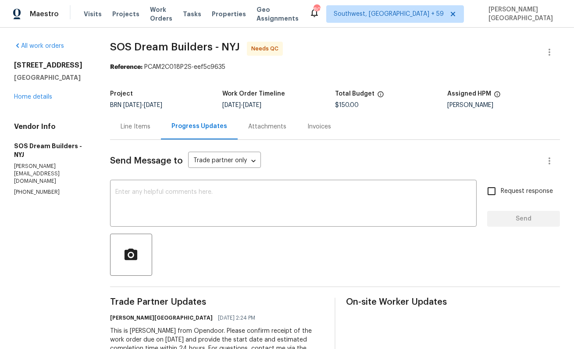
click at [136, 119] on div "Line Items" at bounding box center [135, 127] width 51 height 26
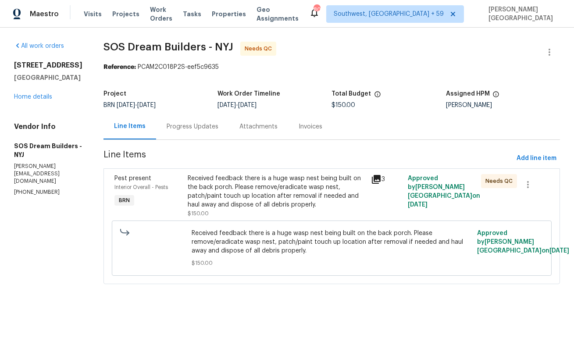
click at [232, 187] on div "Received feedback there is a huge wasp nest being built on the back porch. Plea…" at bounding box center [277, 191] width 178 height 35
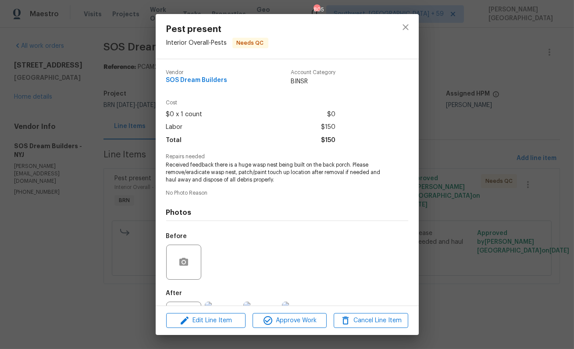
scroll to position [41, 0]
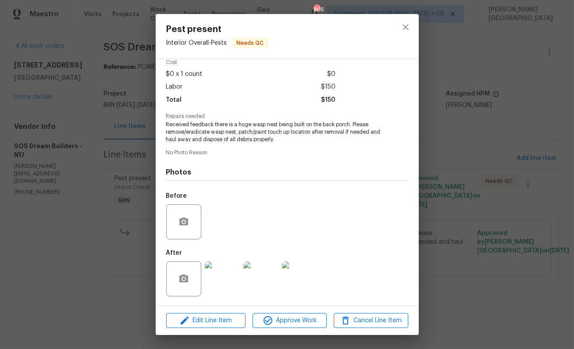
click at [218, 278] on img at bounding box center [222, 278] width 35 height 35
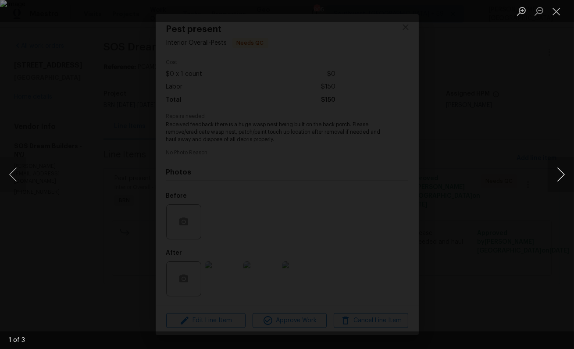
click at [560, 176] on button "Next image" at bounding box center [561, 174] width 26 height 35
click at [495, 146] on div "Lightbox" at bounding box center [287, 174] width 574 height 349
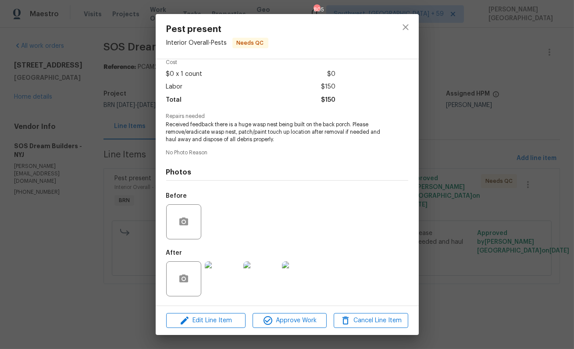
click at [88, 72] on div "Pest present Interior Overall - Pests Needs QC Vendor SOS Dream Builders Accoun…" at bounding box center [287, 174] width 574 height 349
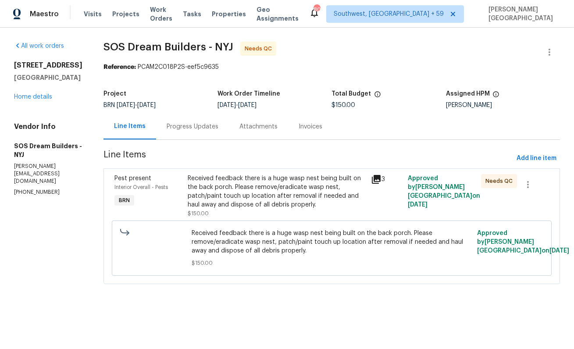
click at [198, 132] on div "Progress Updates" at bounding box center [192, 127] width 73 height 26
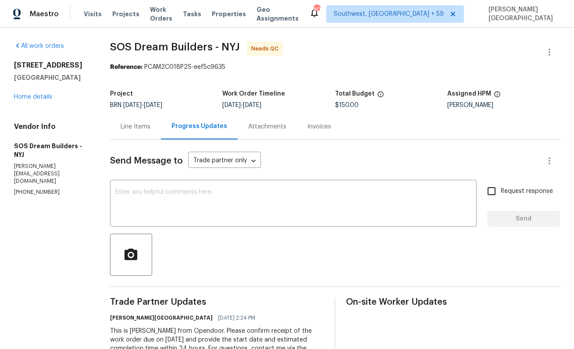
click at [126, 116] on div "Line Items" at bounding box center [135, 127] width 51 height 26
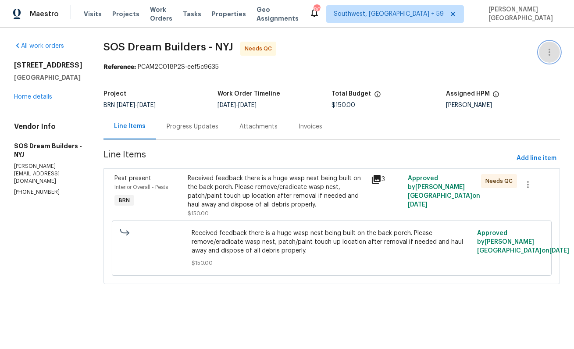
click at [553, 54] on icon "button" at bounding box center [549, 52] width 11 height 11
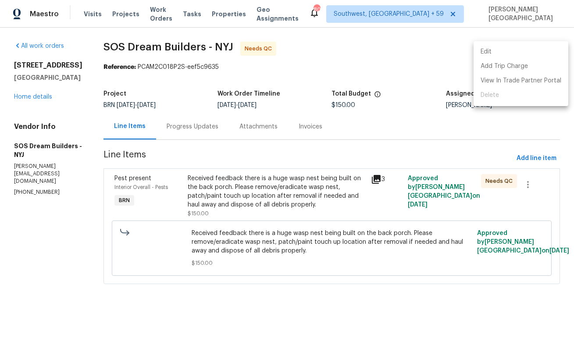
click at [521, 55] on li "Edit" at bounding box center [521, 52] width 95 height 14
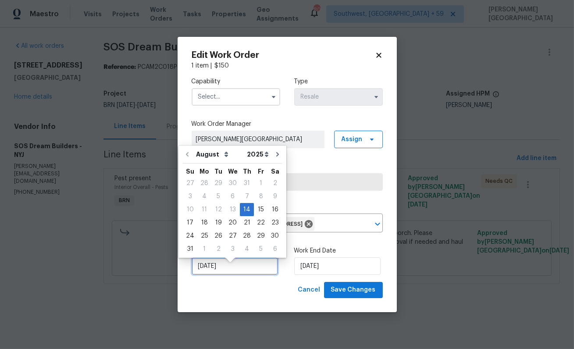
click at [241, 275] on input "8/14/2025" at bounding box center [235, 266] width 86 height 18
click at [254, 209] on div "15" at bounding box center [261, 210] width 14 height 12
type input "[DATE]"
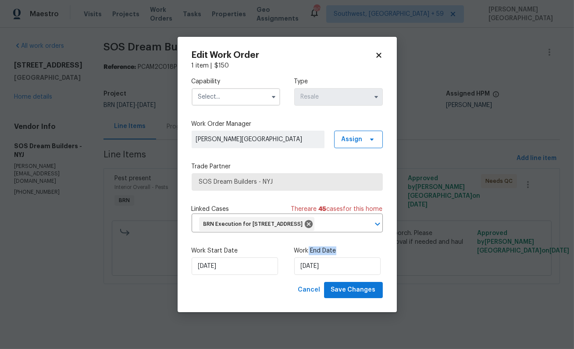
click at [309, 262] on div "Work End Date 8/16/2025" at bounding box center [338, 261] width 89 height 29
click at [309, 271] on input "8/16/2025" at bounding box center [337, 266] width 86 height 18
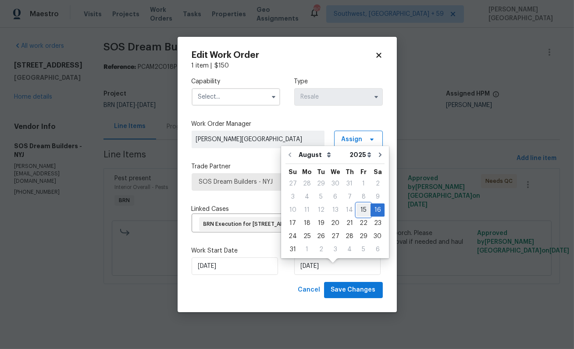
click at [359, 210] on div "15" at bounding box center [364, 210] width 14 height 12
type input "[DATE]"
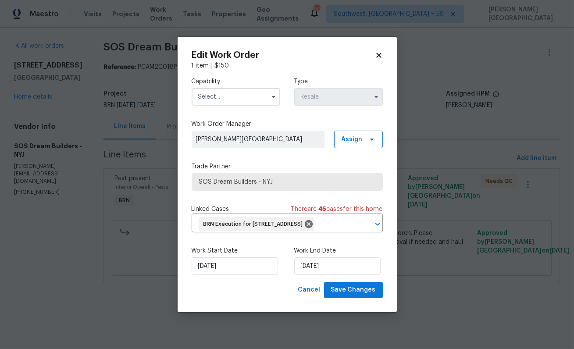
click at [210, 94] on input "text" at bounding box center [236, 97] width 89 height 18
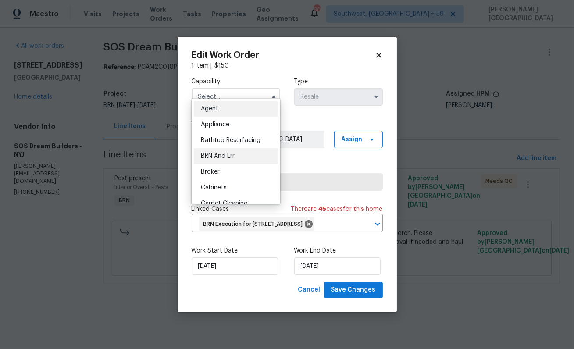
click at [218, 158] on span "BRN And Lrr" at bounding box center [218, 156] width 34 height 6
type input "BRN And Lrr"
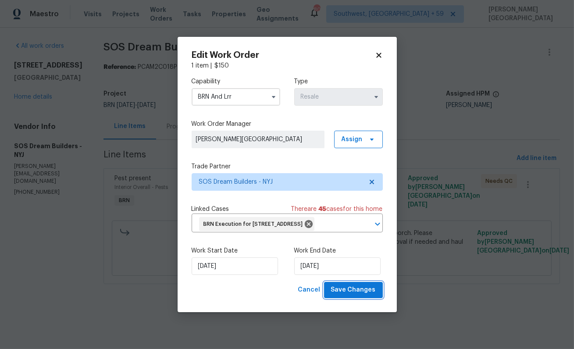
click at [351, 296] on span "Save Changes" at bounding box center [353, 290] width 45 height 11
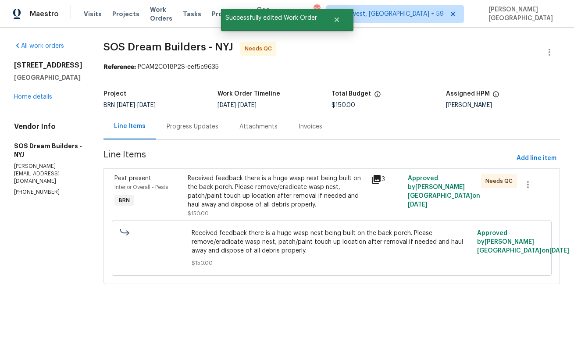
click at [252, 193] on div "Received feedback there is a huge wasp nest being built on the back porch. Plea…" at bounding box center [277, 191] width 178 height 35
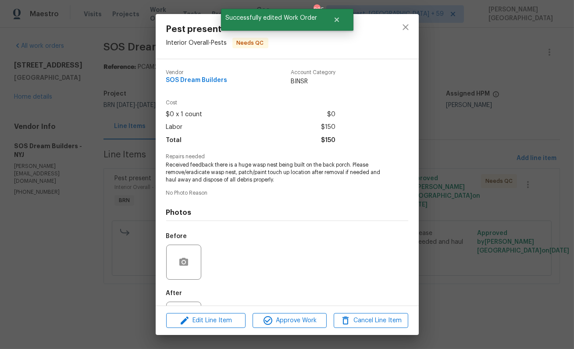
click at [469, 214] on div "Pest present Interior Overall - Pests Needs QC Vendor SOS Dream Builders Accoun…" at bounding box center [287, 174] width 574 height 349
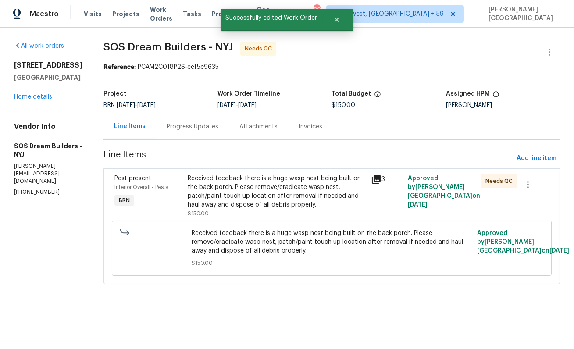
click at [207, 128] on div "Progress Updates" at bounding box center [193, 126] width 52 height 9
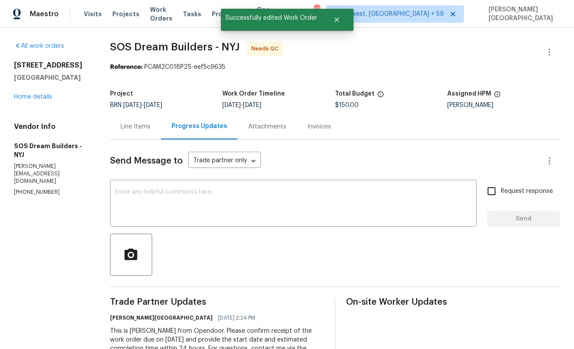
click at [124, 115] on div "Line Items" at bounding box center [135, 127] width 51 height 26
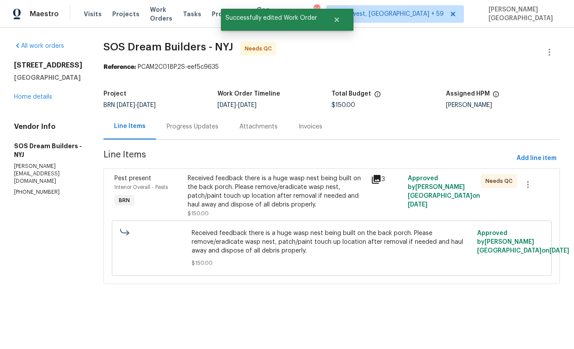
click at [128, 130] on div "Line Items" at bounding box center [130, 126] width 32 height 9
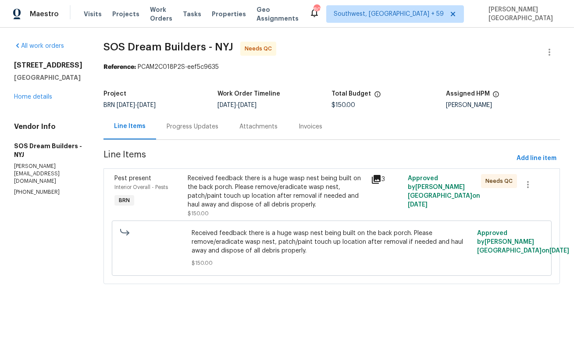
click at [249, 187] on div "Received feedback there is a huge wasp nest being built on the back porch. Plea…" at bounding box center [277, 191] width 178 height 35
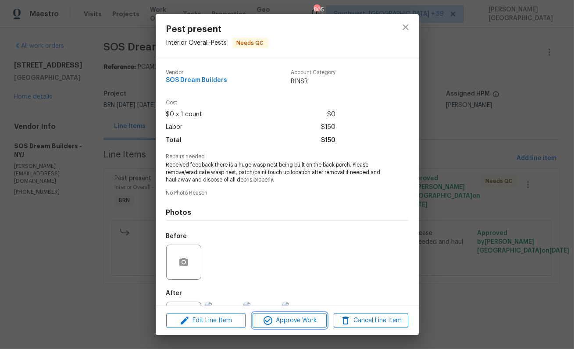
click at [282, 315] on span "Approve Work" at bounding box center [289, 320] width 69 height 11
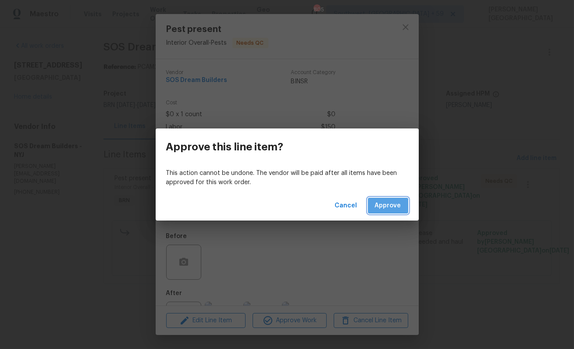
click at [386, 208] on span "Approve" at bounding box center [388, 205] width 26 height 11
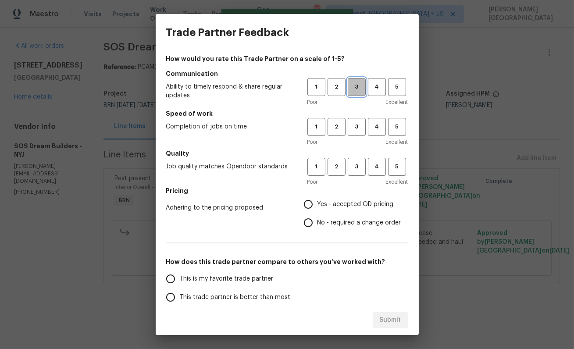
click at [357, 87] on span "3" at bounding box center [357, 87] width 16 height 10
click at [357, 125] on span "3" at bounding box center [357, 127] width 16 height 10
click at [357, 171] on span "3" at bounding box center [357, 167] width 16 height 10
click at [331, 220] on span "No - required a change order" at bounding box center [360, 222] width 84 height 9
click at [318, 220] on input "No - required a change order" at bounding box center [308, 223] width 18 height 18
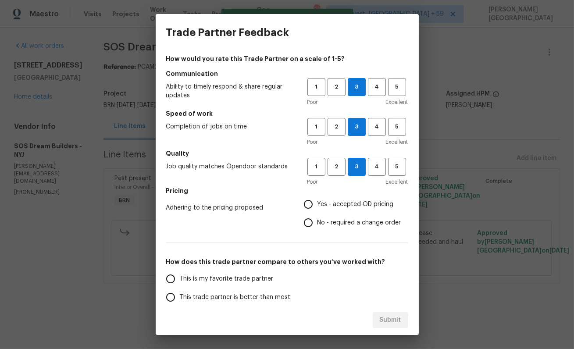
radio input "true"
click at [319, 207] on span "Yes - accepted OD pricing" at bounding box center [356, 204] width 76 height 9
click at [318, 207] on input "Yes - accepted OD pricing" at bounding box center [308, 204] width 18 height 18
radio input "true"
click at [241, 294] on span "This trade partner is better than most" at bounding box center [235, 297] width 111 height 9
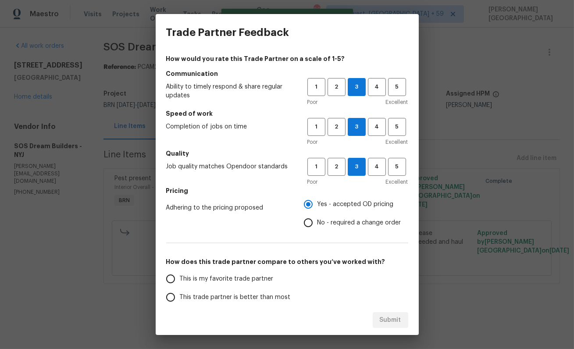
click at [180, 294] on input "This trade partner is better than most" at bounding box center [170, 297] width 18 height 18
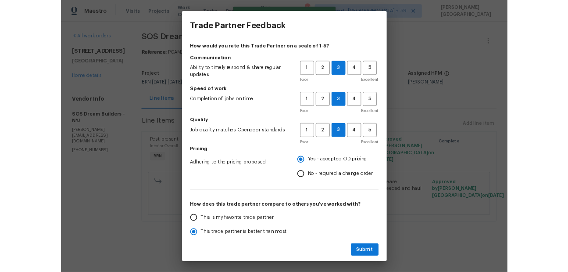
scroll to position [1, 0]
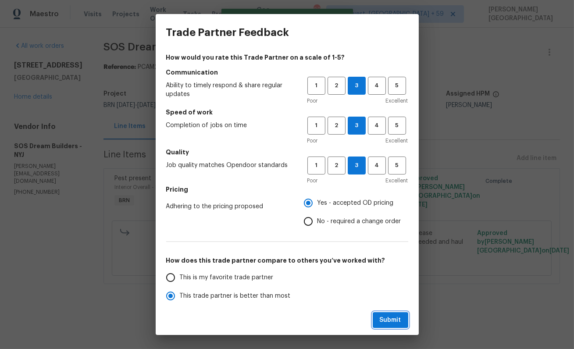
click at [380, 317] on span "Submit" at bounding box center [390, 320] width 21 height 11
radio input "true"
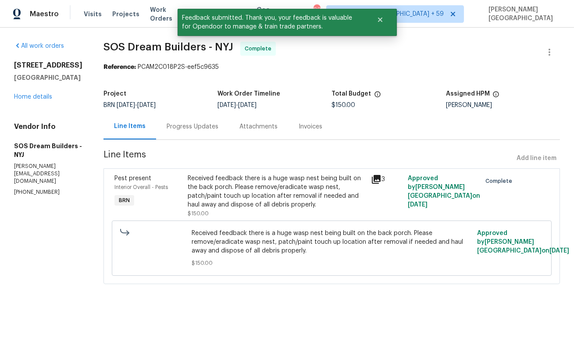
click at [316, 123] on div "Invoices" at bounding box center [311, 126] width 24 height 9
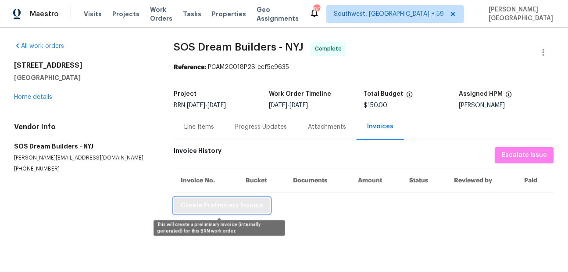
click at [258, 207] on button "Create Preliminary Invoice" at bounding box center [222, 205] width 96 height 16
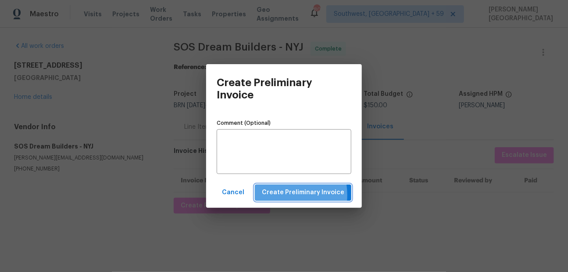
click at [279, 195] on span "Create Preliminary Invoice" at bounding box center [303, 192] width 82 height 11
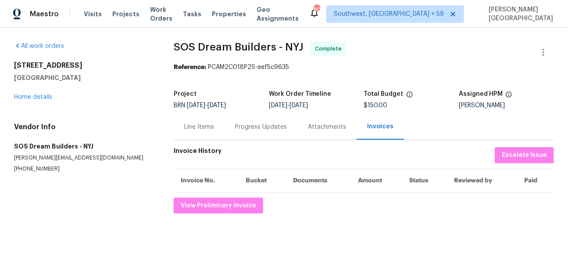
click at [177, 45] on span "SOS Dream Builders - NYJ" at bounding box center [239, 47] width 130 height 11
click at [249, 45] on span "SOS Dream Builders - NYJ" at bounding box center [239, 47] width 130 height 11
copy span "SOS Dream Builders"
click at [197, 133] on div "Line Items" at bounding box center [199, 127] width 51 height 26
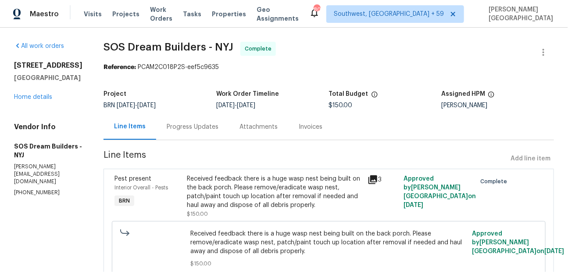
click at [243, 186] on div "Received feedback there is a huge wasp nest being built on the back porch. Plea…" at bounding box center [274, 191] width 175 height 35
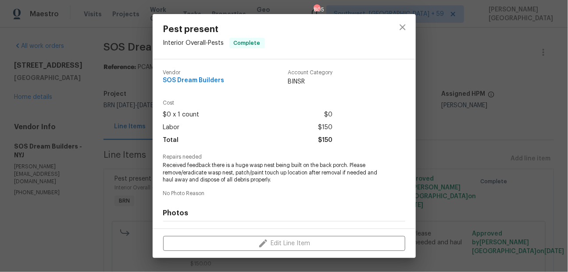
click at [240, 168] on span "Received feedback there is a huge wasp nest being built on the back porch. Plea…" at bounding box center [272, 172] width 218 height 22
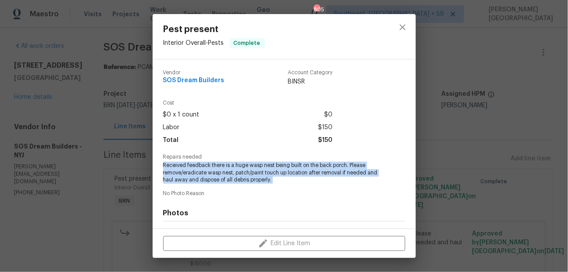
click at [240, 168] on span "Received feedback there is a huge wasp nest being built on the back porch. Plea…" at bounding box center [272, 172] width 218 height 22
copy span "Received feedback there is a huge wasp nest being built on the back porch. Plea…"
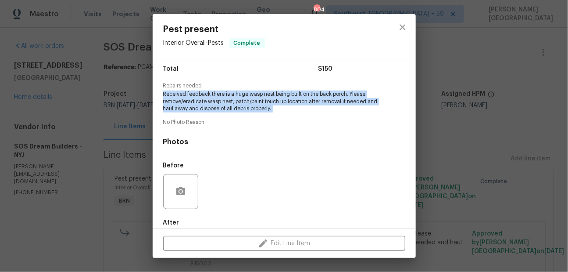
scroll to position [118, 0]
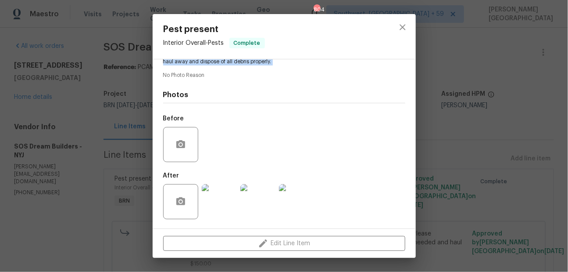
click at [254, 209] on img at bounding box center [257, 201] width 35 height 35
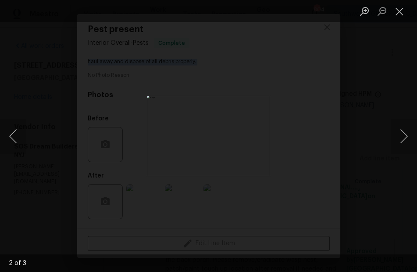
click at [375, 139] on div "Lightbox" at bounding box center [208, 136] width 417 height 272
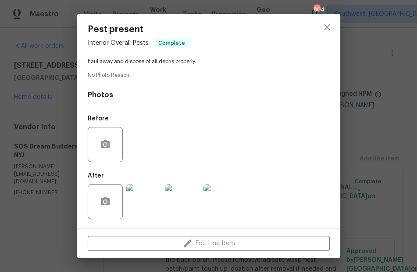
click at [376, 129] on div "Pest present Interior Overall - Pests Complete Vendor SOS Dream Builders Accoun…" at bounding box center [208, 136] width 417 height 272
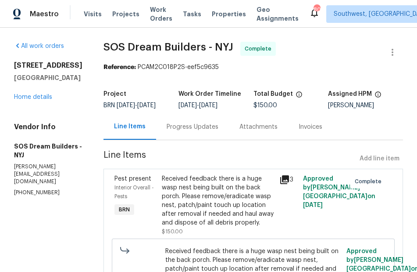
click at [209, 136] on div "Progress Updates" at bounding box center [192, 127] width 73 height 26
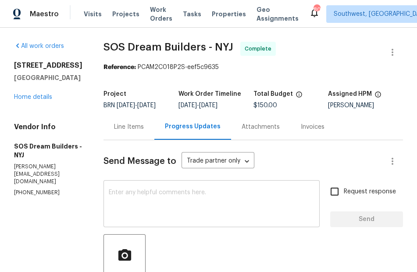
click at [199, 211] on textarea at bounding box center [212, 204] width 206 height 31
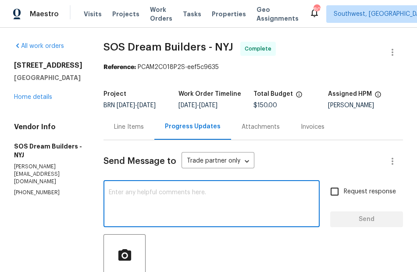
paste textarea "WO is approved, Please upload the detailed paid invoice under invoice section. …"
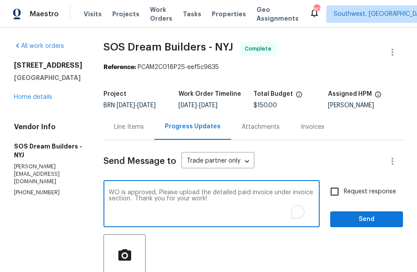
type textarea "WO is approved, Please upload the detailed paid invoice under invoice section. …"
click at [342, 200] on input "Request response" at bounding box center [334, 191] width 18 height 18
checkbox input "true"
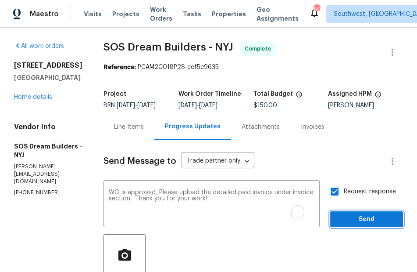
click at [354, 225] on span "Send" at bounding box center [366, 219] width 59 height 11
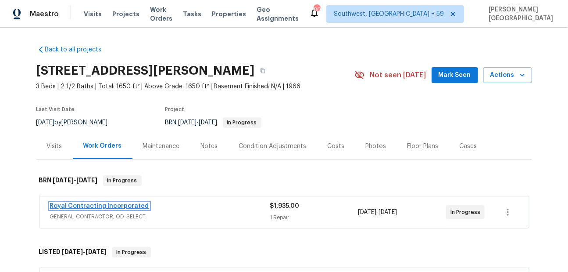
click at [121, 205] on link "Royal Contracting Incorporated" at bounding box center [99, 206] width 99 height 6
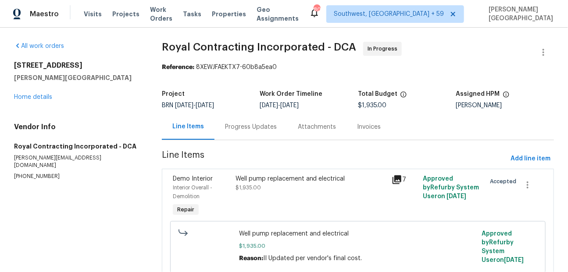
click at [261, 206] on div "Well pump replacement and electrical $1,935.00" at bounding box center [311, 196] width 157 height 49
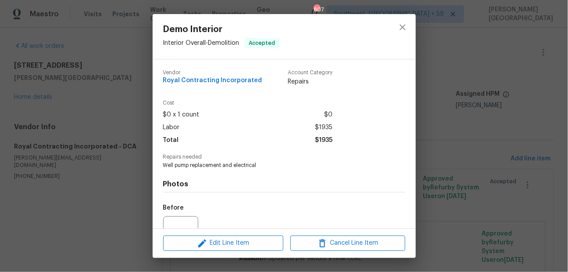
scroll to position [89, 0]
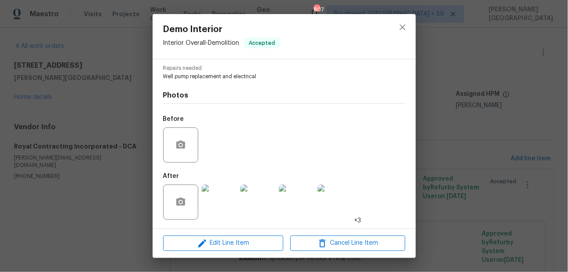
click at [498, 178] on div "Demo Interior Interior Overall - Demolition Accepted Vendor Royal Contracting I…" at bounding box center [284, 136] width 568 height 272
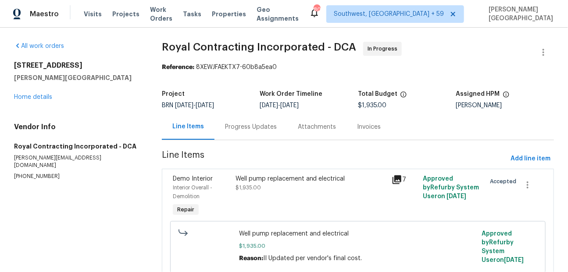
click at [239, 132] on div "Progress Updates" at bounding box center [250, 127] width 73 height 26
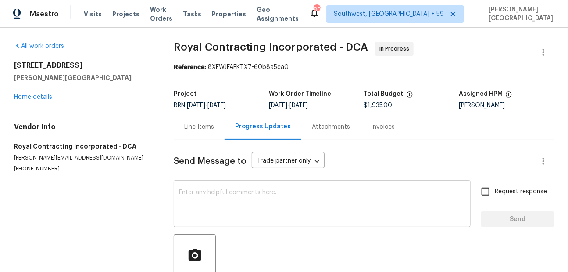
click at [198, 198] on textarea at bounding box center [322, 204] width 286 height 31
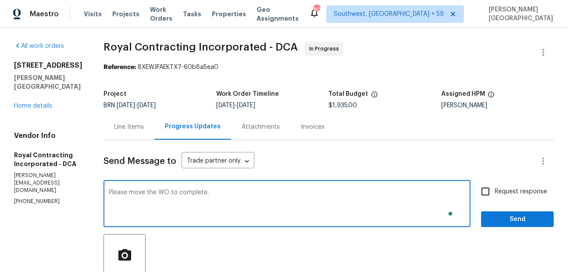
type textarea "Please move the WO to complete."
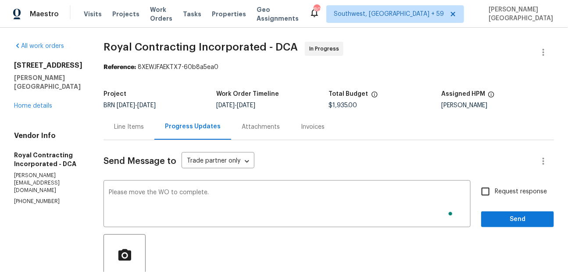
click at [502, 191] on span "Request response" at bounding box center [521, 191] width 52 height 9
click at [495, 191] on input "Request response" at bounding box center [485, 191] width 18 height 18
checkbox input "true"
click at [503, 214] on span "Send" at bounding box center [517, 219] width 59 height 11
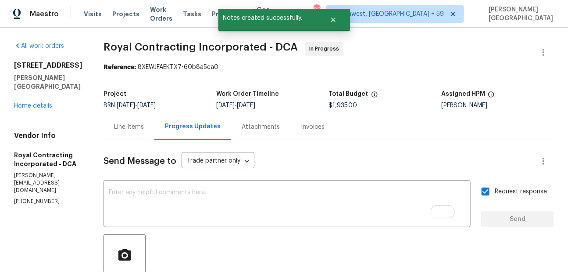
click at [318, 134] on div "Invoices" at bounding box center [312, 127] width 45 height 26
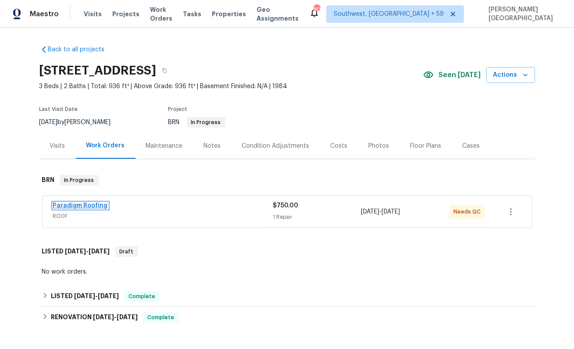
click at [98, 204] on link "Paradigm Roofing" at bounding box center [80, 206] width 55 height 6
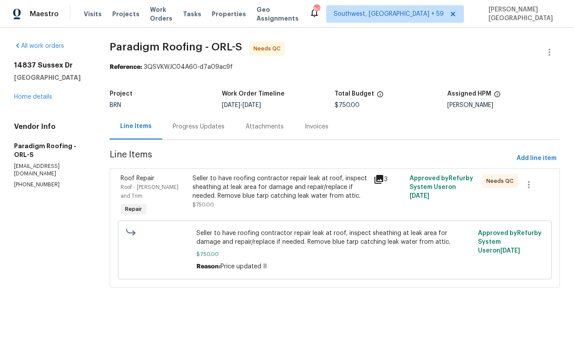
click at [318, 189] on div "Seller to have roofing contractor repair leak at roof, inspect sheathing at lea…" at bounding box center [280, 187] width 175 height 26
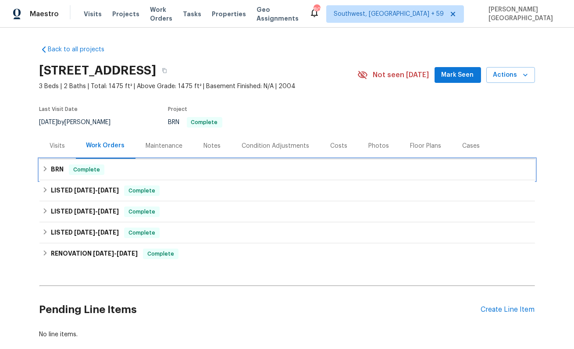
click at [74, 171] on span "Complete" at bounding box center [87, 169] width 34 height 9
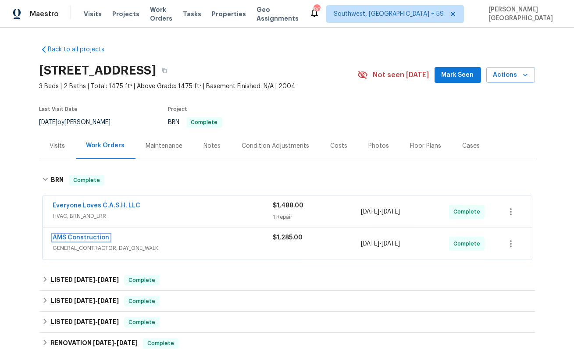
click at [75, 239] on link "AMS Construction" at bounding box center [81, 238] width 57 height 6
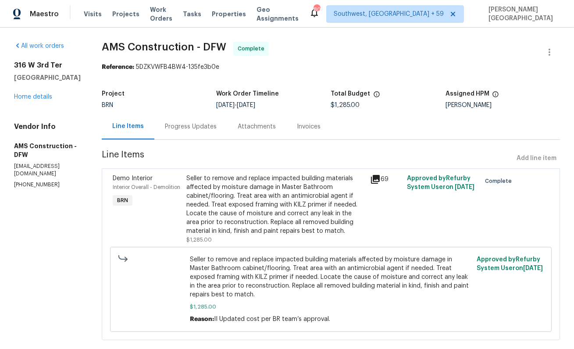
click at [179, 129] on div "Progress Updates" at bounding box center [191, 126] width 52 height 9
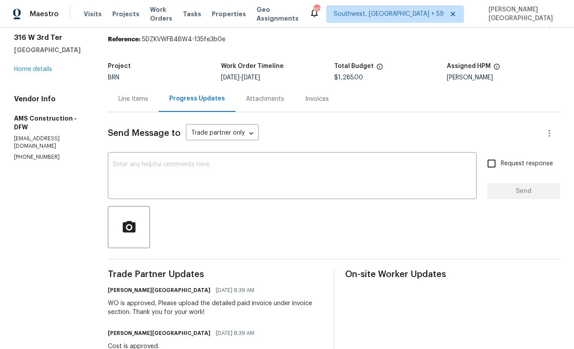
scroll to position [51, 0]
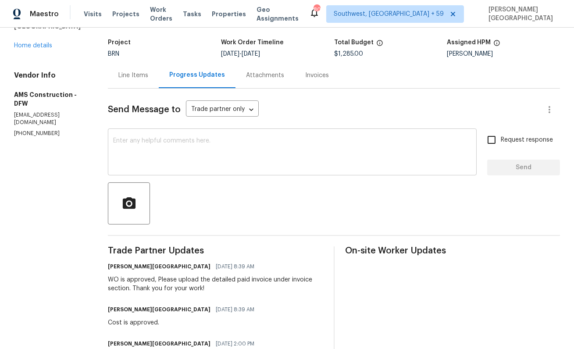
click at [159, 149] on textarea at bounding box center [292, 153] width 358 height 31
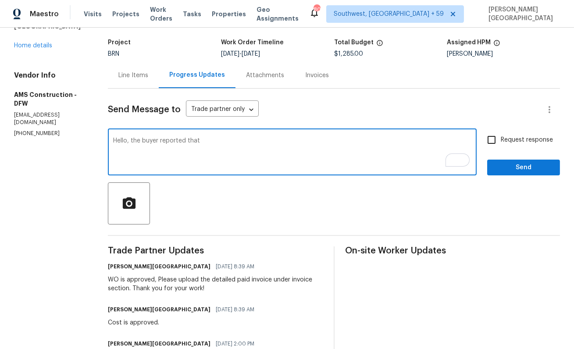
click at [204, 139] on textarea "Hello, the buyer reported that" at bounding box center [292, 153] width 358 height 31
paste textarea "The buyers stopped by the house [DATE] and are stating the "Master Bathroom cab…"
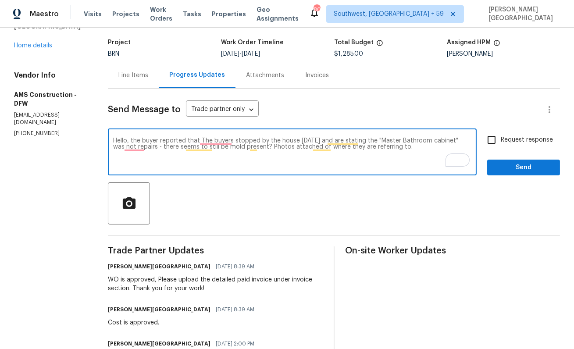
drag, startPoint x: 201, startPoint y: 139, endPoint x: 297, endPoint y: 141, distance: 96.1
click at [297, 141] on textarea "Hello, the buyer reported that The buyers stopped by the house [DATE] and are s…" at bounding box center [292, 153] width 358 height 31
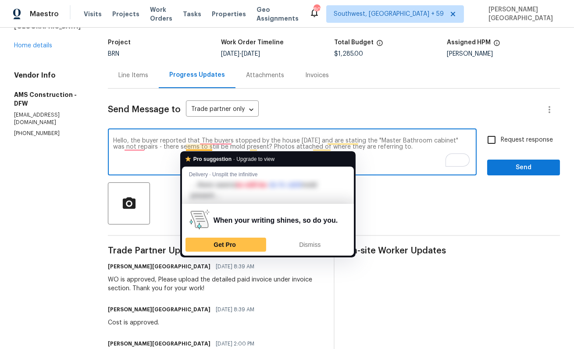
click at [175, 143] on textarea "Hello, the buyer reported that The buyers stopped by the house [DATE] and are s…" at bounding box center [292, 153] width 358 height 31
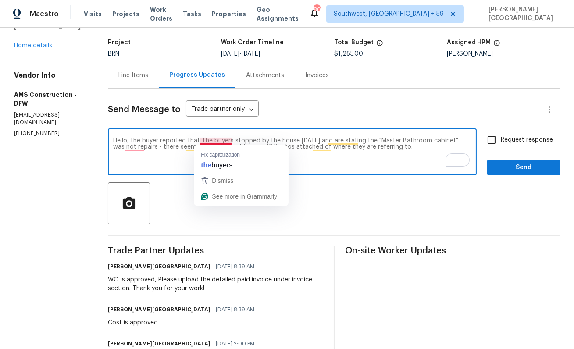
drag, startPoint x: 160, startPoint y: 142, endPoint x: 236, endPoint y: 142, distance: 75.4
click at [236, 142] on textarea "Hello, the buyer reported that The buyers stopped by the house [DATE] and are s…" at bounding box center [292, 153] width 358 height 31
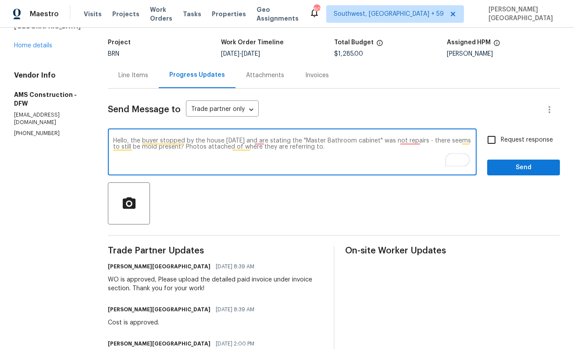
click at [307, 149] on textarea "Hello, the buyer stopped by the house [DATE] and are stating the "Master Bathro…" at bounding box center [292, 153] width 358 height 31
paste textarea "stated that the master bathroom cabinet was not repaired — they believe there i…"
click at [129, 207] on icon "button" at bounding box center [129, 202] width 13 height 11
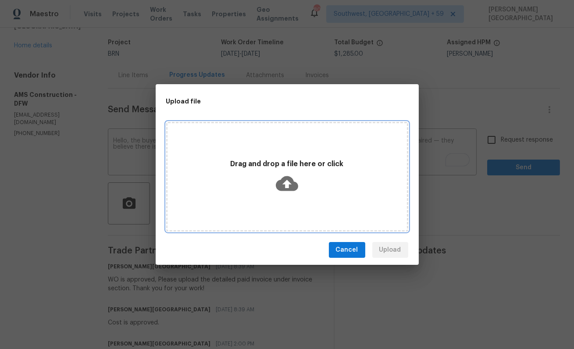
click at [272, 180] on div "Drag and drop a file here or click" at bounding box center [287, 176] width 239 height 41
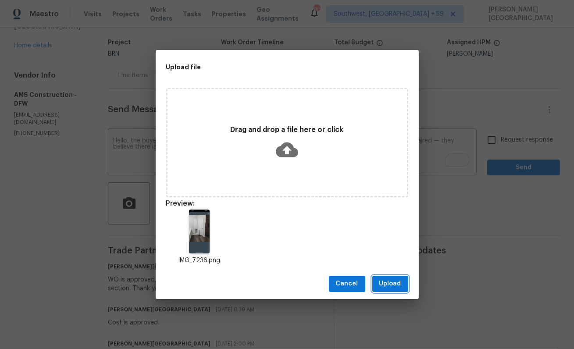
click at [386, 289] on span "Upload" at bounding box center [390, 284] width 22 height 11
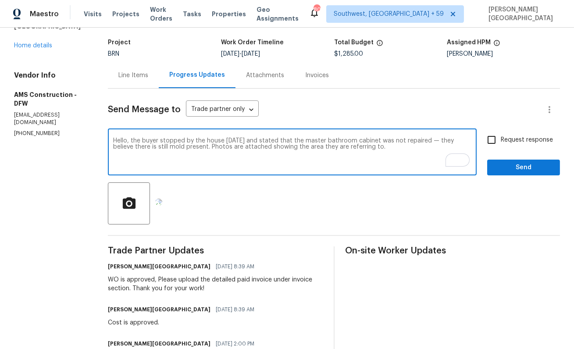
click at [430, 141] on textarea "Hello, the buyer stopped by the house [DATE] and stated that the master bathroo…" at bounding box center [292, 153] width 358 height 31
click at [371, 152] on textarea "Hello, the buyer stopped by the house [DATE] and stated that the master bathroo…" at bounding box center [292, 153] width 358 height 31
type textarea "Hello, the buyer stopped by the house [DATE] and stated that the master bathroo…"
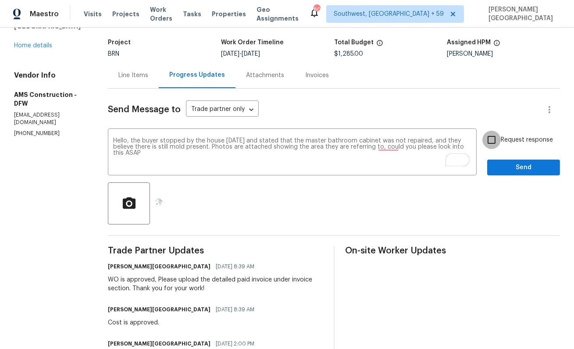
click at [495, 141] on input "Request response" at bounding box center [491, 140] width 18 height 18
checkbox input "true"
click at [499, 161] on button "Send" at bounding box center [523, 168] width 73 height 16
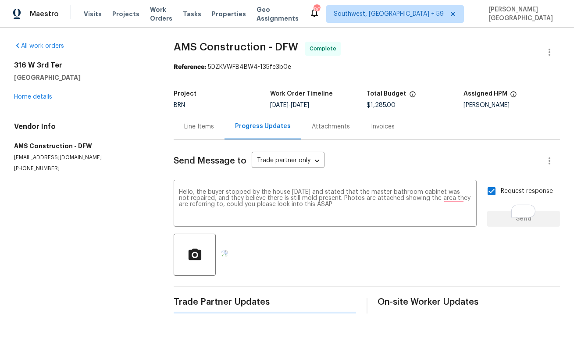
scroll to position [0, 0]
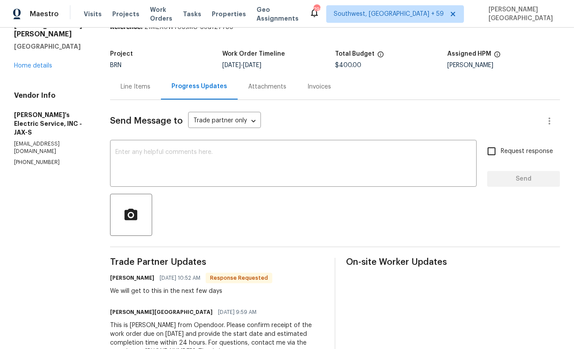
scroll to position [19, 0]
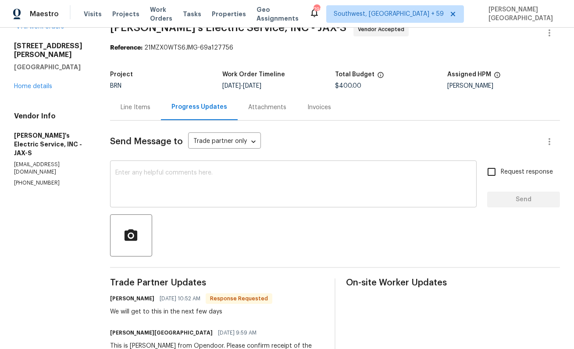
click at [161, 182] on textarea at bounding box center [293, 185] width 356 height 31
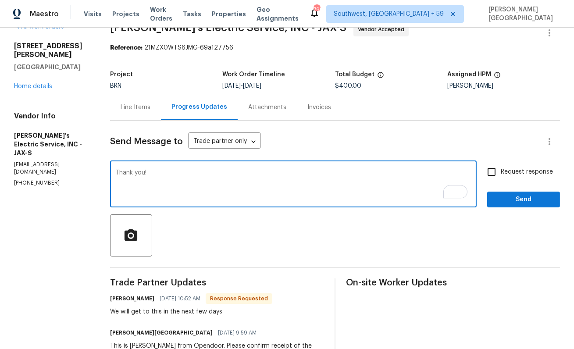
type textarea "Thank you!"
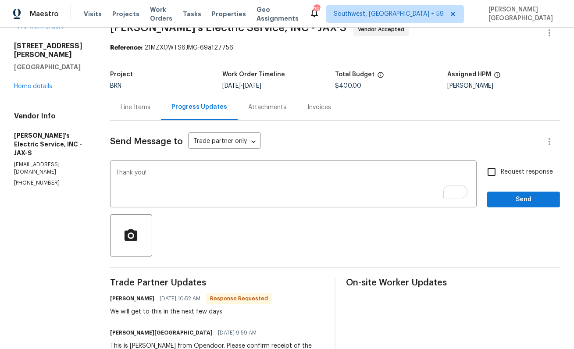
drag, startPoint x: 510, startPoint y: 172, endPoint x: 512, endPoint y: 189, distance: 17.2
click at [510, 172] on span "Request response" at bounding box center [527, 172] width 52 height 9
click at [501, 172] on input "Request response" at bounding box center [491, 172] width 18 height 18
checkbox input "true"
click at [513, 195] on span "Send" at bounding box center [523, 199] width 59 height 11
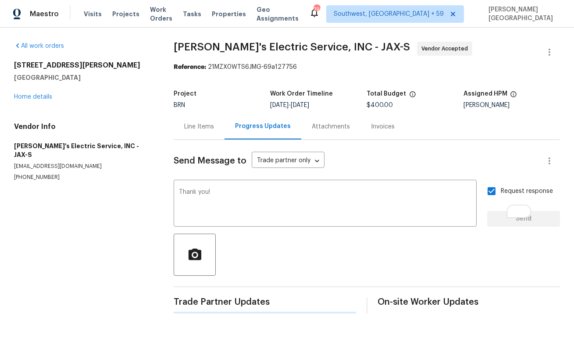
scroll to position [0, 0]
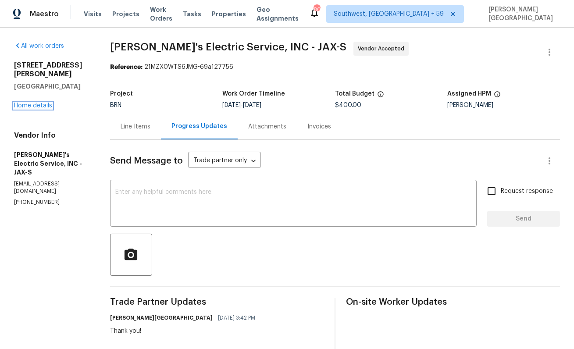
click at [36, 103] on link "Home details" at bounding box center [33, 106] width 38 height 6
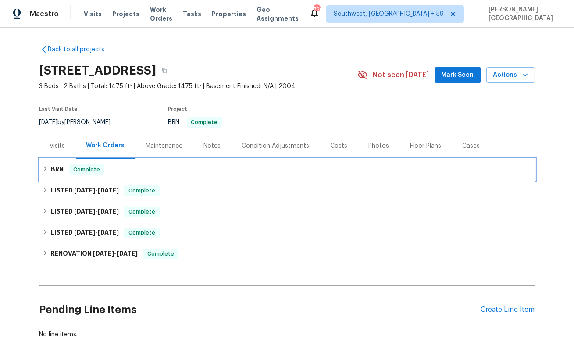
click at [68, 171] on div "BRN Complete" at bounding box center [287, 169] width 490 height 11
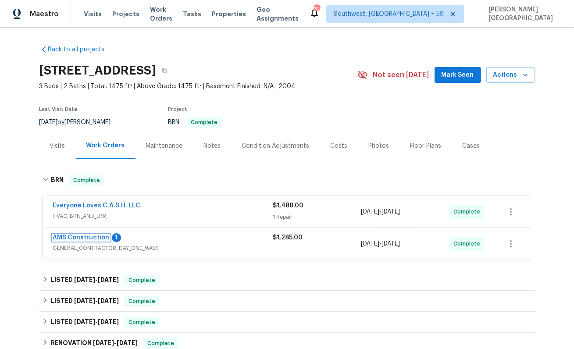
click at [89, 237] on link "AMS Construction" at bounding box center [81, 238] width 57 height 6
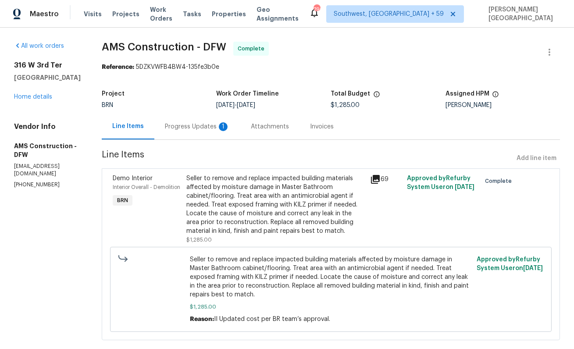
click at [240, 132] on div "Attachments" at bounding box center [269, 127] width 59 height 26
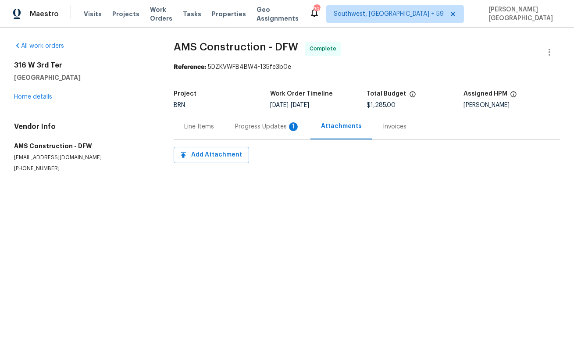
click at [257, 134] on div "Progress Updates 1" at bounding box center [268, 127] width 86 height 26
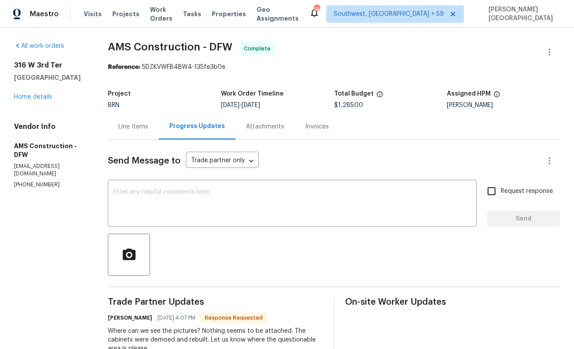
click at [257, 135] on div "Attachments" at bounding box center [265, 127] width 59 height 26
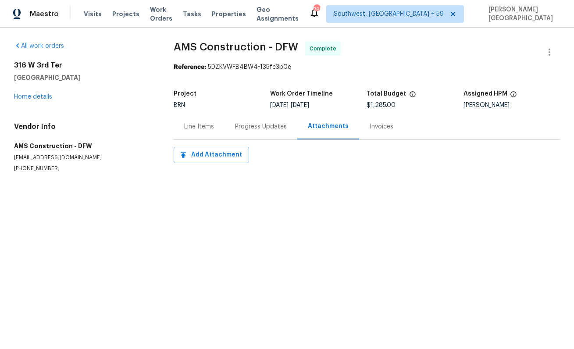
click at [248, 136] on div "Progress Updates" at bounding box center [261, 127] width 73 height 26
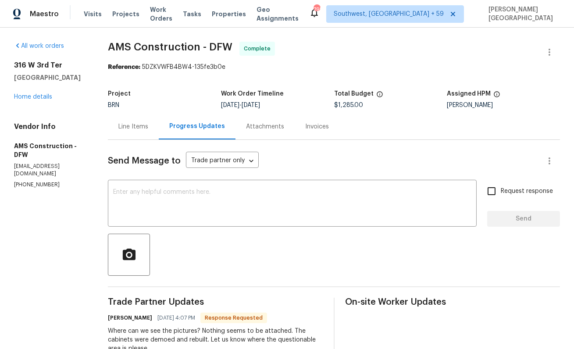
click at [123, 122] on div "Line Items" at bounding box center [133, 127] width 51 height 26
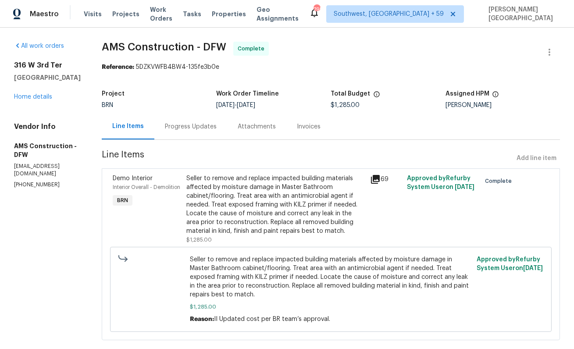
click at [215, 198] on div "Seller to remove and replace impacted building materials affected by moisture d…" at bounding box center [275, 204] width 179 height 61
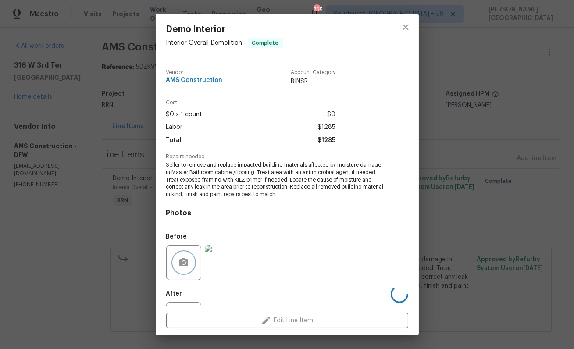
click at [187, 261] on icon "button" at bounding box center [183, 262] width 9 height 8
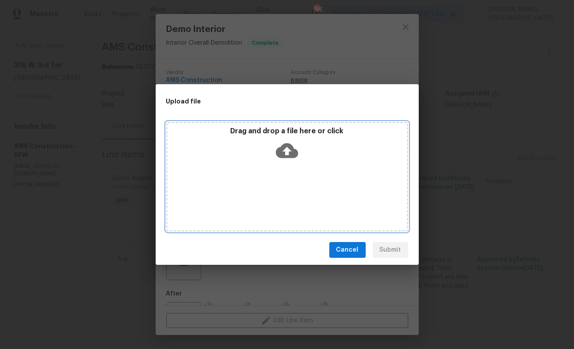
click at [293, 148] on icon at bounding box center [287, 150] width 22 height 15
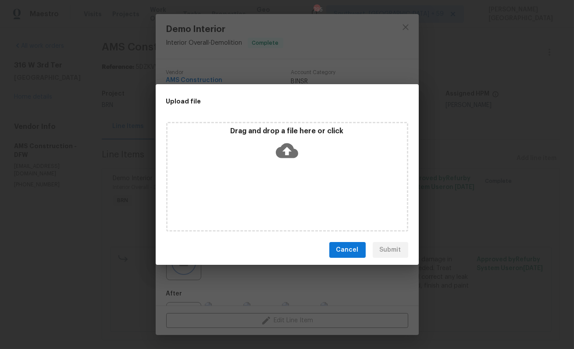
click at [432, 275] on div "Upload file Drag and drop a file here or click Cancel Submit" at bounding box center [287, 174] width 574 height 349
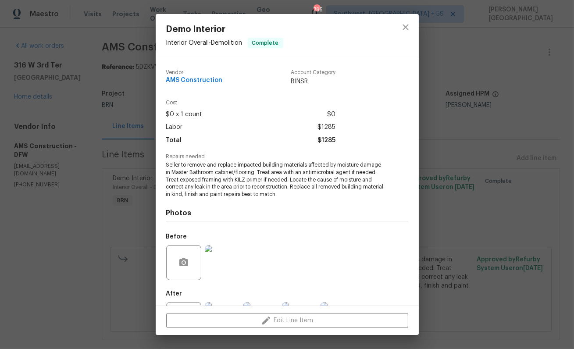
click at [456, 247] on div "Demo Interior Interior Overall - Demolition Complete Vendor AMS Construction Ac…" at bounding box center [287, 174] width 574 height 349
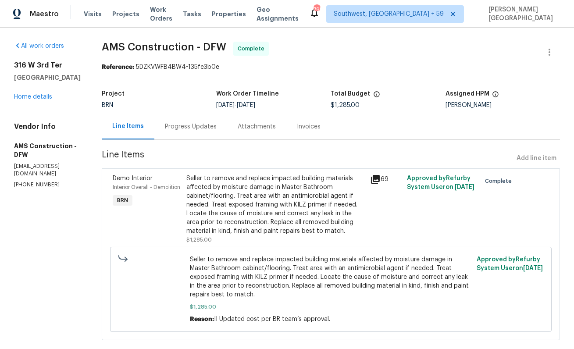
click at [171, 124] on div "Progress Updates" at bounding box center [191, 126] width 52 height 9
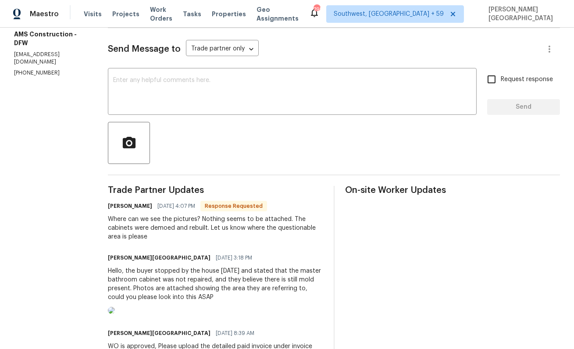
scroll to position [121, 0]
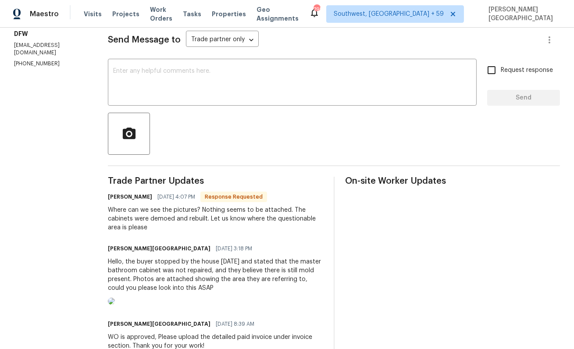
click at [115, 305] on img at bounding box center [111, 301] width 7 height 7
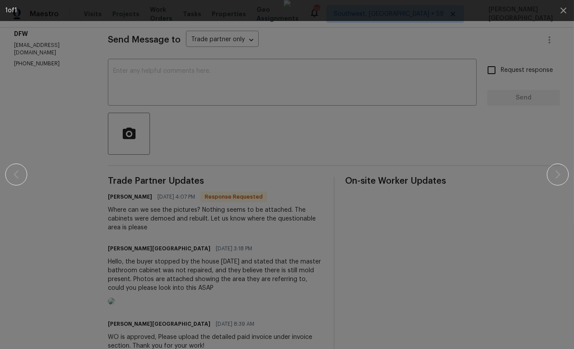
click at [100, 89] on div at bounding box center [287, 174] width 499 height 349
click at [500, 241] on div at bounding box center [287, 174] width 499 height 349
click at [553, 57] on div at bounding box center [287, 174] width 564 height 349
click at [561, 14] on icon "button" at bounding box center [563, 10] width 11 height 11
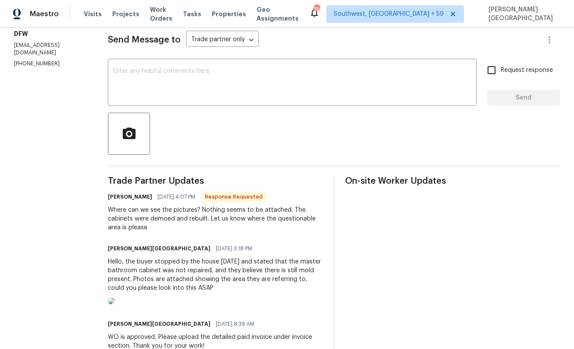
scroll to position [0, 0]
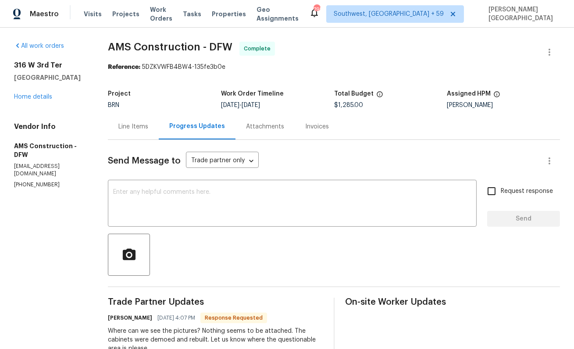
click at [132, 119] on div "Line Items" at bounding box center [133, 127] width 51 height 26
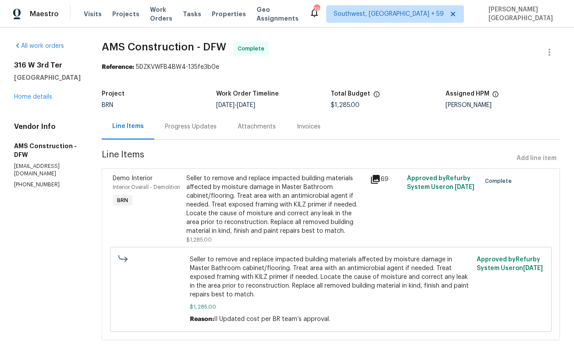
click at [201, 221] on div "Seller to remove and replace impacted building materials affected by moisture d…" at bounding box center [275, 204] width 179 height 61
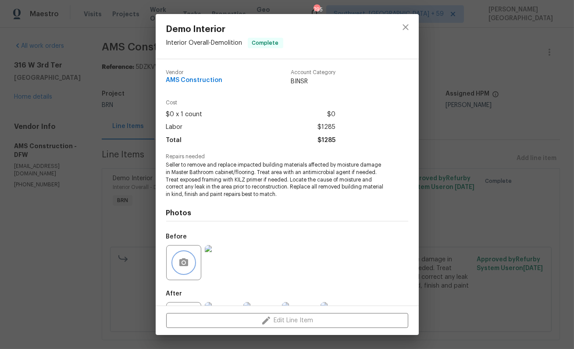
click at [183, 271] on button "button" at bounding box center [183, 262] width 21 height 21
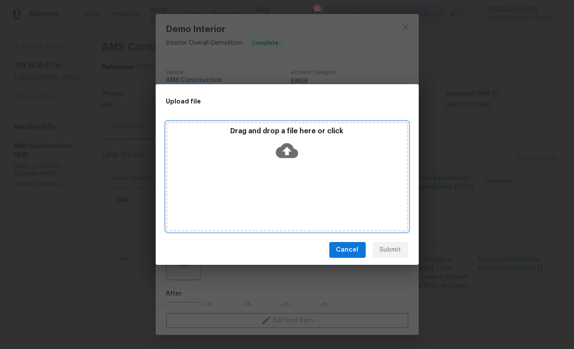
click at [285, 150] on icon at bounding box center [287, 150] width 22 height 22
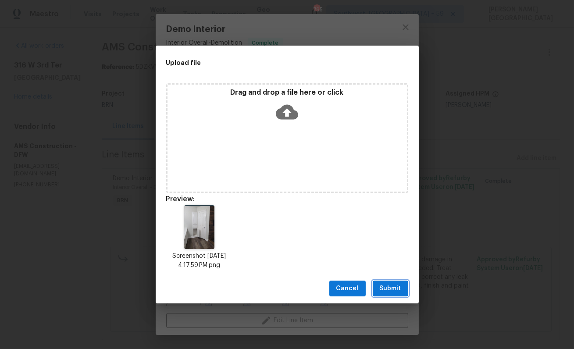
click at [383, 289] on span "Submit" at bounding box center [390, 288] width 21 height 11
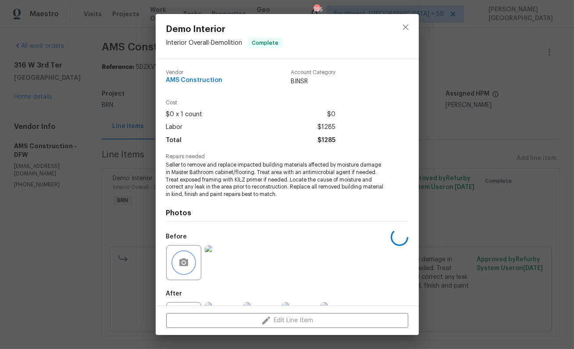
scroll to position [41, 0]
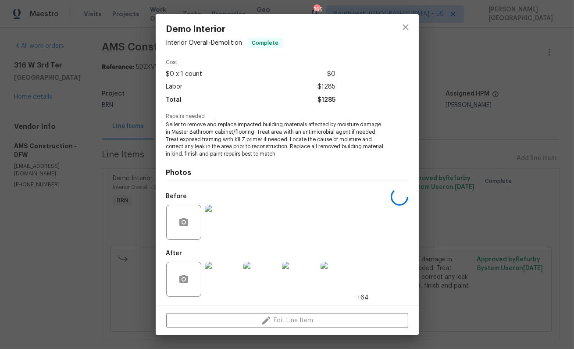
click at [537, 229] on div "Demo Interior Interior Overall - Demolition Complete Vendor AMS Construction Ac…" at bounding box center [287, 174] width 574 height 349
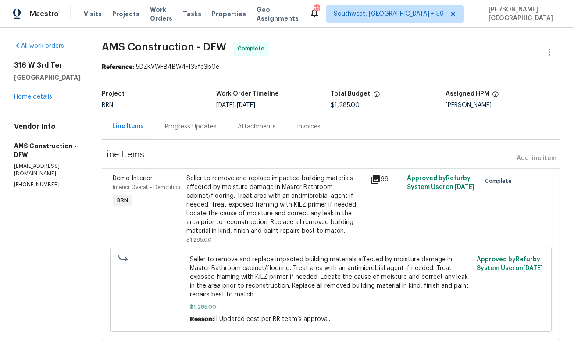
click at [278, 250] on div "Seller to remove and replace impacted building materials affected by moisture d…" at bounding box center [331, 289] width 442 height 85
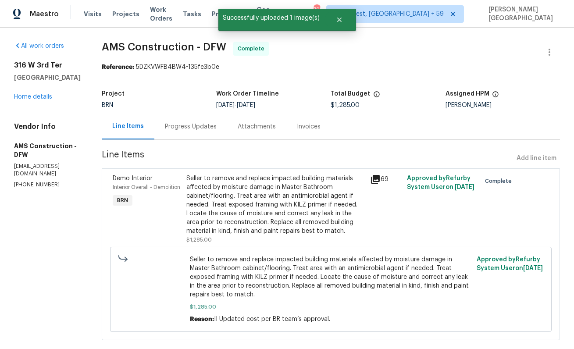
click at [248, 210] on div "Seller to remove and replace impacted building materials affected by moisture d…" at bounding box center [275, 204] width 179 height 61
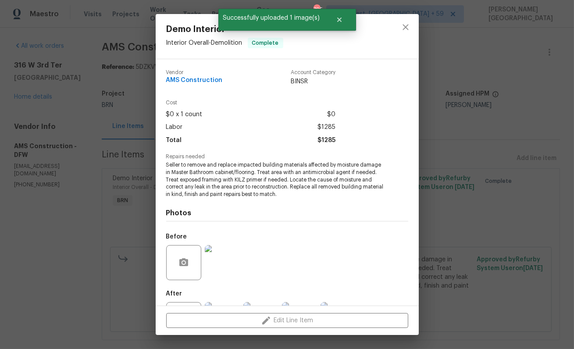
click at [216, 275] on img at bounding box center [222, 262] width 35 height 35
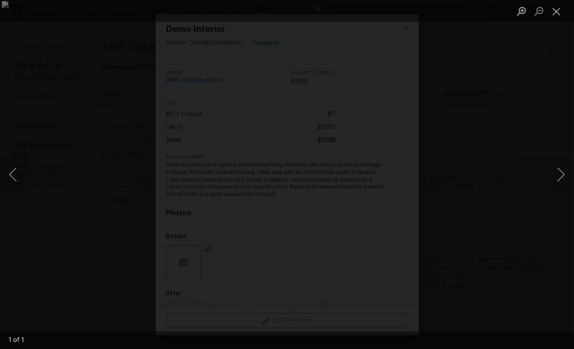
click at [487, 207] on div "Lightbox" at bounding box center [287, 174] width 574 height 349
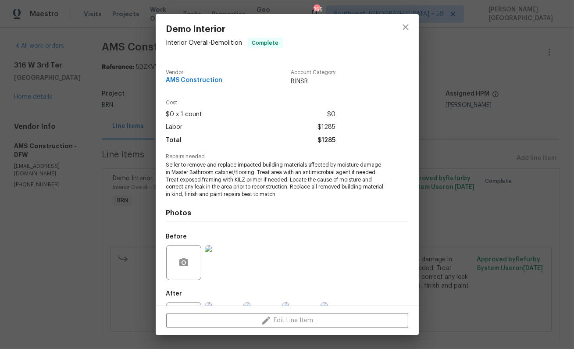
click at [435, 129] on div "Demo Interior Interior Overall - Demolition Complete Vendor AMS Construction Ac…" at bounding box center [287, 174] width 574 height 349
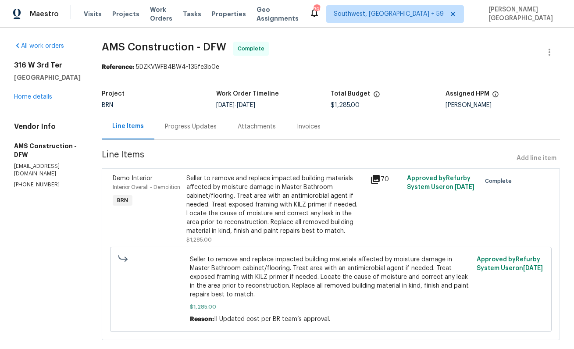
click at [180, 130] on div "Progress Updates" at bounding box center [191, 126] width 52 height 9
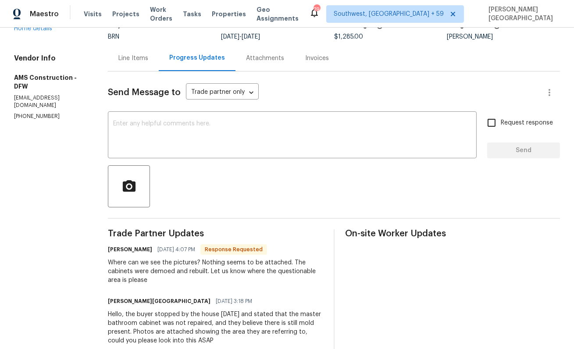
scroll to position [83, 0]
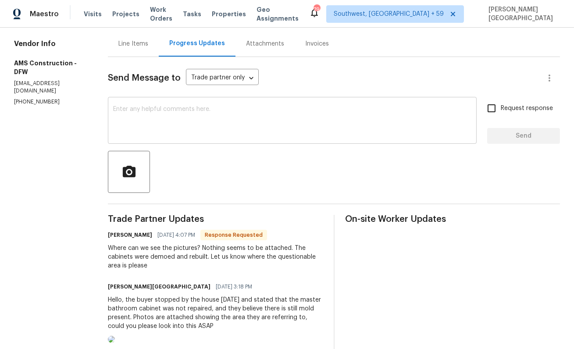
click at [146, 134] on textarea at bounding box center [292, 121] width 358 height 31
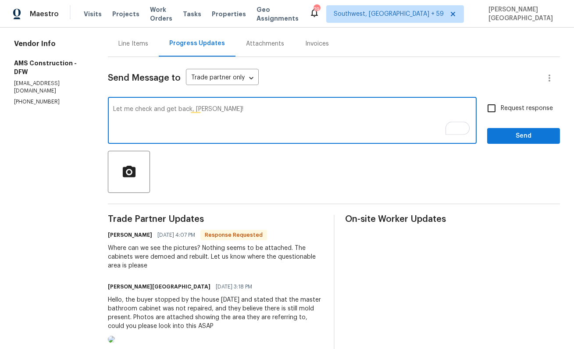
type textarea "Let me check and get back, [PERSON_NAME]!"
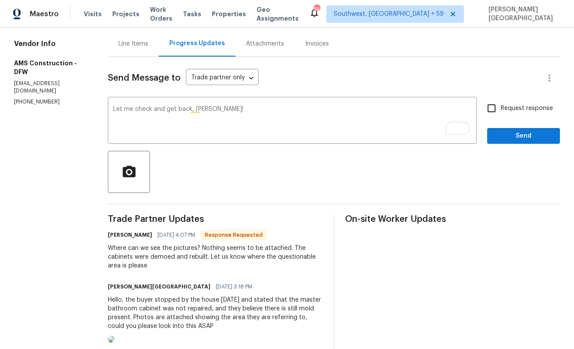
click at [503, 110] on span "Request response" at bounding box center [527, 108] width 52 height 9
click at [501, 110] on input "Request response" at bounding box center [491, 108] width 18 height 18
checkbox input "true"
click at [504, 137] on span "Send" at bounding box center [523, 136] width 59 height 11
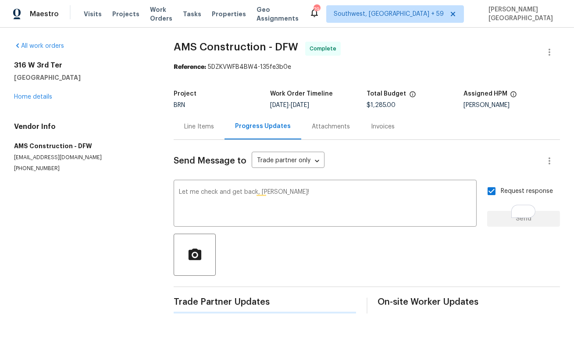
scroll to position [0, 0]
